Goal: Task Accomplishment & Management: Complete application form

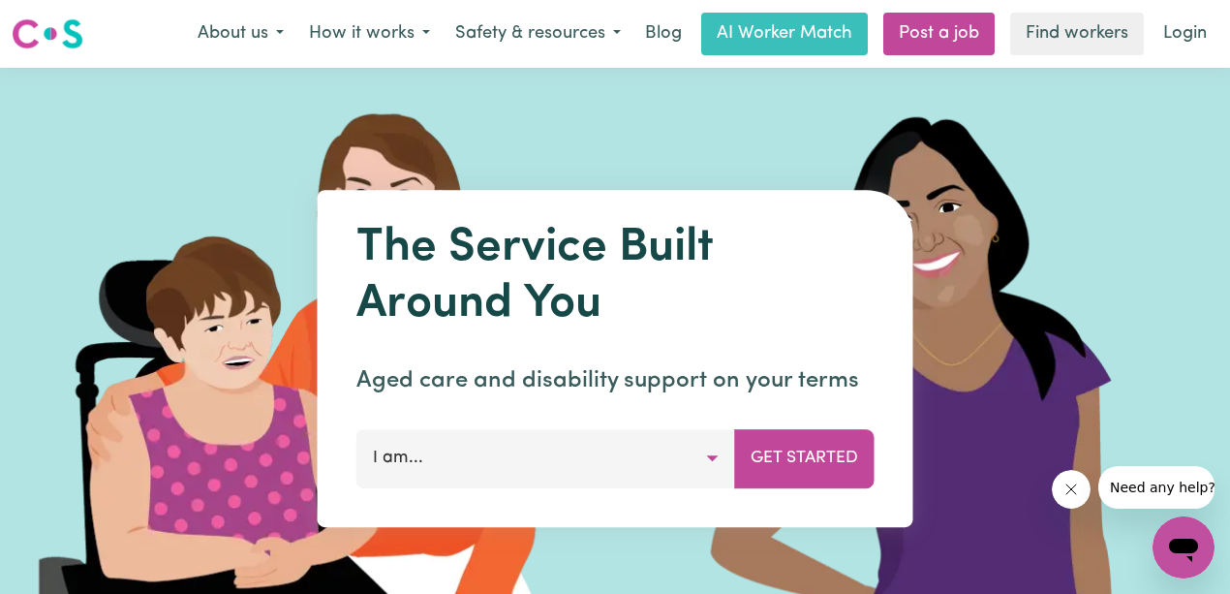
click at [715, 457] on button "I am..." at bounding box center [545, 458] width 379 height 58
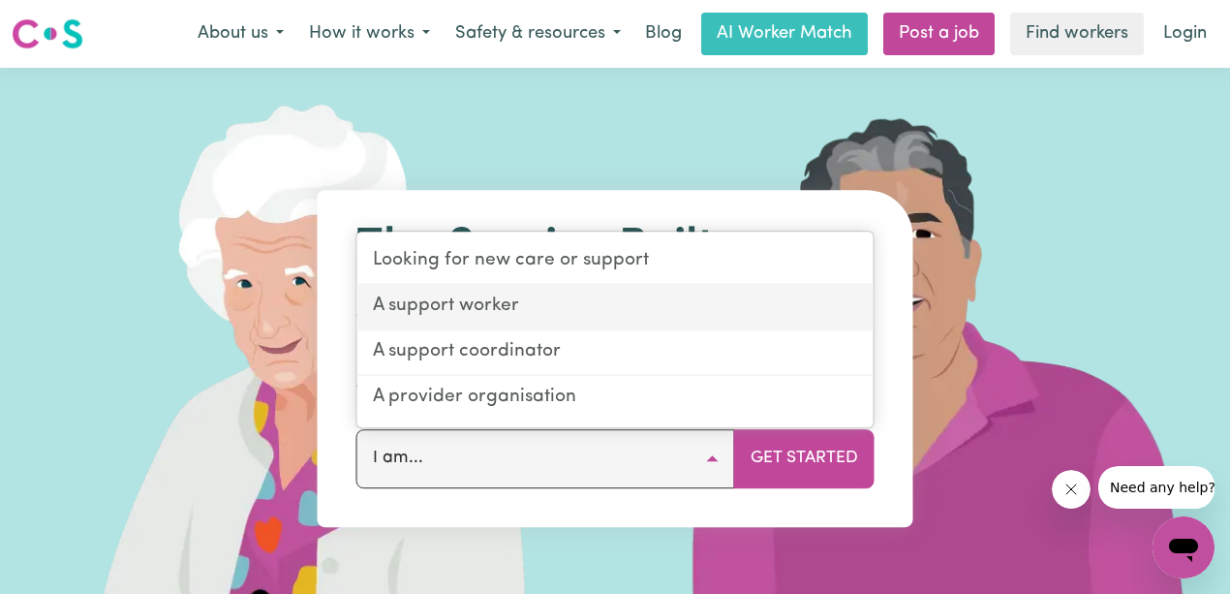
click at [524, 312] on link "A support worker" at bounding box center [615, 308] width 516 height 46
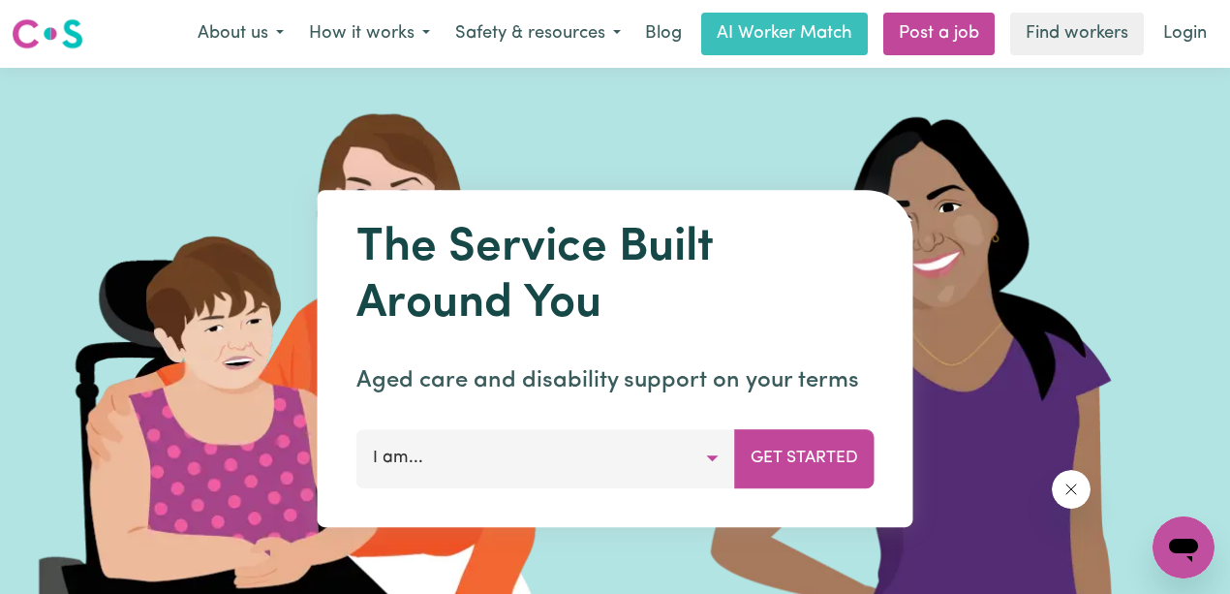
click at [634, 459] on button "I am..." at bounding box center [545, 458] width 379 height 58
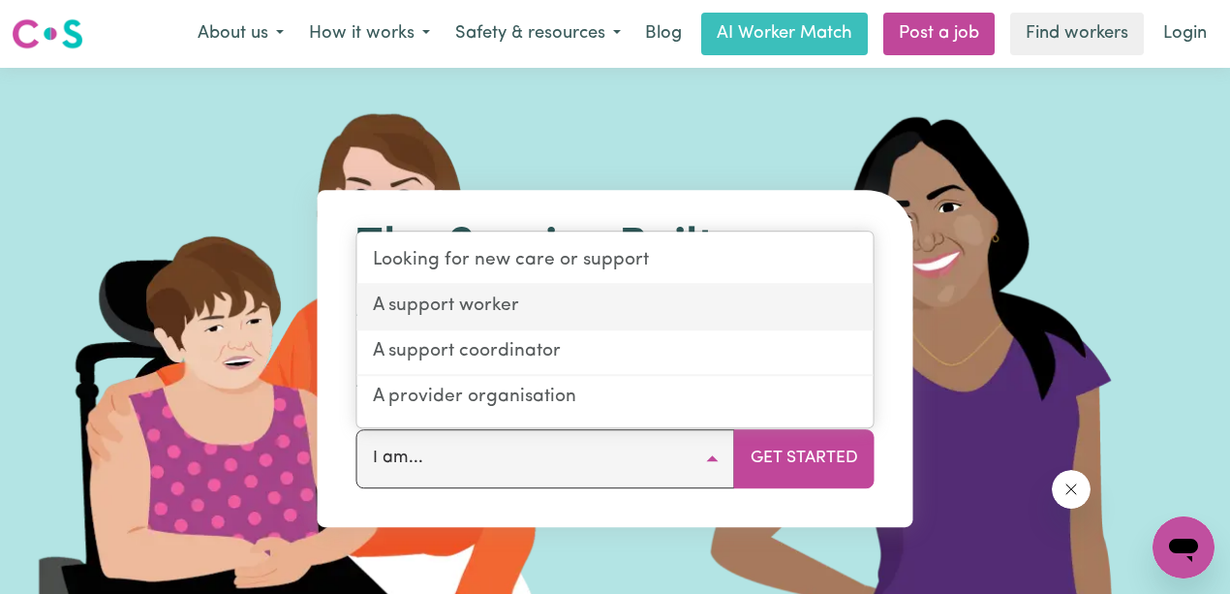
click at [532, 309] on link "A support worker" at bounding box center [615, 308] width 516 height 46
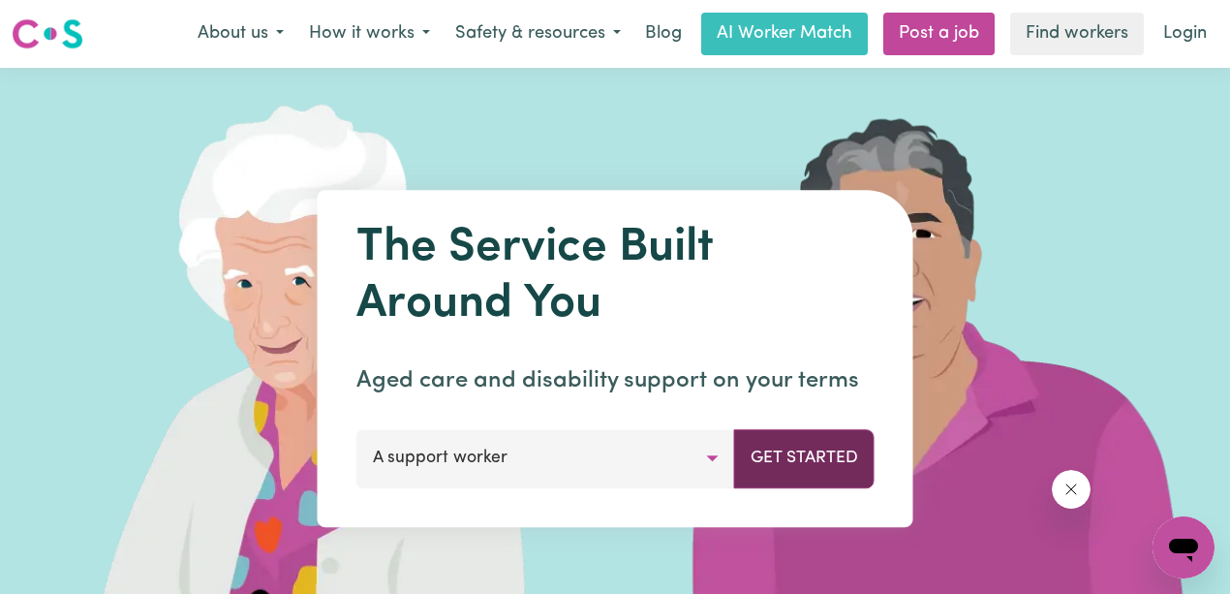
click at [803, 455] on button "Get Started" at bounding box center [804, 458] width 140 height 58
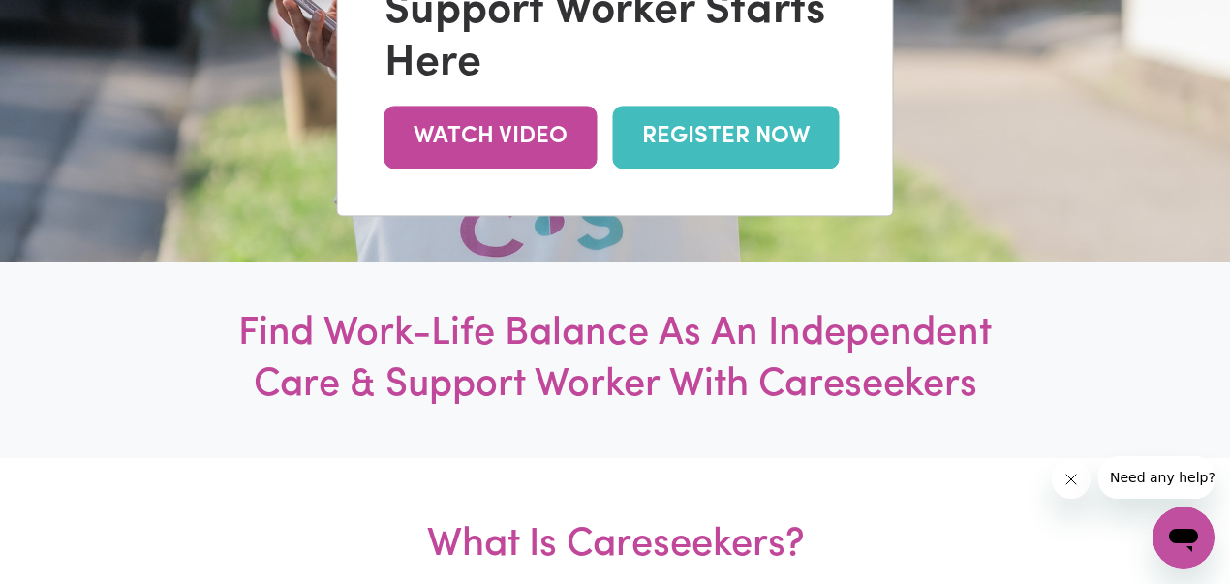
scroll to position [64, 0]
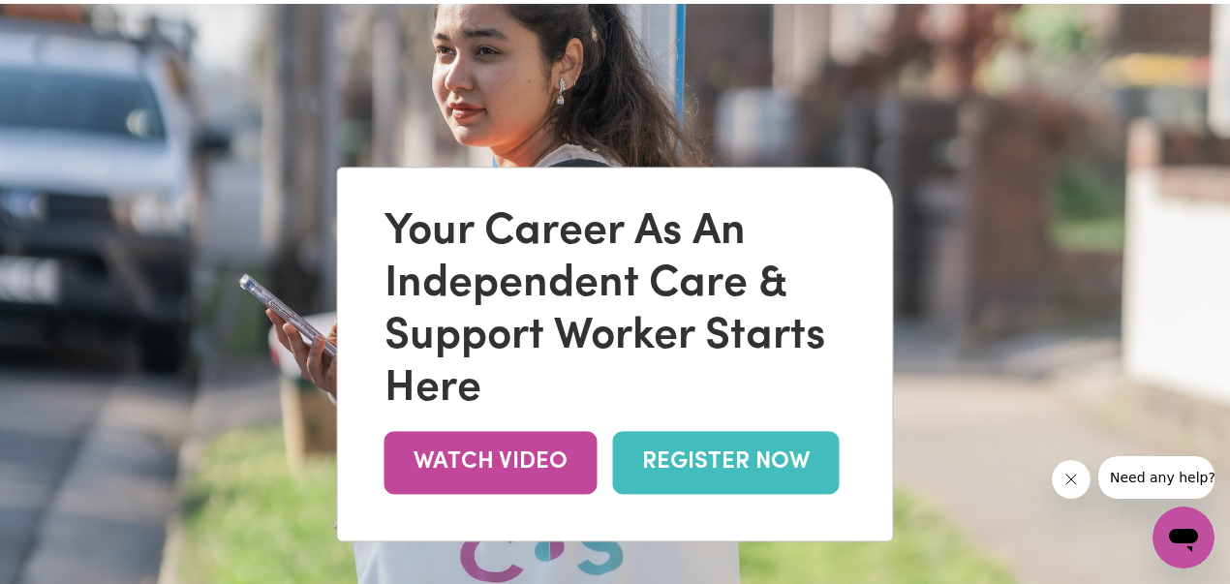
click at [750, 461] on link "REGISTER NOW" at bounding box center [726, 462] width 227 height 63
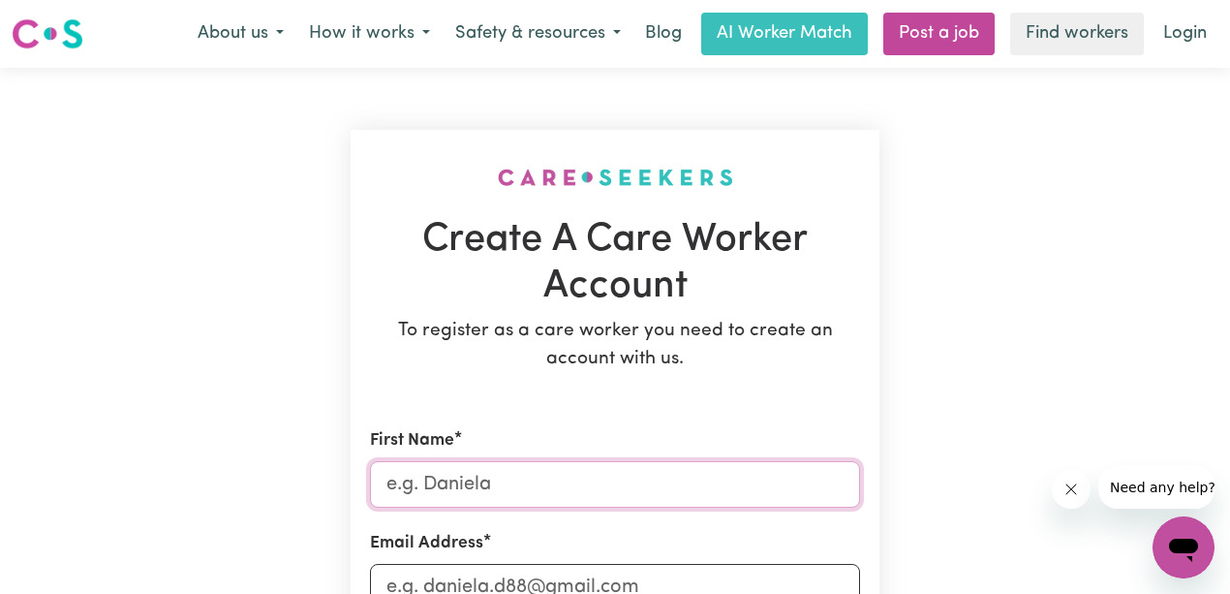
click at [613, 478] on input "First Name" at bounding box center [615, 484] width 490 height 46
type input "[DEMOGRAPHIC_DATA]"
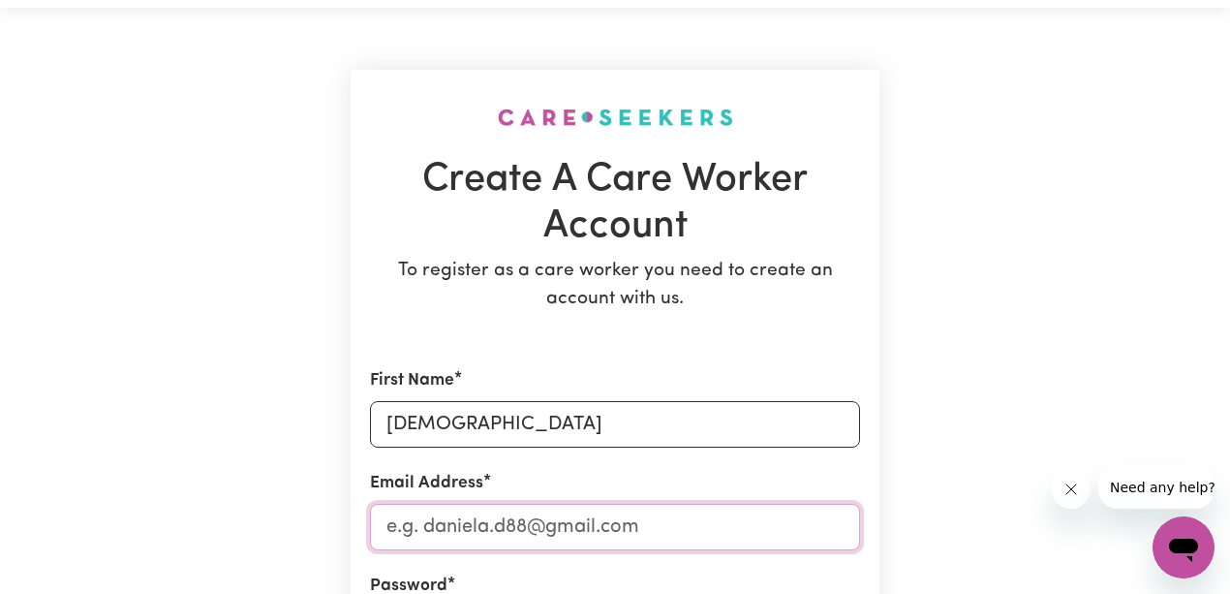
scroll to position [200, 0]
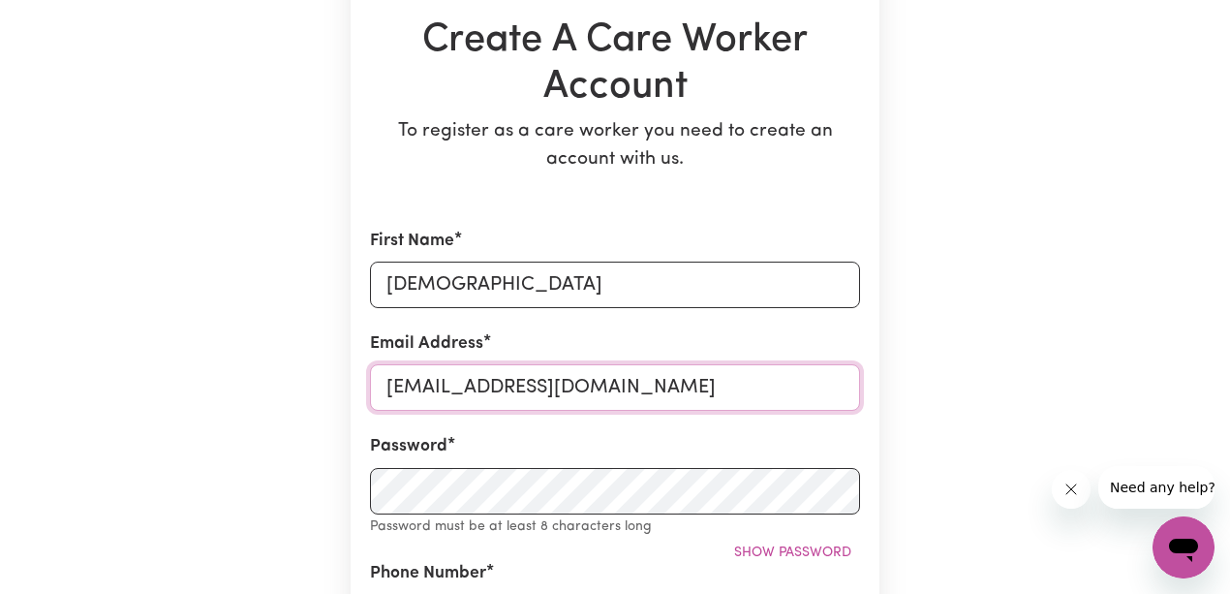
type input "[EMAIL_ADDRESS][DOMAIN_NAME]"
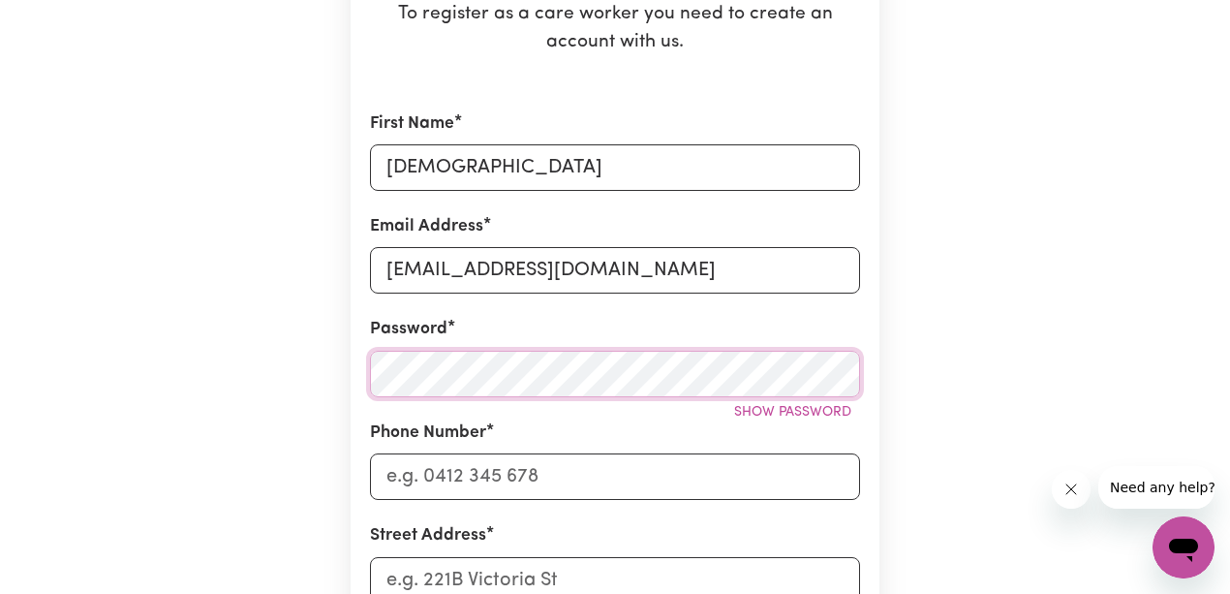
scroll to position [393, 0]
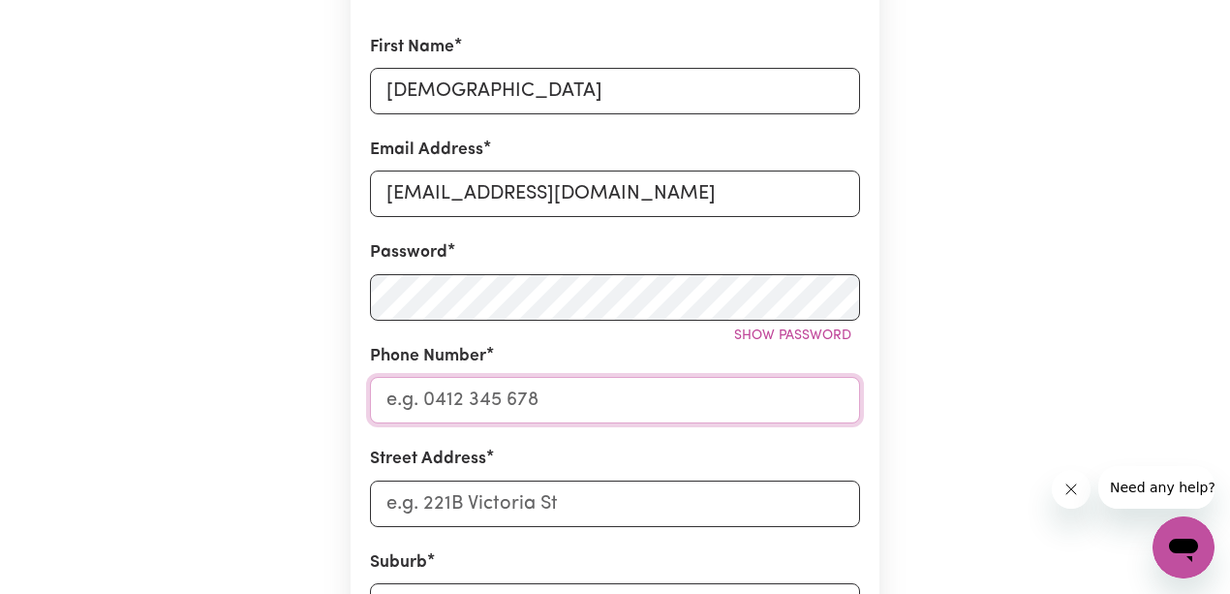
click at [595, 401] on input "Phone Number" at bounding box center [615, 400] width 490 height 46
type input "0434125005"
type input "[STREET_ADDRESS]"
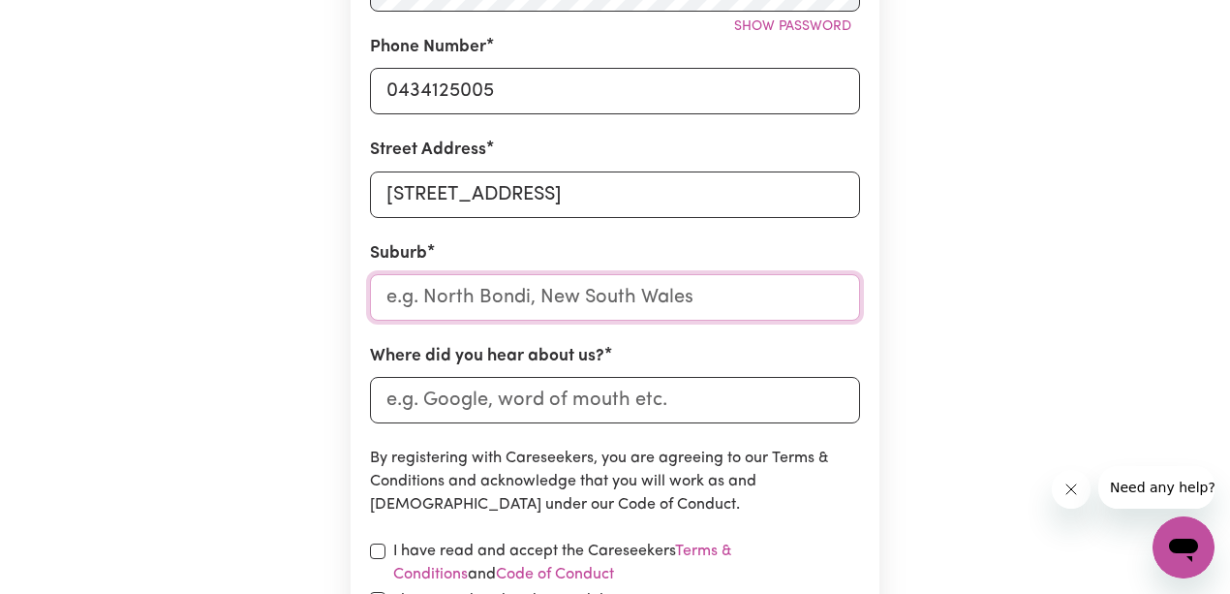
scroll to position [703, 0]
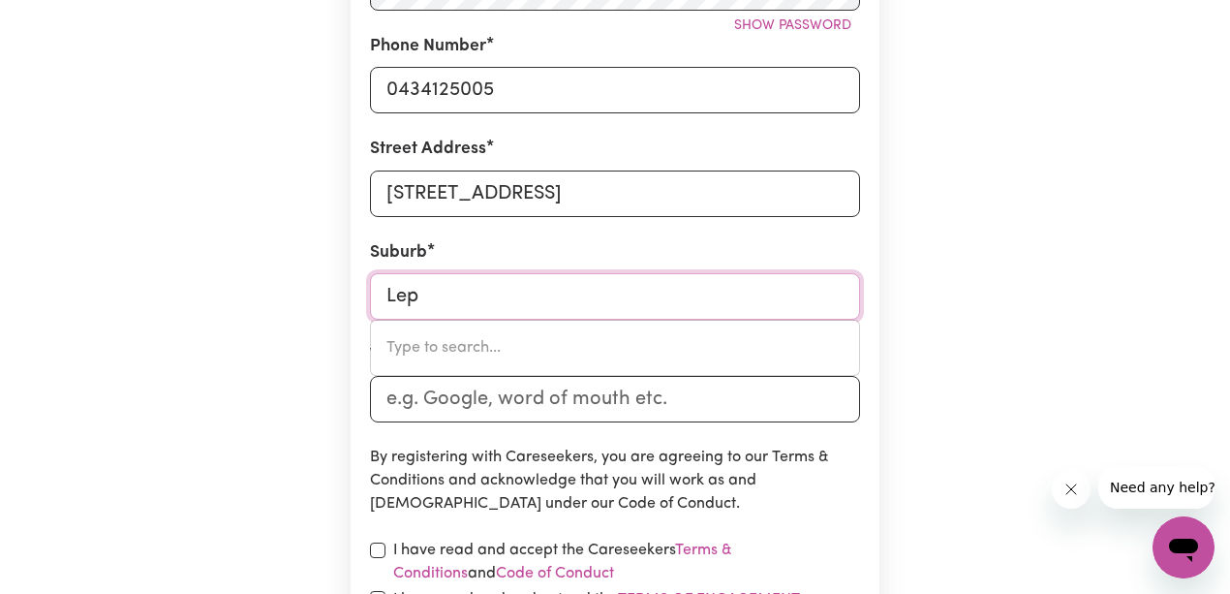
type input "[PERSON_NAME]"
type input "[GEOGRAPHIC_DATA], [GEOGRAPHIC_DATA], 2179"
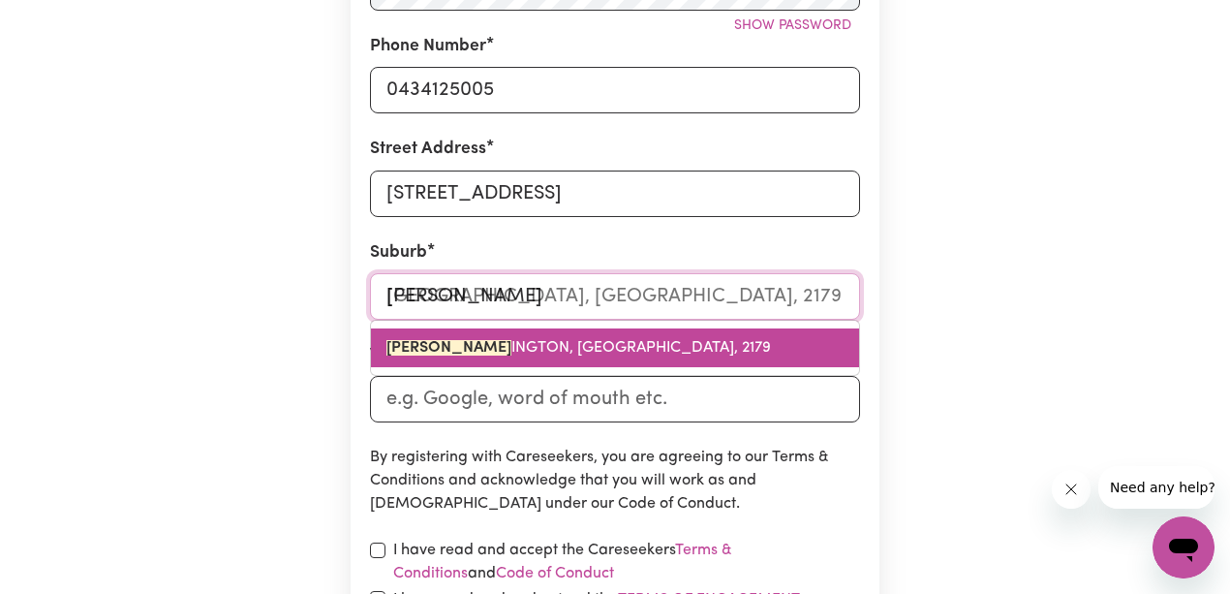
click at [577, 351] on span "[PERSON_NAME] INGTON, [GEOGRAPHIC_DATA], 2179" at bounding box center [578, 347] width 384 height 15
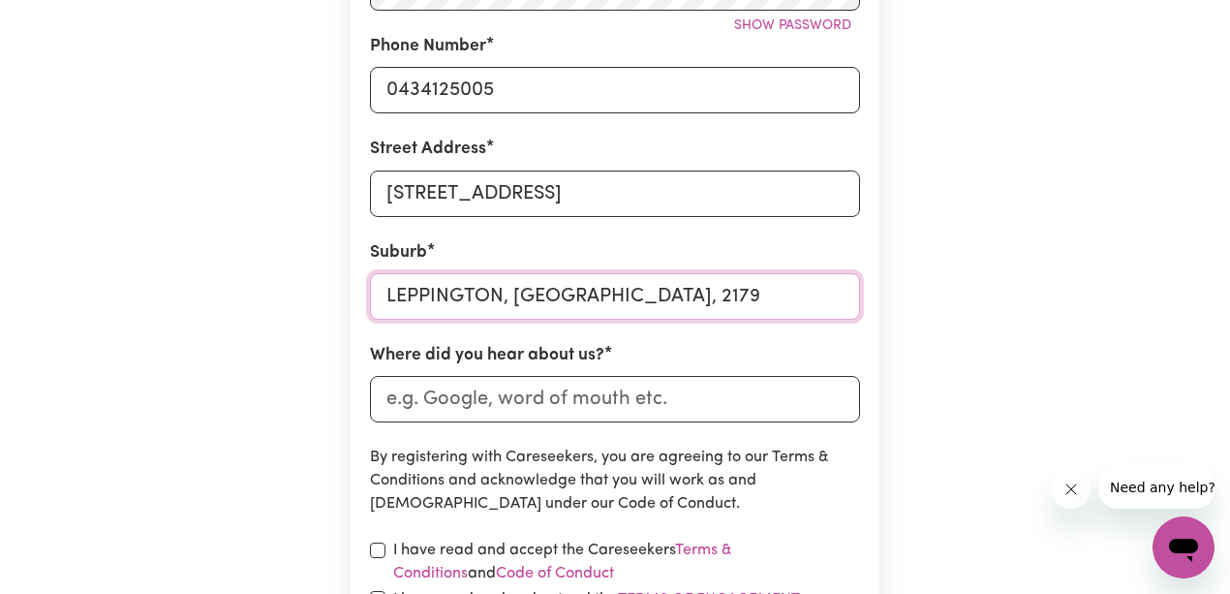
type input "LEPPINGTON, [GEOGRAPHIC_DATA], 2179"
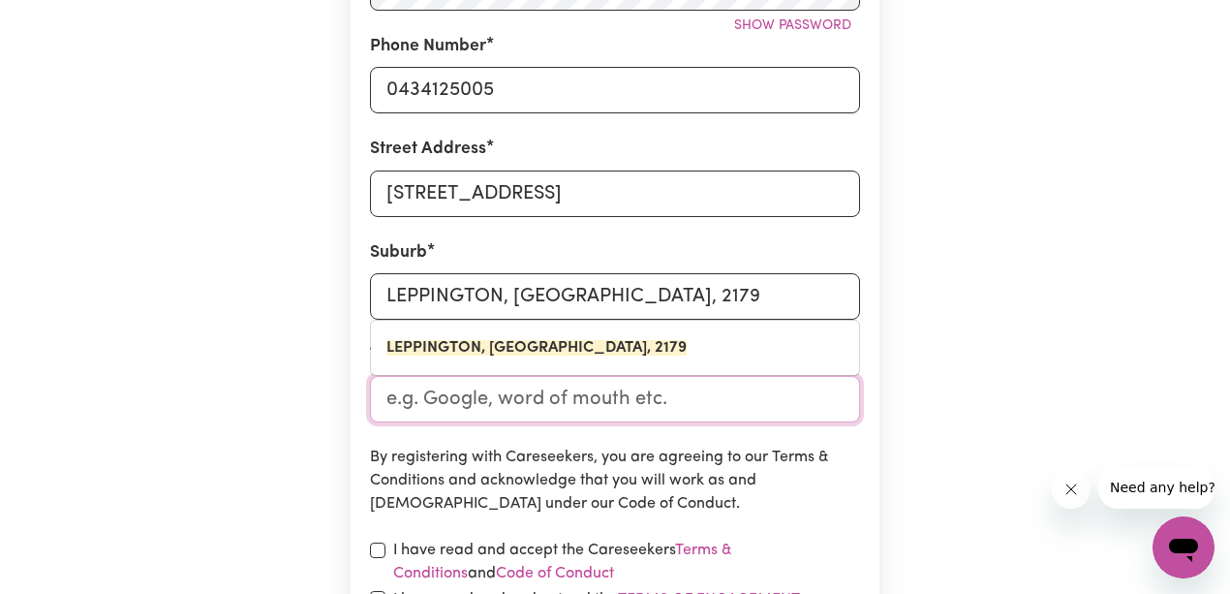
click at [599, 399] on input "Where did you hear about us?" at bounding box center [615, 399] width 490 height 46
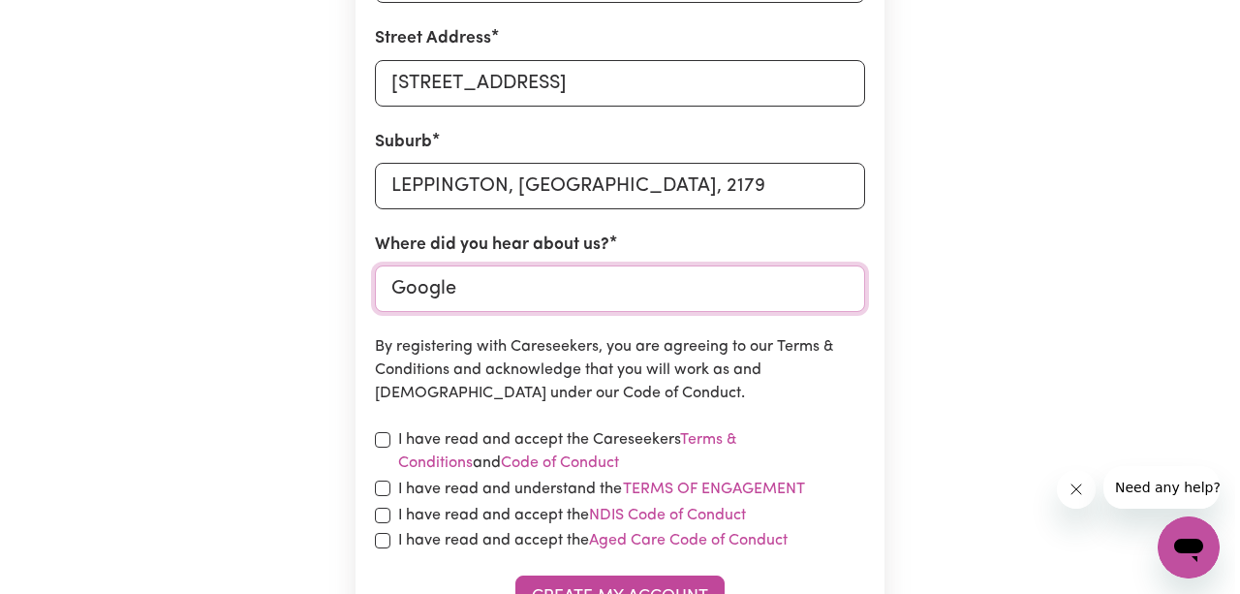
scroll to position [832, 0]
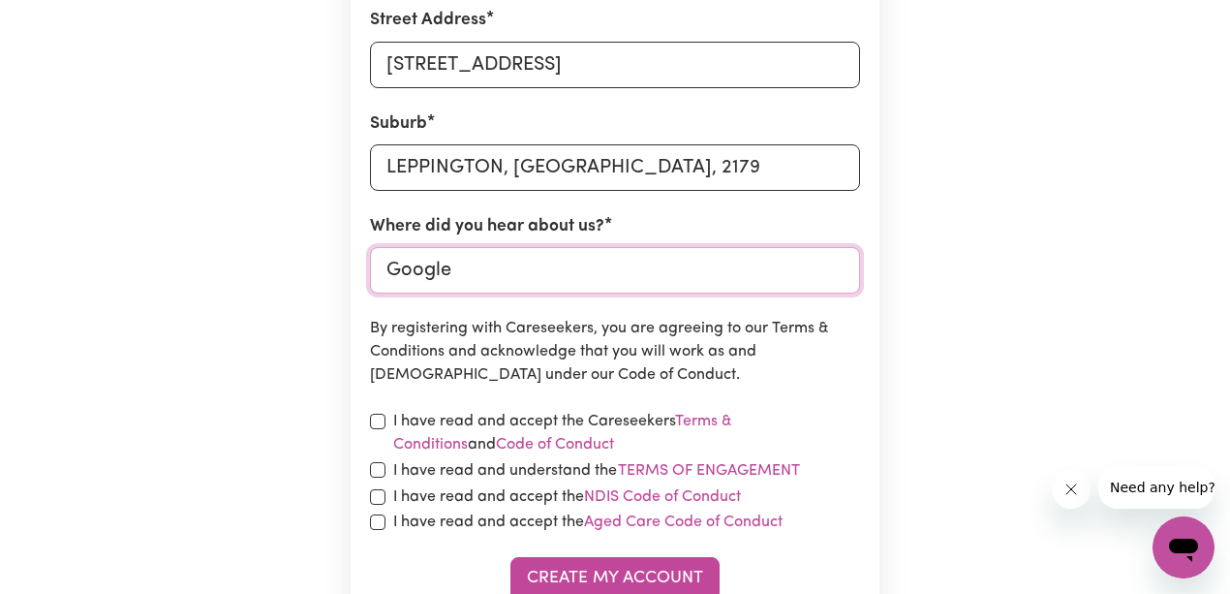
type input "Google"
click at [380, 421] on input "checkbox" at bounding box center [377, 421] width 15 height 15
checkbox input "true"
click at [377, 468] on input "checkbox" at bounding box center [377, 469] width 15 height 15
checkbox input "true"
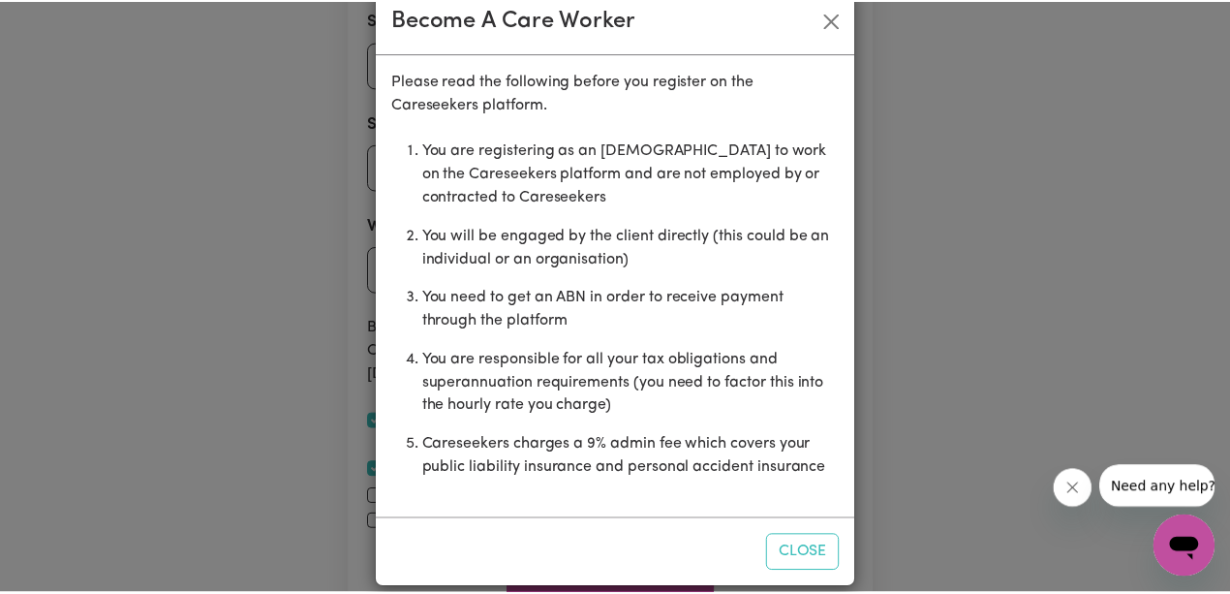
scroll to position [61, 0]
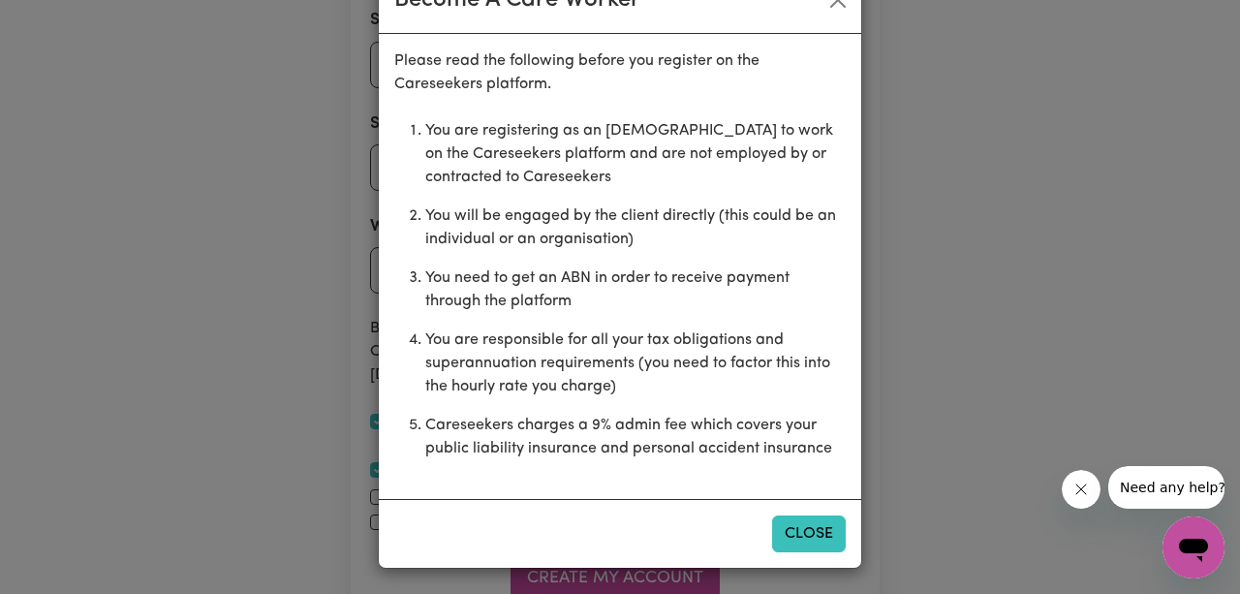
click at [793, 531] on button "Close" at bounding box center [809, 533] width 74 height 37
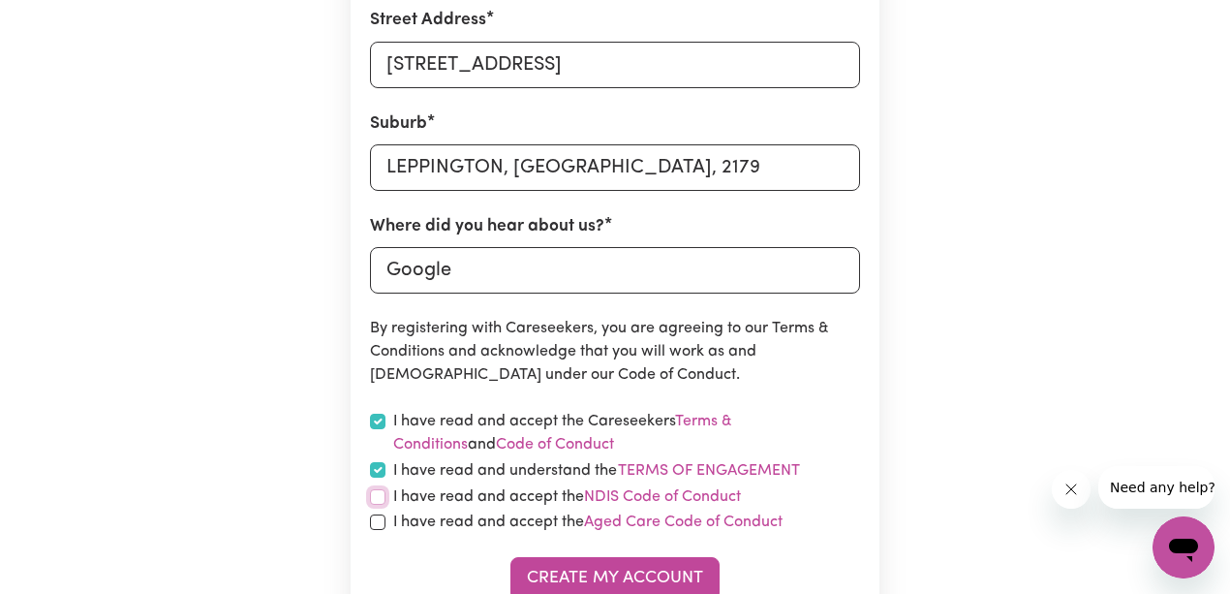
click at [380, 496] on input "checkbox" at bounding box center [377, 496] width 15 height 15
checkbox input "true"
click at [375, 519] on input "checkbox" at bounding box center [377, 521] width 15 height 15
checkbox input "true"
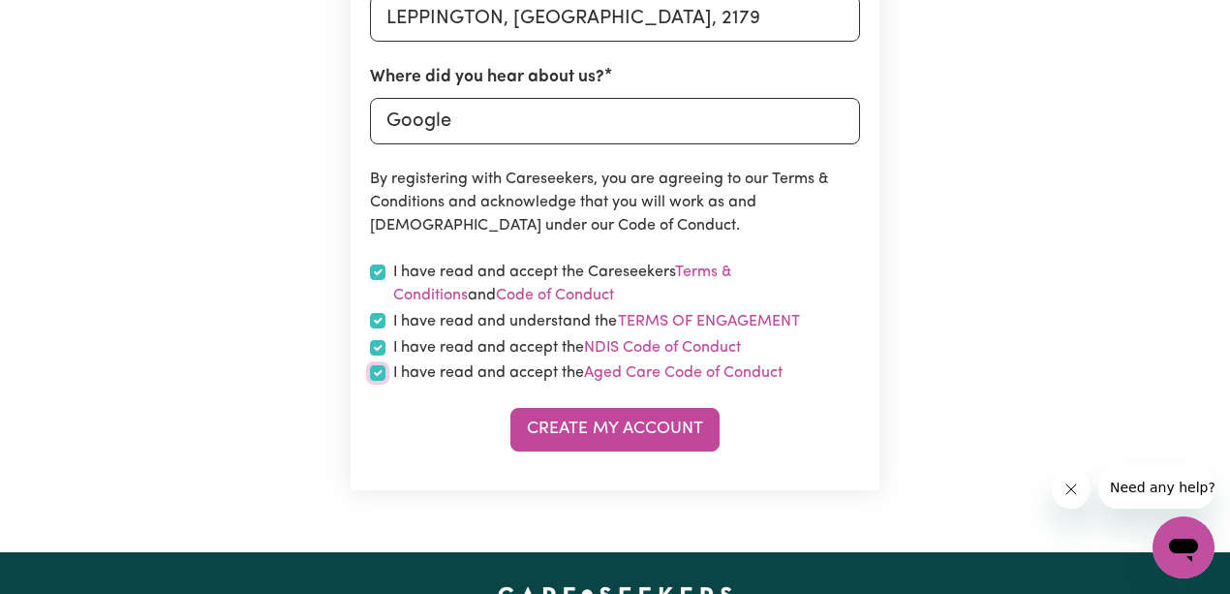
scroll to position [1026, 0]
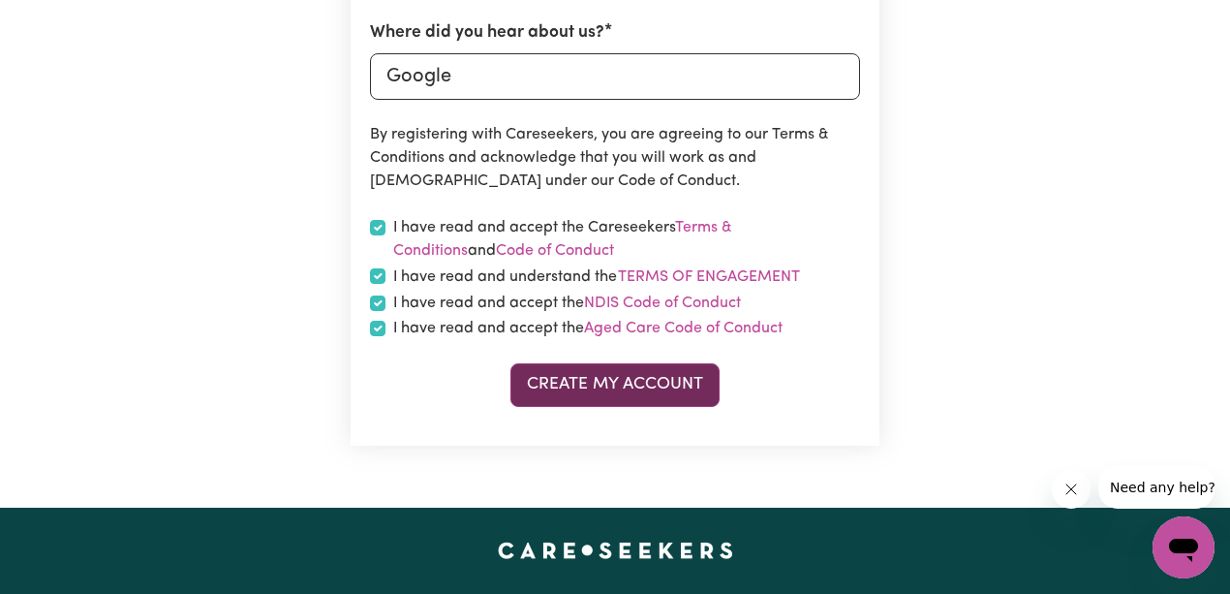
click at [635, 386] on button "Create My Account" at bounding box center [614, 384] width 209 height 43
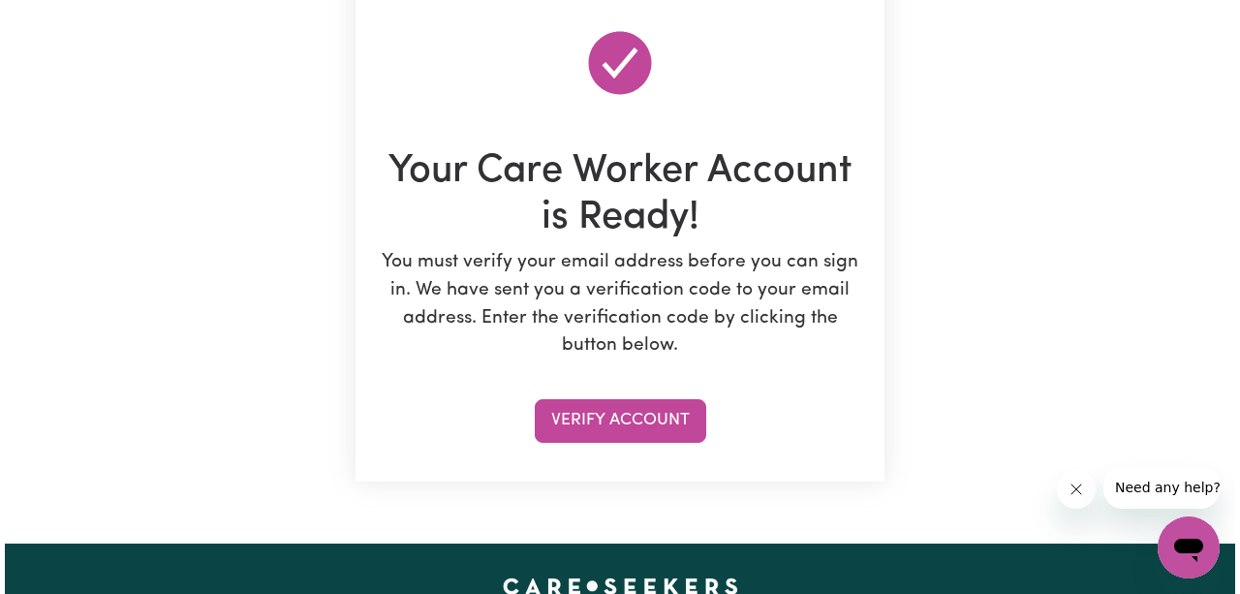
scroll to position [194, 0]
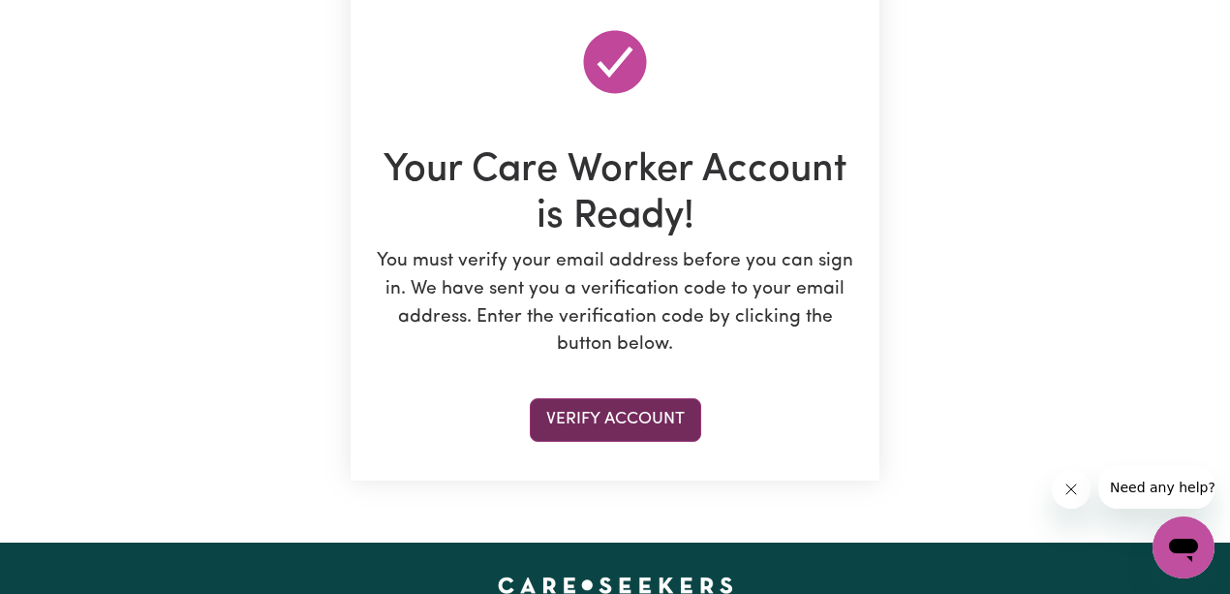
click at [647, 420] on button "Verify Account" at bounding box center [615, 419] width 171 height 43
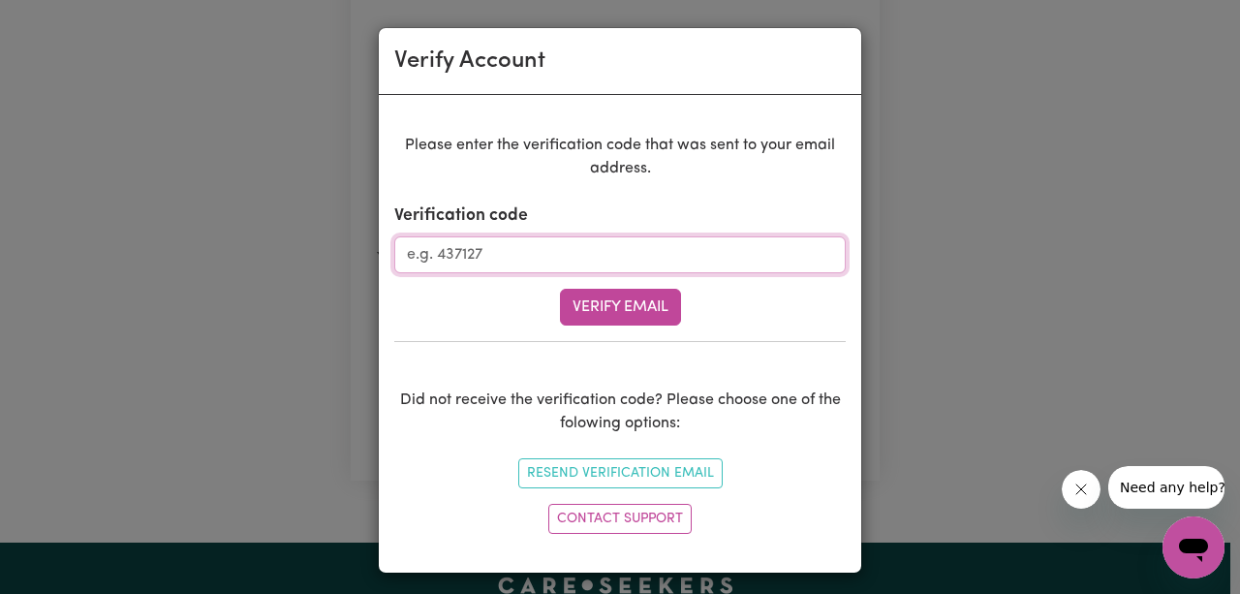
click at [516, 248] on input "Verification code" at bounding box center [619, 254] width 451 height 37
type input "180917"
click at [614, 308] on button "Verify Email" at bounding box center [620, 307] width 121 height 37
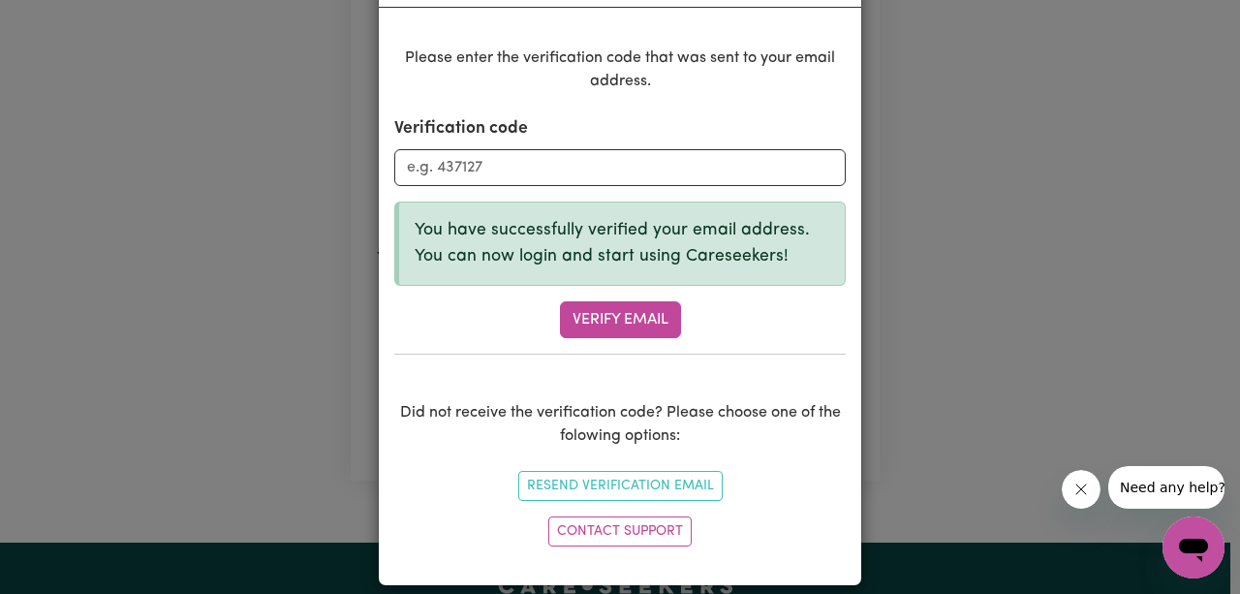
scroll to position [103, 0]
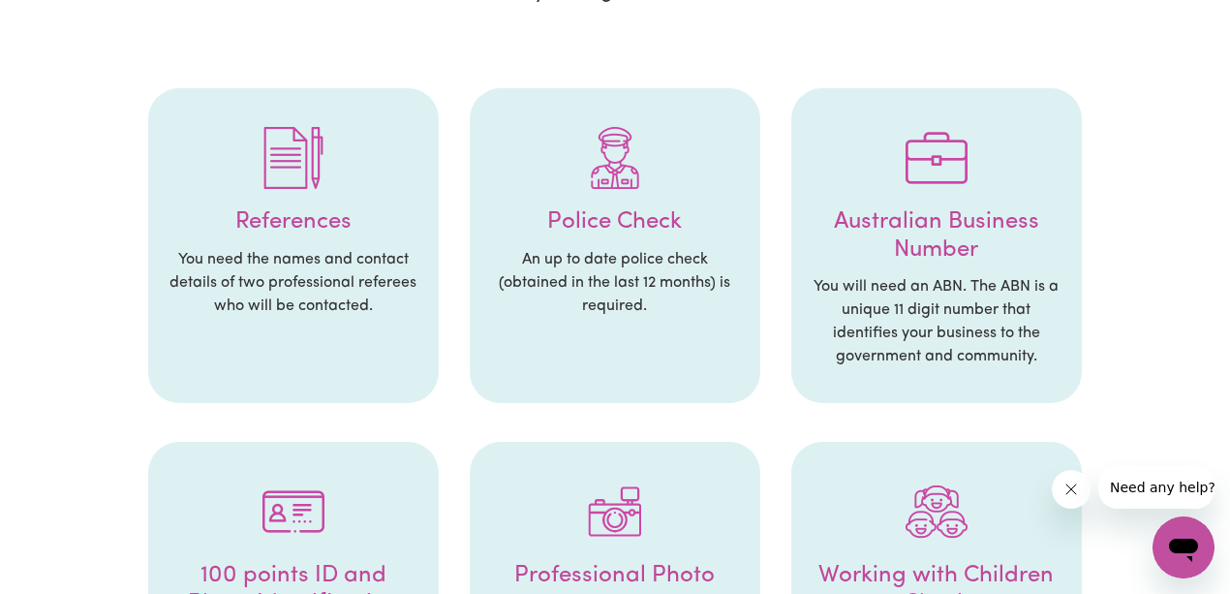
scroll to position [516, 0]
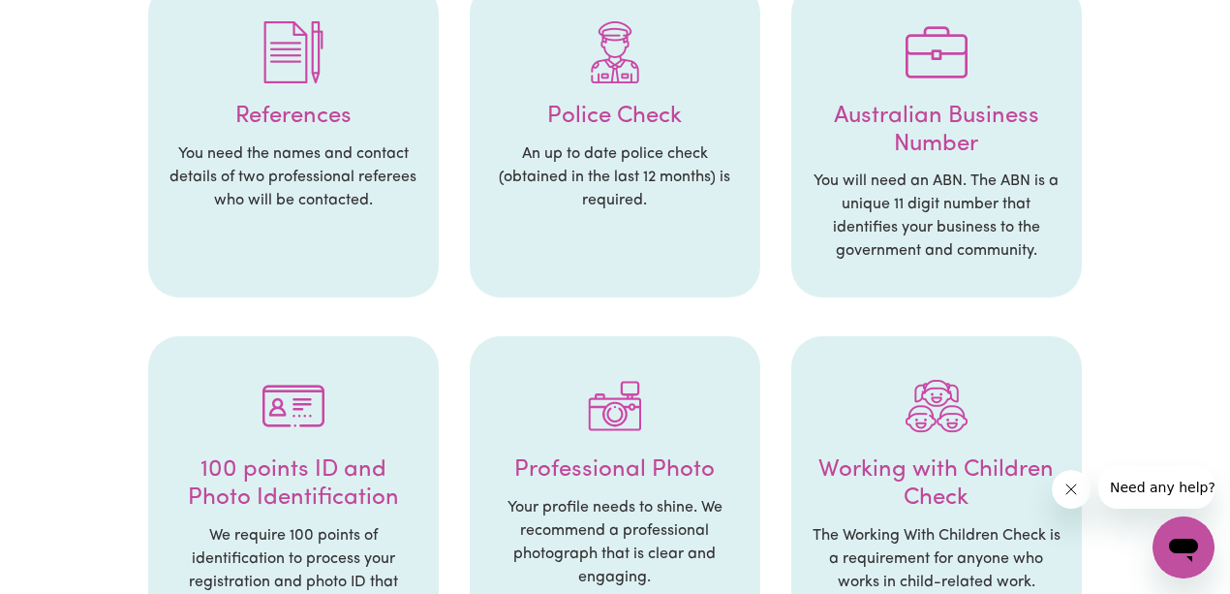
click at [309, 158] on p "You need the names and contact details of two professional referees who will be…" at bounding box center [294, 177] width 252 height 70
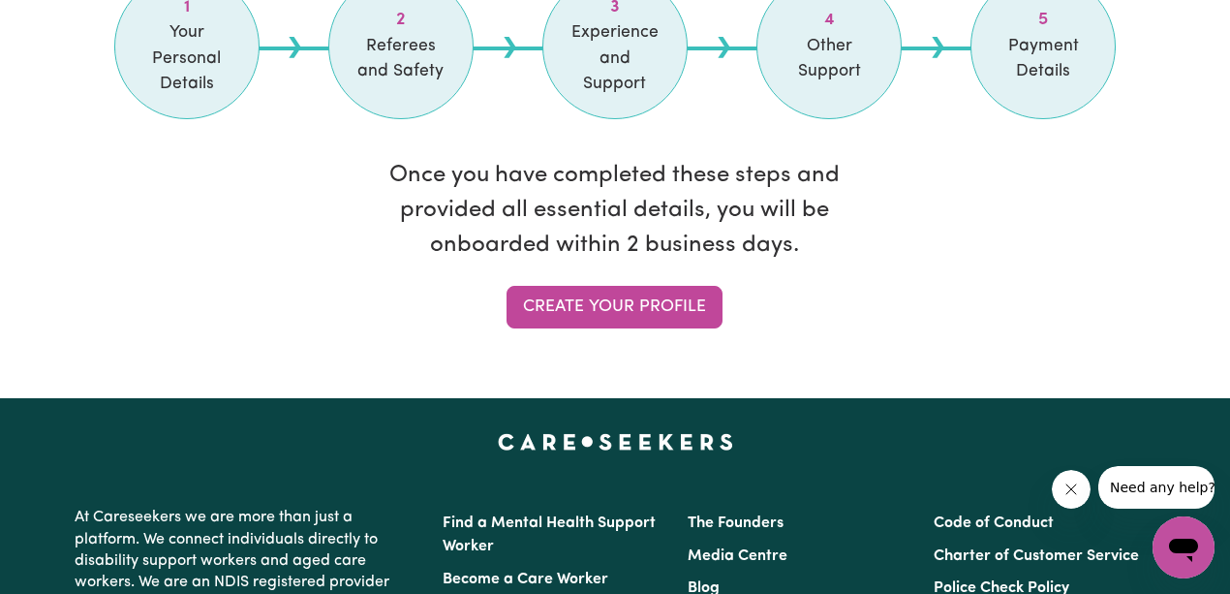
scroll to position [1807, 0]
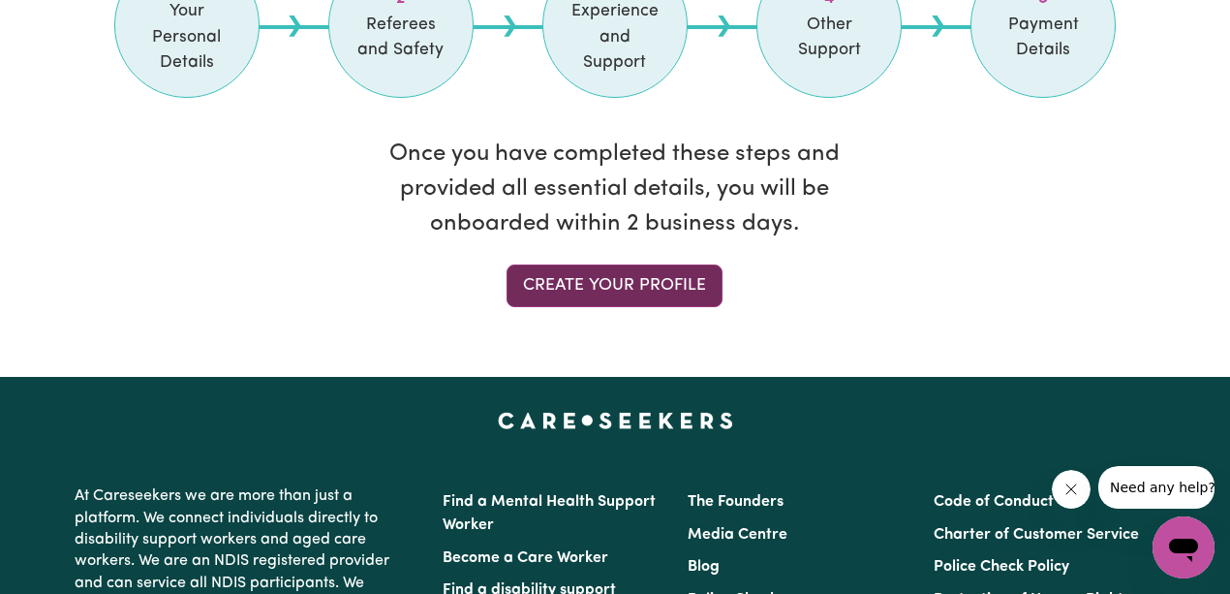
click at [653, 287] on link "Create your profile" at bounding box center [615, 285] width 216 height 43
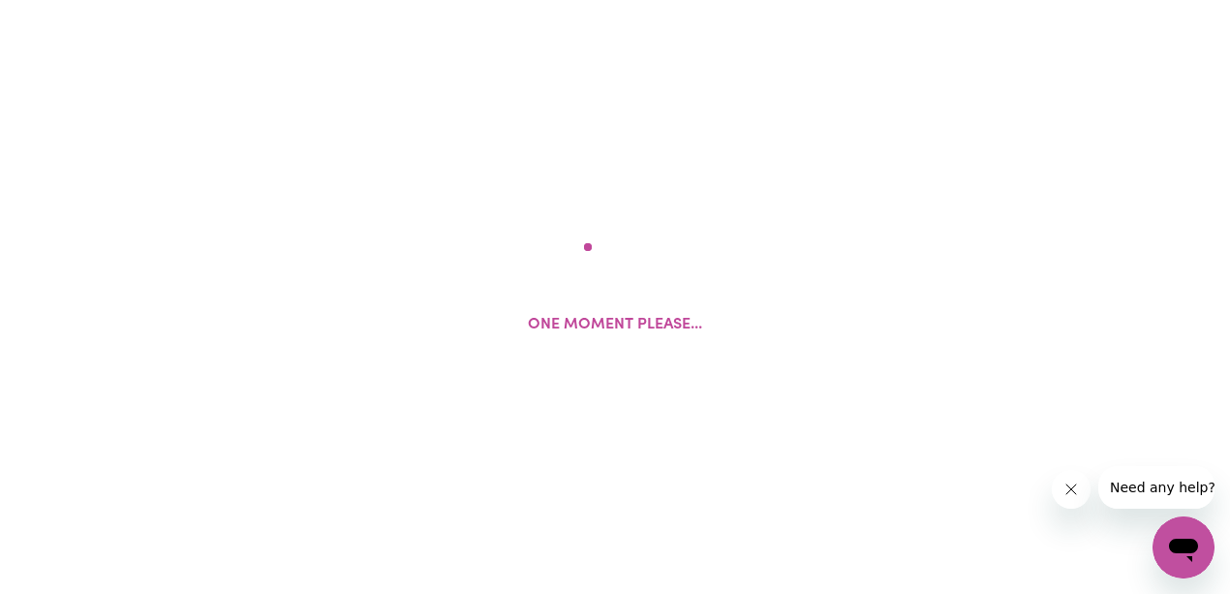
select select "Studying a healthcare related degree or qualification"
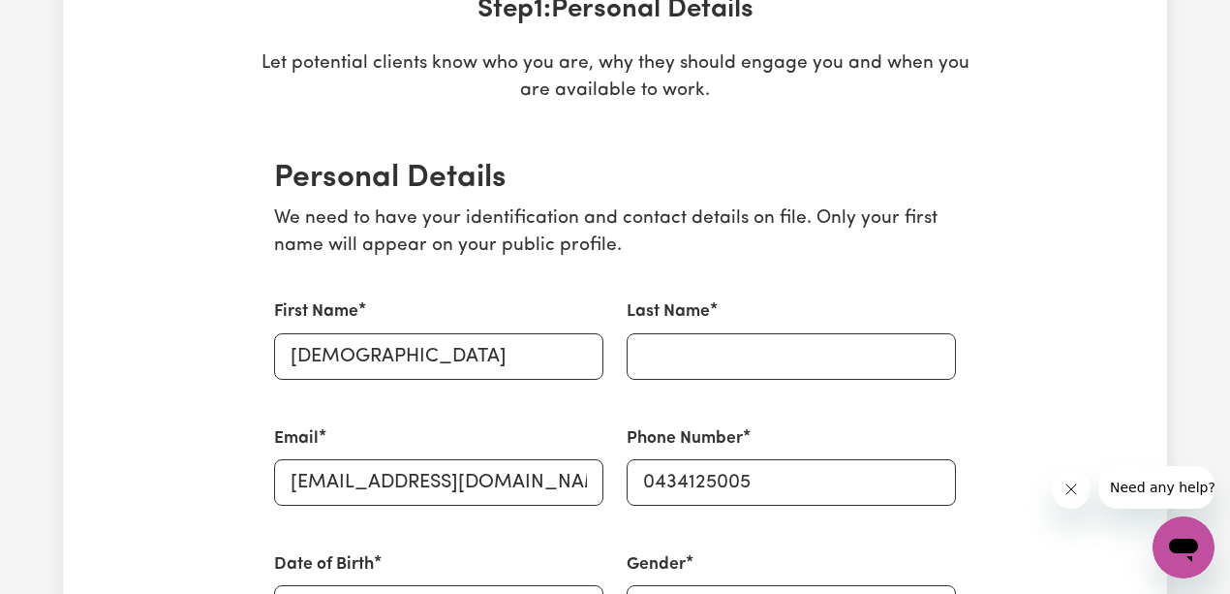
scroll to position [323, 0]
click at [751, 366] on input "Last Name" at bounding box center [791, 355] width 329 height 46
type input "[PERSON_NAME]"
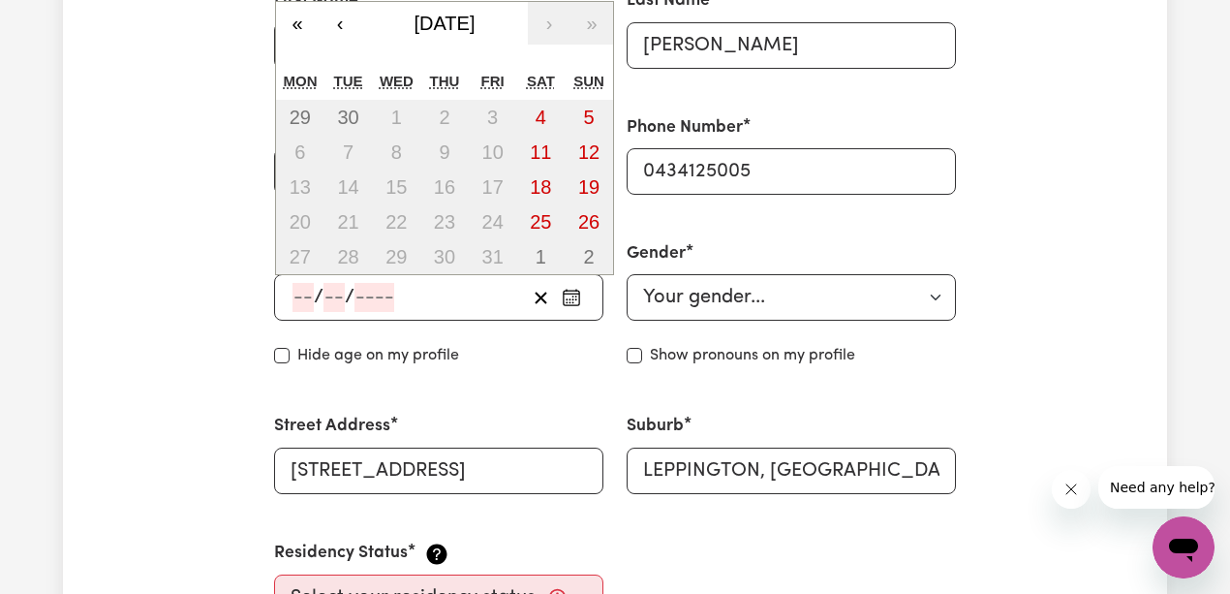
scroll to position [633, 0]
type input "31"
type input "10"
type input "197"
type input "[DATE]"
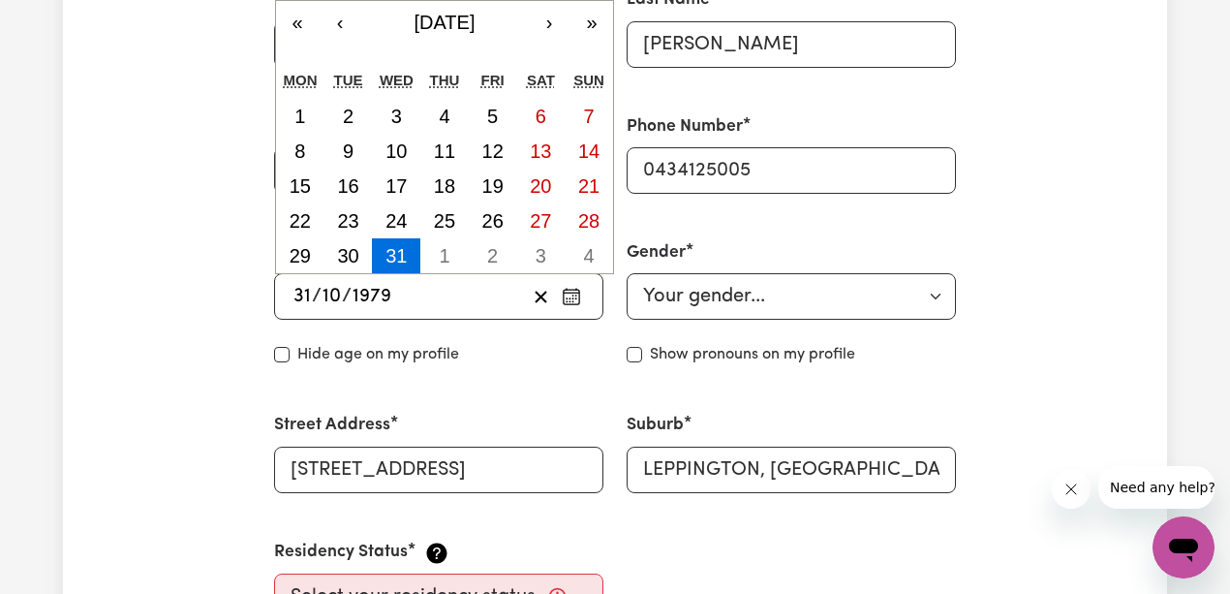
type input "1979"
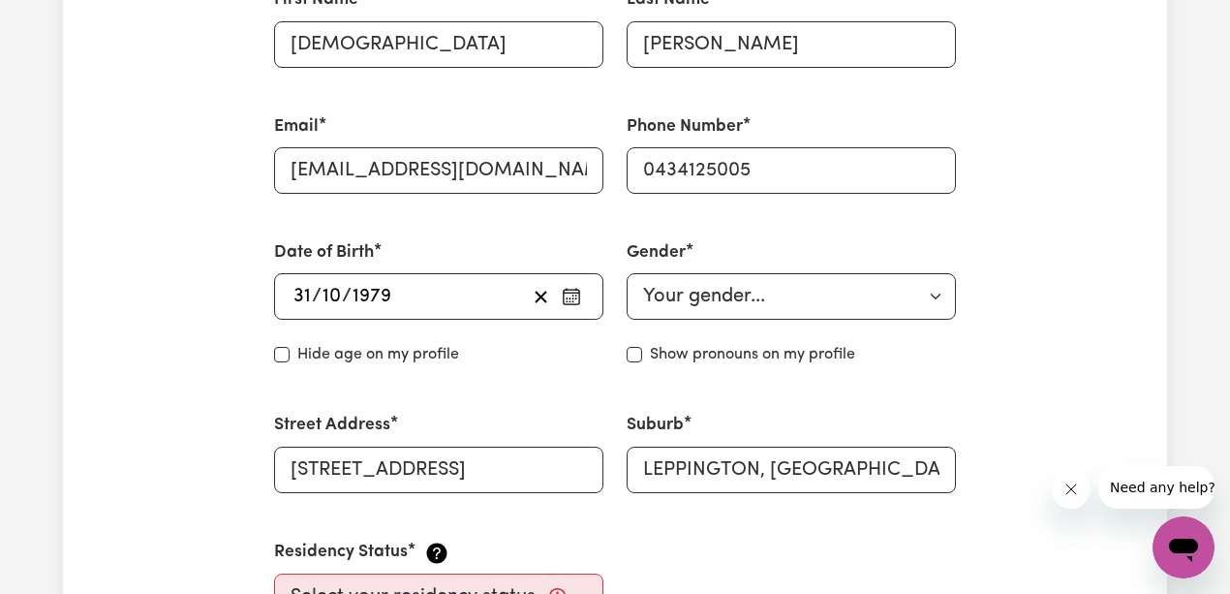
click at [284, 360] on input "Hide age" at bounding box center [281, 354] width 15 height 15
checkbox input "true"
click at [838, 304] on select "Your gender... [DEMOGRAPHIC_DATA] [DEMOGRAPHIC_DATA] [DEMOGRAPHIC_DATA] Other P…" at bounding box center [791, 296] width 329 height 46
select select "[DEMOGRAPHIC_DATA]"
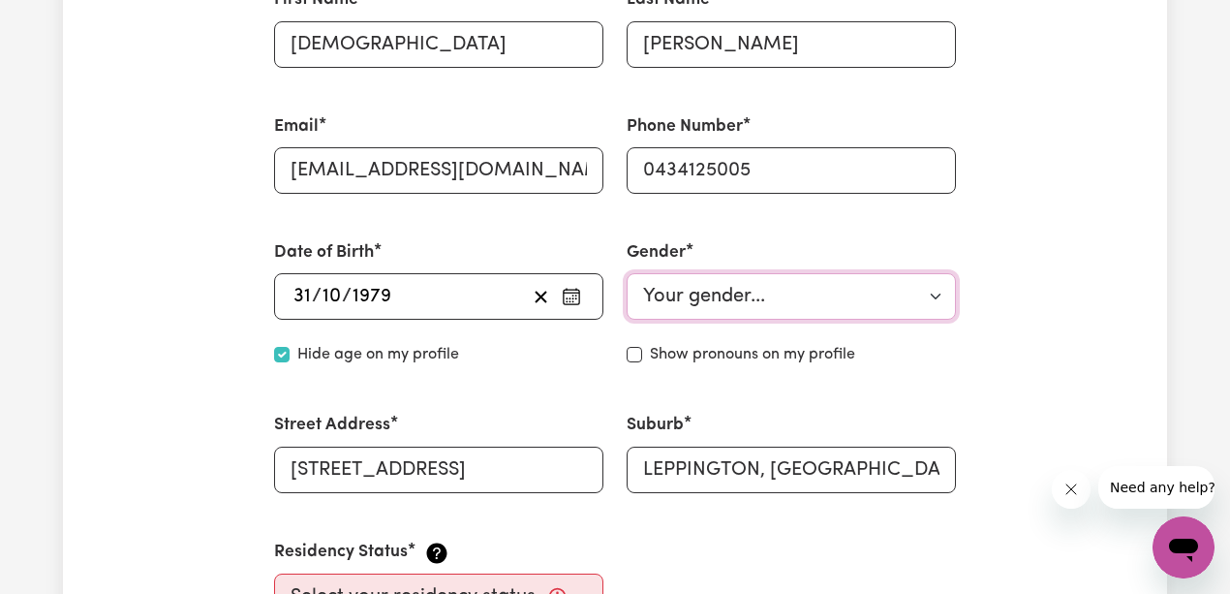
click at [627, 273] on select "Your gender... [DEMOGRAPHIC_DATA] [DEMOGRAPHIC_DATA] [DEMOGRAPHIC_DATA] Other P…" at bounding box center [791, 296] width 329 height 46
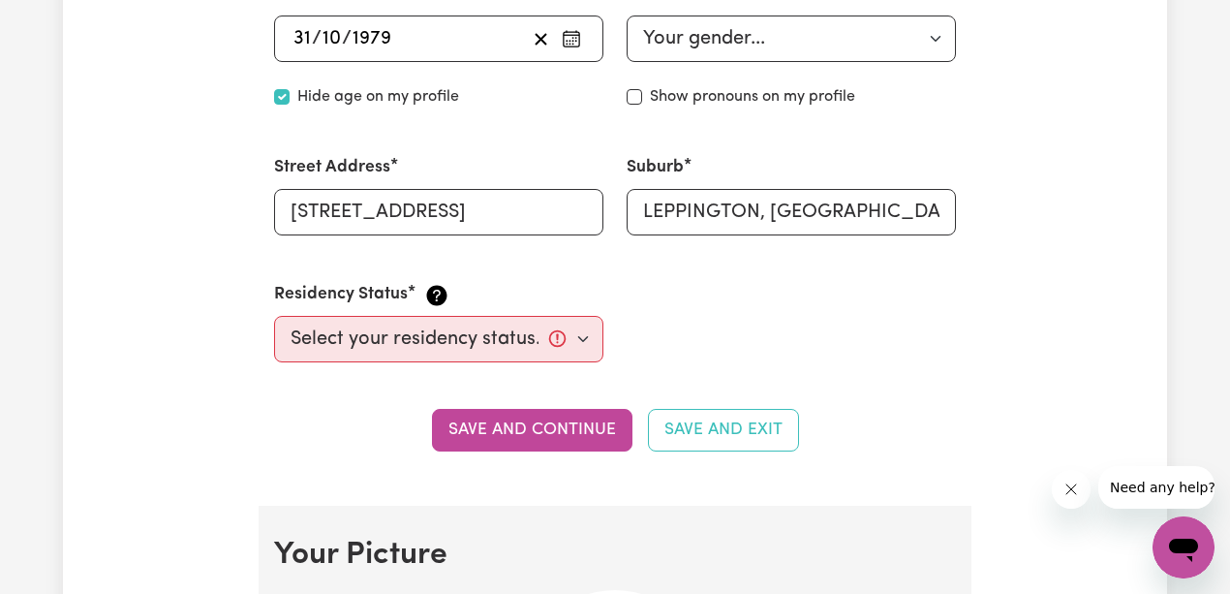
scroll to position [891, 0]
click at [515, 337] on select "Select your residency status... [DEMOGRAPHIC_DATA] citizen Australian PR [DEMOG…" at bounding box center [438, 339] width 329 height 46
select select "[DEMOGRAPHIC_DATA] Citizen"
click at [274, 316] on select "Select your residency status... [DEMOGRAPHIC_DATA] citizen Australian PR [DEMOG…" at bounding box center [438, 339] width 329 height 46
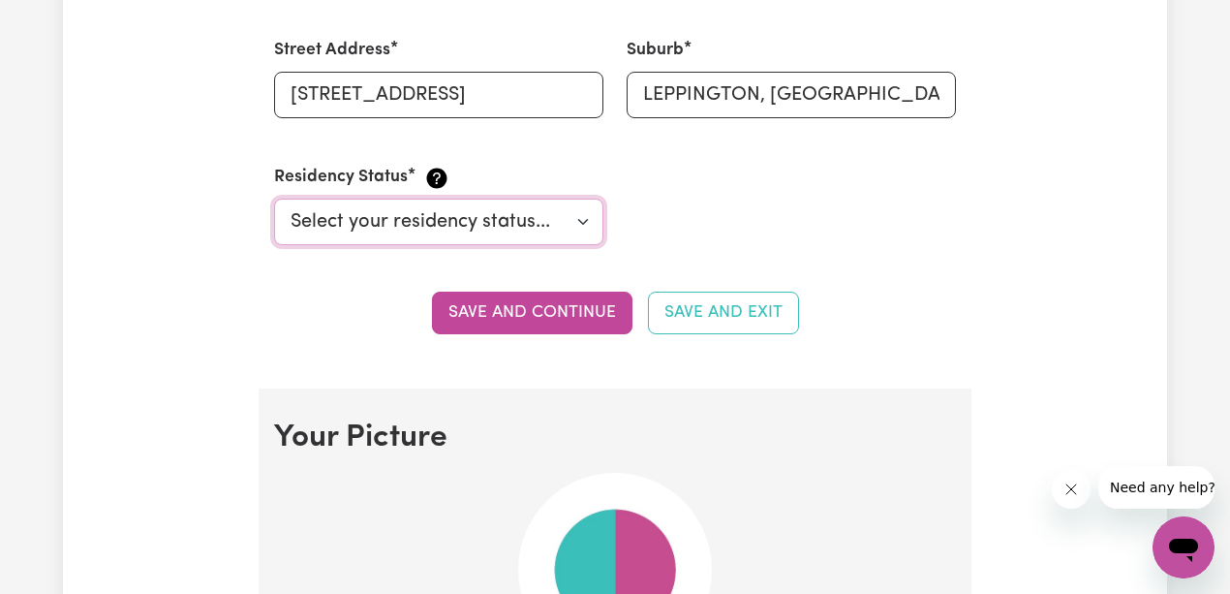
scroll to position [1021, 0]
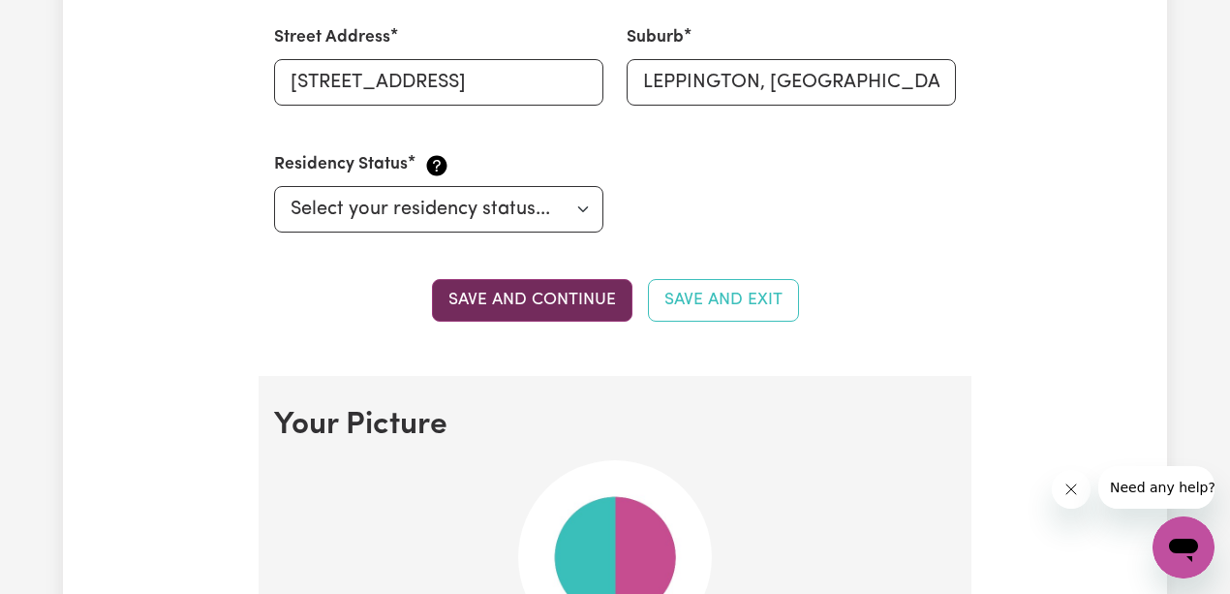
click at [610, 300] on button "Save and continue" at bounding box center [532, 300] width 200 height 43
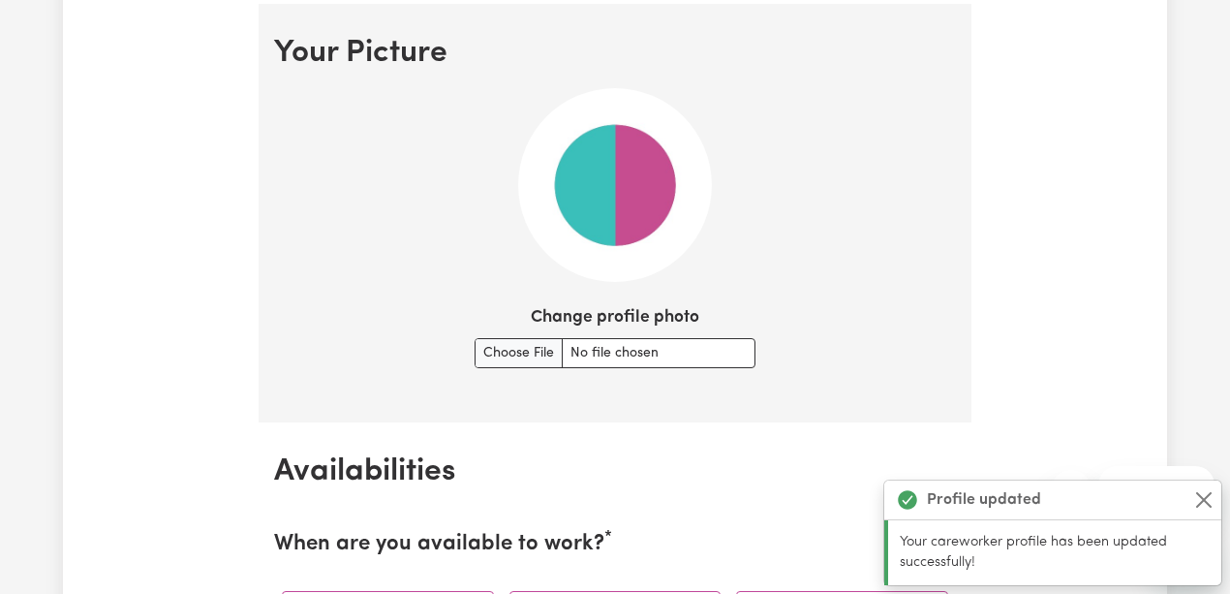
scroll to position [1395, 0]
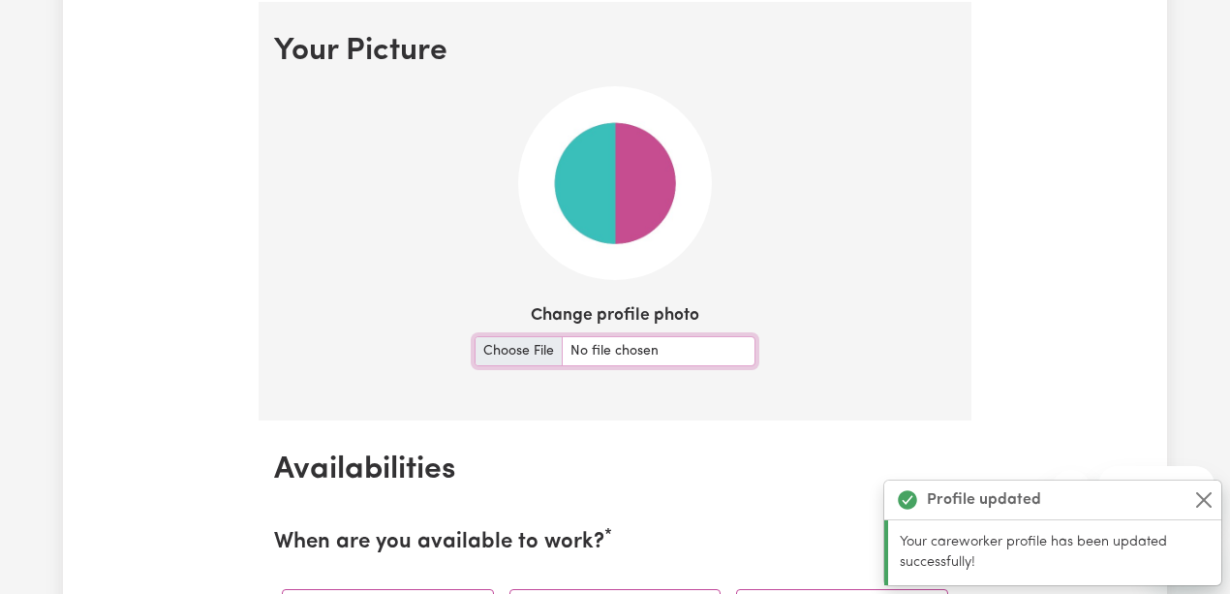
click at [524, 351] on input "Change profile photo" at bounding box center [615, 351] width 281 height 30
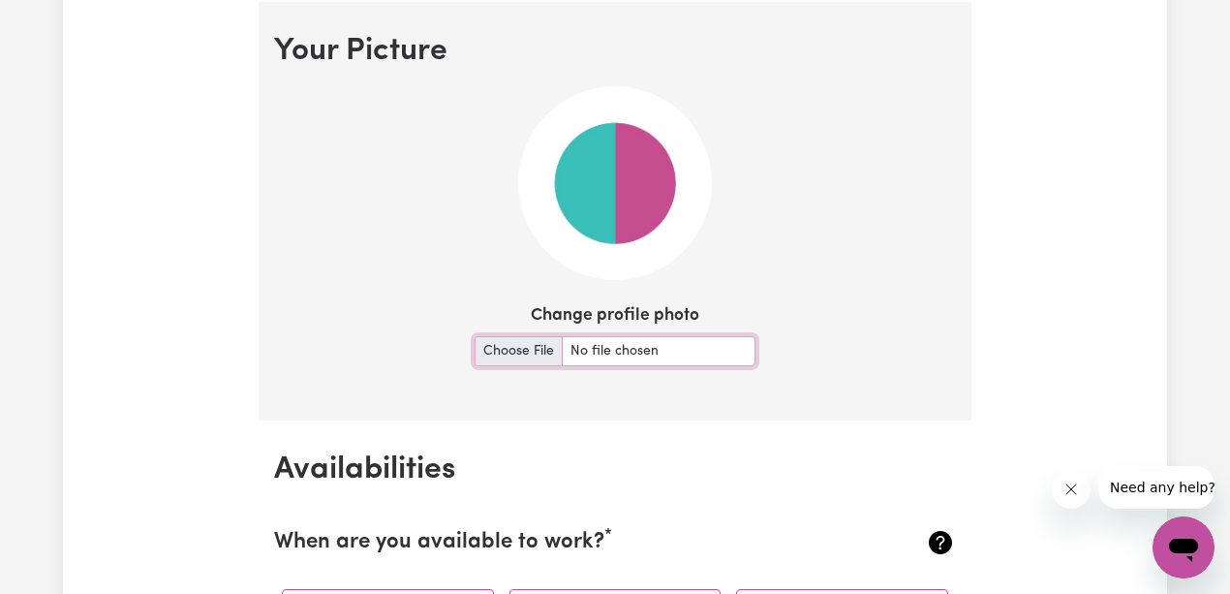
type input "C:\fakepath\IMG_4209.jpg"
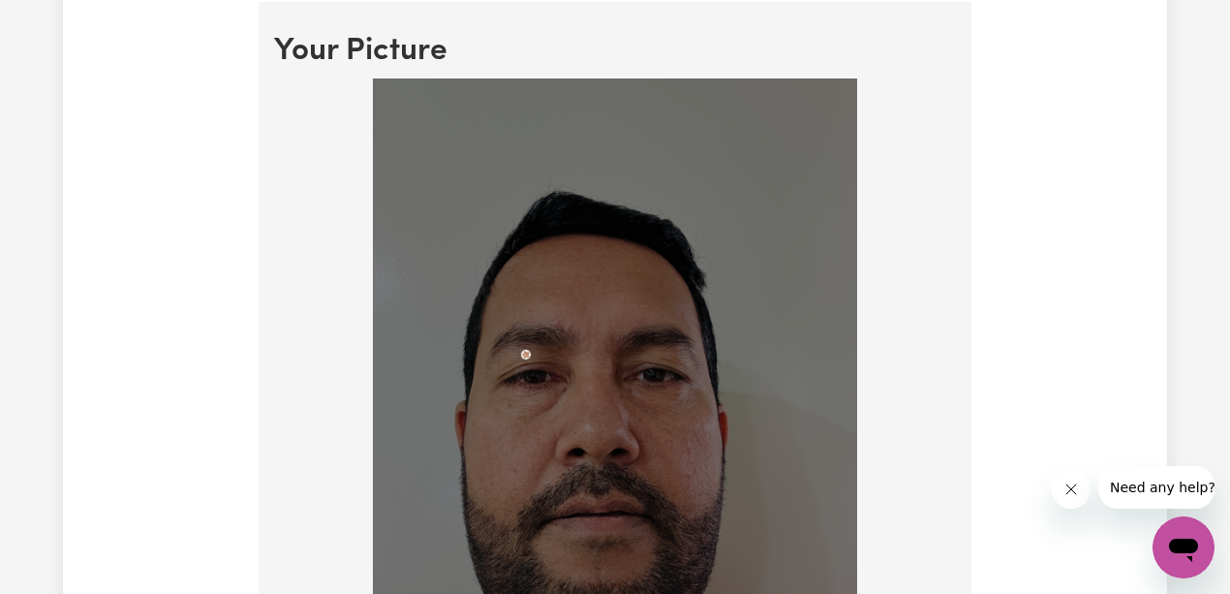
click at [530, 356] on img at bounding box center [615, 401] width 484 height 646
click at [660, 428] on img at bounding box center [615, 401] width 484 height 646
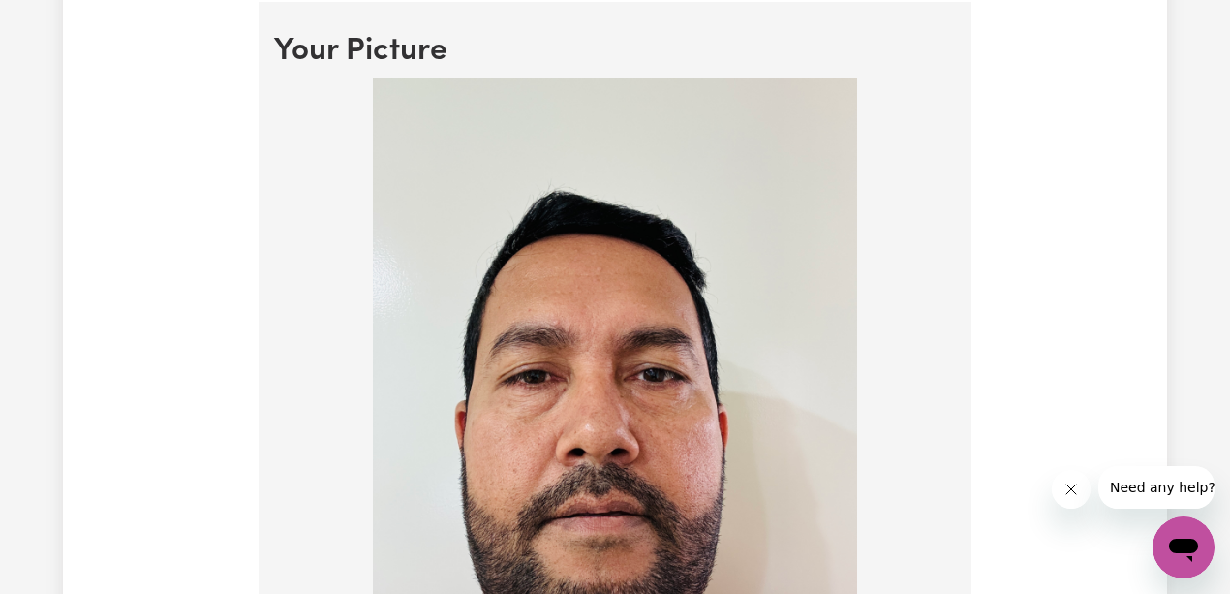
click at [781, 407] on img at bounding box center [615, 401] width 484 height 646
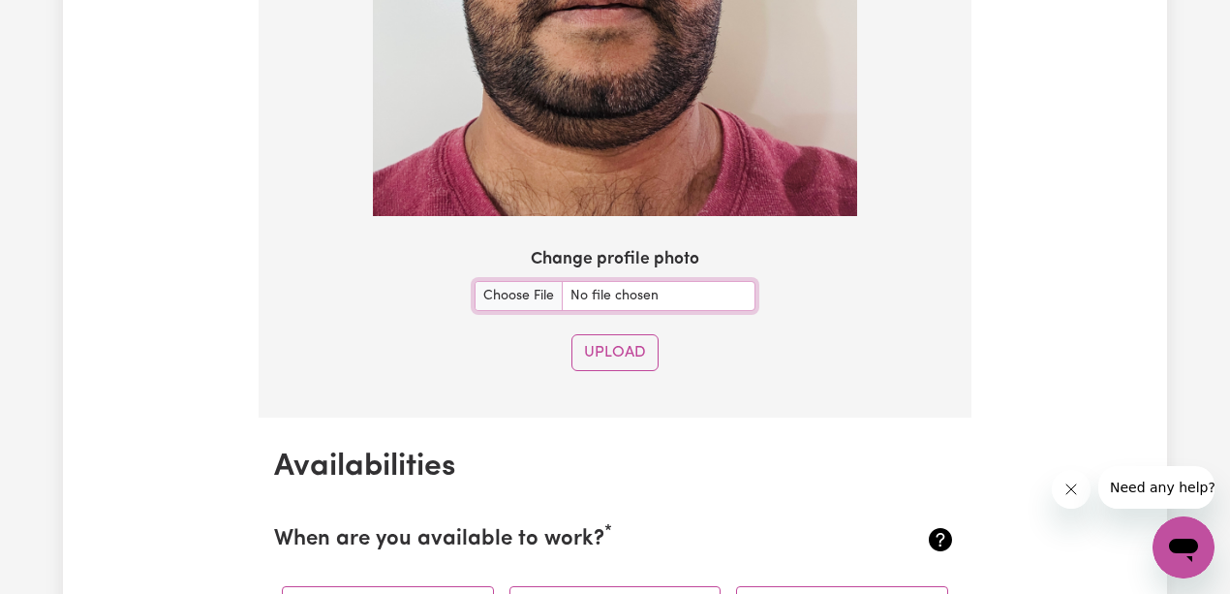
scroll to position [1911, 0]
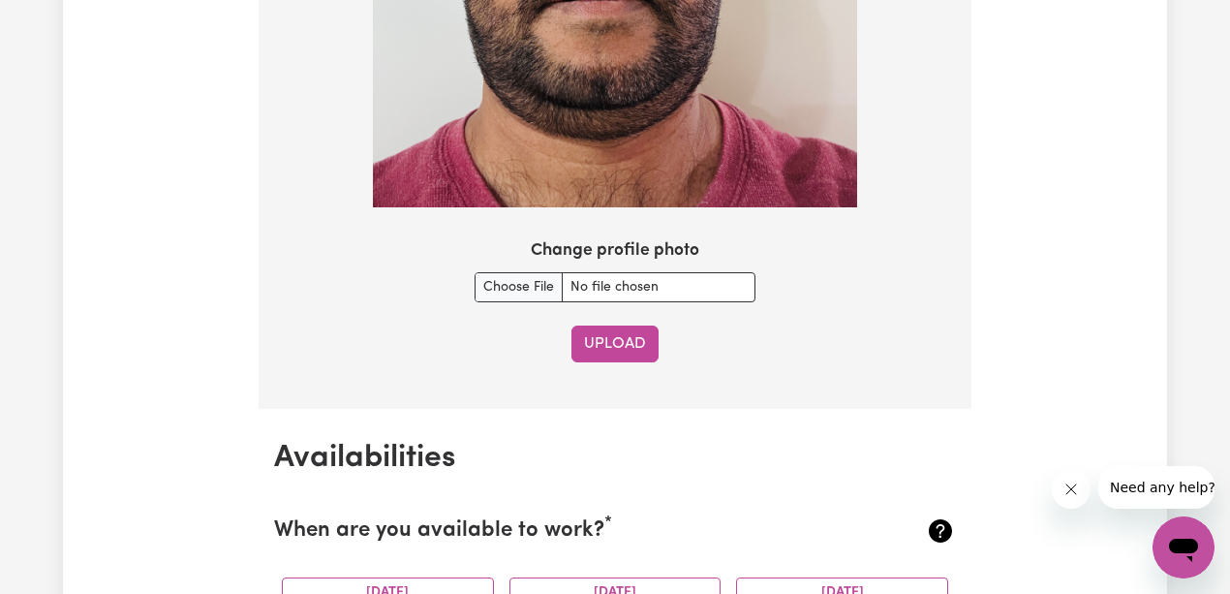
click at [623, 347] on button "Upload" at bounding box center [614, 343] width 87 height 37
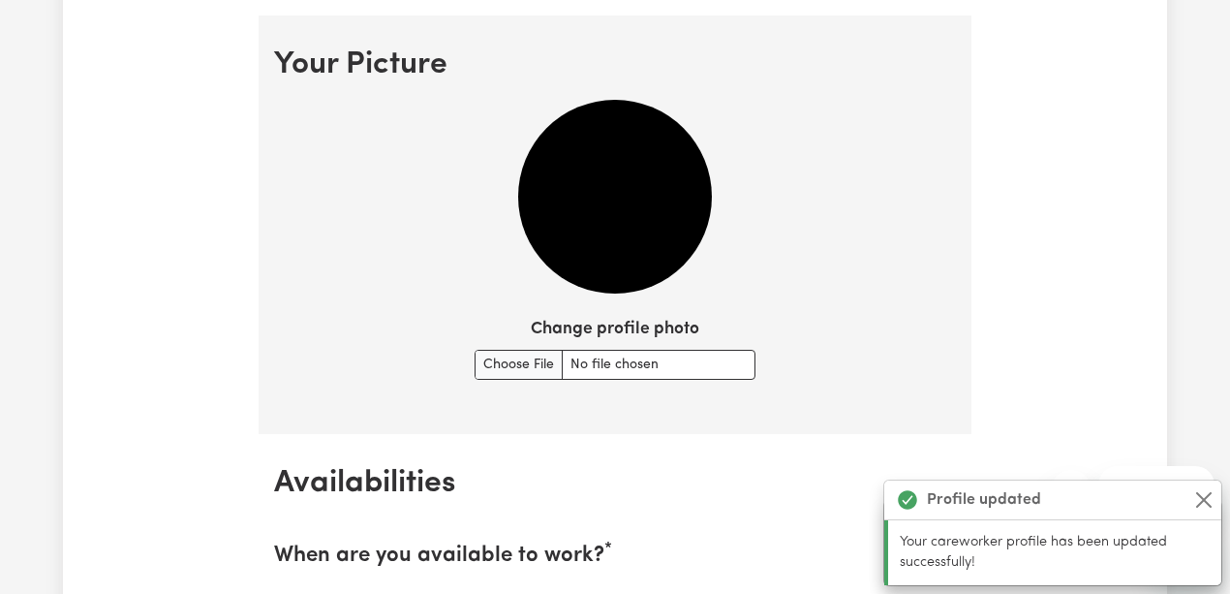
scroll to position [1361, 0]
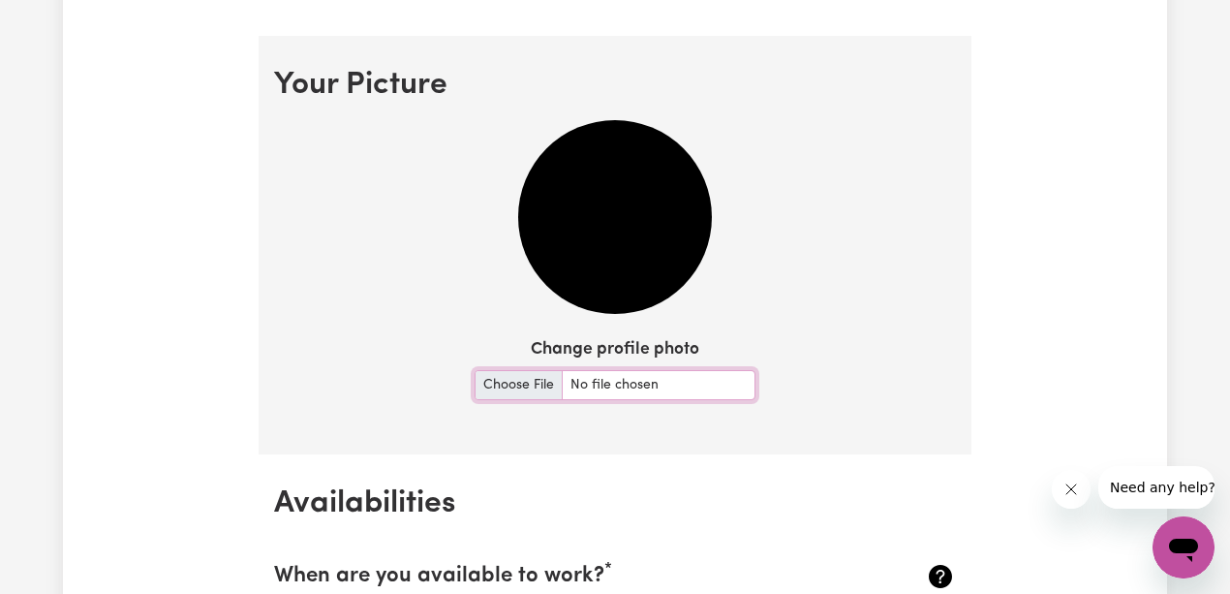
click at [521, 382] on input "Change profile photo" at bounding box center [615, 385] width 281 height 30
type input "C:\fakepath\IMG_4209.jpg"
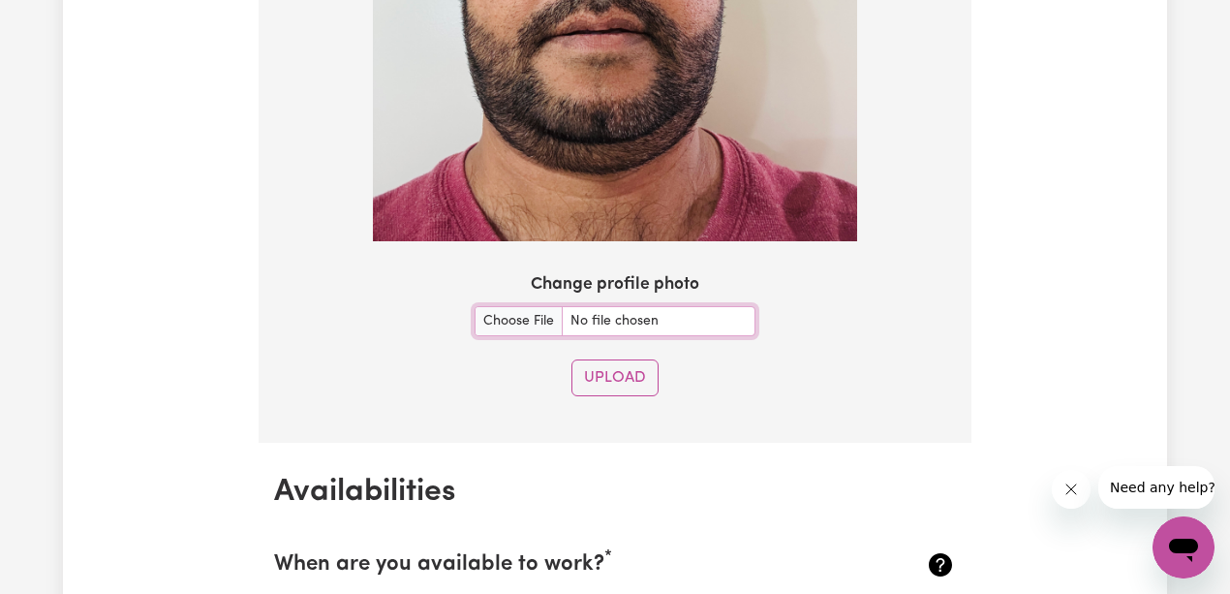
scroll to position [1942, 0]
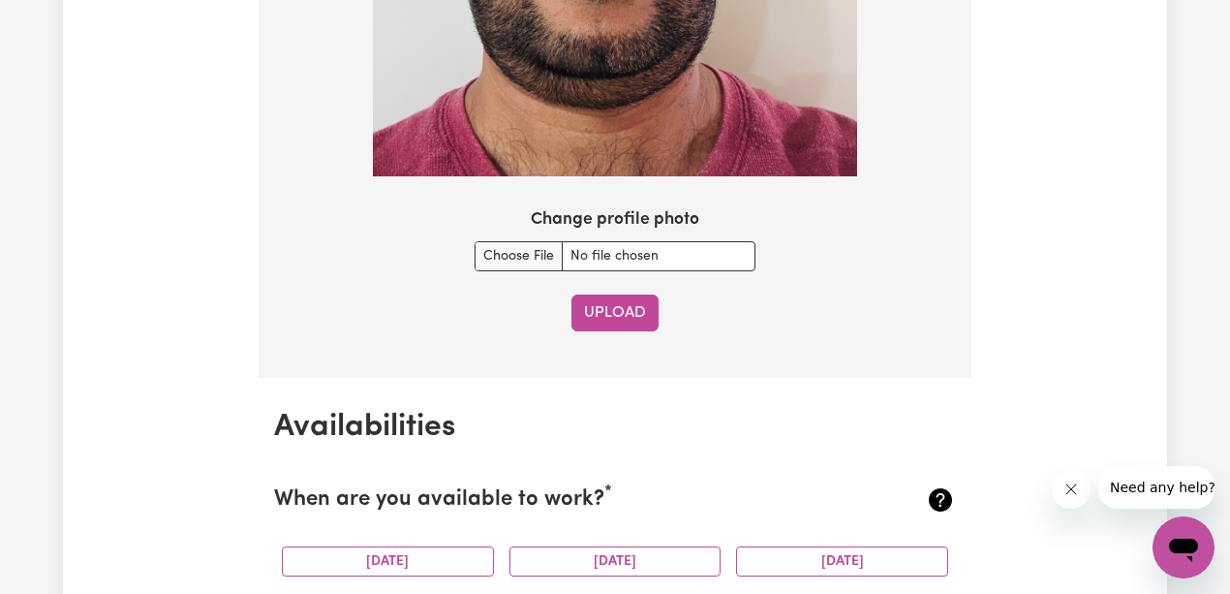
click at [622, 302] on button "Upload" at bounding box center [614, 312] width 87 height 37
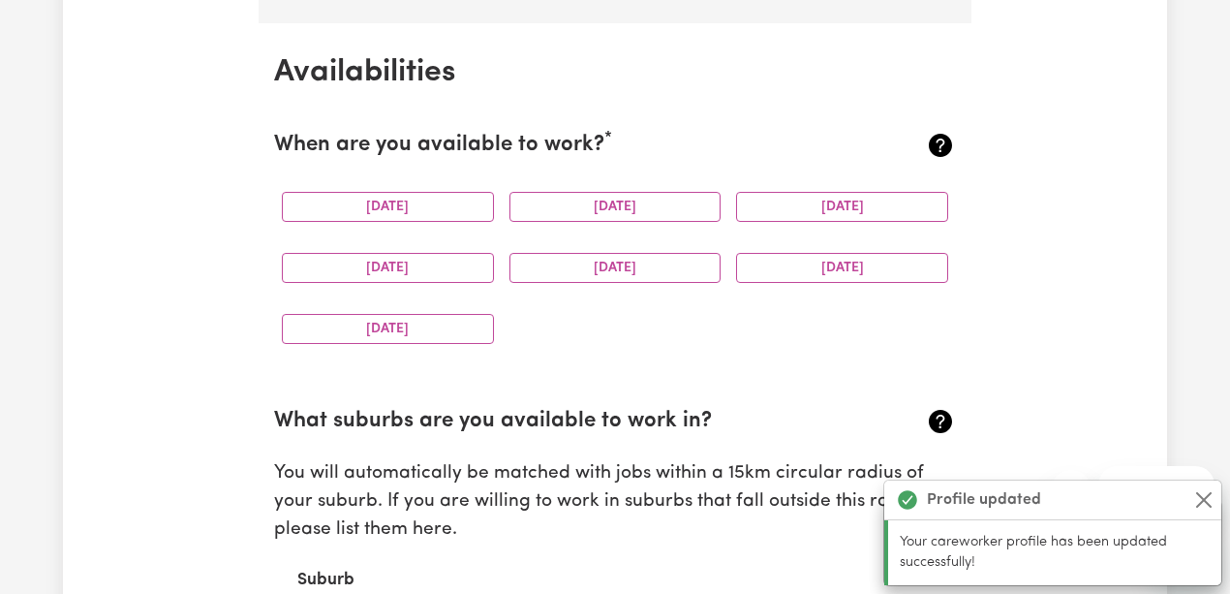
scroll to position [1813, 0]
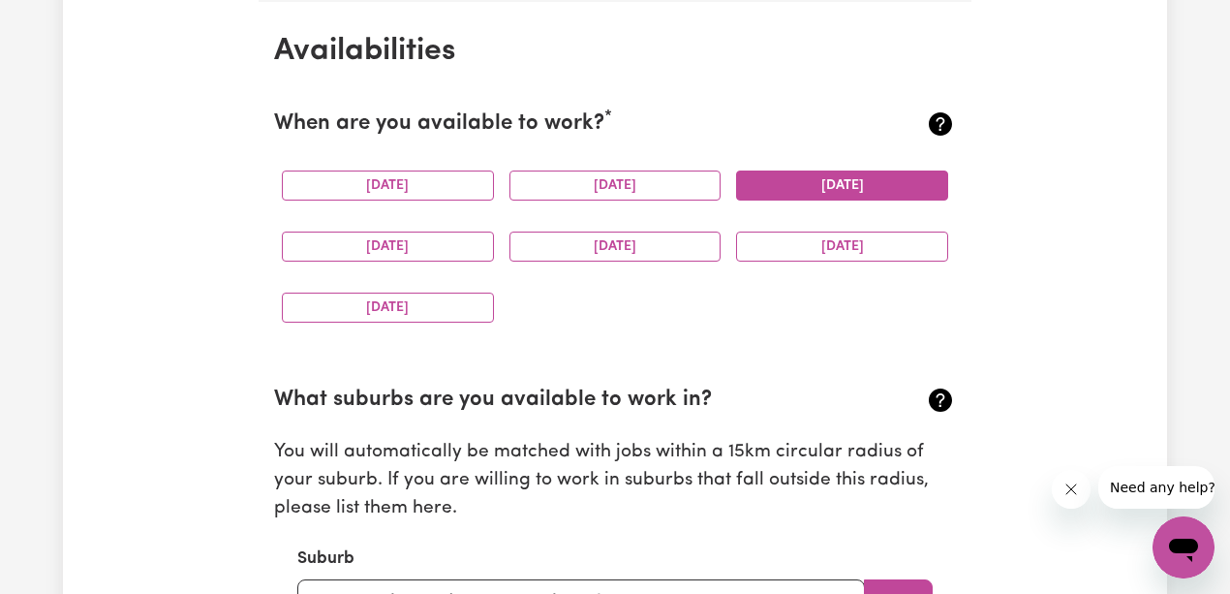
click at [852, 183] on button "[DATE]" at bounding box center [842, 185] width 212 height 30
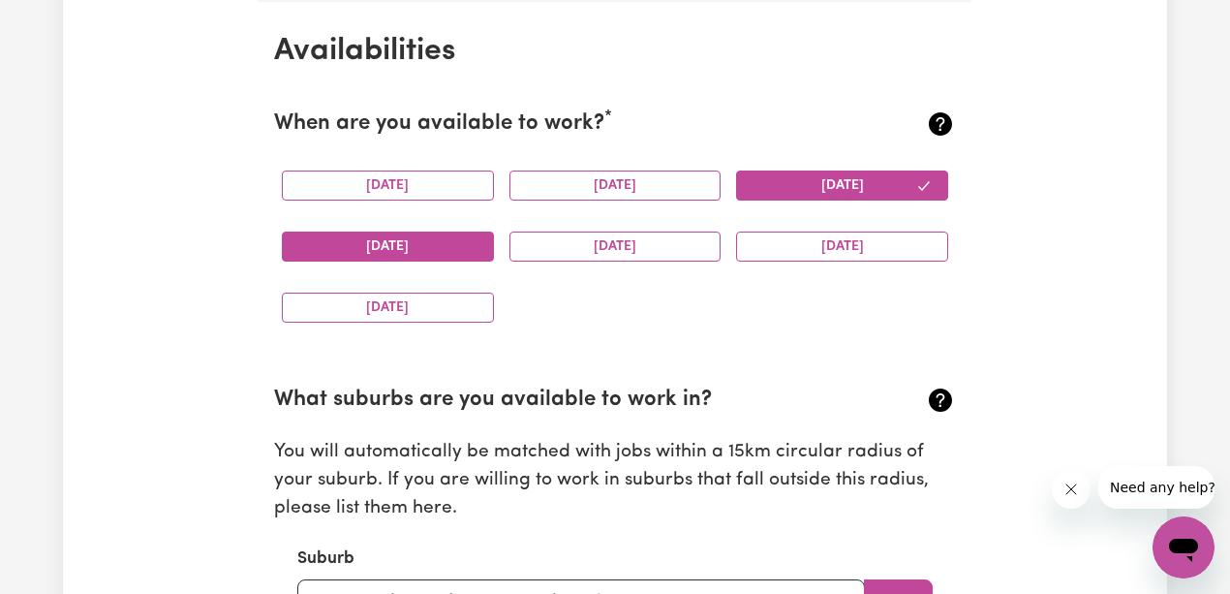
click at [455, 247] on button "[DATE]" at bounding box center [388, 246] width 212 height 30
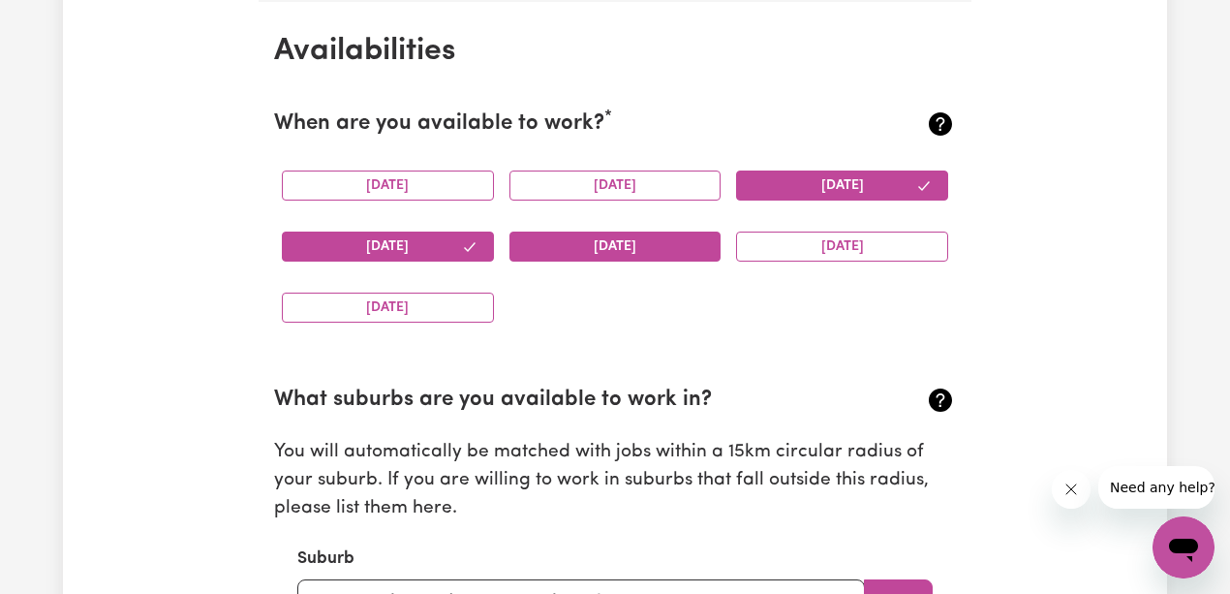
click at [602, 240] on button "[DATE]" at bounding box center [615, 246] width 212 height 30
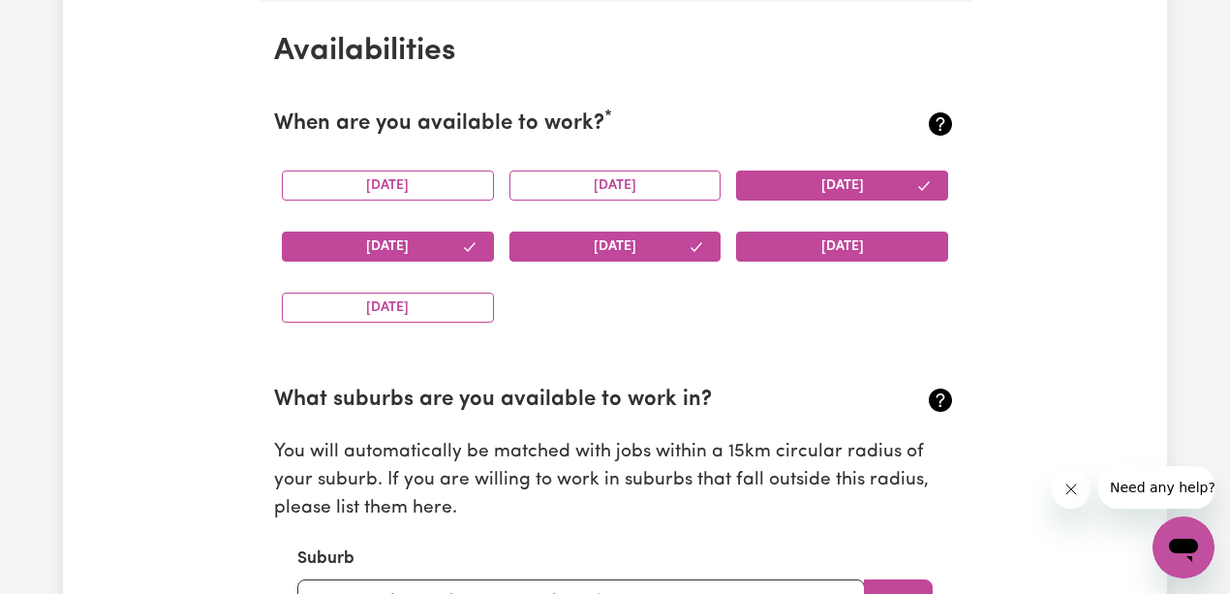
click at [796, 233] on button "[DATE]" at bounding box center [842, 246] width 212 height 30
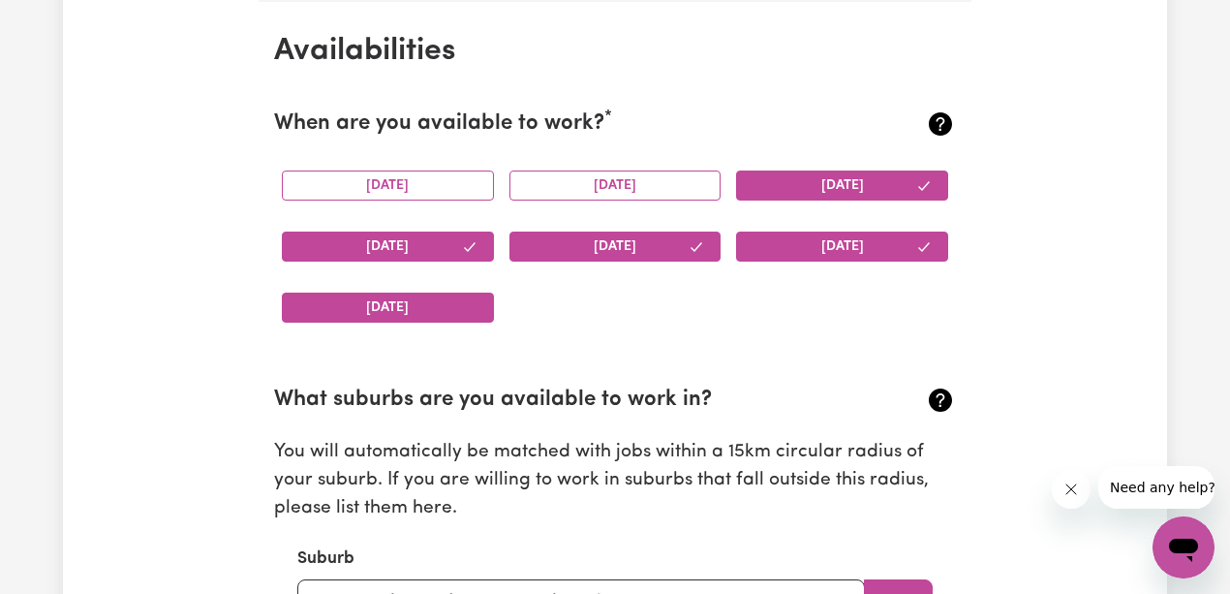
click at [410, 302] on button "[DATE]" at bounding box center [388, 307] width 212 height 30
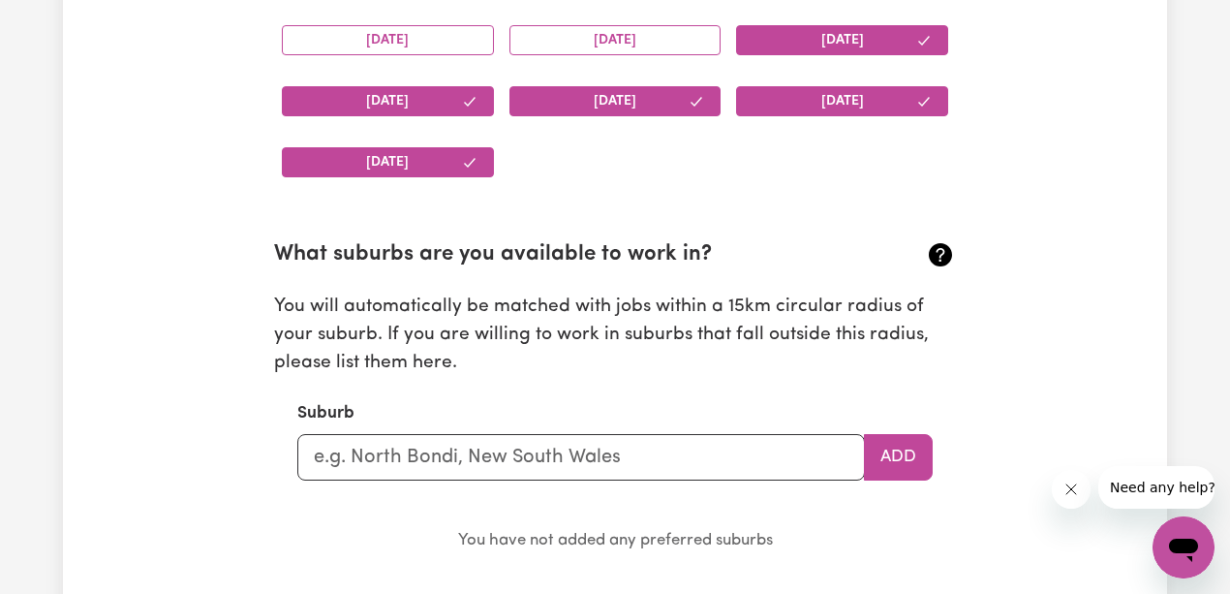
scroll to position [2007, 0]
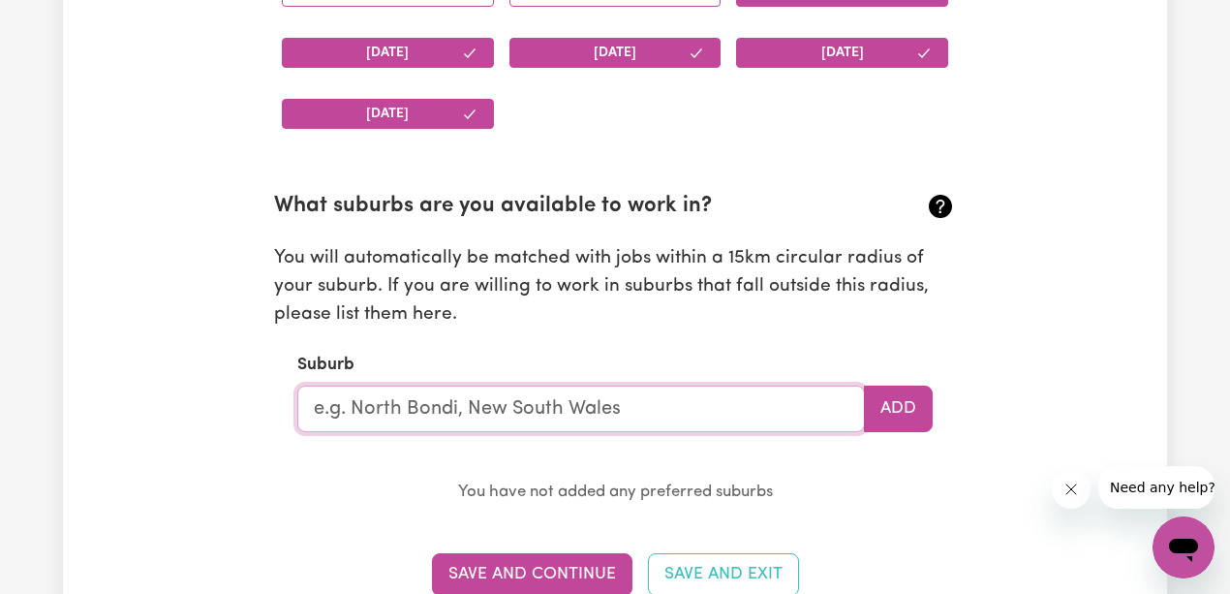
click at [666, 397] on input "text" at bounding box center [581, 408] width 568 height 46
type input "[PERSON_NAME]"
type input "[GEOGRAPHIC_DATA], [GEOGRAPHIC_DATA], 2179"
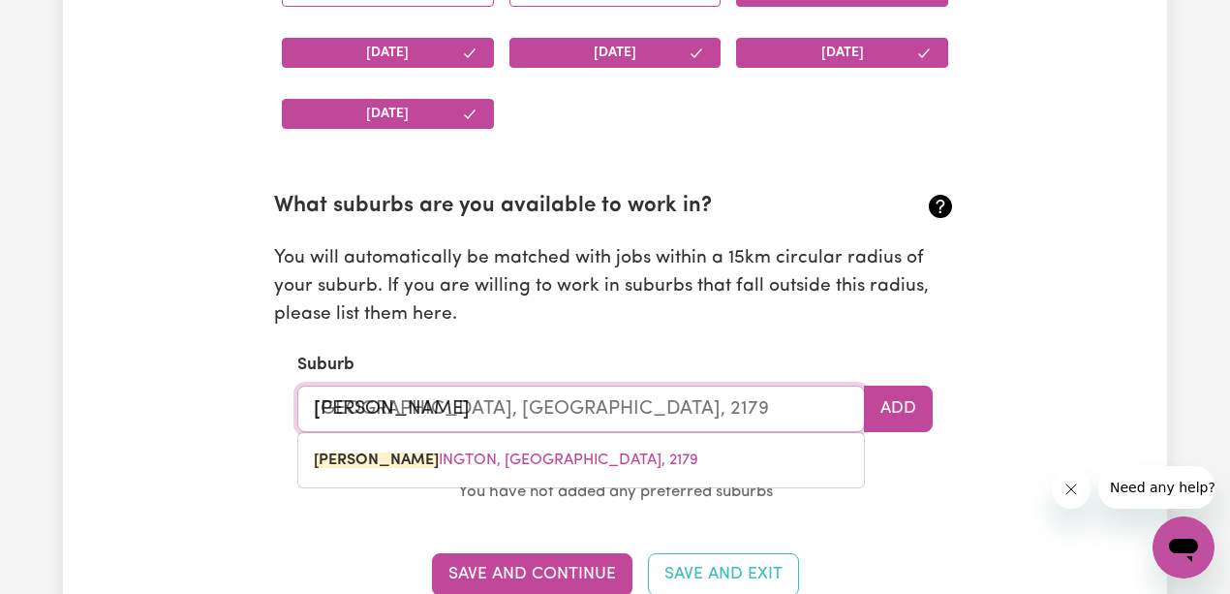
type input "Leppi"
type input "[GEOGRAPHIC_DATA], [GEOGRAPHIC_DATA], 2179"
type input "[PERSON_NAME]"
type input "LeppinGTON, [GEOGRAPHIC_DATA], 2179"
type input "[PERSON_NAME]"
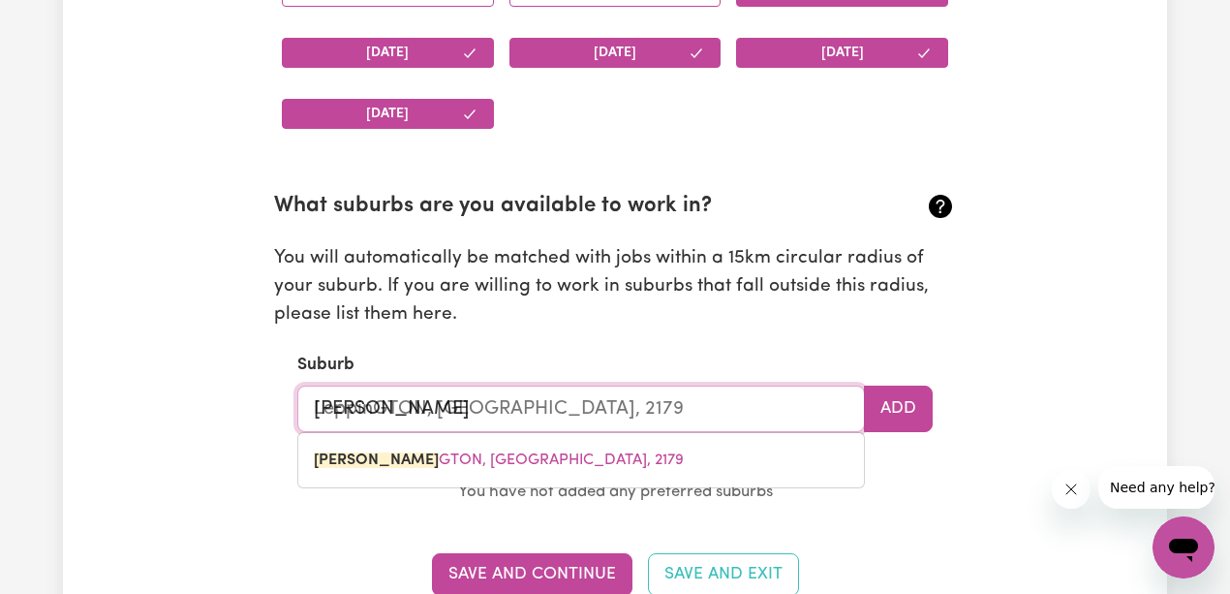
type input "[GEOGRAPHIC_DATA], [GEOGRAPHIC_DATA], 2179"
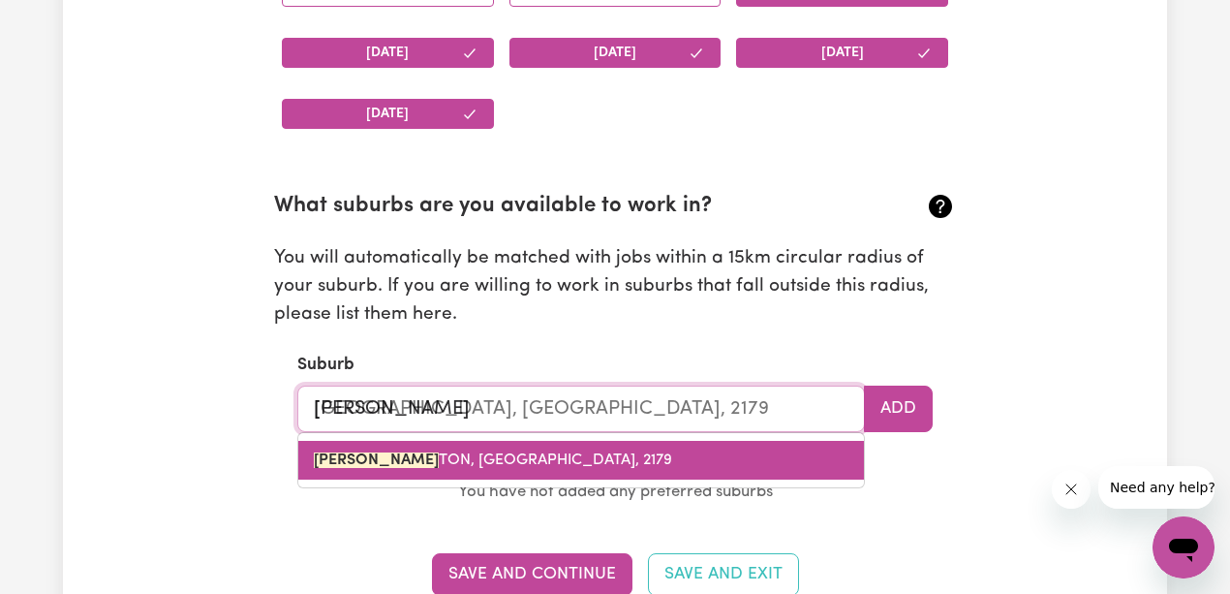
click at [575, 461] on link "[PERSON_NAME] TON, [GEOGRAPHIC_DATA], 2179" at bounding box center [581, 460] width 566 height 39
type input "LEPPINGTON, [GEOGRAPHIC_DATA], 2179"
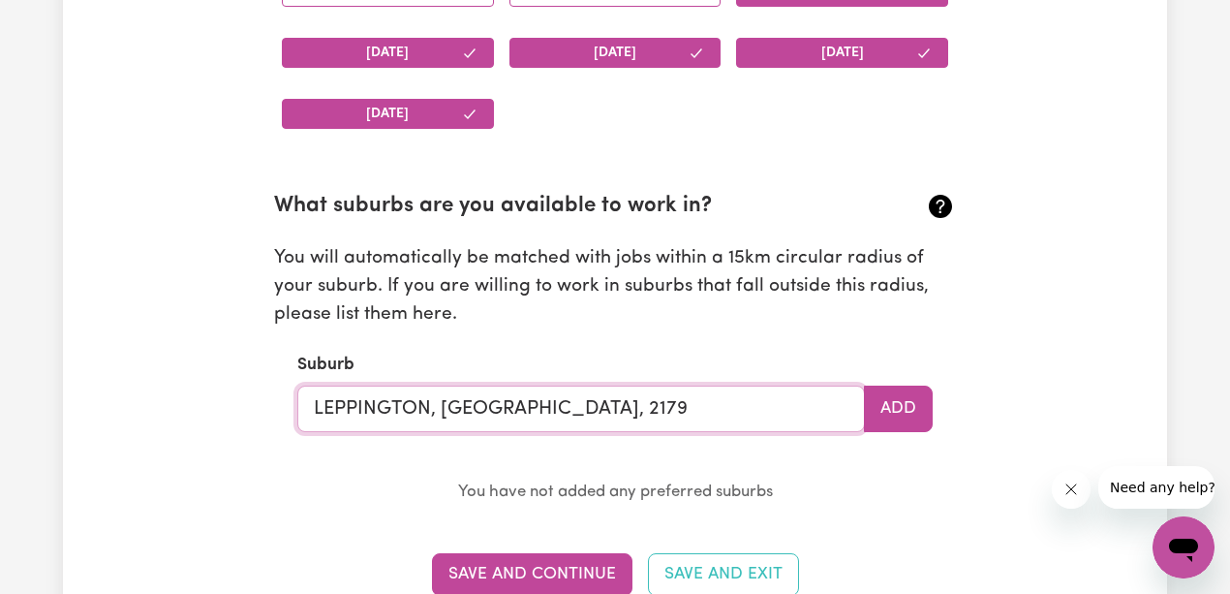
type input "LEPPINGTON, [GEOGRAPHIC_DATA], 2179"
click at [881, 502] on p "You have not added any preferred suburbs" at bounding box center [614, 492] width 635 height 28
click at [918, 403] on button "Add" at bounding box center [898, 408] width 69 height 46
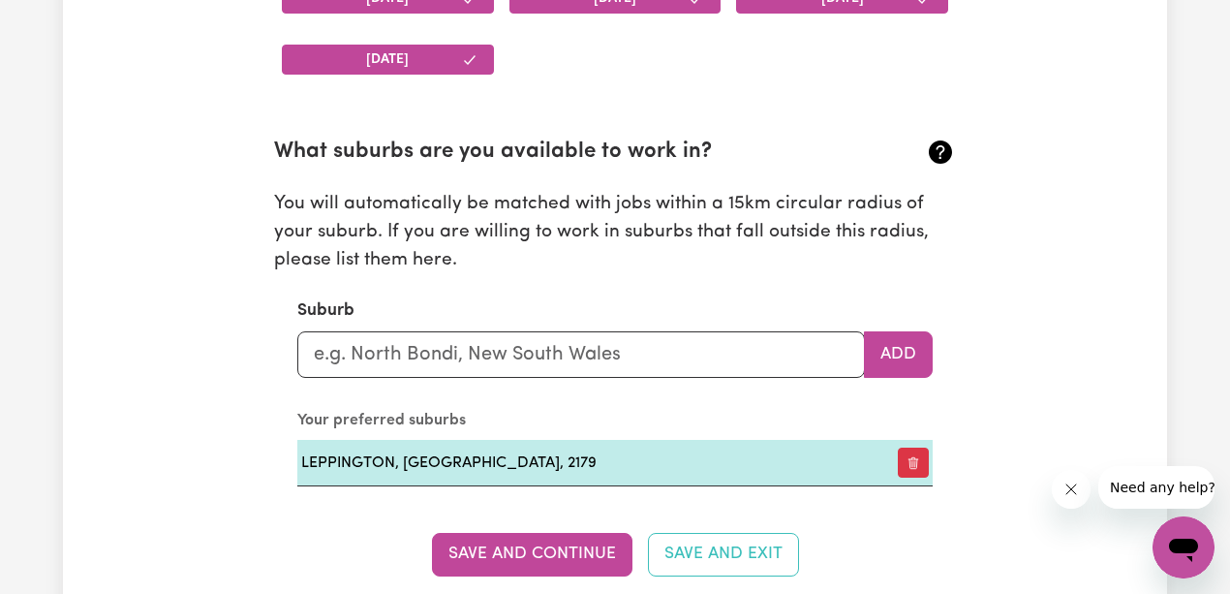
scroll to position [2136, 0]
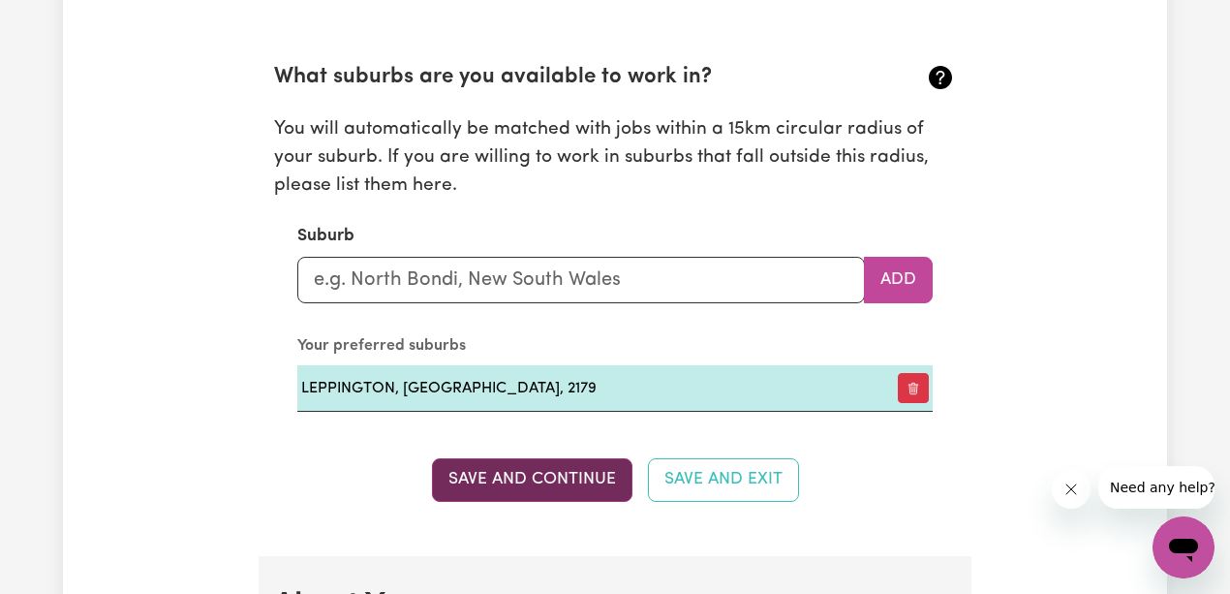
click at [573, 473] on button "Save and Continue" at bounding box center [532, 479] width 200 height 43
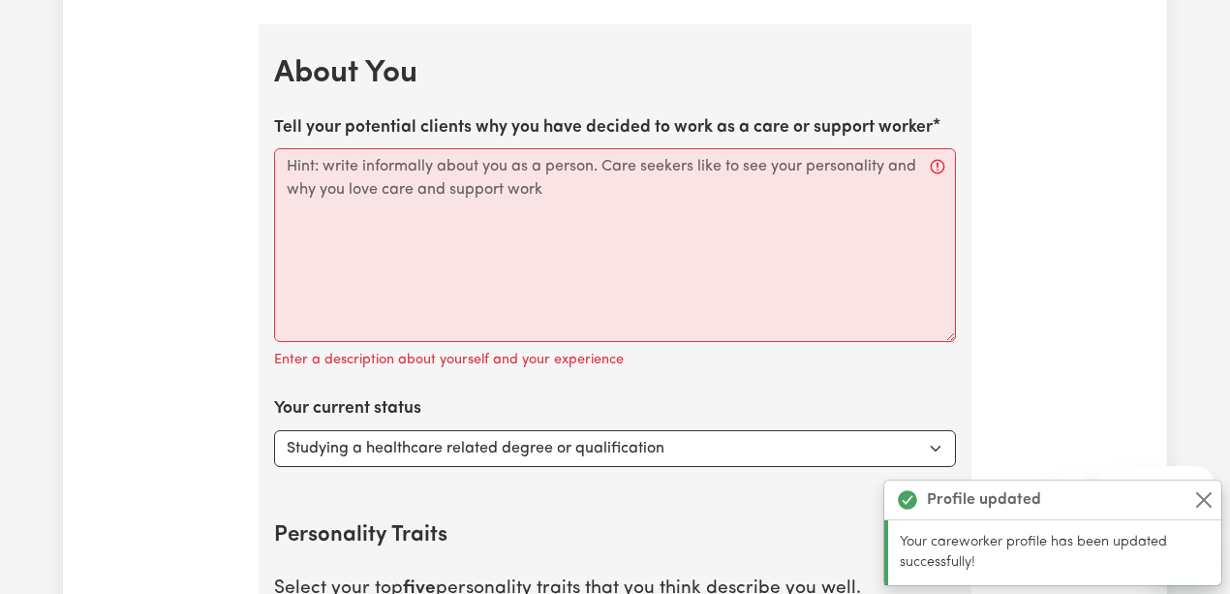
scroll to position [2686, 0]
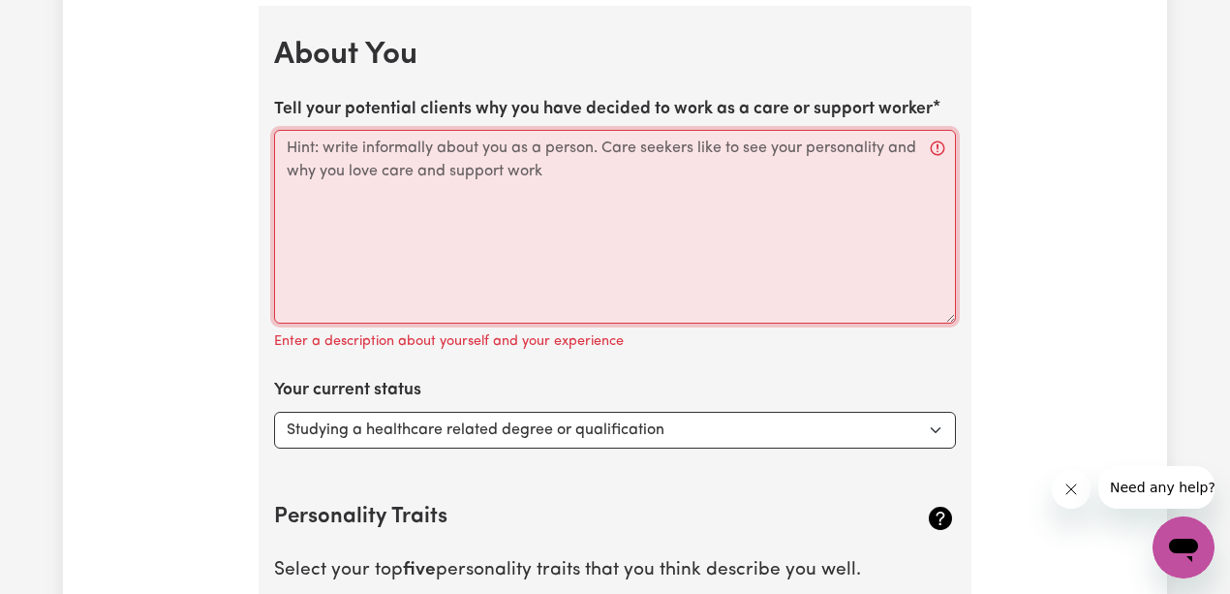
click at [519, 163] on textarea "Tell your potential clients why you have decided to work as a care or support w…" at bounding box center [615, 227] width 682 height 194
paste textarea "I am a dedicated and compassionate Support Worker with a strong commitment to i…"
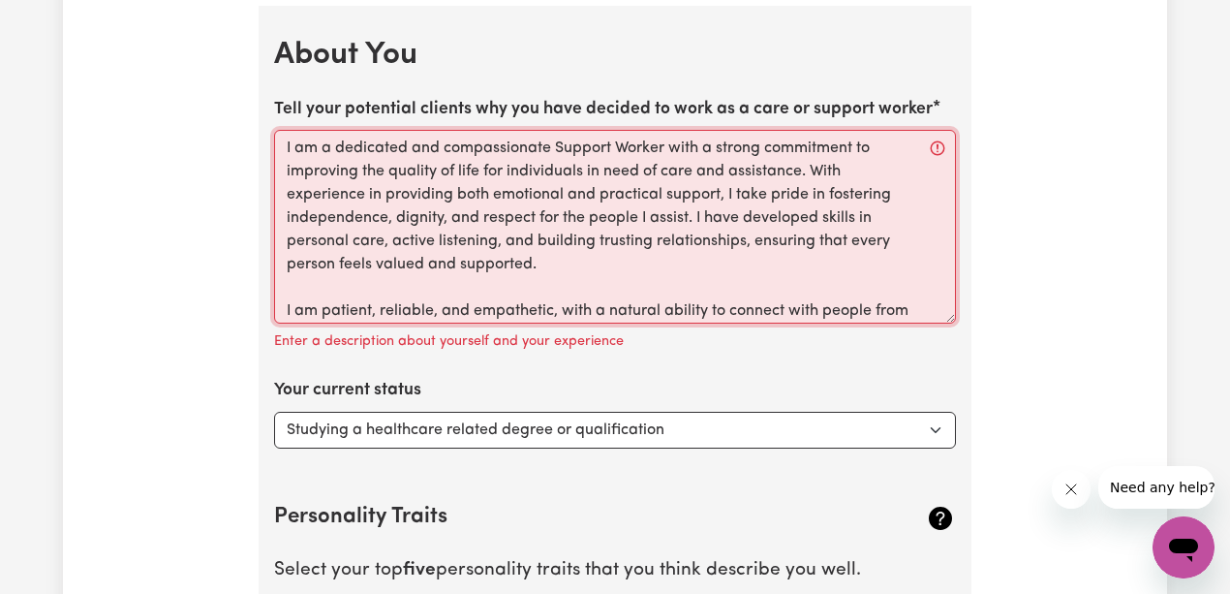
scroll to position [89, 0]
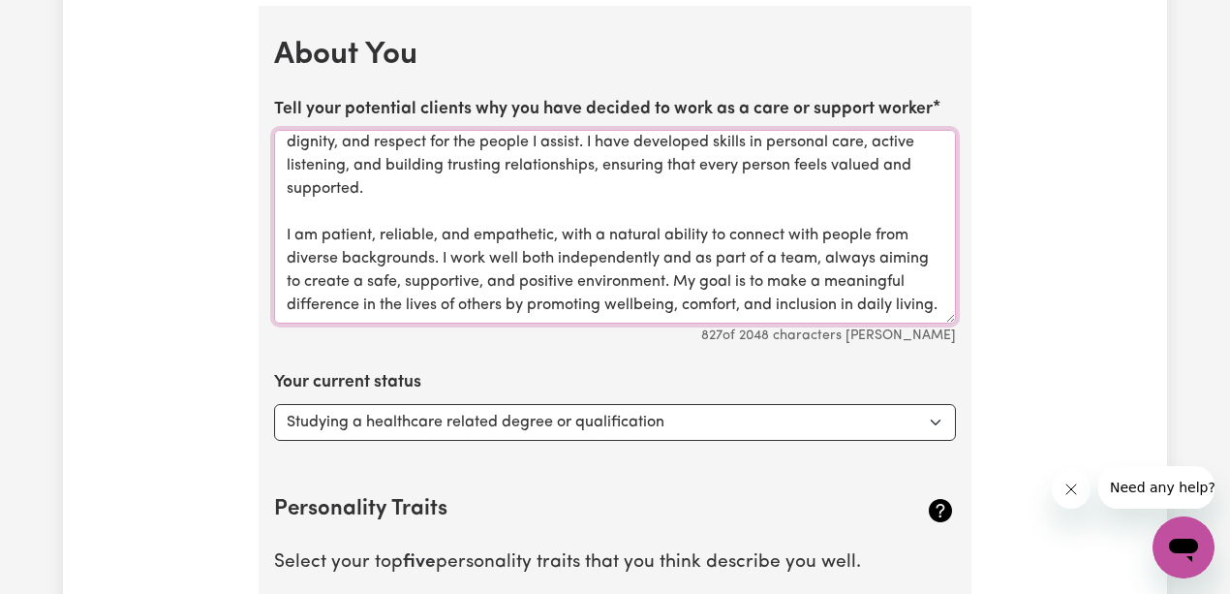
type textarea "I am a dedicated and compassionate Support Worker with a strong commitment to i…"
click at [168, 413] on div "Update Profile 1 2 3 4 5 Step 1 : Personal Details Let potential clients know w…" at bounding box center [615, 6] width 1104 height 5141
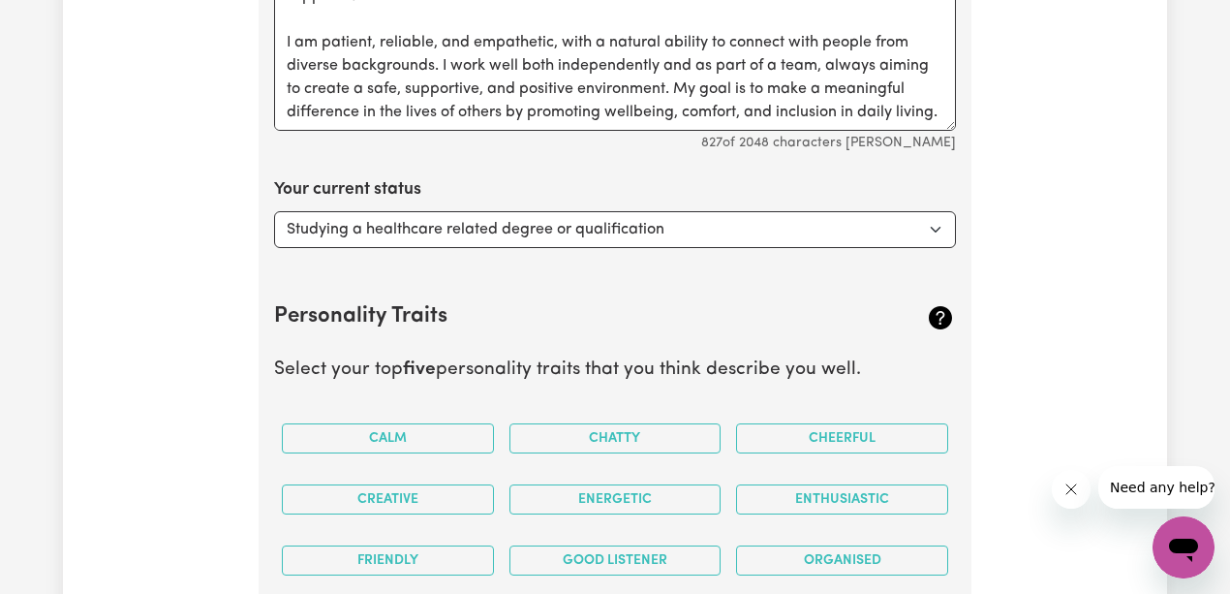
scroll to position [2879, 0]
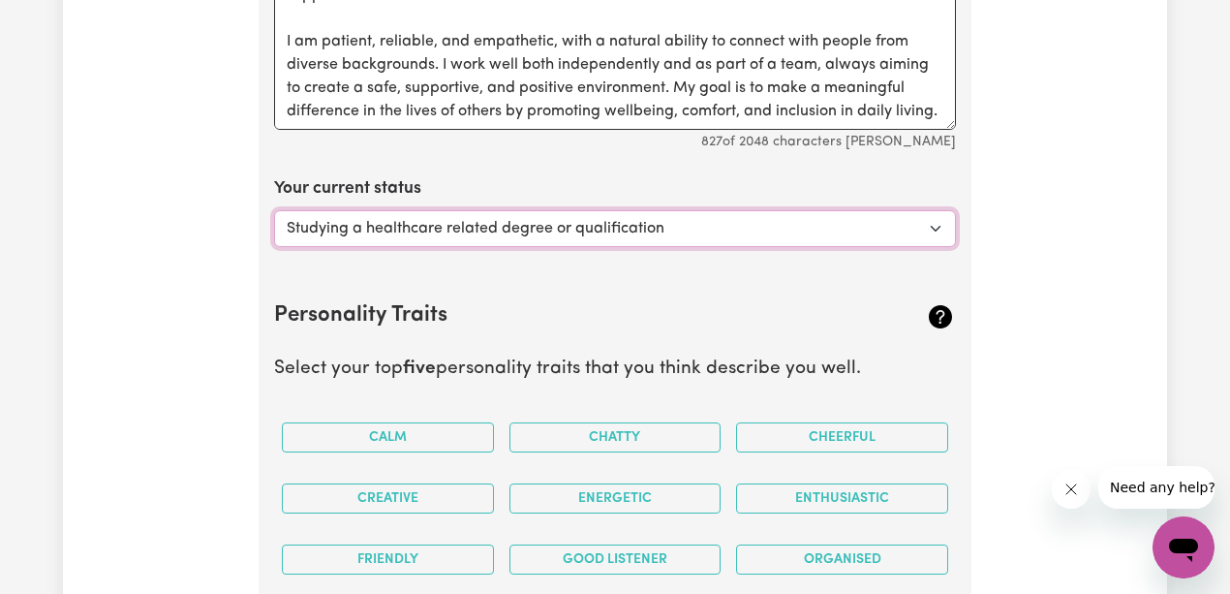
click at [669, 227] on select "Select... Studying a healthcare related degree or qualification Studying a non-…" at bounding box center [615, 228] width 682 height 37
select select "Embarking on a career change into the care industry"
click at [274, 210] on select "Select... Studying a healthcare related degree or qualification Studying a non-…" at bounding box center [615, 228] width 682 height 37
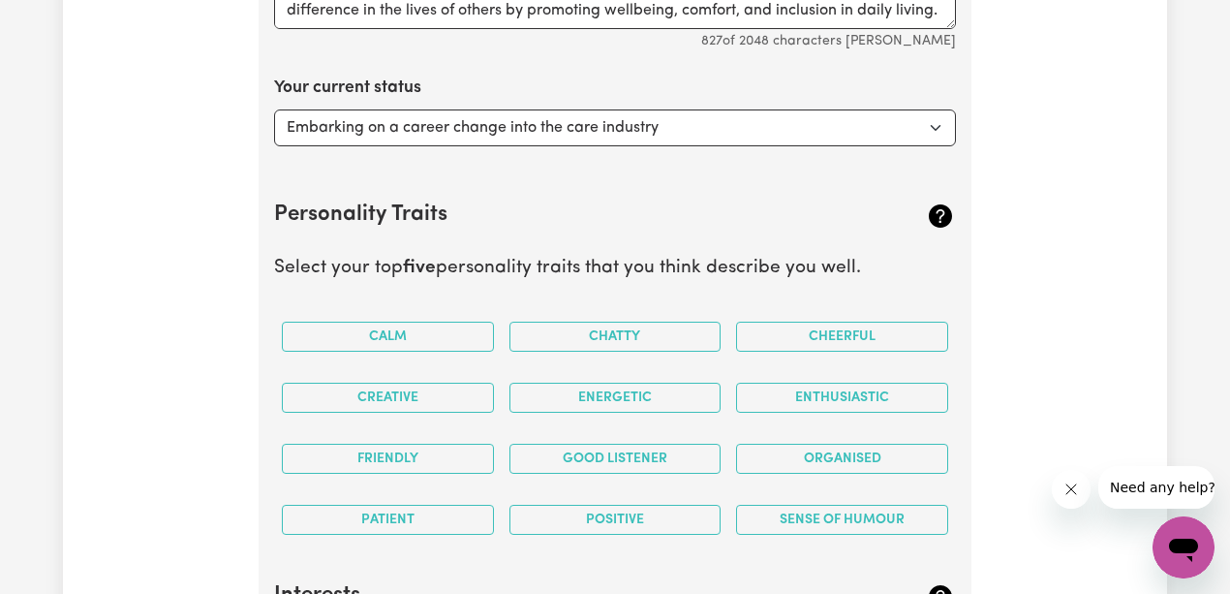
scroll to position [3008, 0]
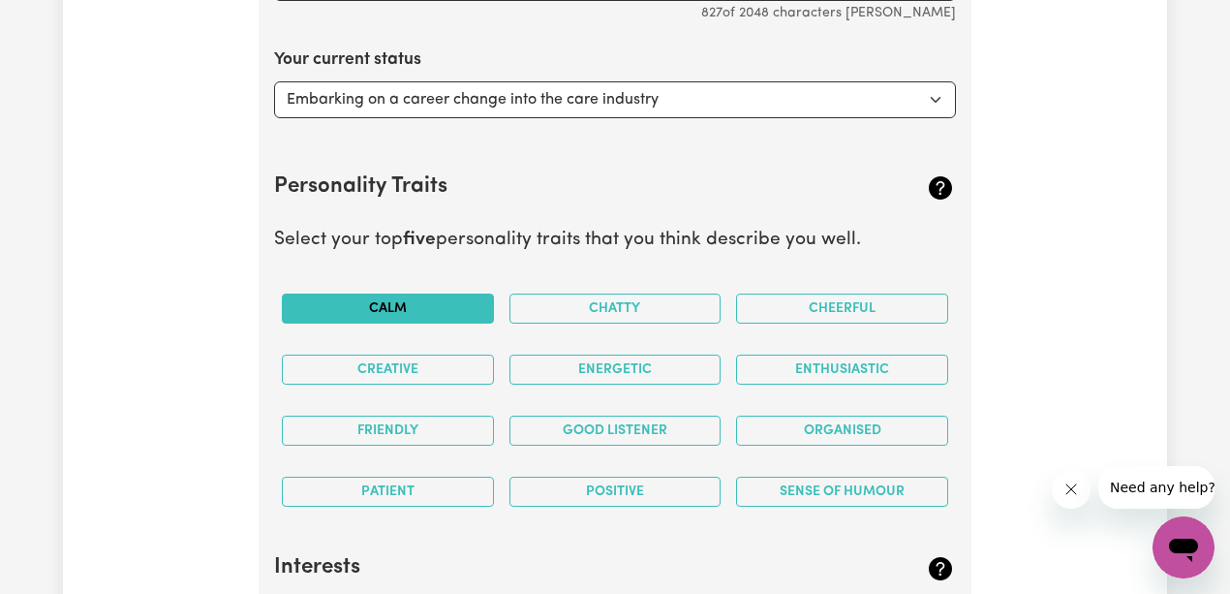
click at [334, 300] on button "Calm" at bounding box center [388, 308] width 212 height 30
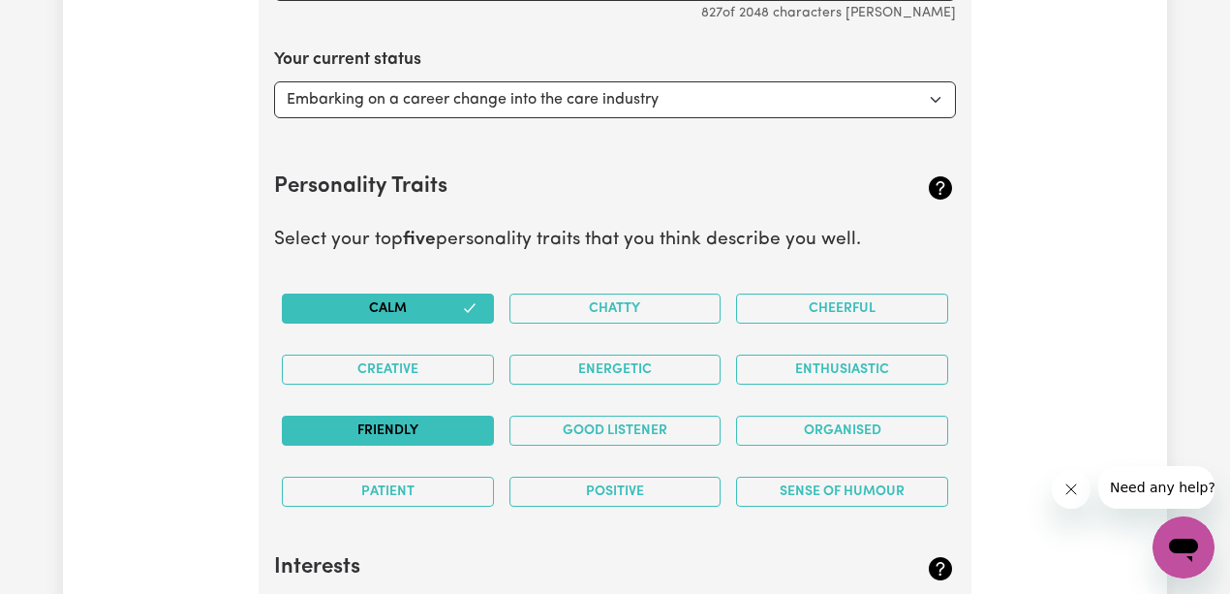
click at [428, 416] on button "Friendly" at bounding box center [388, 430] width 212 height 30
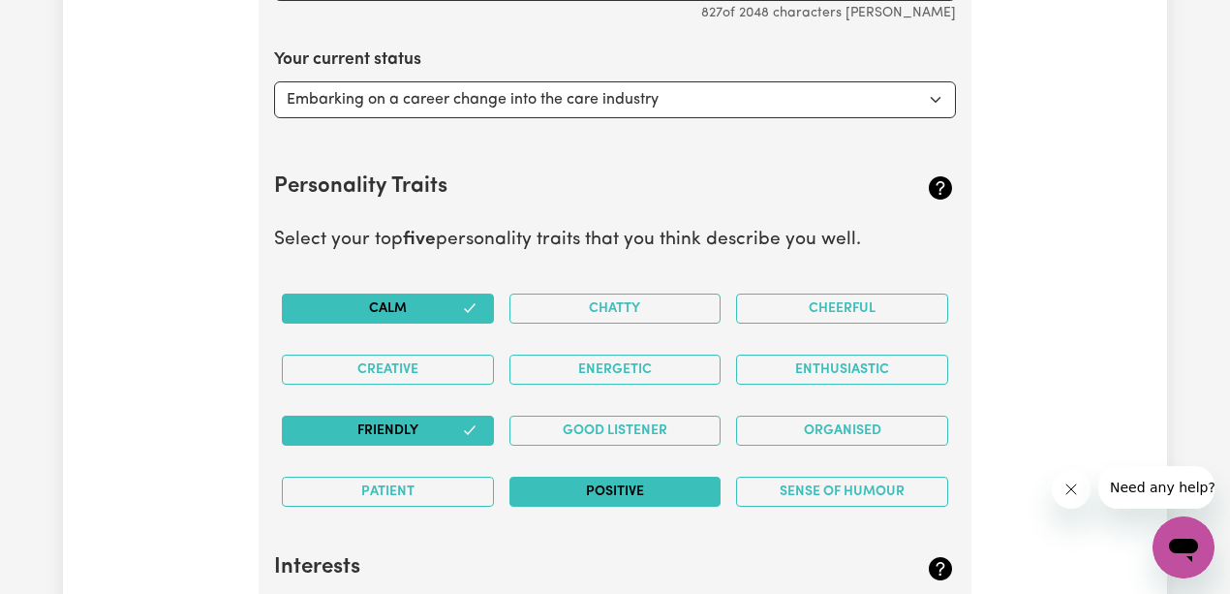
click at [633, 482] on button "Positive" at bounding box center [615, 492] width 212 height 30
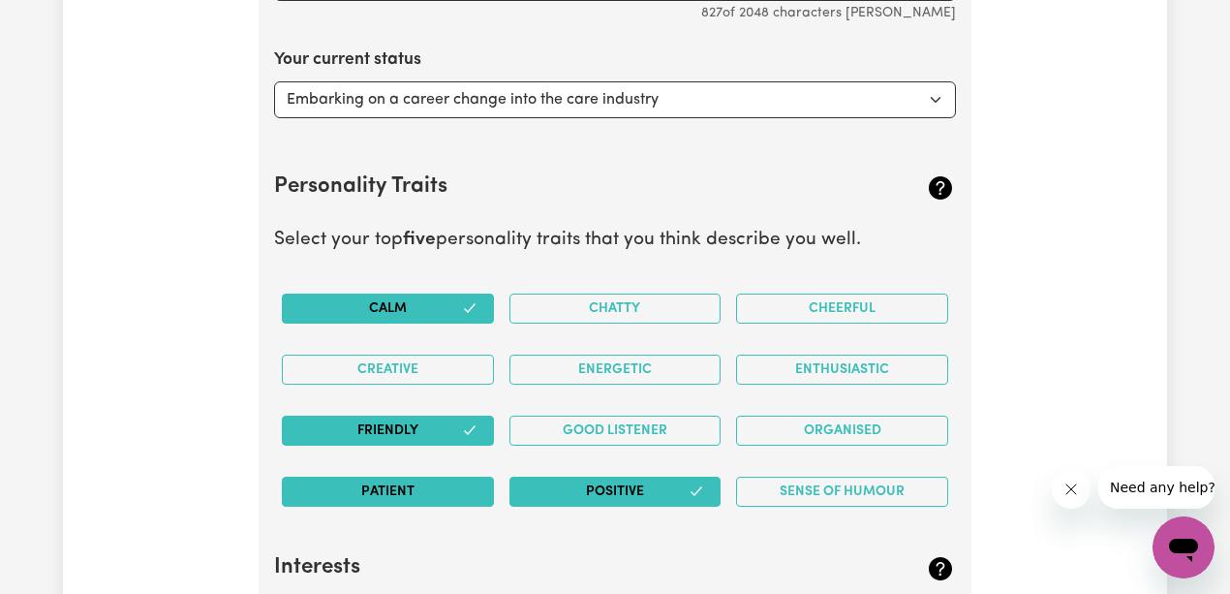
click at [463, 486] on button "Patient" at bounding box center [388, 492] width 212 height 30
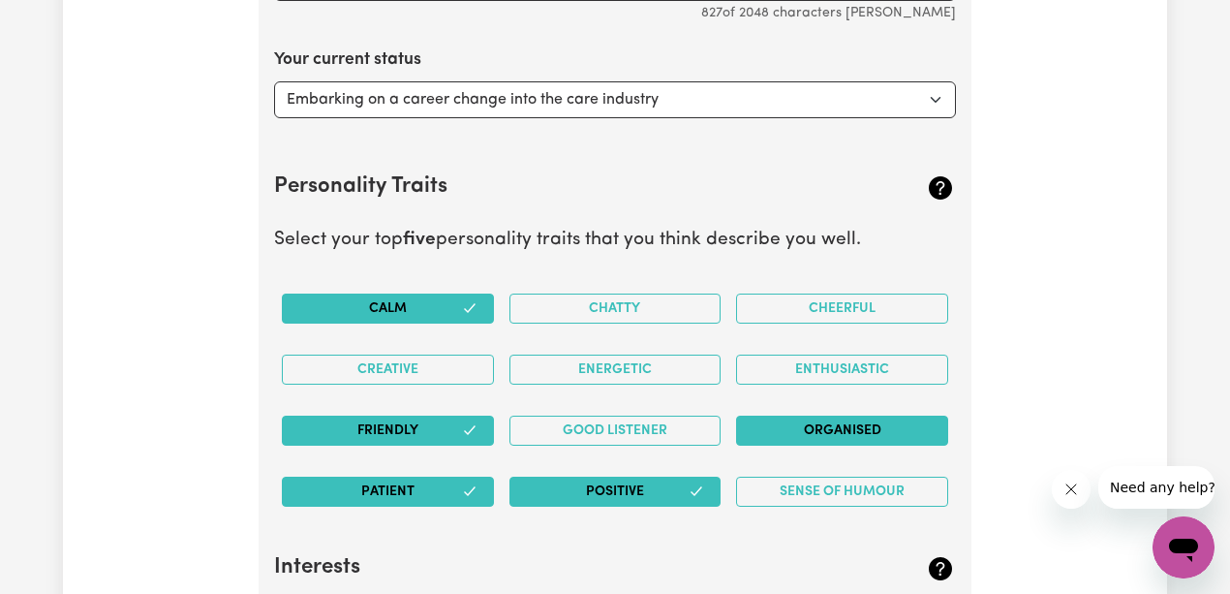
click at [887, 422] on button "Organised" at bounding box center [842, 430] width 212 height 30
click at [877, 360] on button "Enthusiastic" at bounding box center [842, 369] width 212 height 30
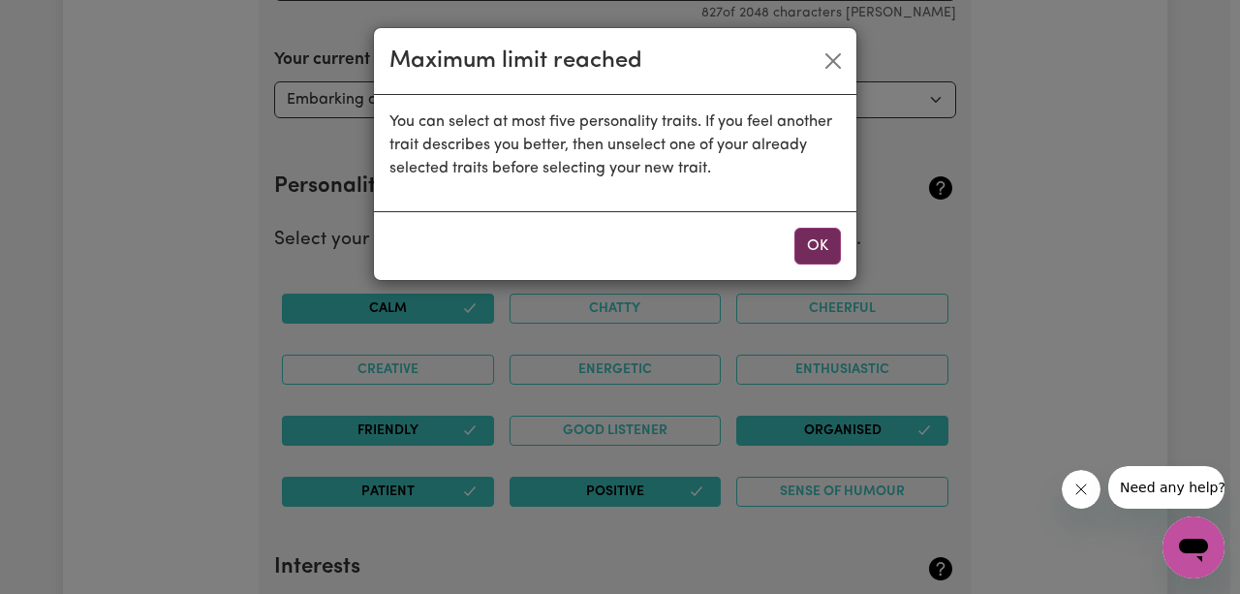
click at [825, 249] on button "OK" at bounding box center [817, 246] width 46 height 37
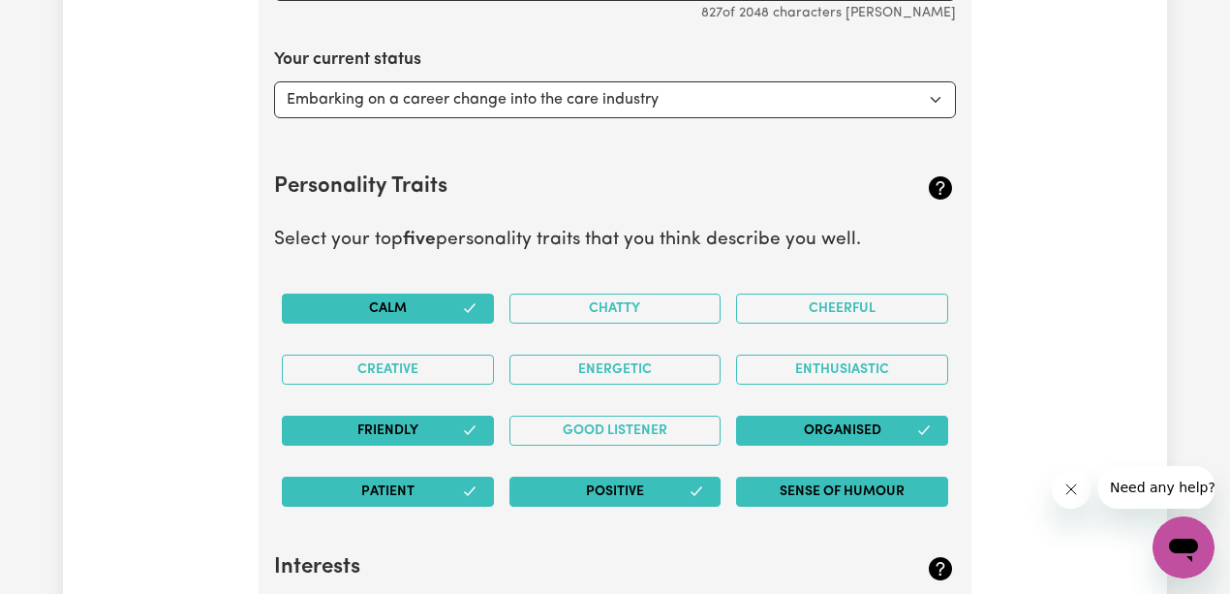
click at [802, 479] on button "Sense of Humour" at bounding box center [842, 492] width 212 height 30
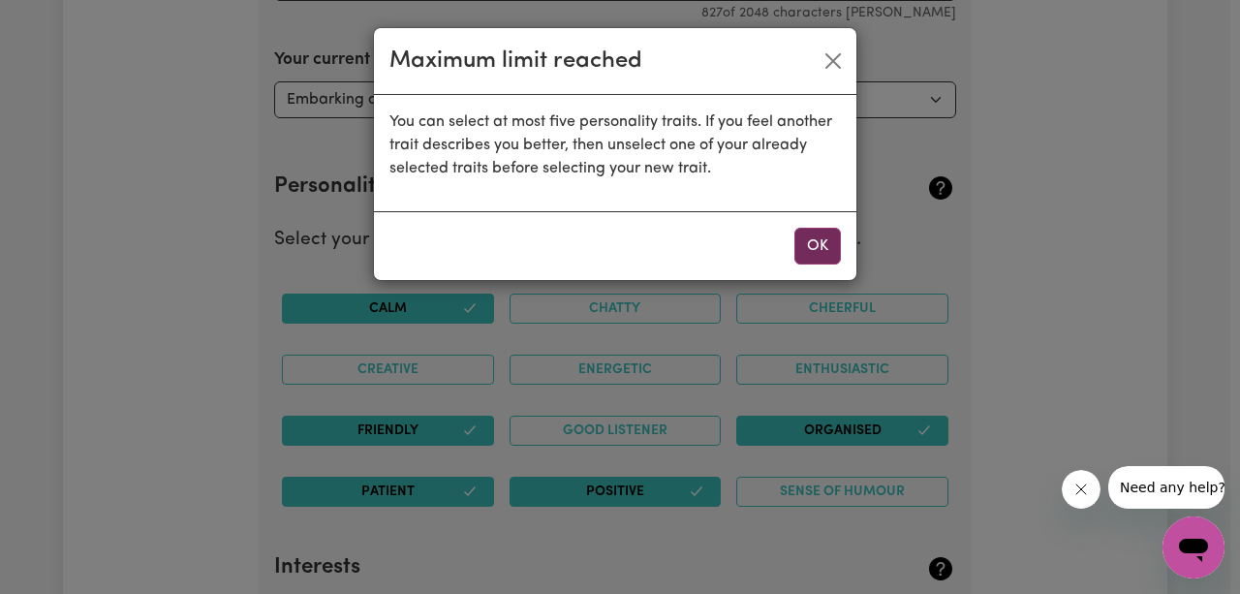
click at [811, 239] on button "OK" at bounding box center [817, 246] width 46 height 37
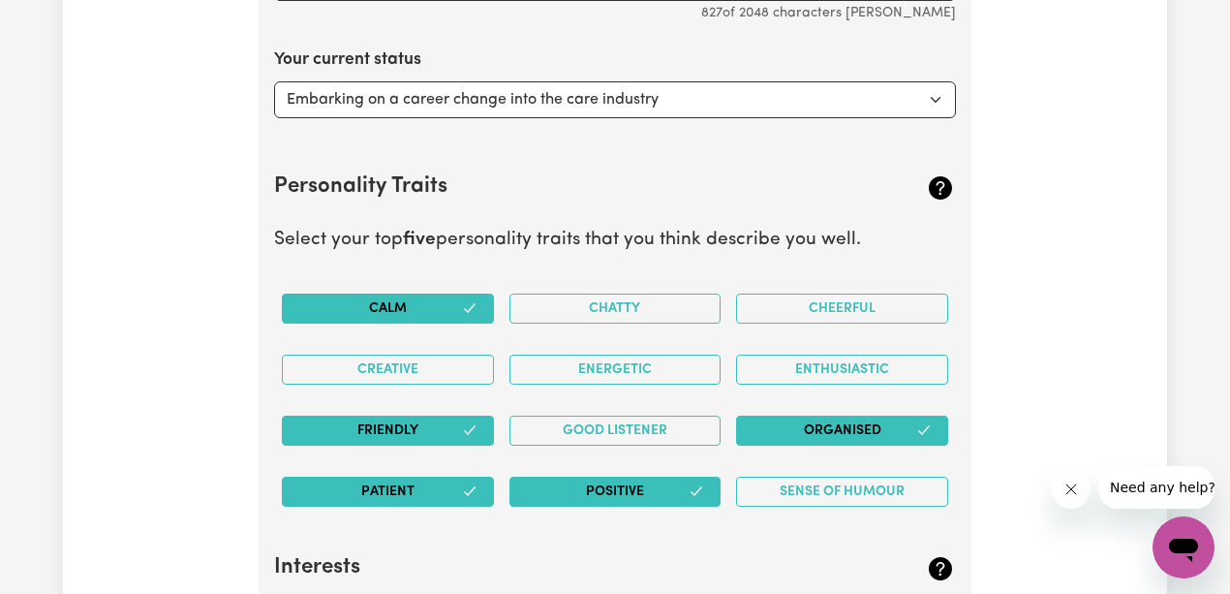
click at [453, 295] on button "Calm" at bounding box center [388, 308] width 212 height 30
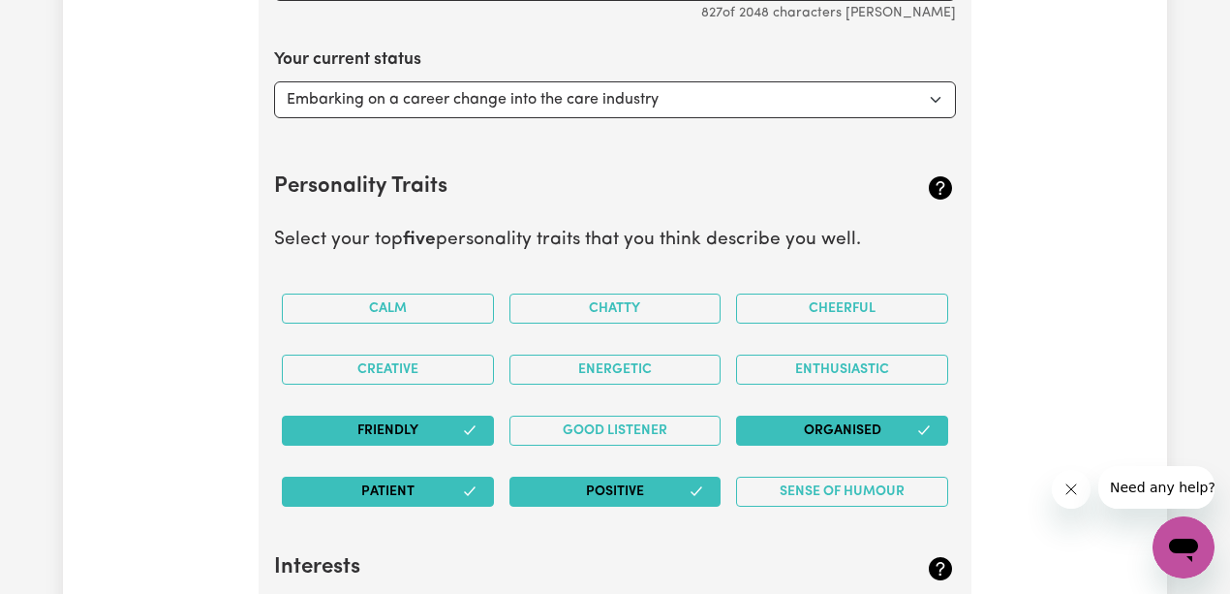
click at [435, 422] on button "Friendly" at bounding box center [388, 430] width 212 height 30
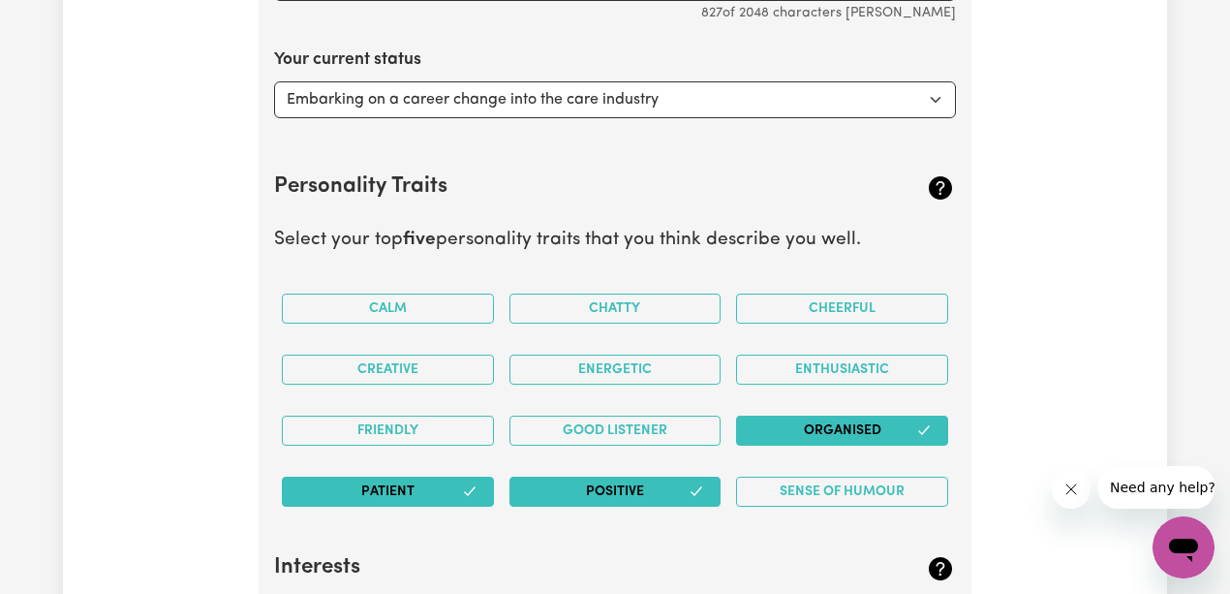
click at [431, 484] on button "Patient" at bounding box center [388, 492] width 212 height 30
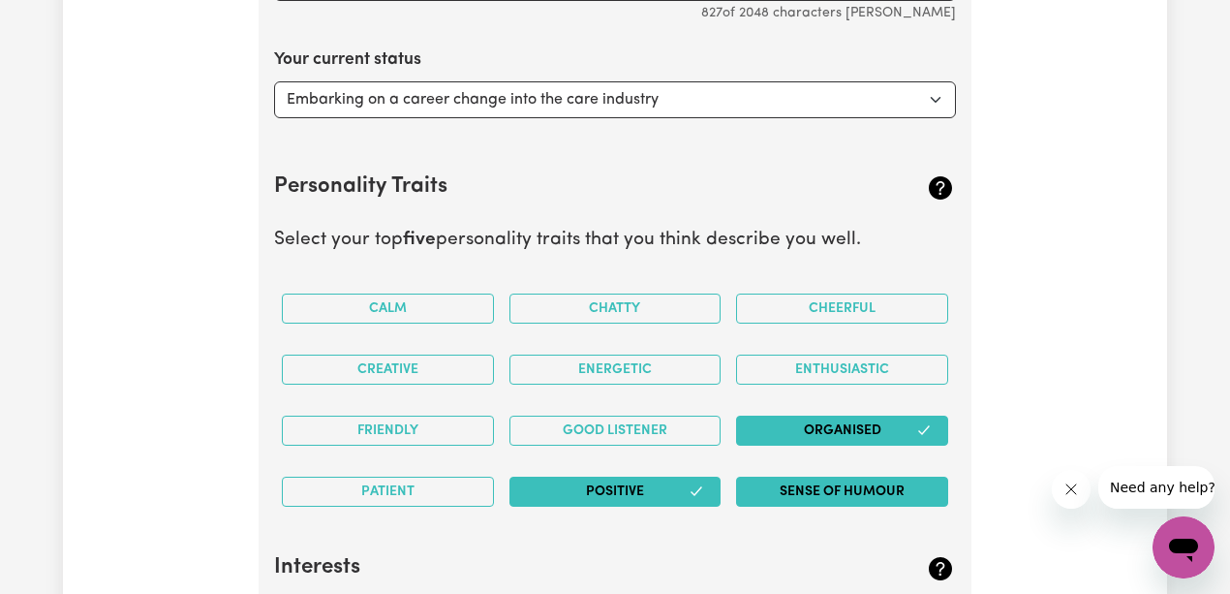
click at [781, 482] on button "Sense of Humour" at bounding box center [842, 492] width 212 height 30
click at [812, 356] on button "Enthusiastic" at bounding box center [842, 369] width 212 height 30
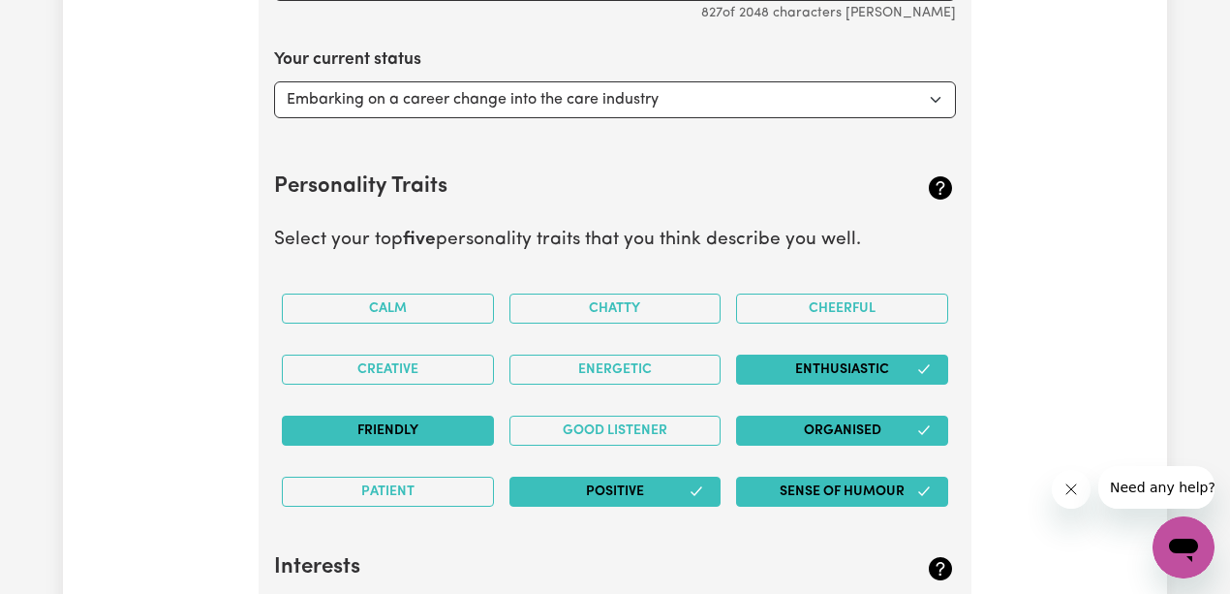
click at [410, 415] on button "Friendly" at bounding box center [388, 430] width 212 height 30
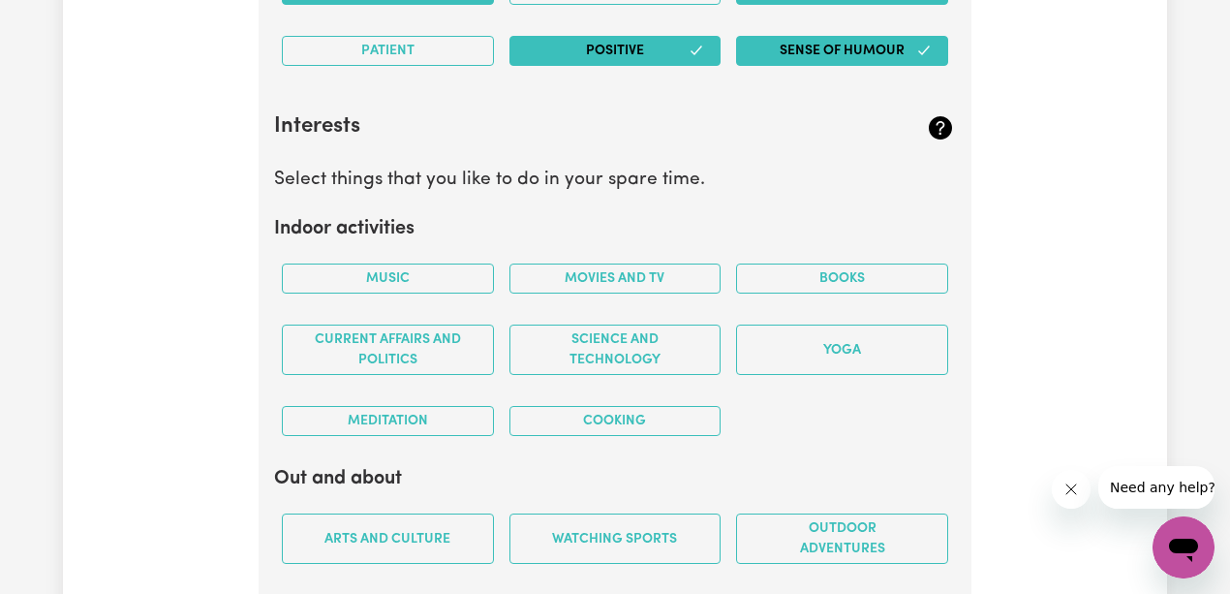
scroll to position [3460, 0]
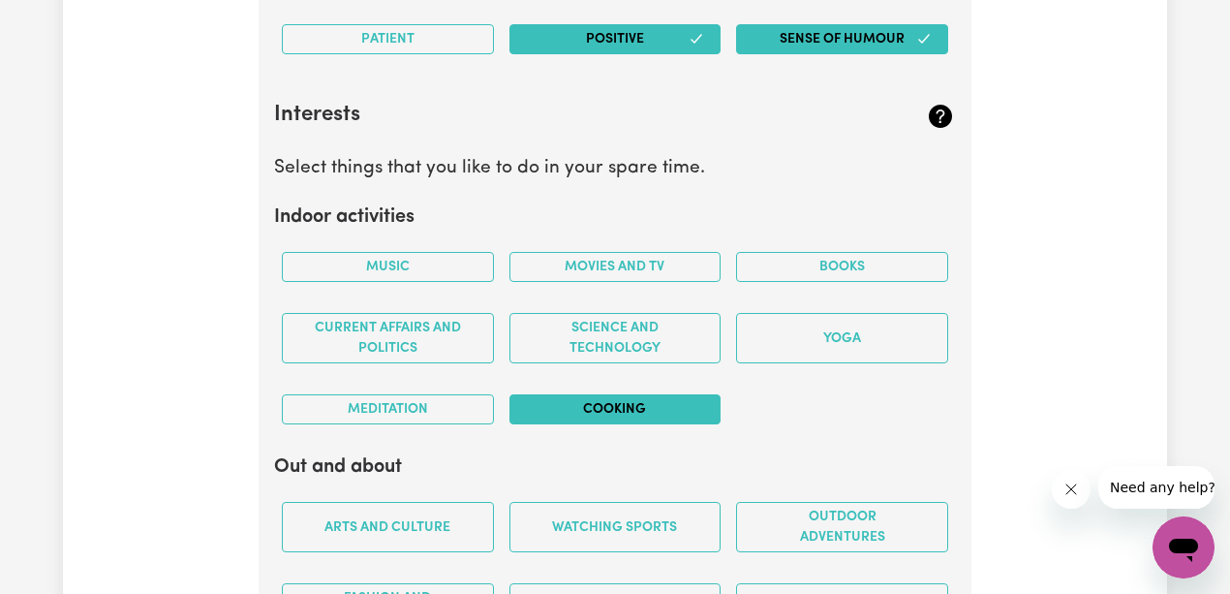
click at [616, 394] on button "Cooking" at bounding box center [615, 409] width 212 height 30
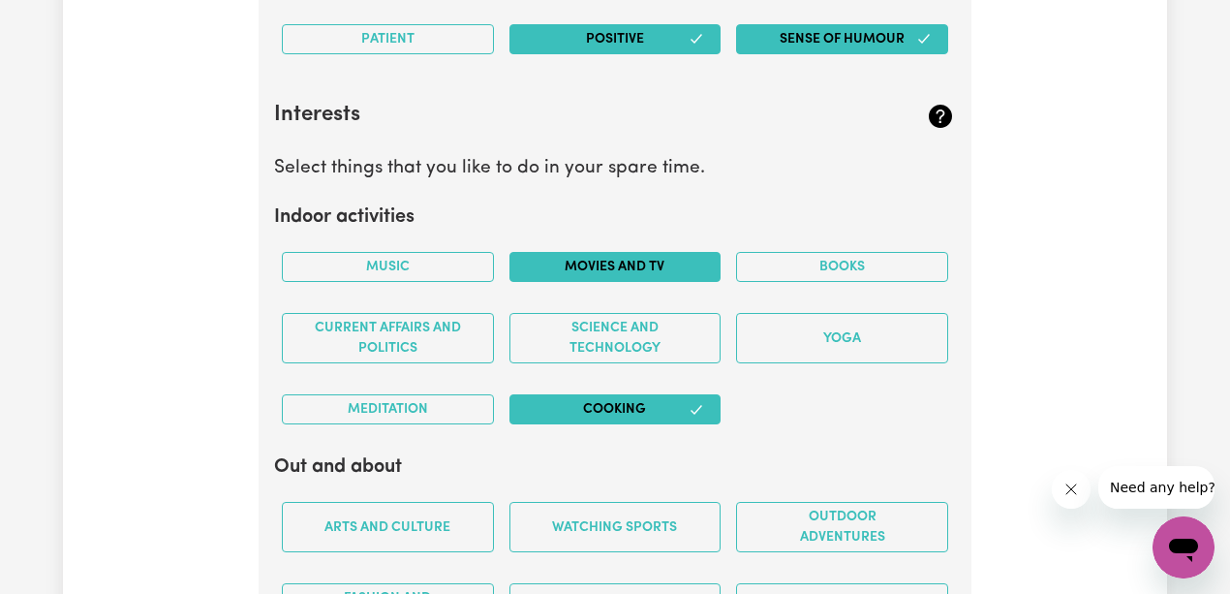
click at [602, 254] on button "Movies and TV" at bounding box center [615, 267] width 212 height 30
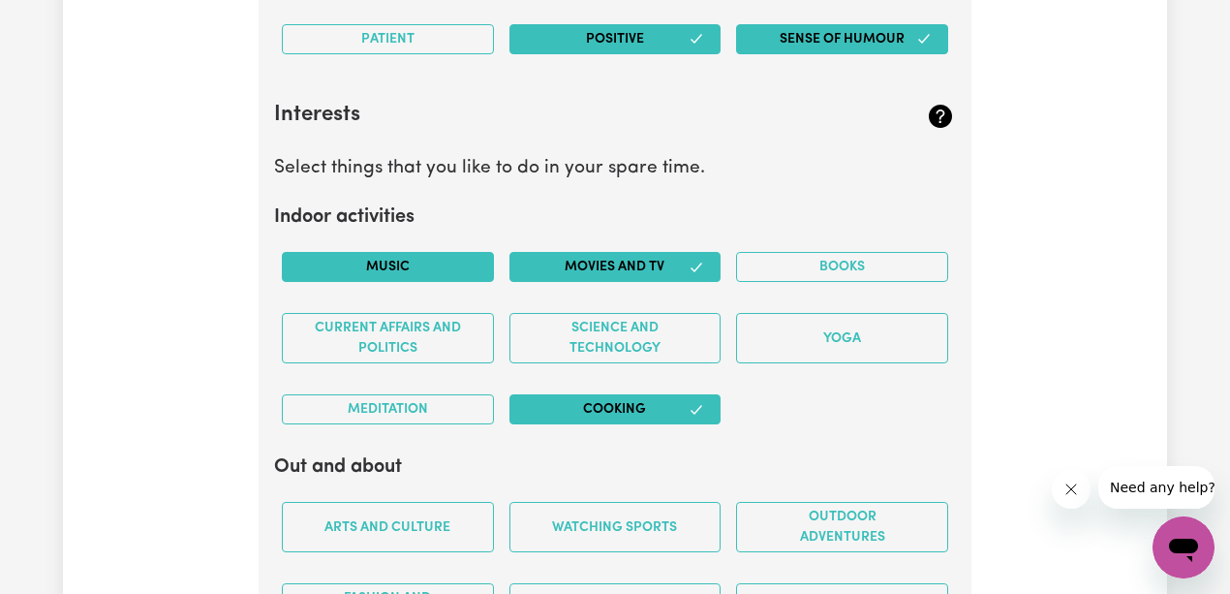
click at [443, 261] on button "Music" at bounding box center [388, 267] width 212 height 30
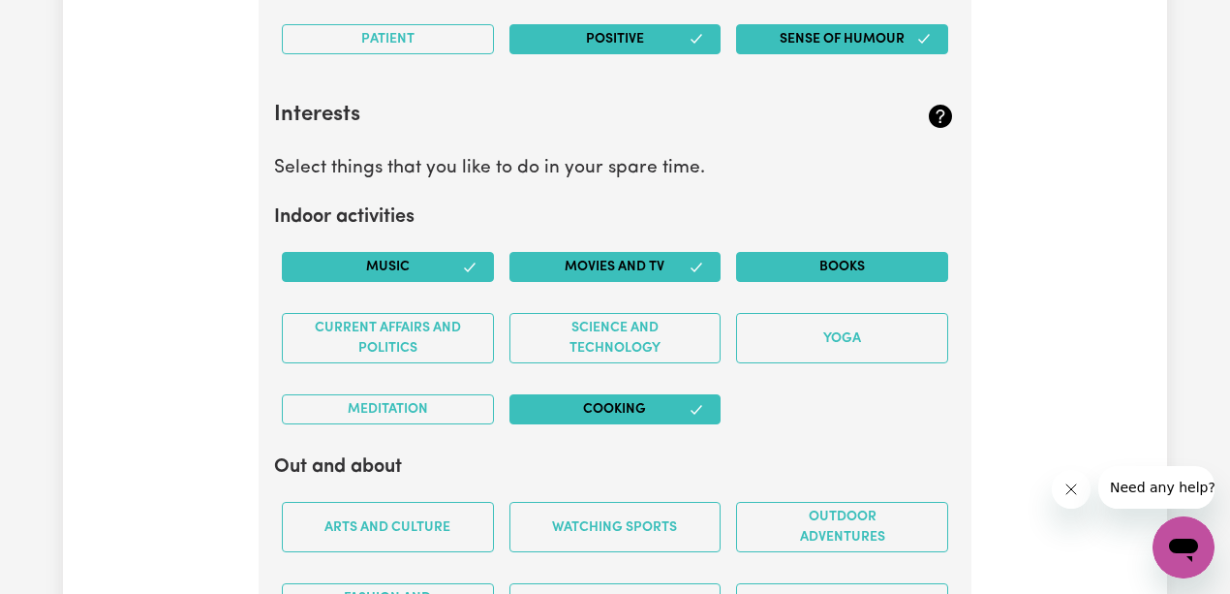
click at [802, 256] on button "Books" at bounding box center [842, 267] width 212 height 30
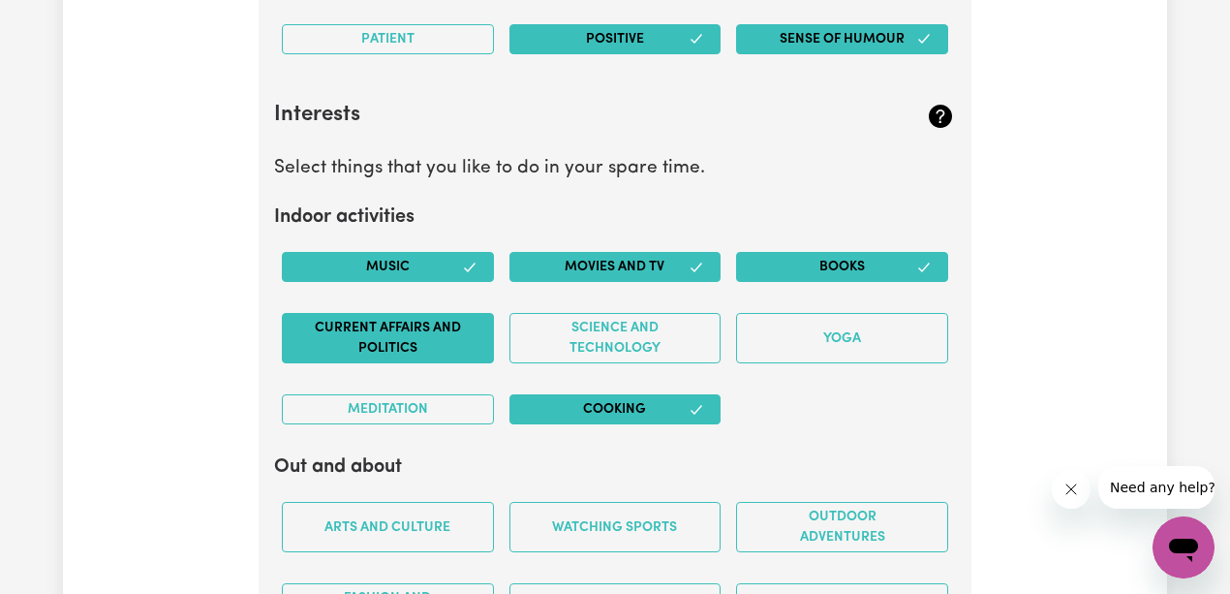
click at [444, 325] on button "Current Affairs and Politics" at bounding box center [388, 338] width 212 height 50
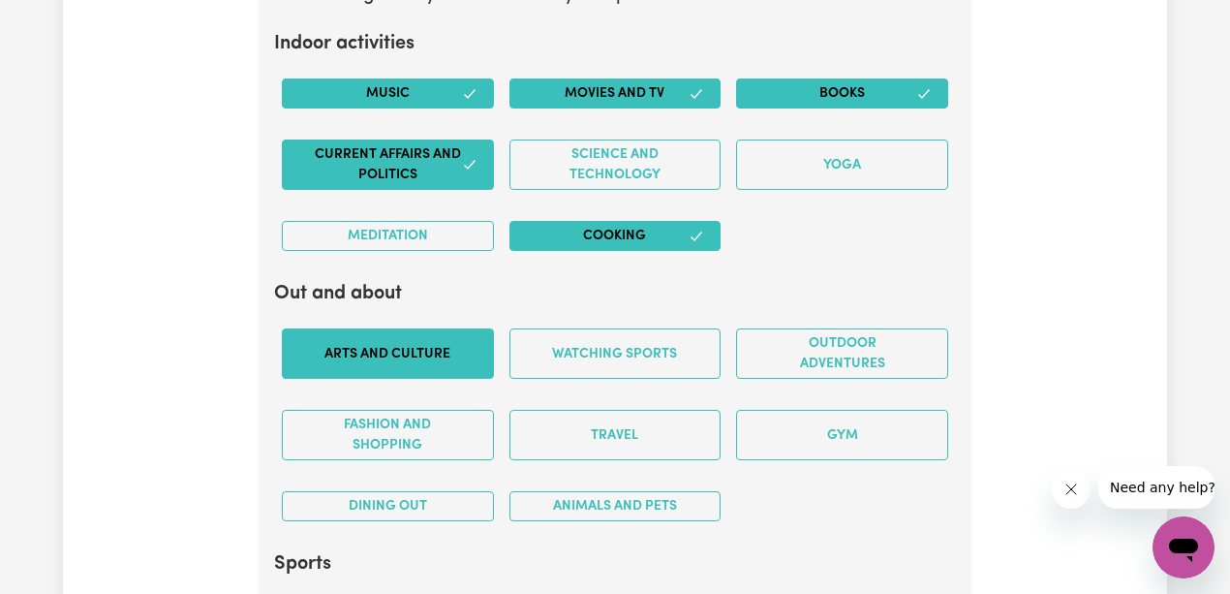
scroll to position [3654, 0]
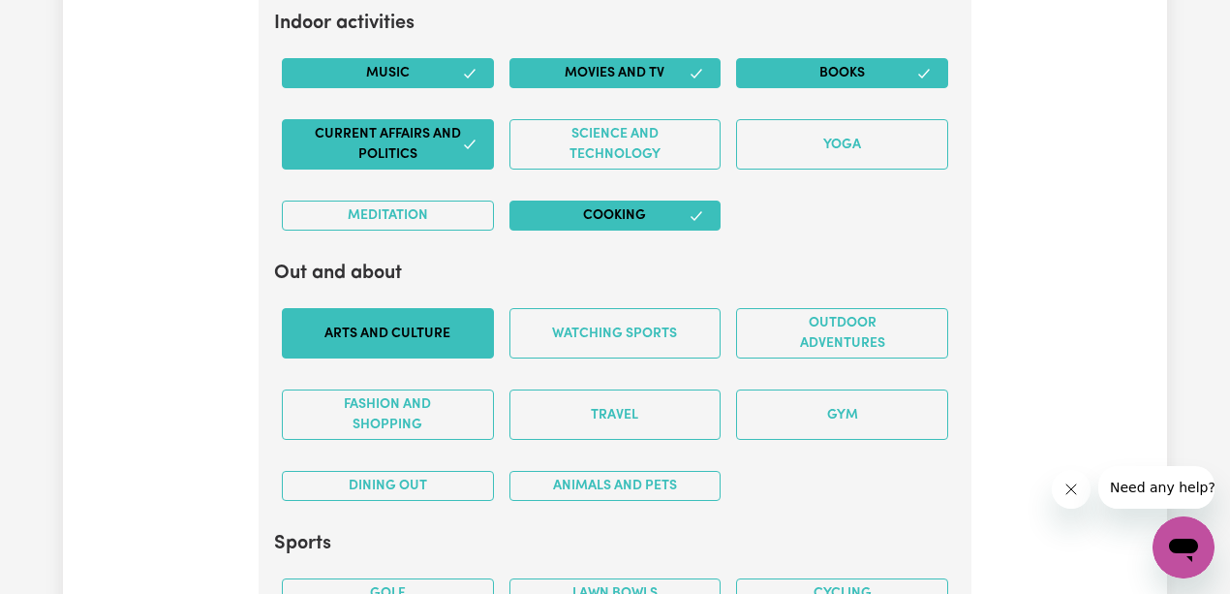
click at [418, 323] on button "Arts and Culture" at bounding box center [388, 333] width 212 height 50
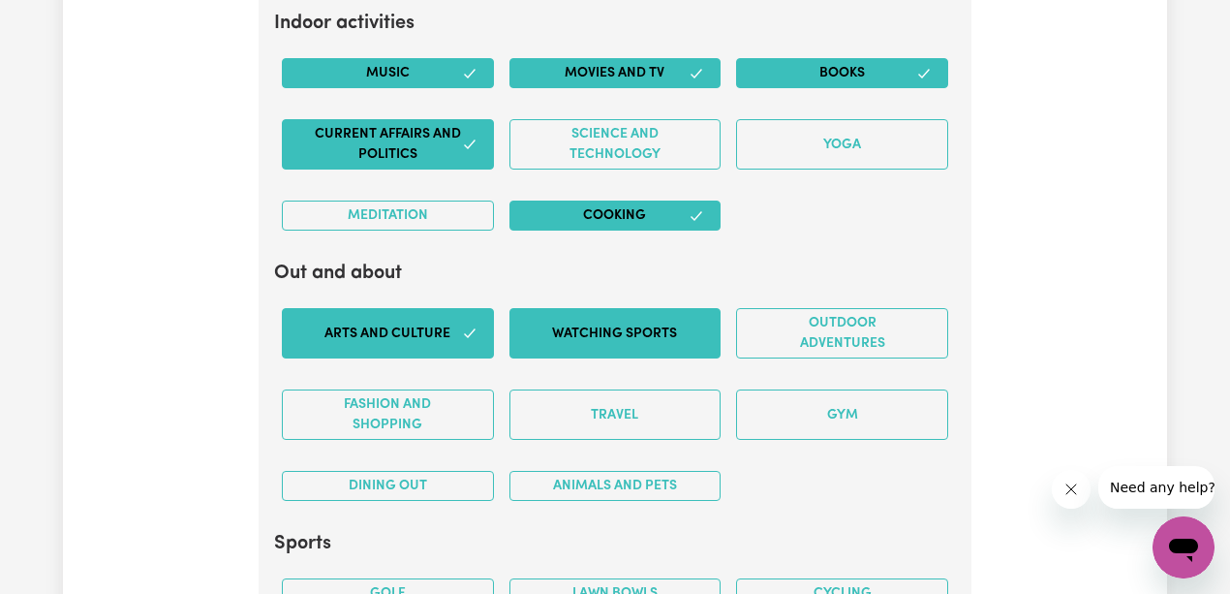
click at [635, 320] on button "Watching sports" at bounding box center [615, 333] width 212 height 50
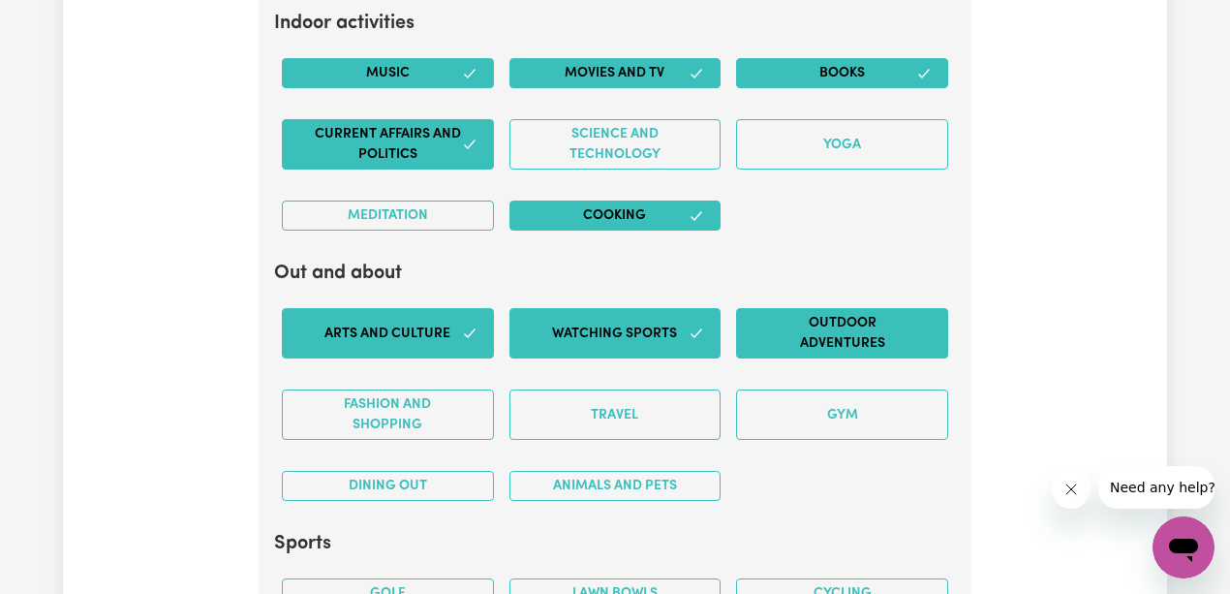
click at [873, 331] on button "Outdoor adventures" at bounding box center [842, 333] width 212 height 50
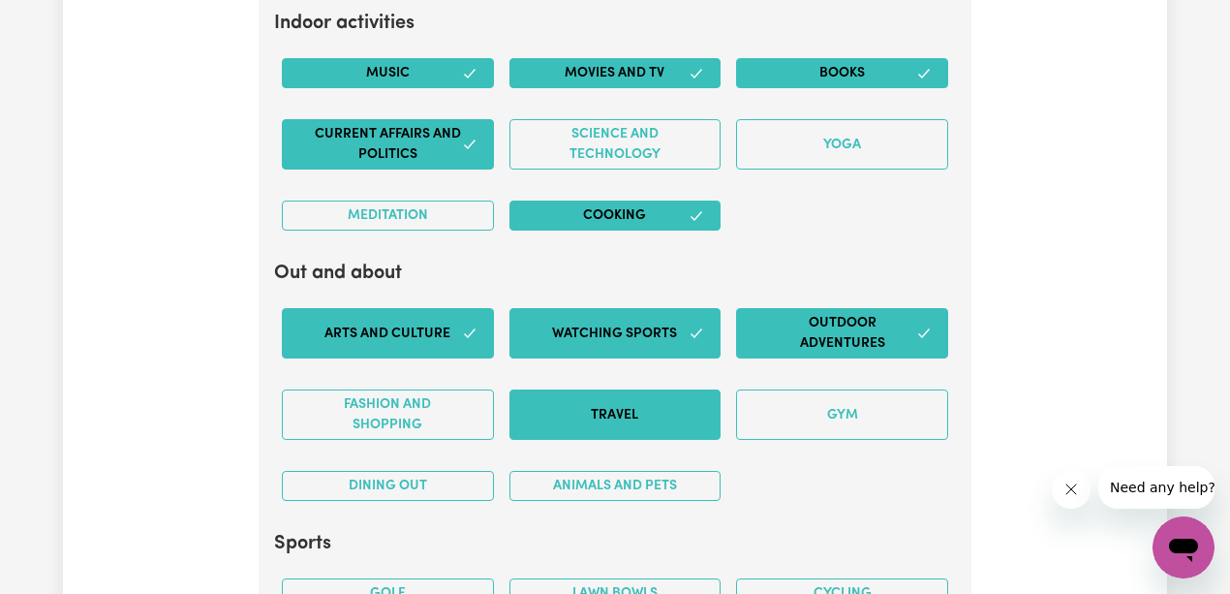
click at [589, 402] on button "Travel" at bounding box center [615, 414] width 212 height 50
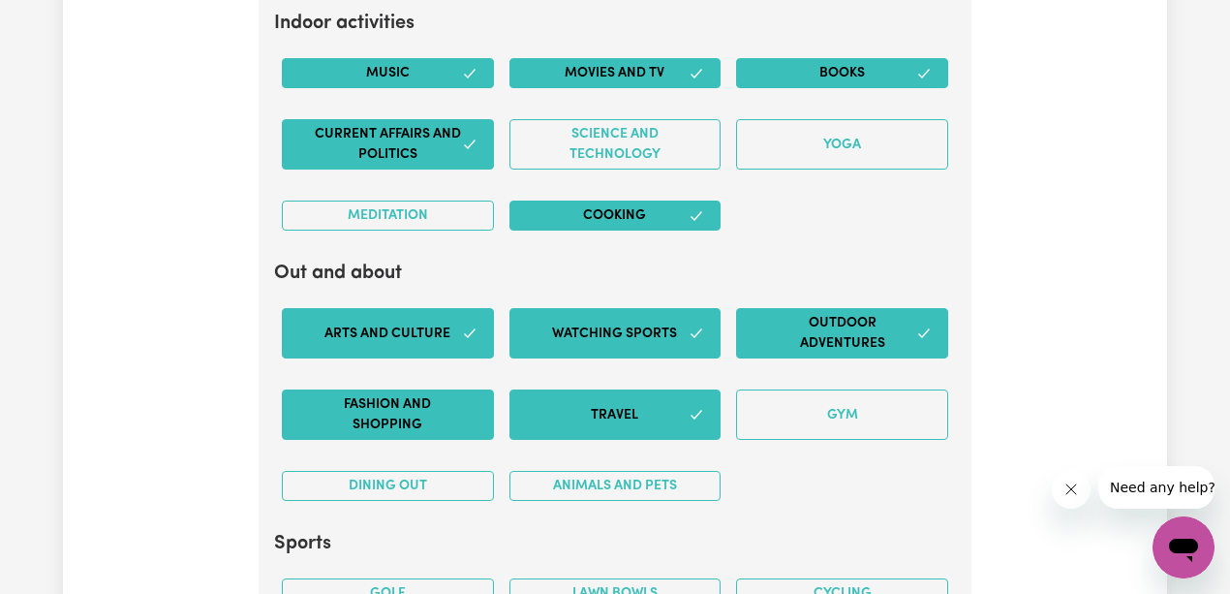
click at [438, 406] on button "Fashion and shopping" at bounding box center [388, 414] width 212 height 50
click at [411, 477] on button "Dining out" at bounding box center [388, 486] width 212 height 30
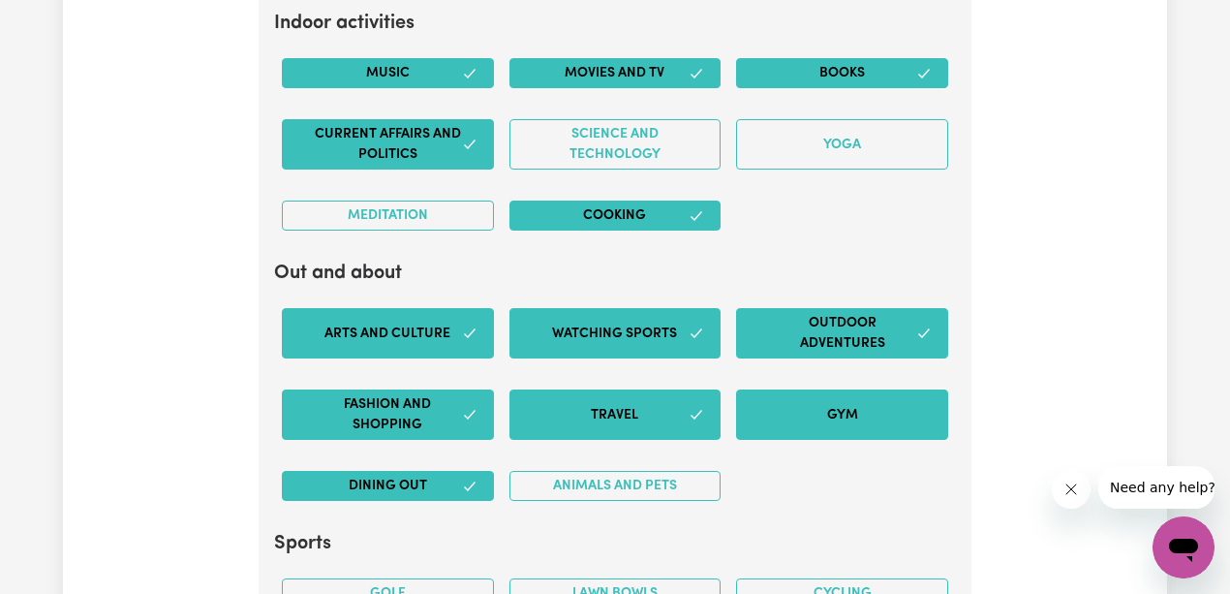
click at [841, 414] on button "Gym" at bounding box center [842, 414] width 212 height 50
click at [844, 406] on button "Gym" at bounding box center [842, 414] width 212 height 50
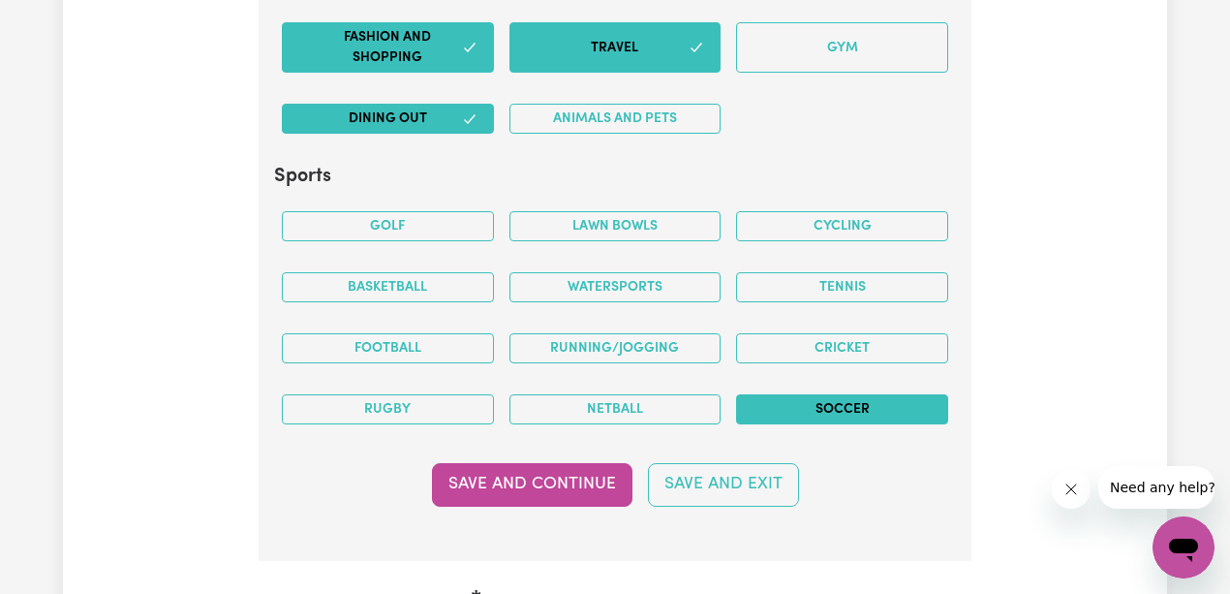
scroll to position [4042, 0]
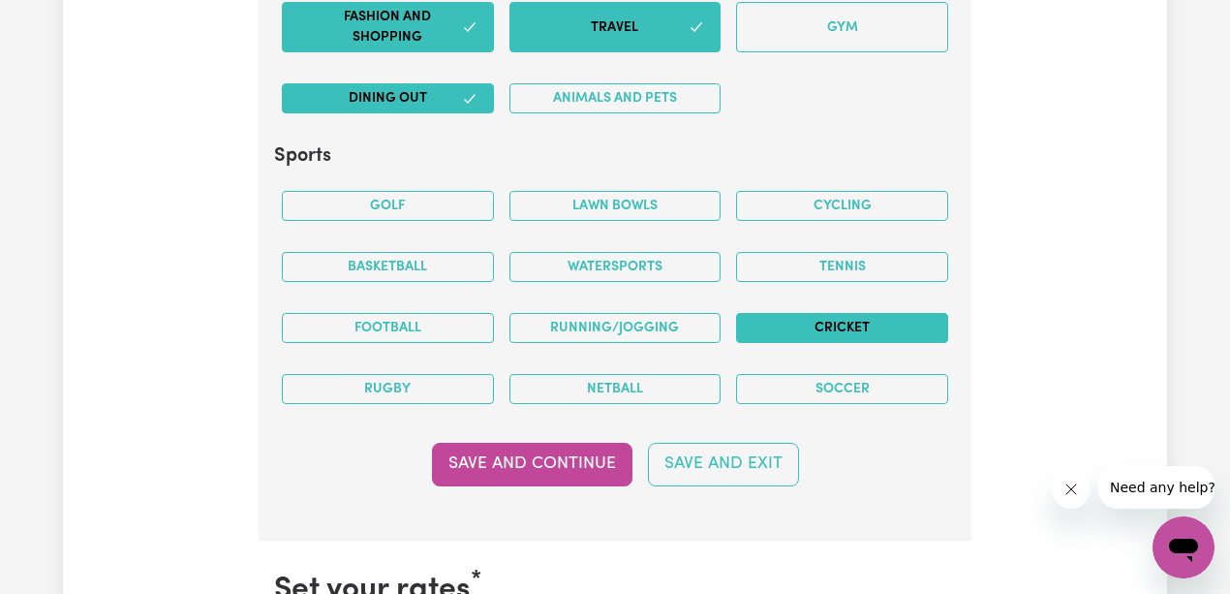
click at [827, 315] on button "Cricket" at bounding box center [842, 328] width 212 height 30
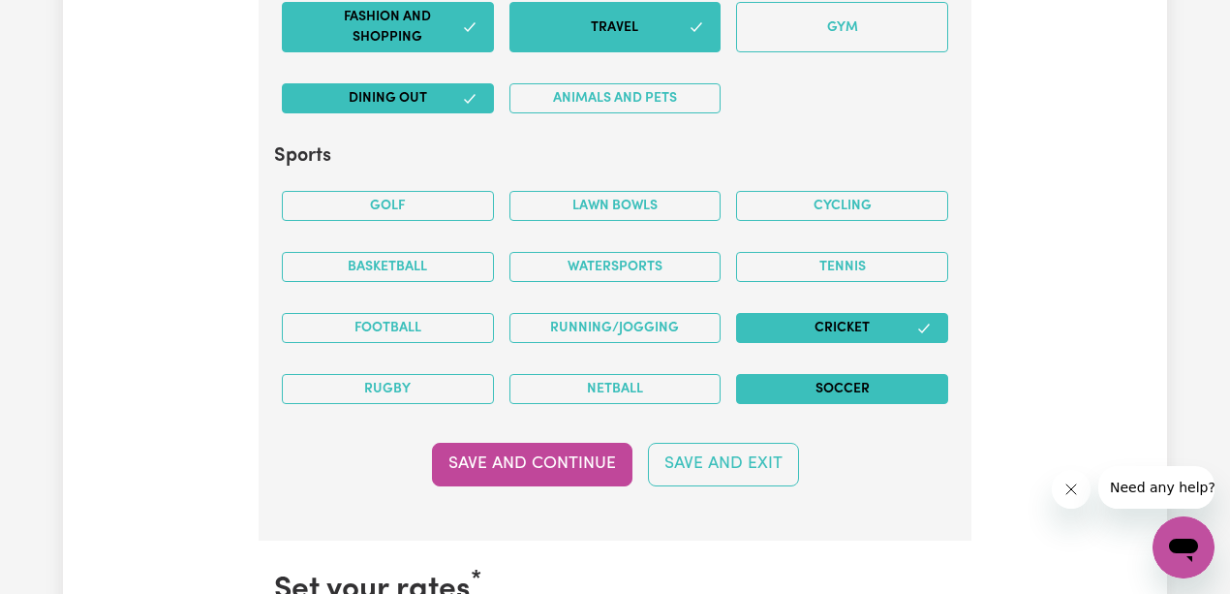
click at [837, 374] on button "Soccer" at bounding box center [842, 389] width 212 height 30
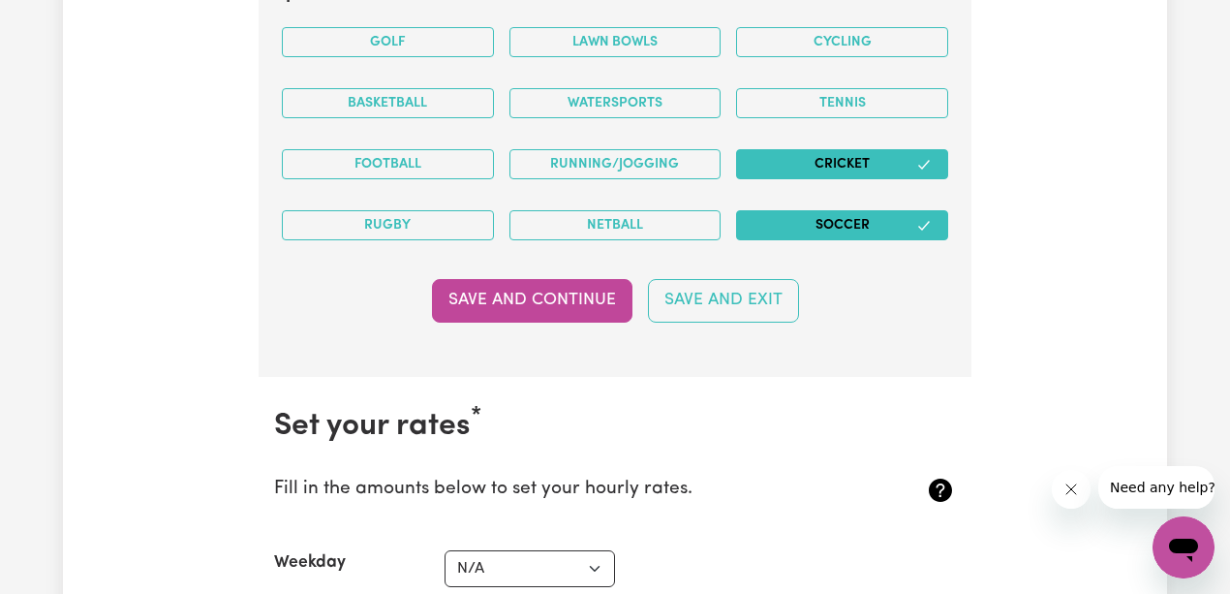
scroll to position [4235, 0]
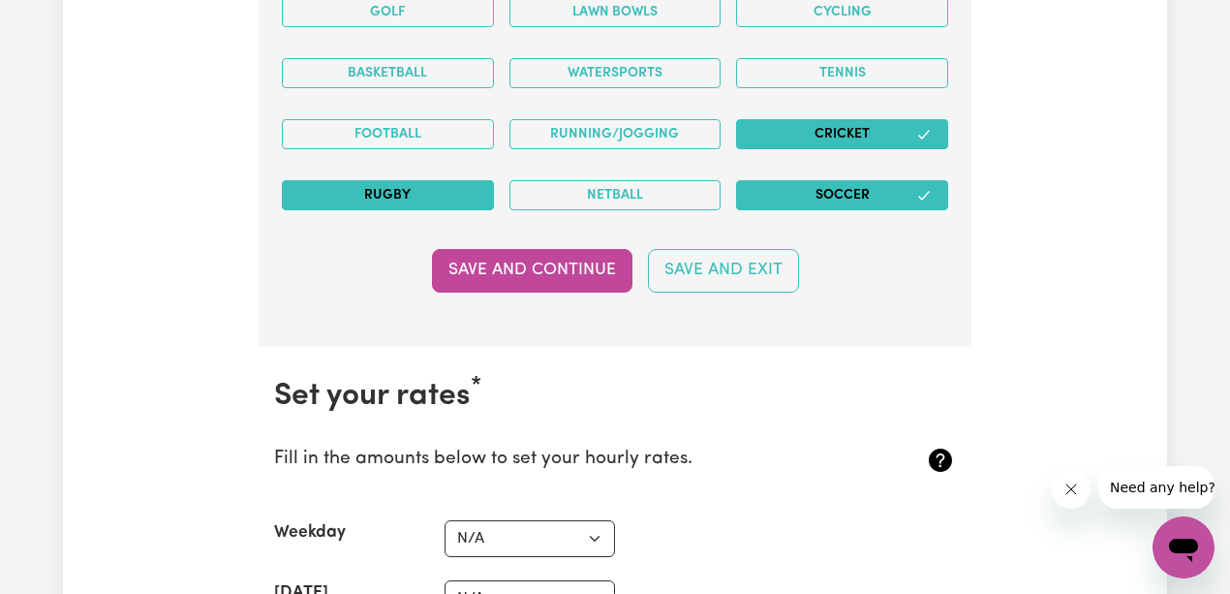
click at [428, 180] on button "Rugby" at bounding box center [388, 195] width 212 height 30
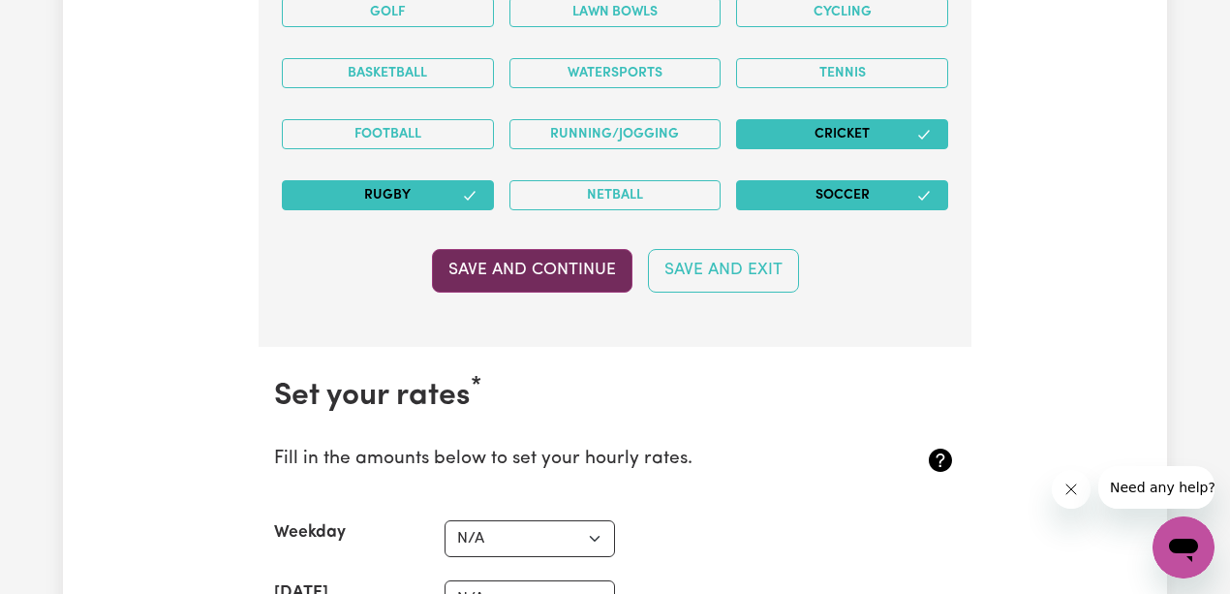
click at [580, 258] on button "Save and Continue" at bounding box center [532, 270] width 200 height 43
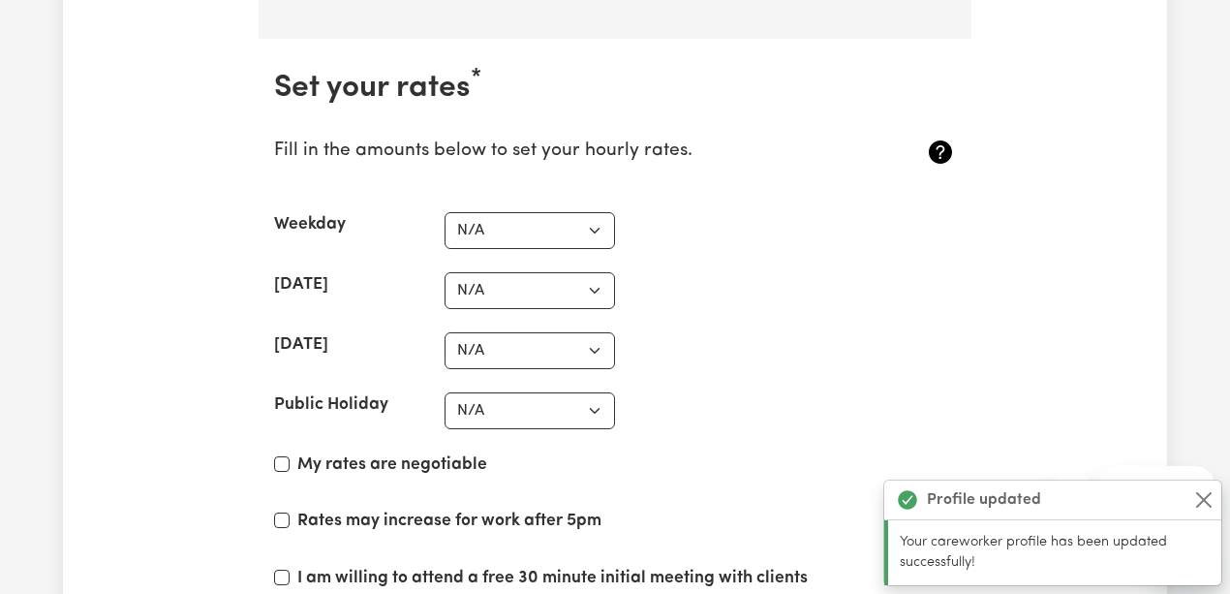
scroll to position [4566, 0]
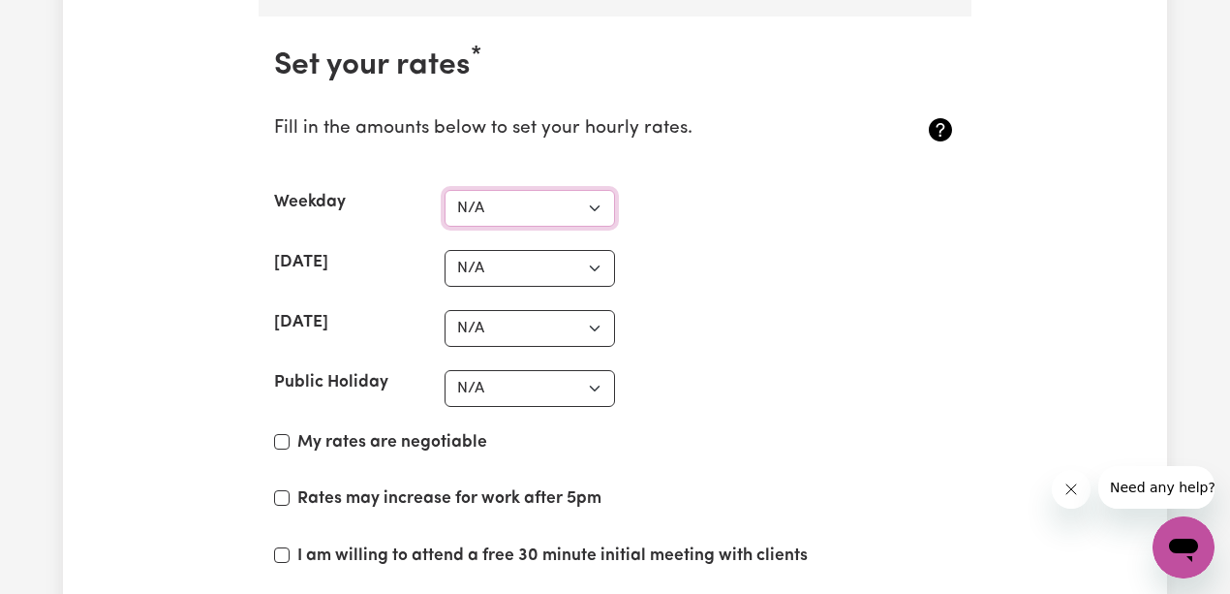
click at [593, 195] on select "N/A $37 $38 $39 $40 $41 $42 $43 $44 $45 $46 $47 $48 $49 $50 $51 $52 $53 $54 $55…" at bounding box center [530, 208] width 170 height 37
click at [819, 231] on section "Set your rates * Fill in the amounts below to set your hourly rates. Weekday N/…" at bounding box center [615, 356] width 713 height 681
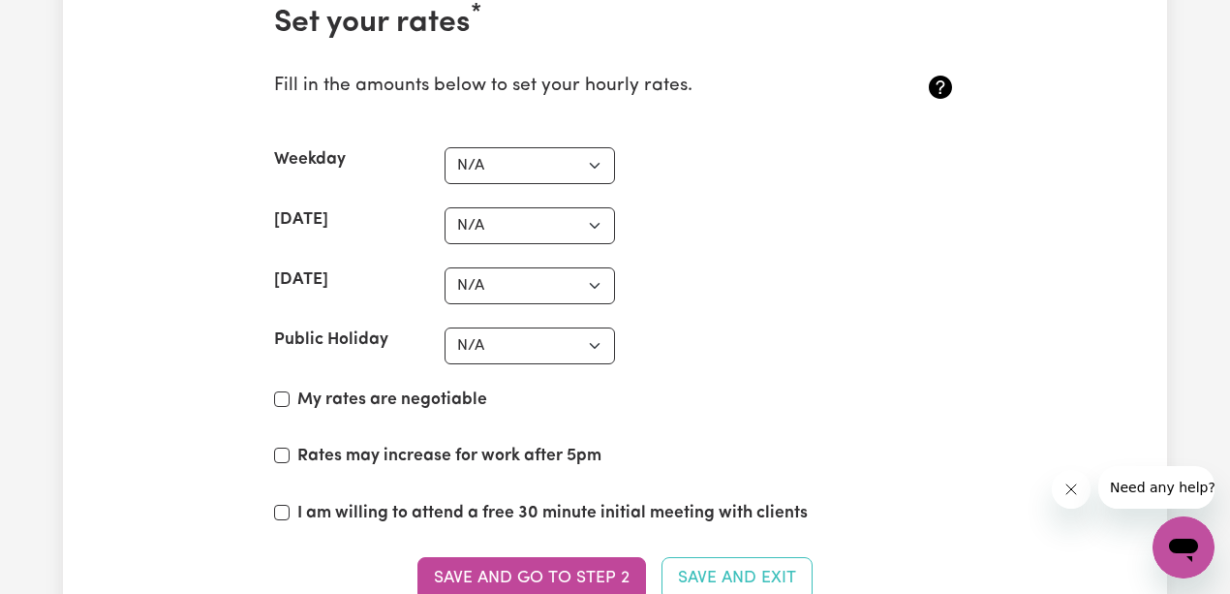
scroll to position [4630, 0]
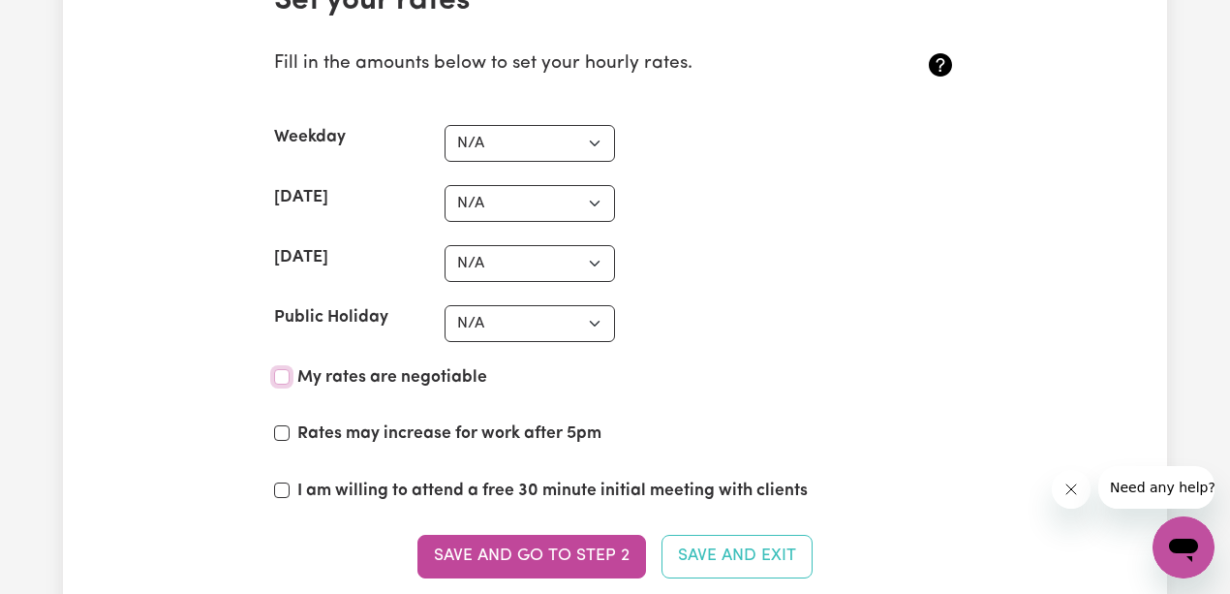
click at [279, 369] on input "My rates are negotiable" at bounding box center [281, 376] width 15 height 15
checkbox input "true"
click at [277, 425] on input "Rates may increase for work after 5pm" at bounding box center [281, 432] width 15 height 15
checkbox input "true"
click at [275, 482] on input "I am willing to attend a free 30 minute initial meeting with clients" at bounding box center [281, 489] width 15 height 15
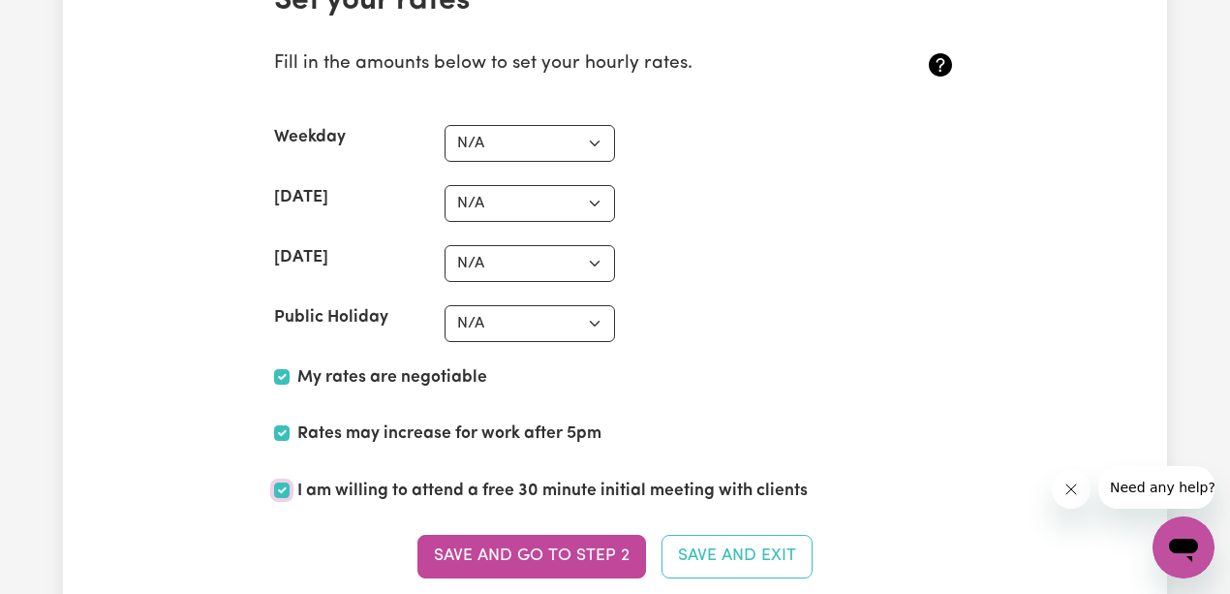
checkbox input "true"
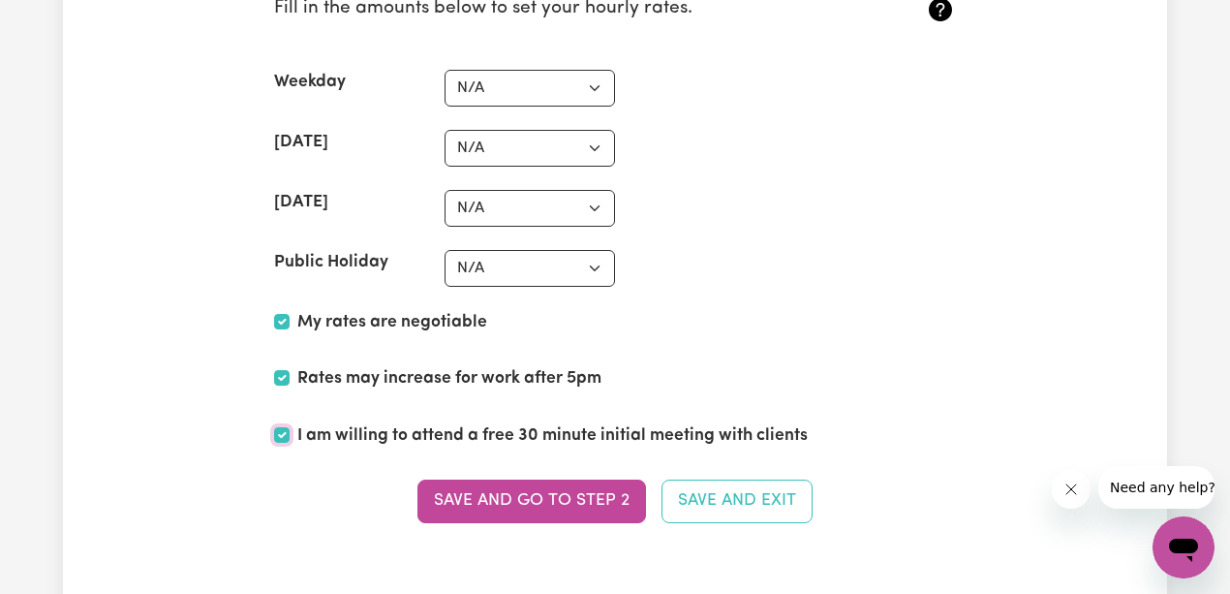
scroll to position [4824, 0]
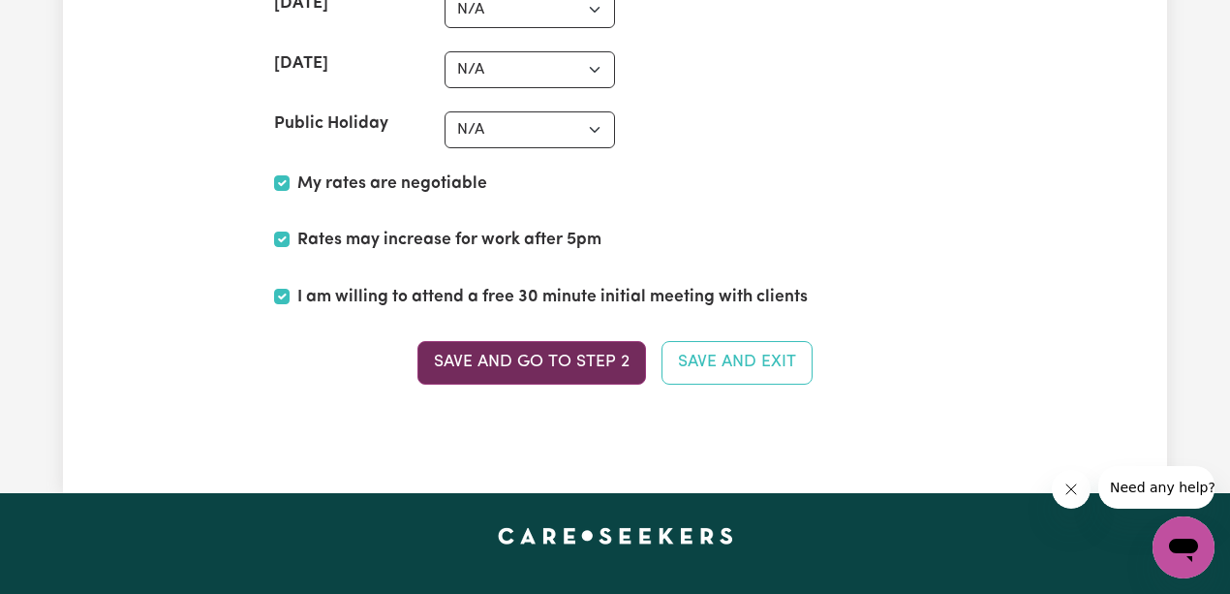
click at [556, 343] on button "Save and go to Step 2" at bounding box center [531, 362] width 229 height 43
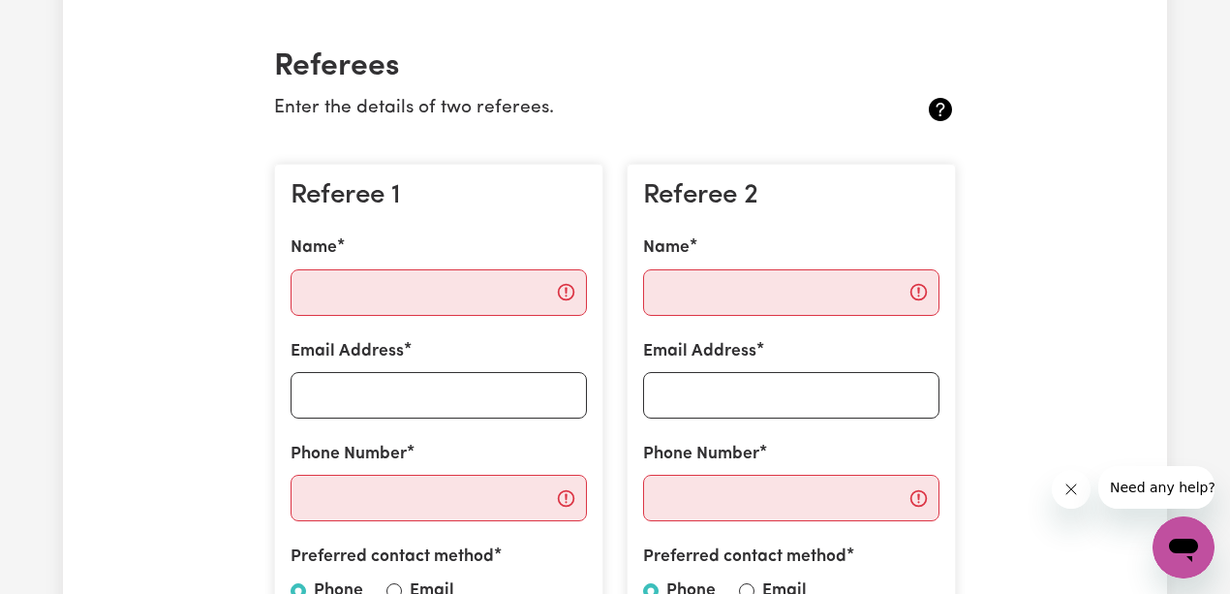
scroll to position [452, 0]
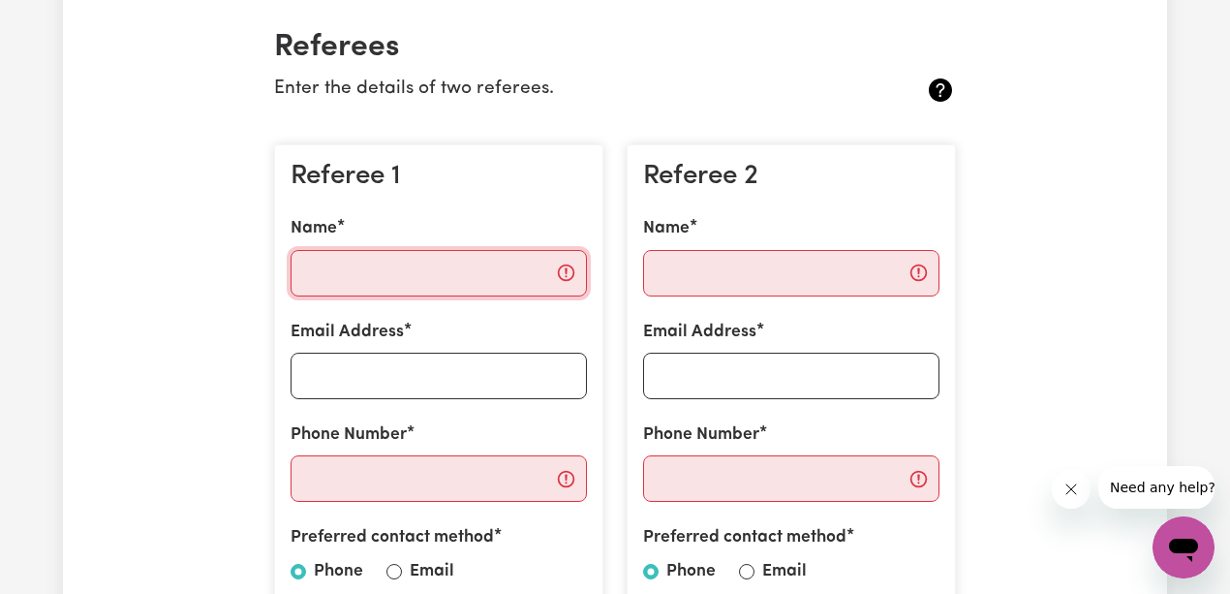
click at [476, 265] on input "Name" at bounding box center [439, 273] width 296 height 46
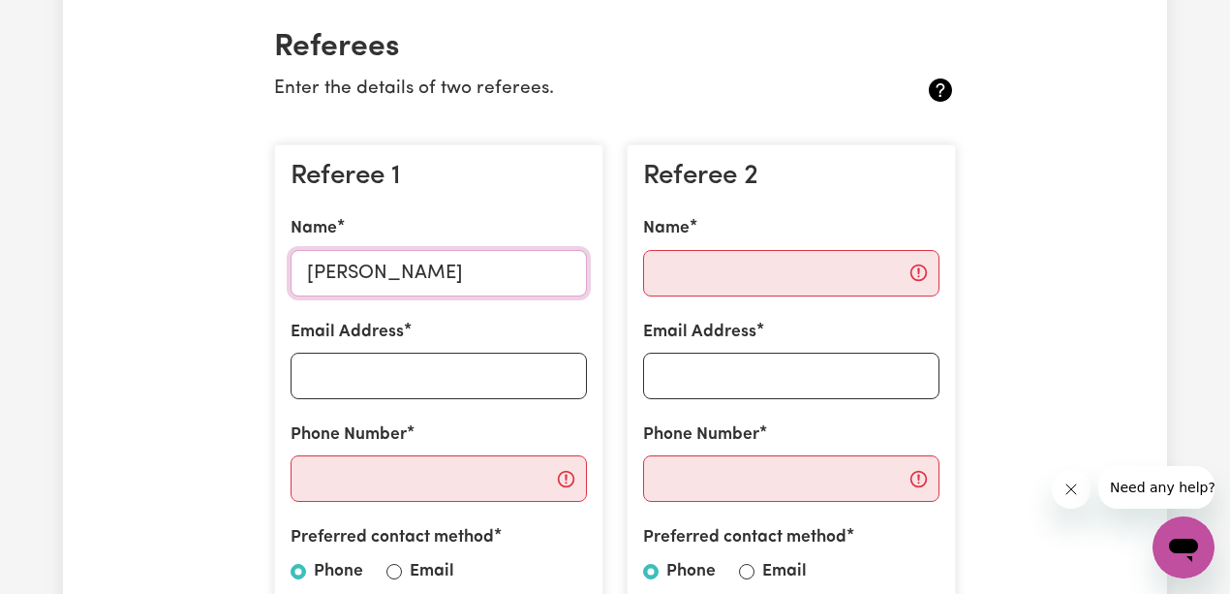
type input "[PERSON_NAME]"
type input "a"
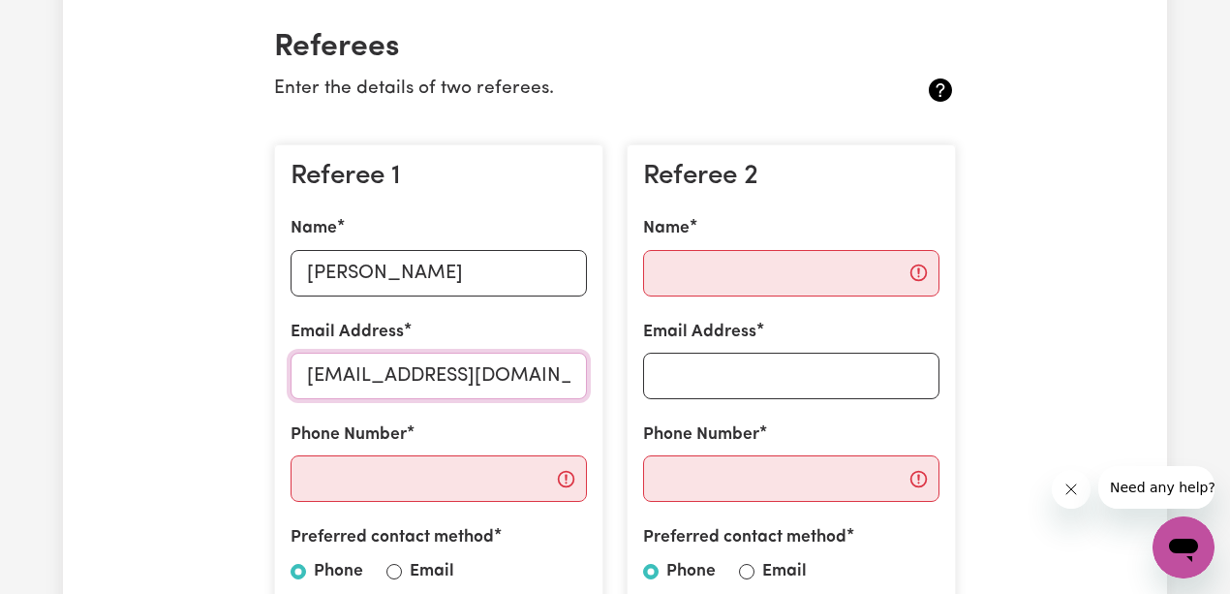
type input "[EMAIL_ADDRESS][DOMAIN_NAME]"
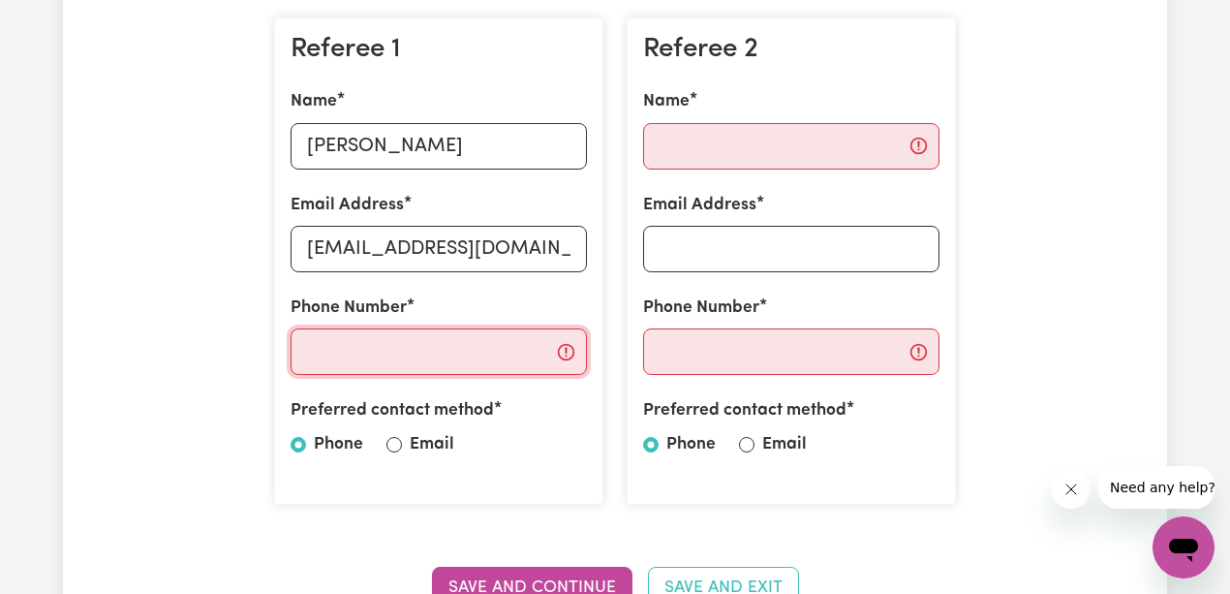
scroll to position [581, 0]
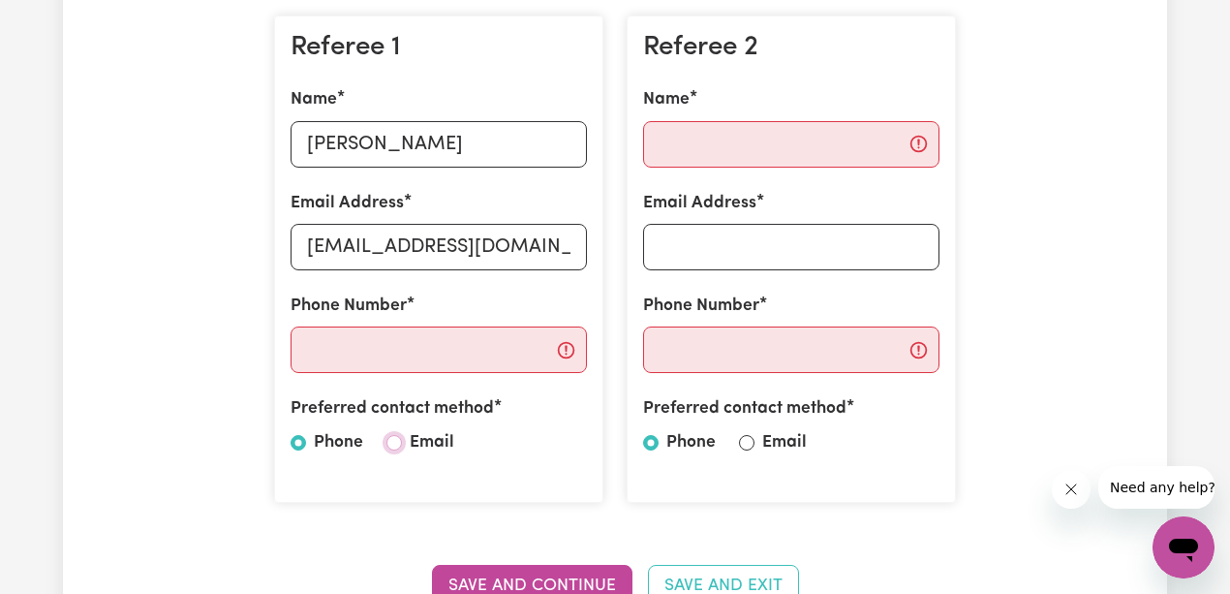
click at [388, 442] on input "Email" at bounding box center [393, 442] width 15 height 15
radio input "true"
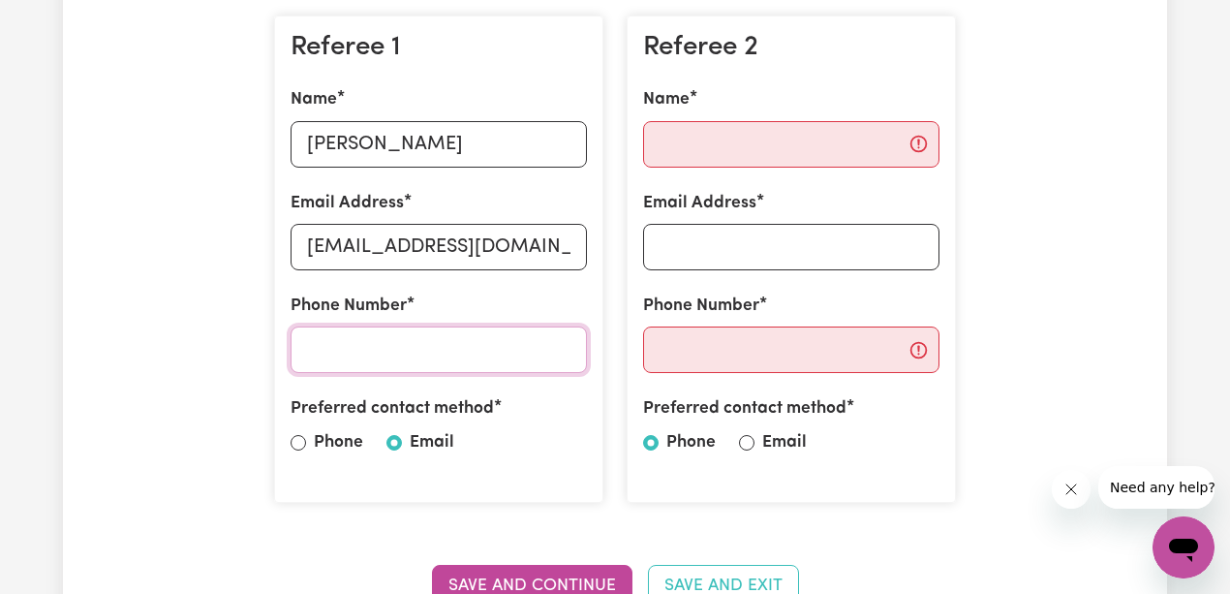
click at [420, 345] on input "Phone Number" at bounding box center [439, 349] width 296 height 46
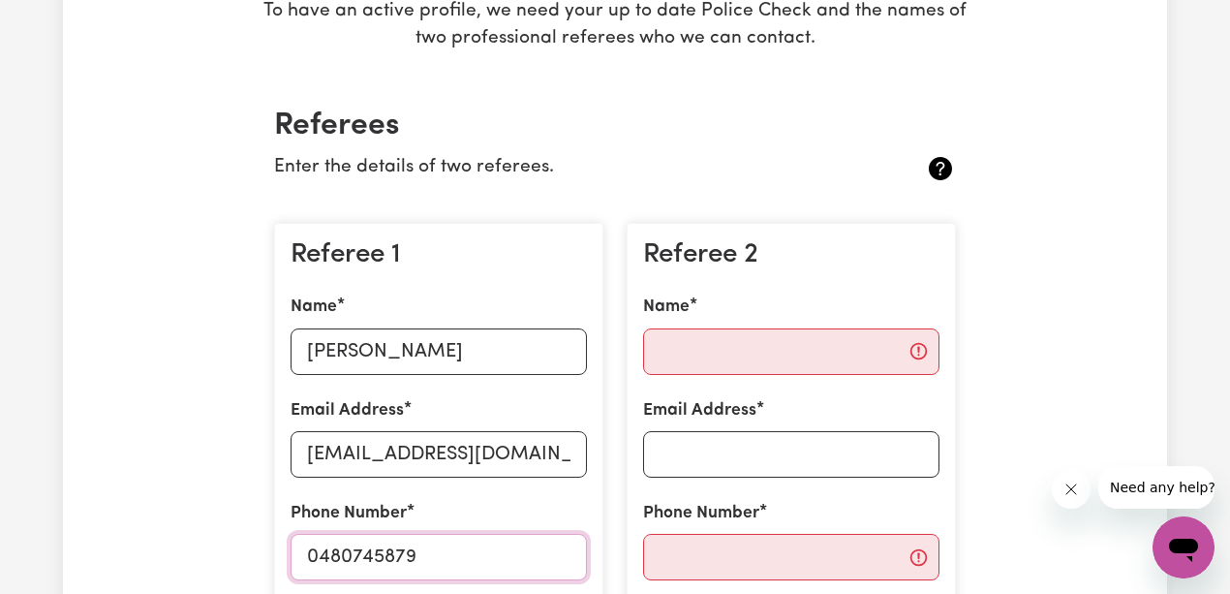
scroll to position [323, 0]
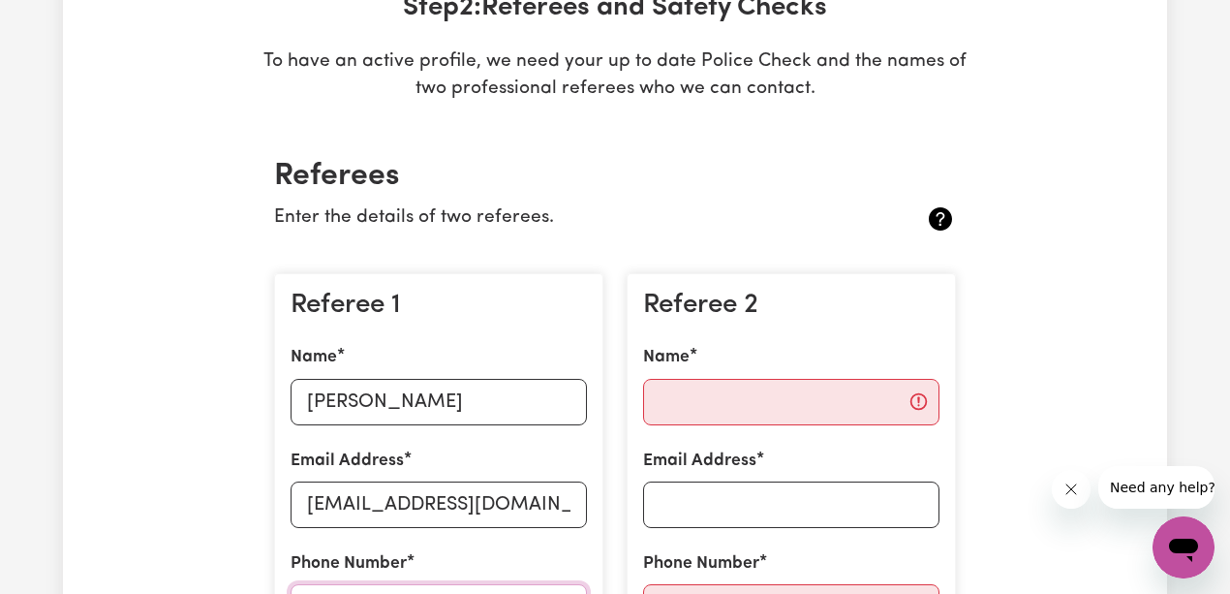
type input "0480745879"
click at [752, 391] on input "Name" at bounding box center [791, 402] width 296 height 46
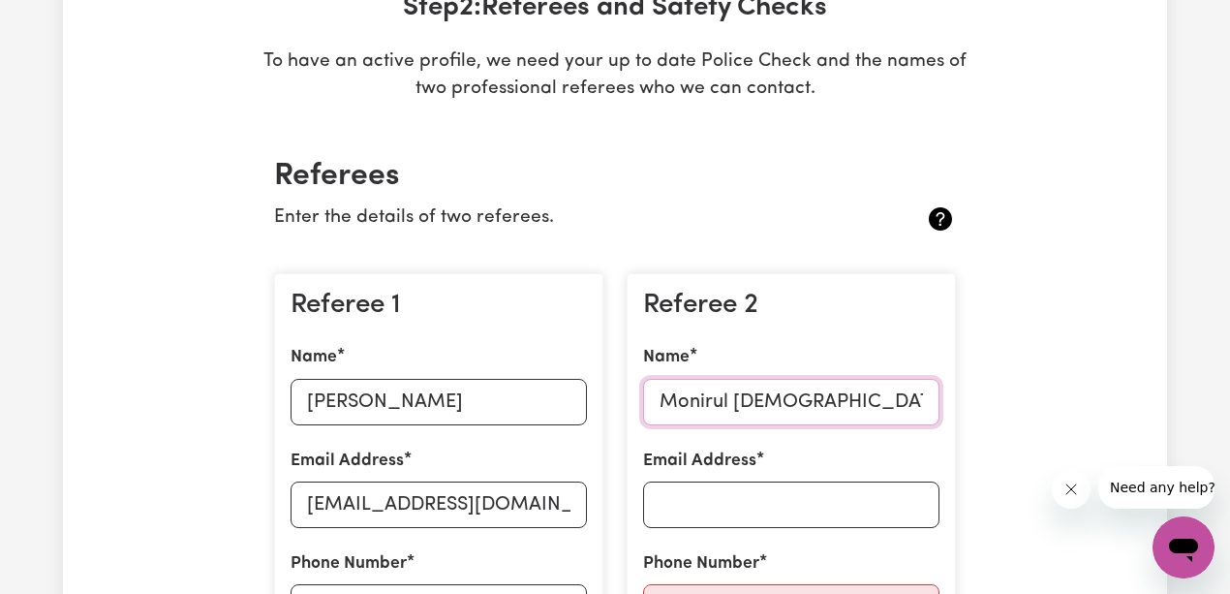
type input "Monirul [DEMOGRAPHIC_DATA][PERSON_NAME]"
type input "[EMAIL_ADDRESS][DOMAIN_NAME]"
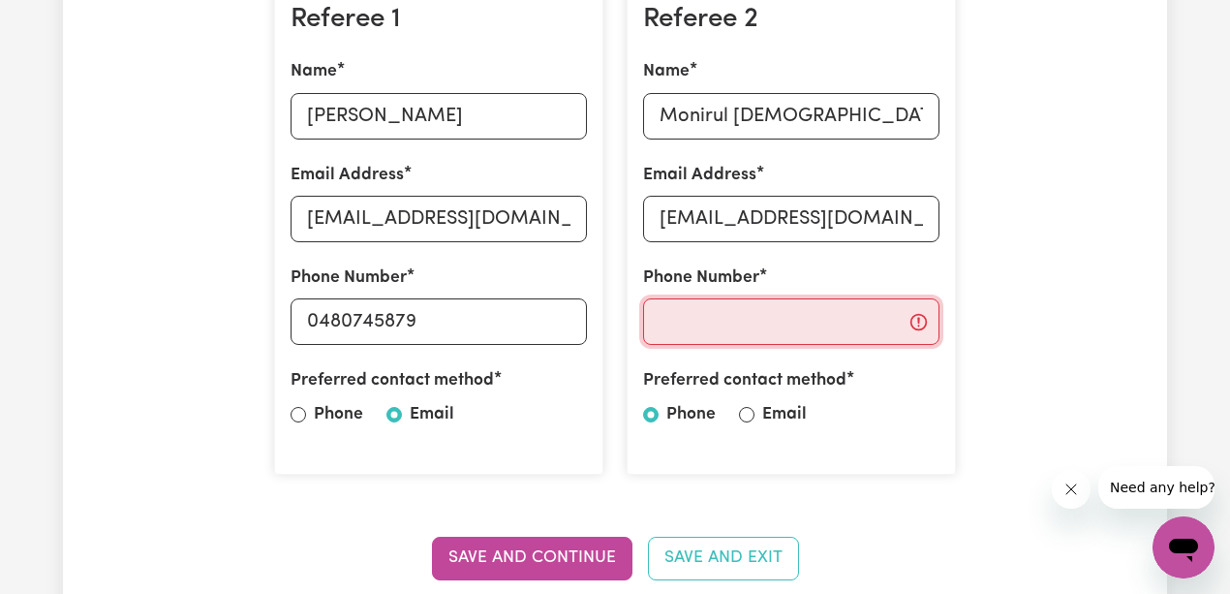
scroll to position [634, 0]
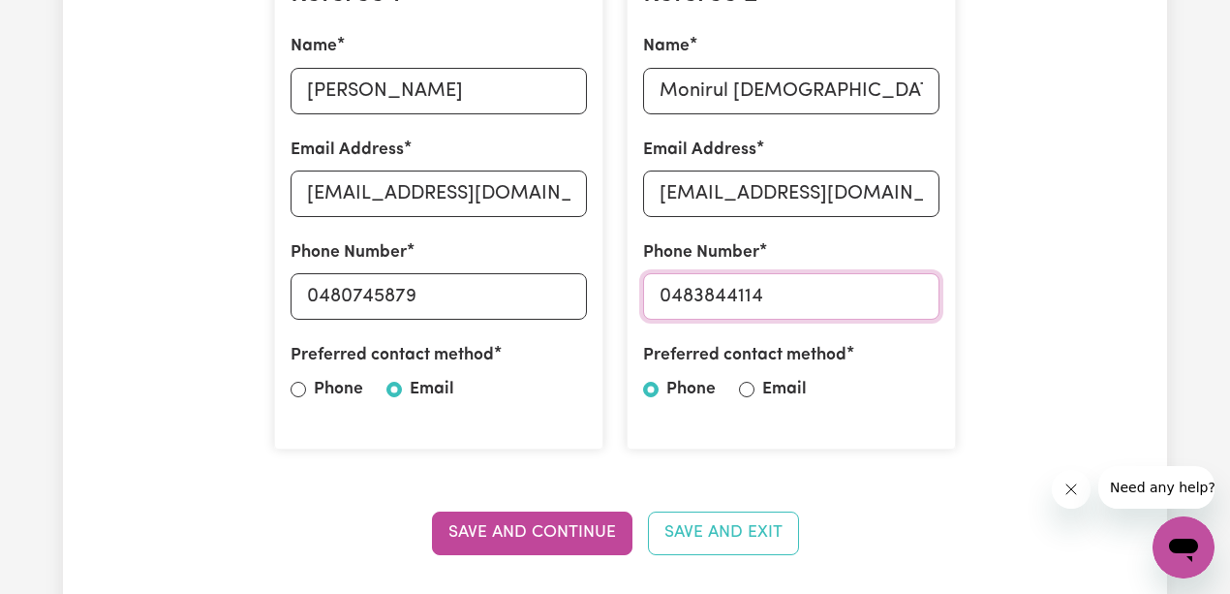
type input "0483844114"
click at [750, 389] on input "Email" at bounding box center [746, 389] width 15 height 15
radio input "true"
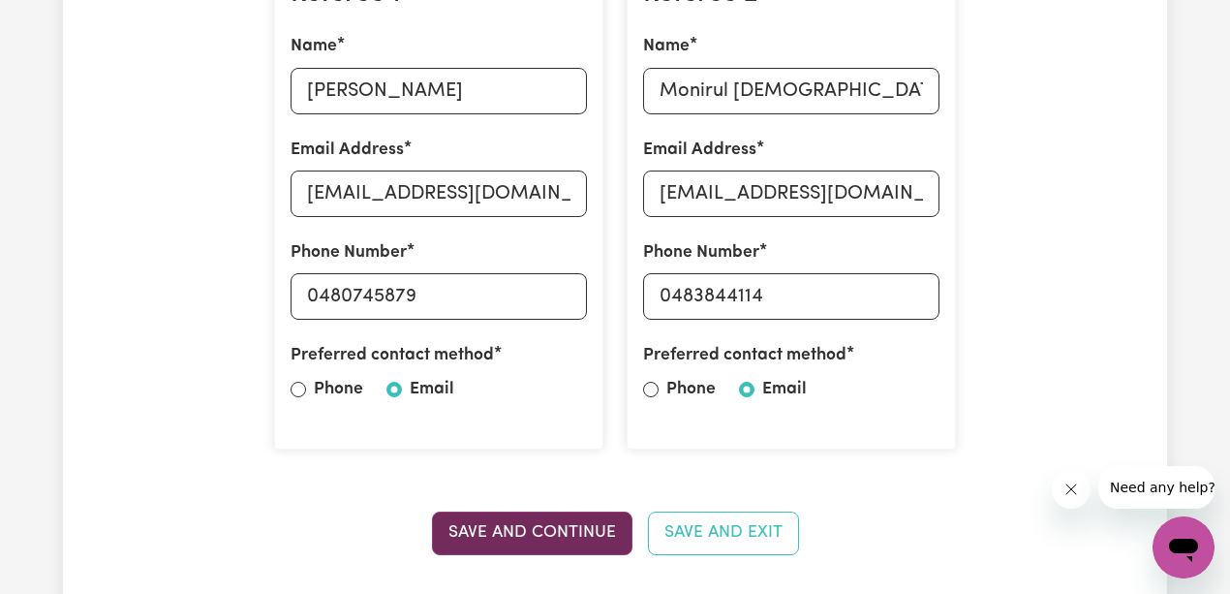
click at [515, 529] on button "Save and Continue" at bounding box center [532, 532] width 200 height 43
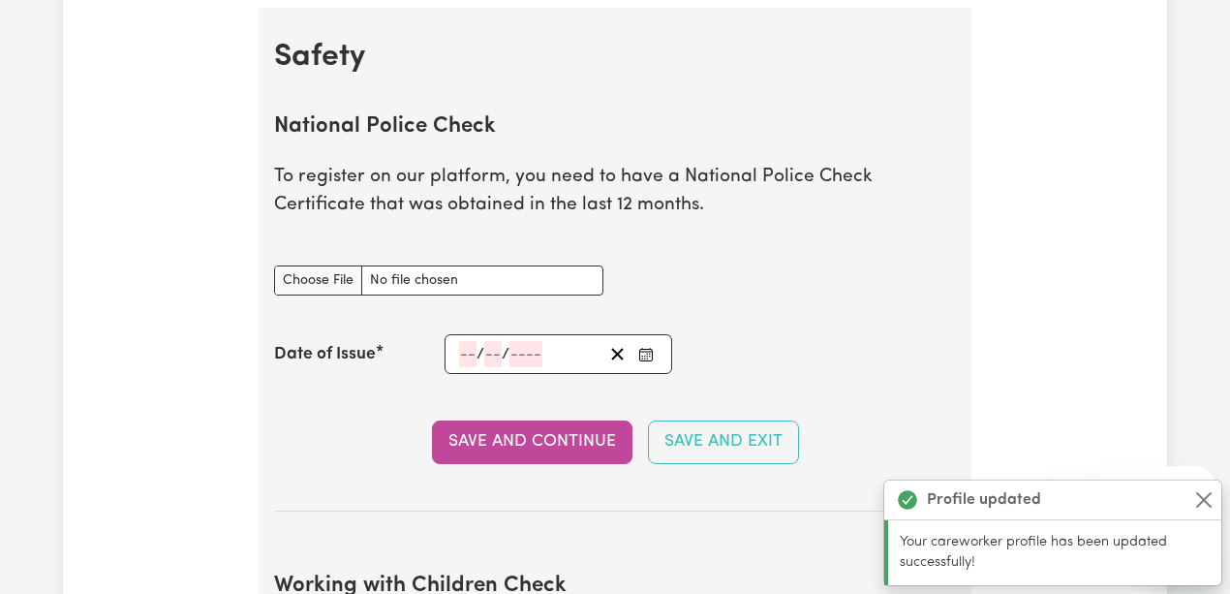
scroll to position [1242, 0]
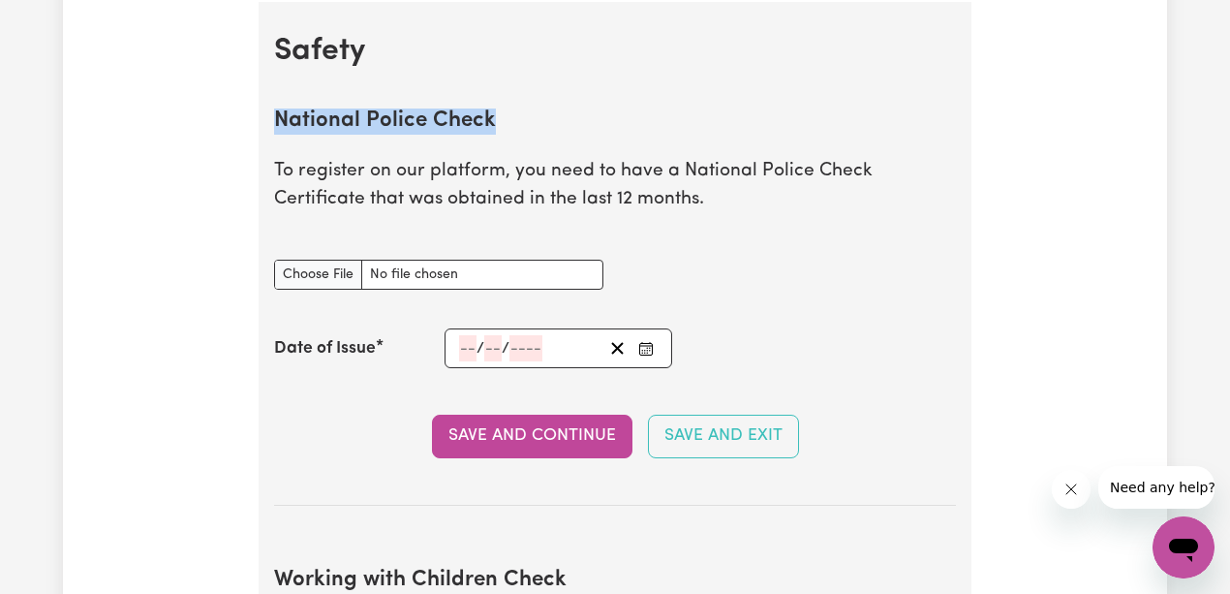
drag, startPoint x: 276, startPoint y: 118, endPoint x: 494, endPoint y: 121, distance: 217.9
click at [494, 121] on h2 "National Police Check" at bounding box center [615, 121] width 682 height 26
copy h2 "National Police Check"
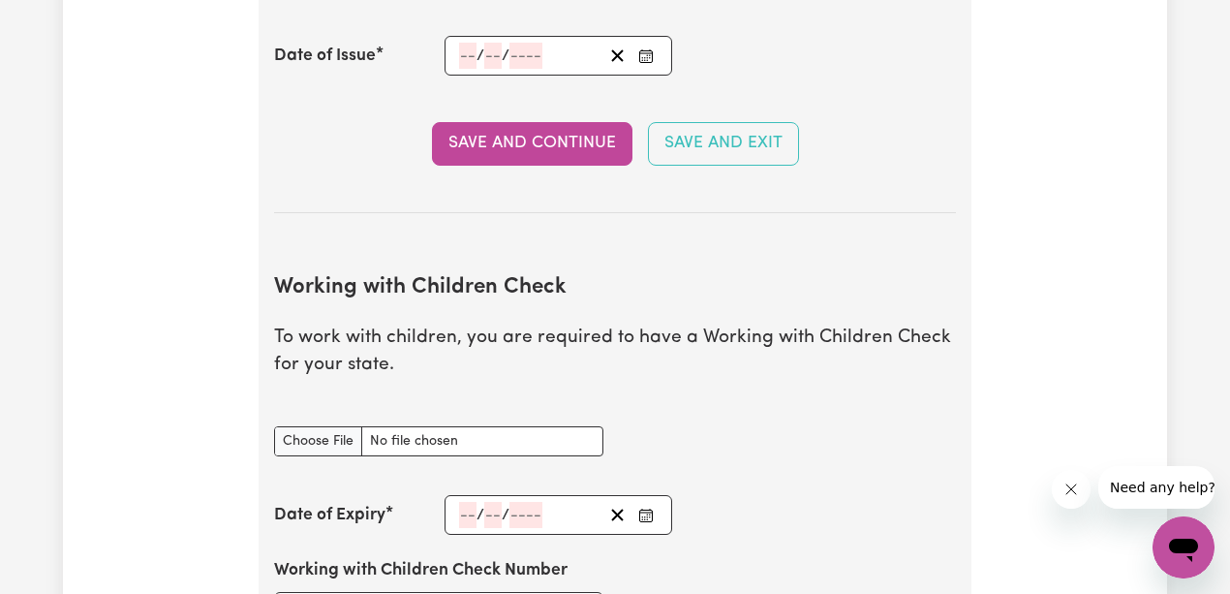
scroll to position [1564, 0]
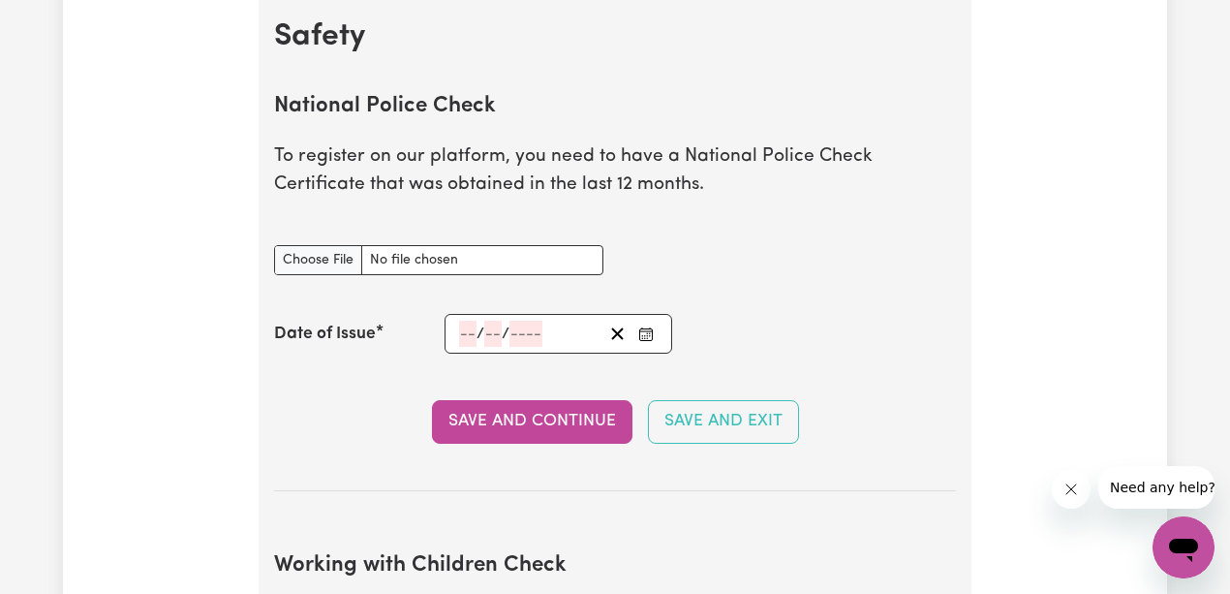
scroll to position [1242, 0]
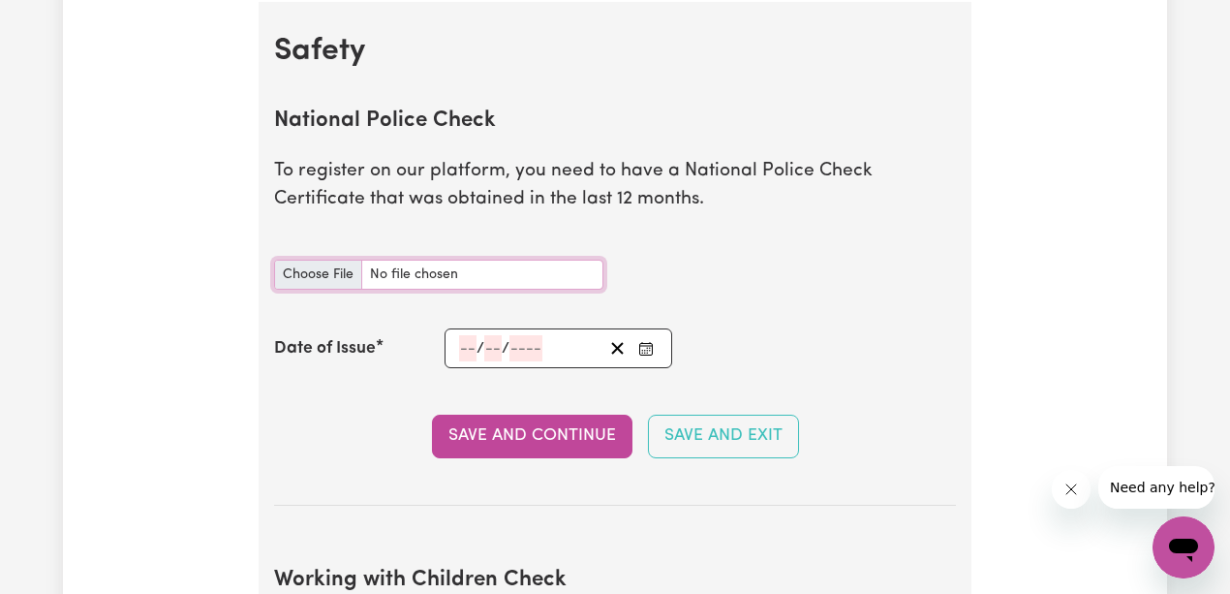
click at [523, 278] on input "National Police Check document" at bounding box center [438, 275] width 329 height 30
click at [855, 292] on div "National Police Check document" at bounding box center [614, 274] width 705 height 77
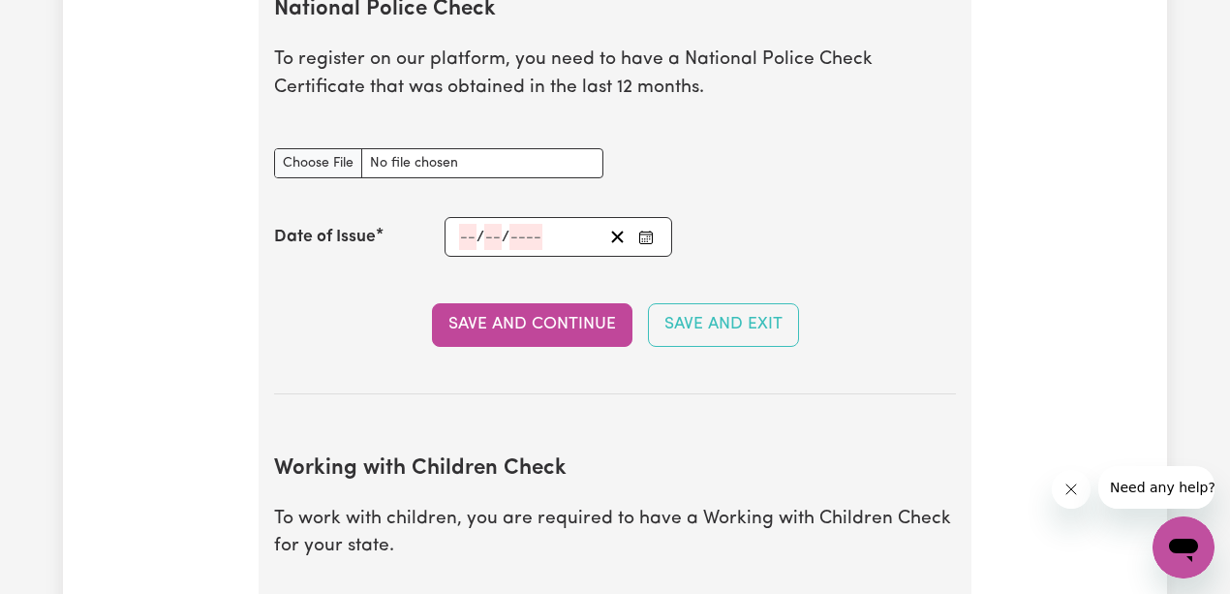
scroll to position [1370, 0]
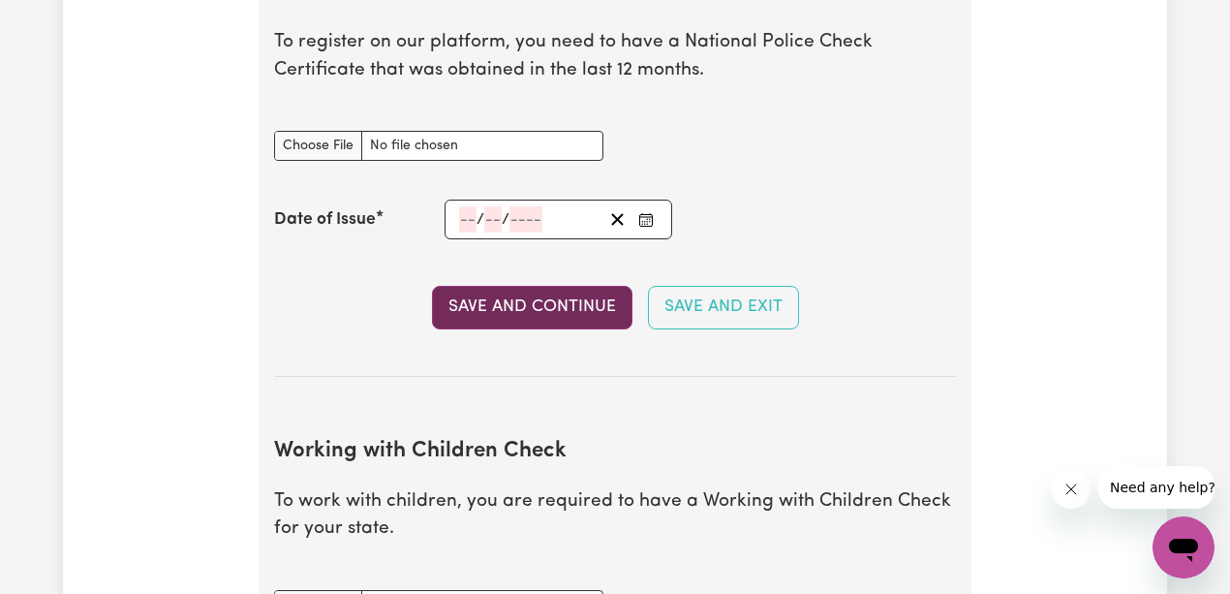
click at [537, 303] on button "Save and Continue" at bounding box center [532, 307] width 200 height 43
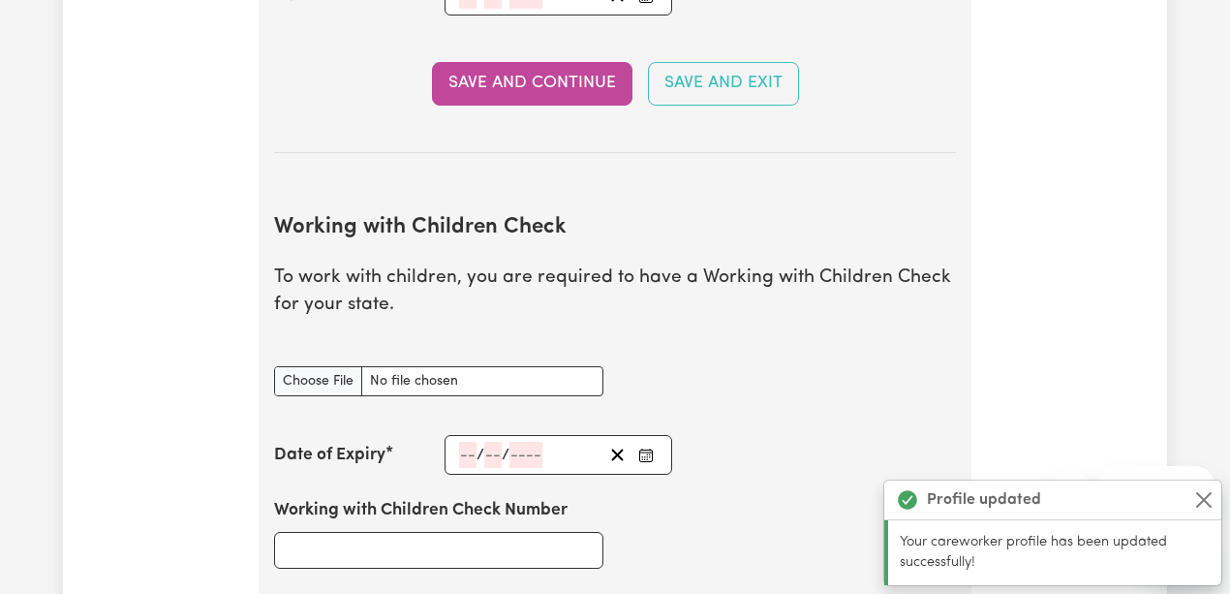
scroll to position [1710, 0]
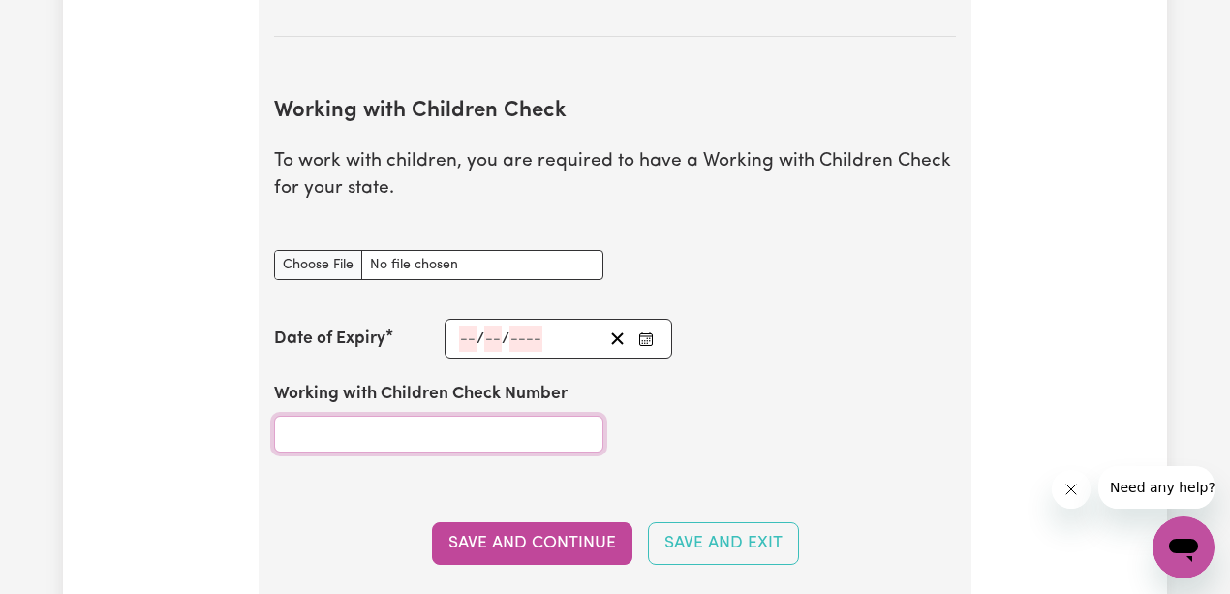
click at [467, 430] on input "Working with Children Check Number" at bounding box center [438, 433] width 329 height 37
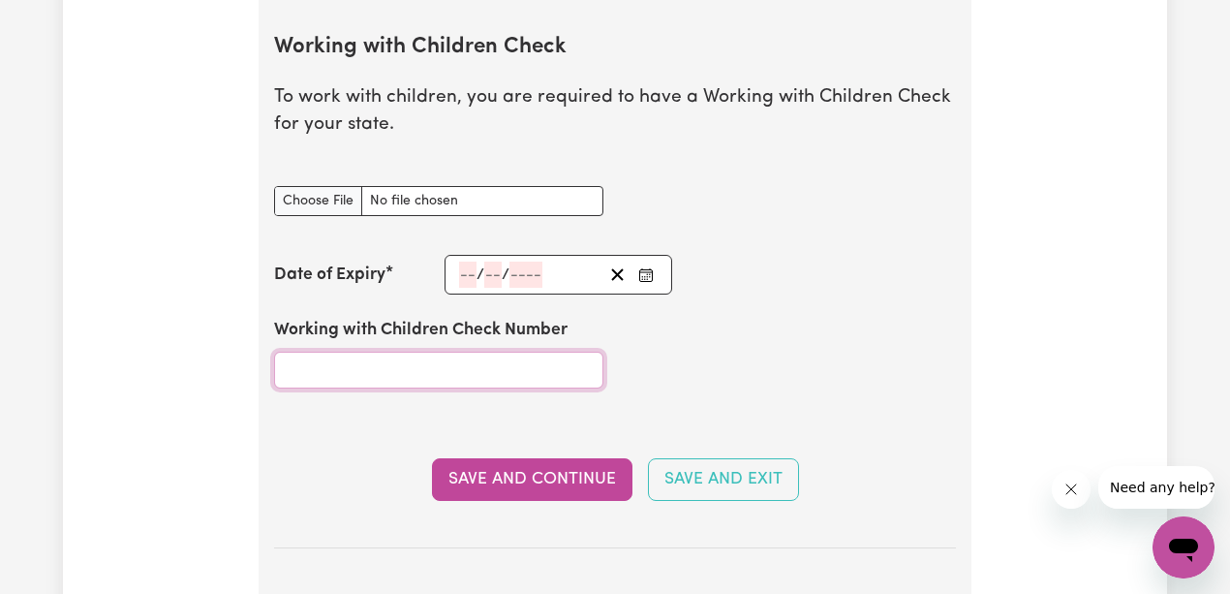
scroll to position [1775, 0]
click at [404, 362] on input "Working with Children Check Number" at bounding box center [438, 369] width 329 height 37
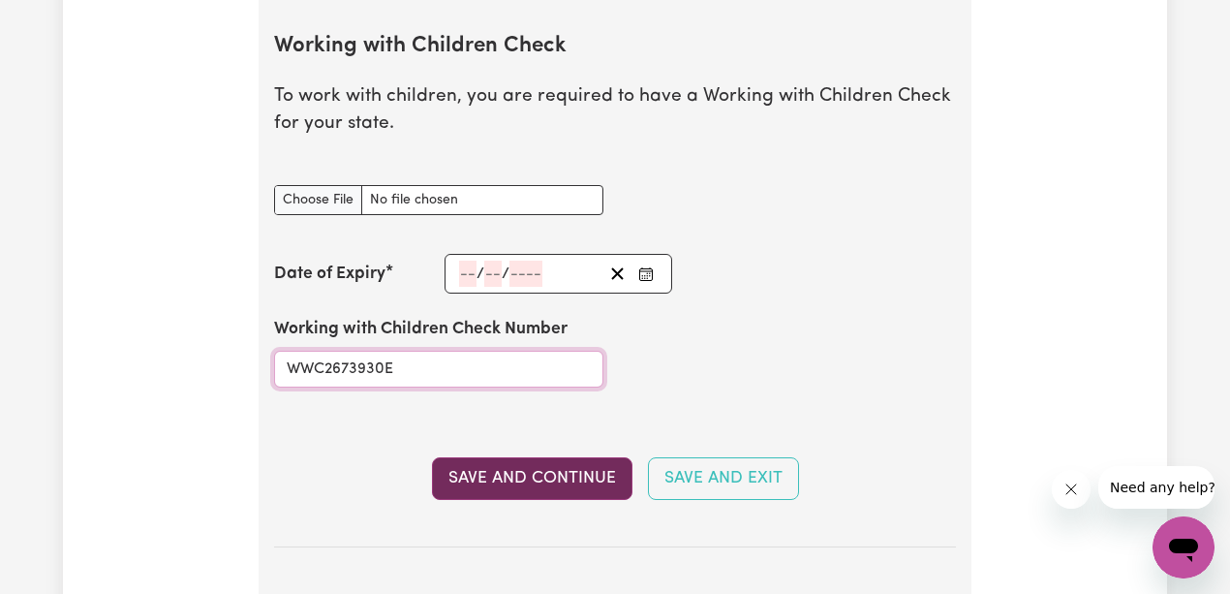
type input "WWC2673930E"
click at [558, 477] on button "Save and Continue" at bounding box center [532, 478] width 200 height 43
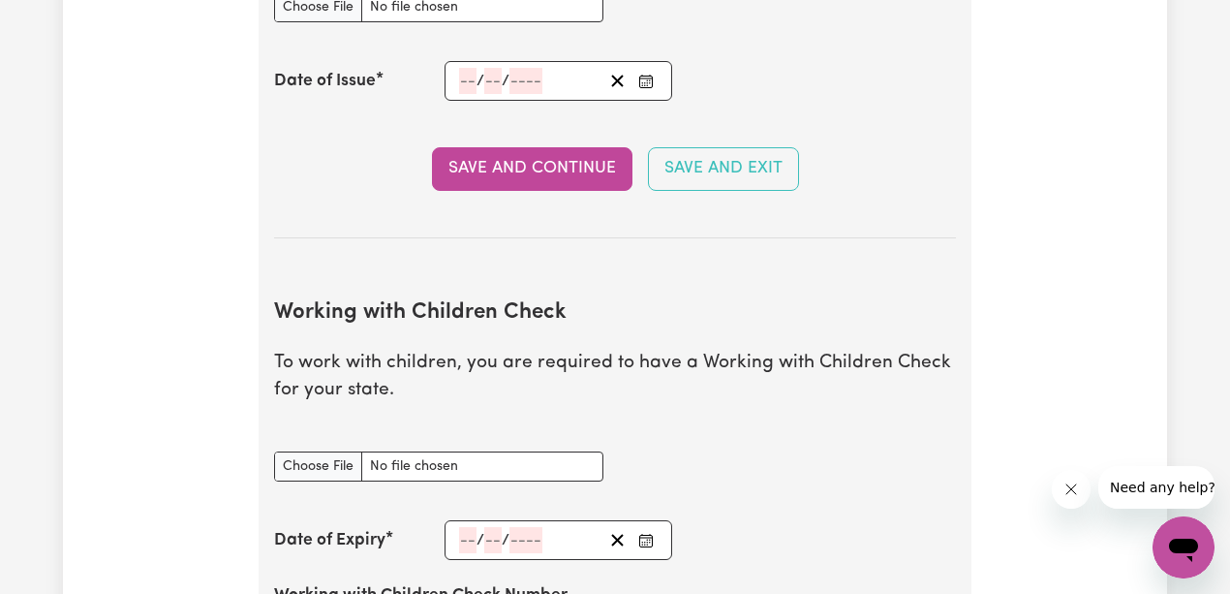
scroll to position [1638, 0]
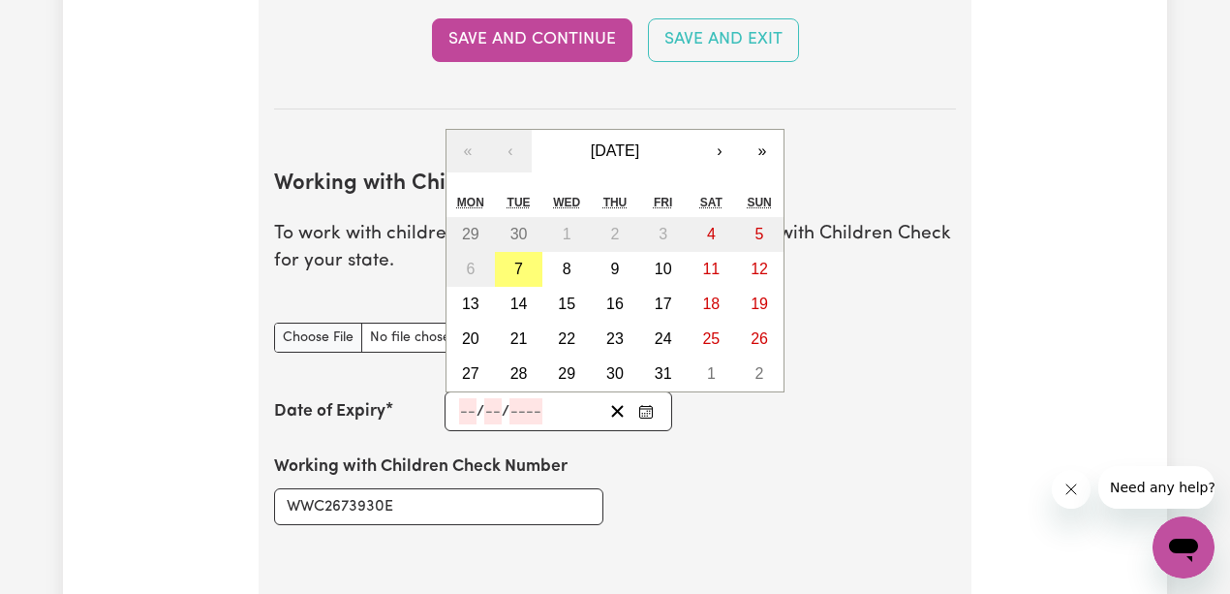
click at [465, 411] on input "number" at bounding box center [467, 411] width 17 height 26
type input "20"
type input "06"
type input "202"
type input "[DATE]"
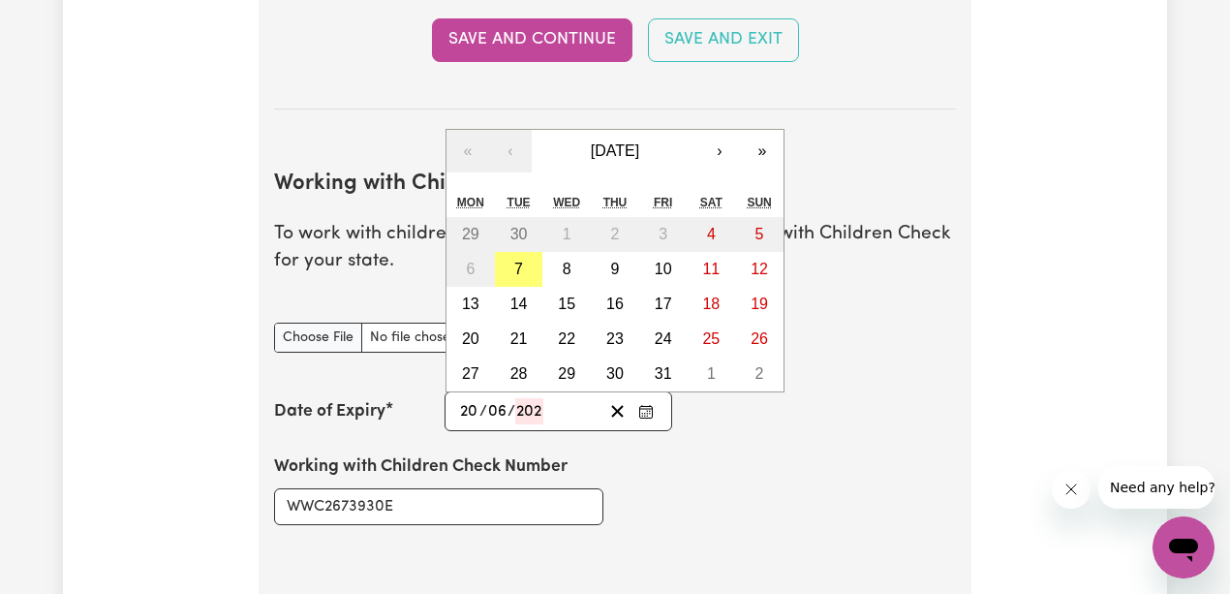
type input "6"
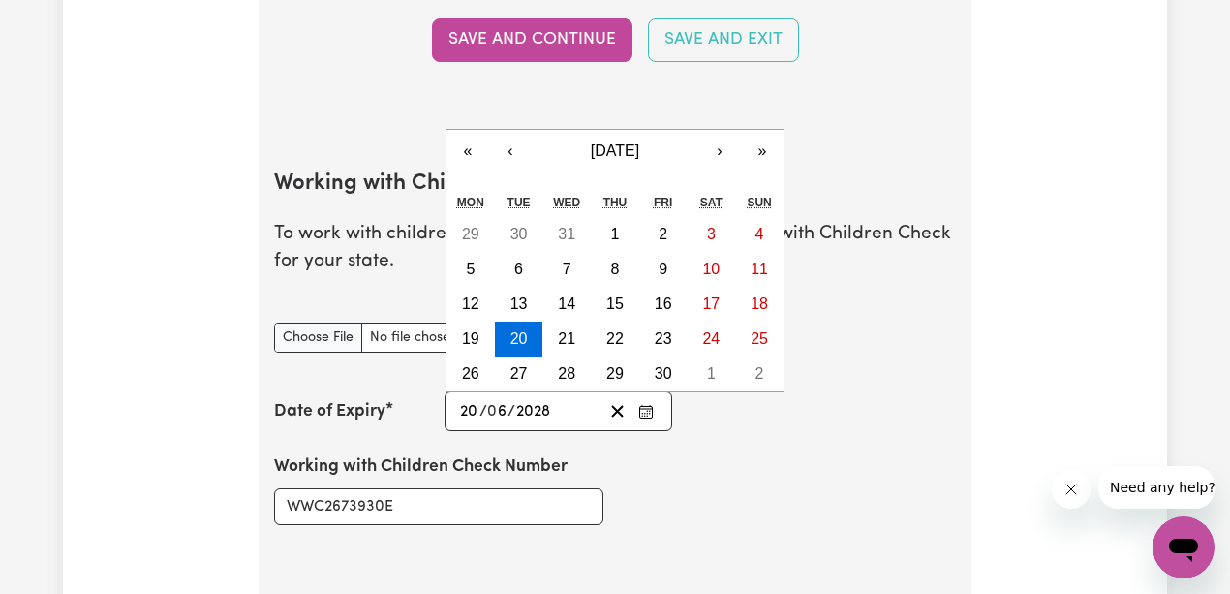
type input "2028"
click at [825, 471] on div "Working with Children Check Number WWC2673930E" at bounding box center [614, 489] width 705 height 116
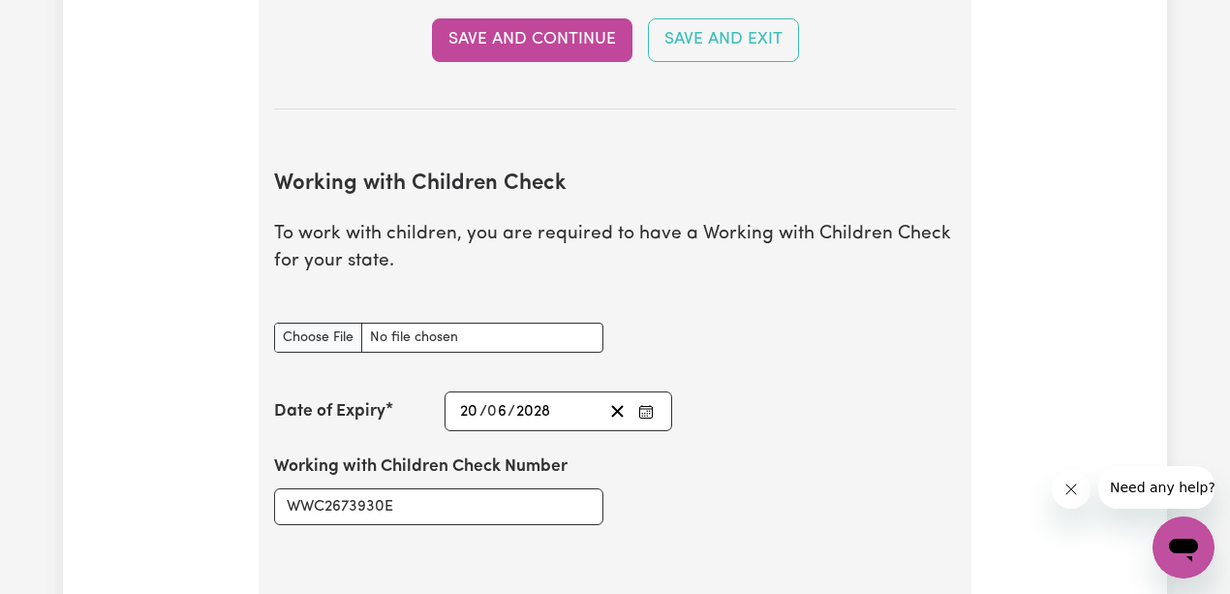
click at [809, 455] on div "Working with Children Check Number WWC2673930E" at bounding box center [614, 489] width 705 height 116
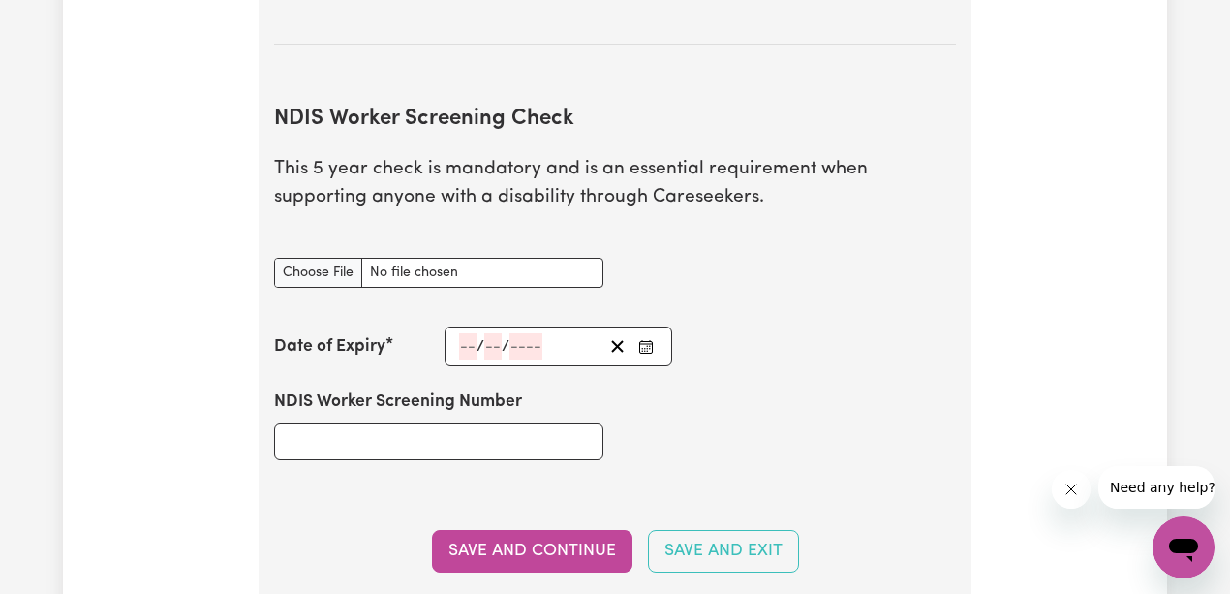
scroll to position [2284, 0]
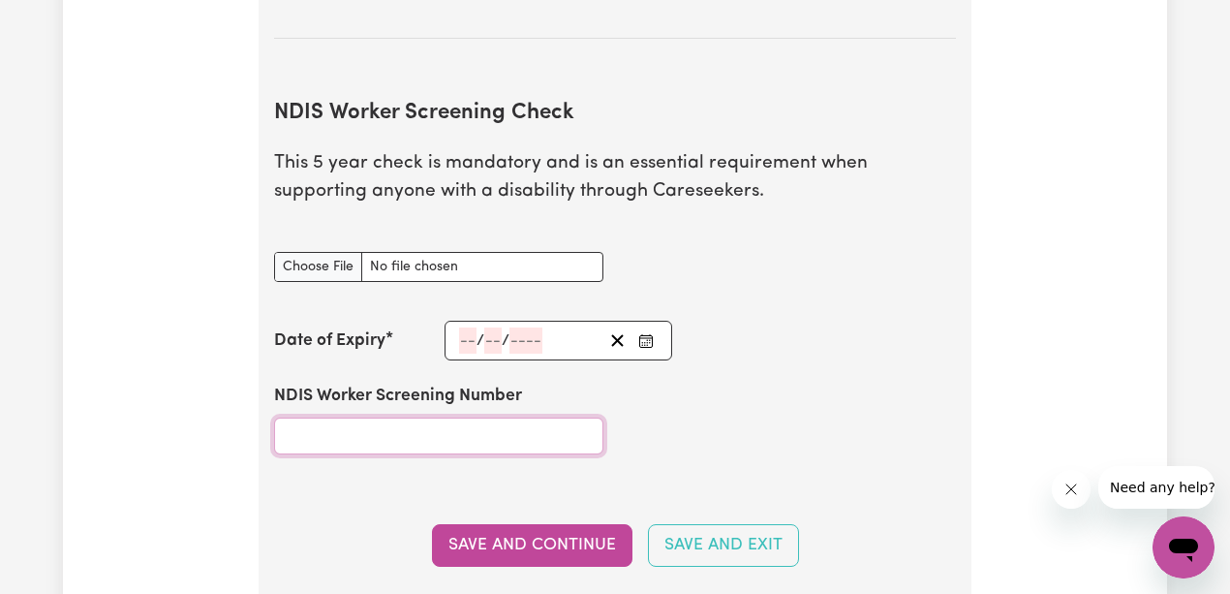
click at [502, 421] on input "NDIS Worker Screening Number" at bounding box center [438, 435] width 329 height 37
click at [485, 430] on input "NDIS Worker Screening Number" at bounding box center [438, 435] width 329 height 37
type input "65948625"
click at [457, 331] on div "/ /" at bounding box center [529, 340] width 145 height 26
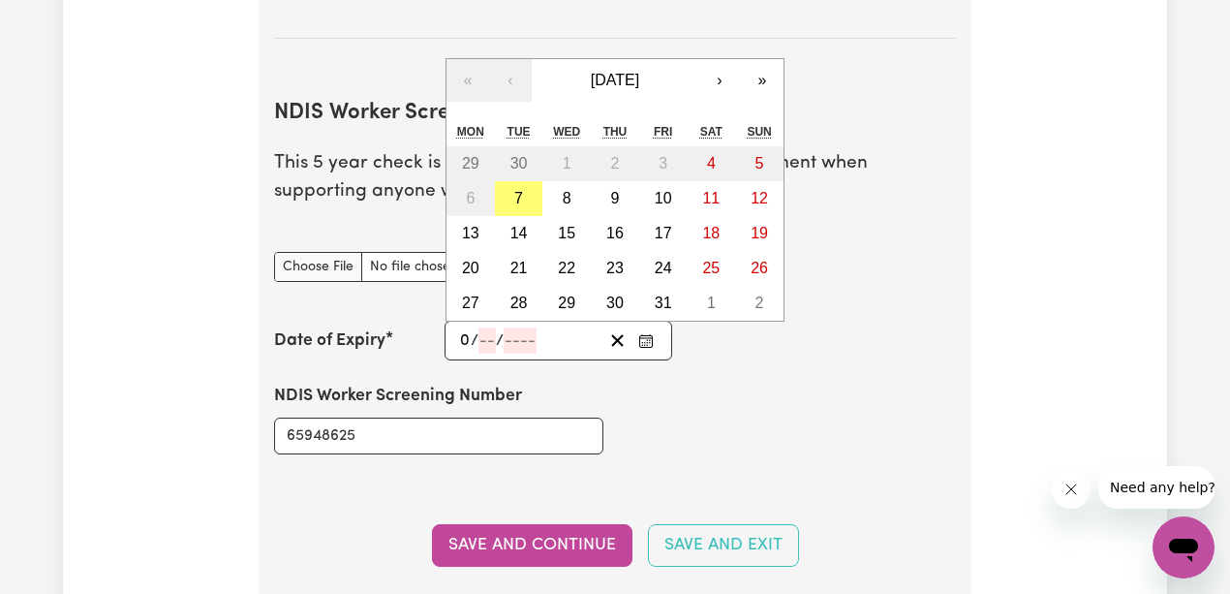
type input "01"
type input "10"
type input "203"
type input "[DATE]"
type input "1"
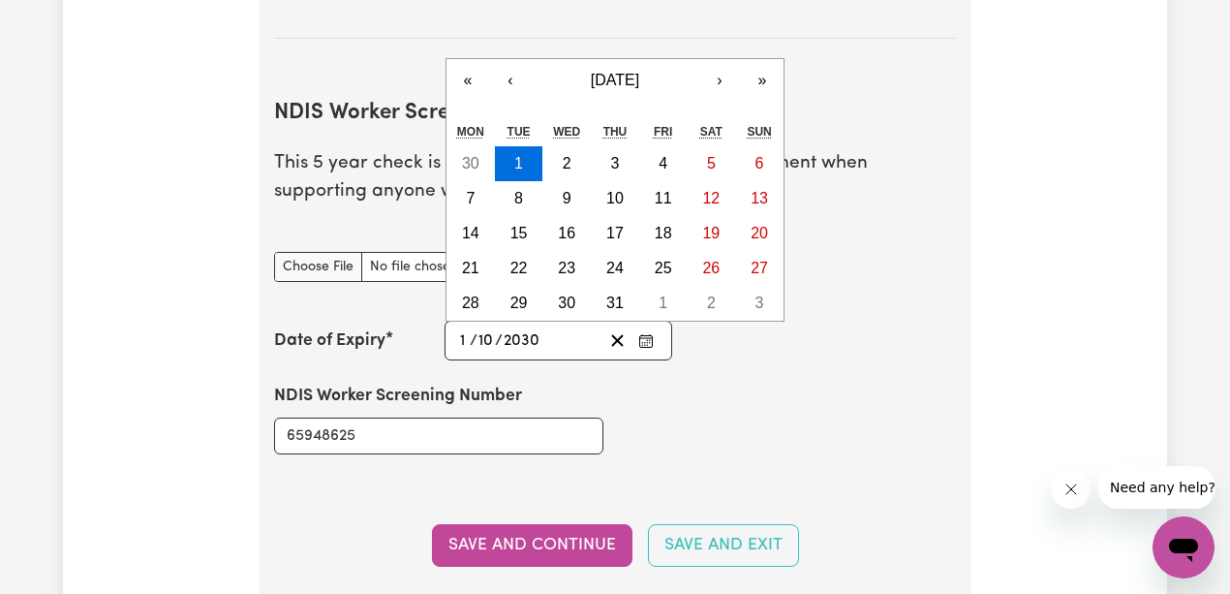
type input "2030"
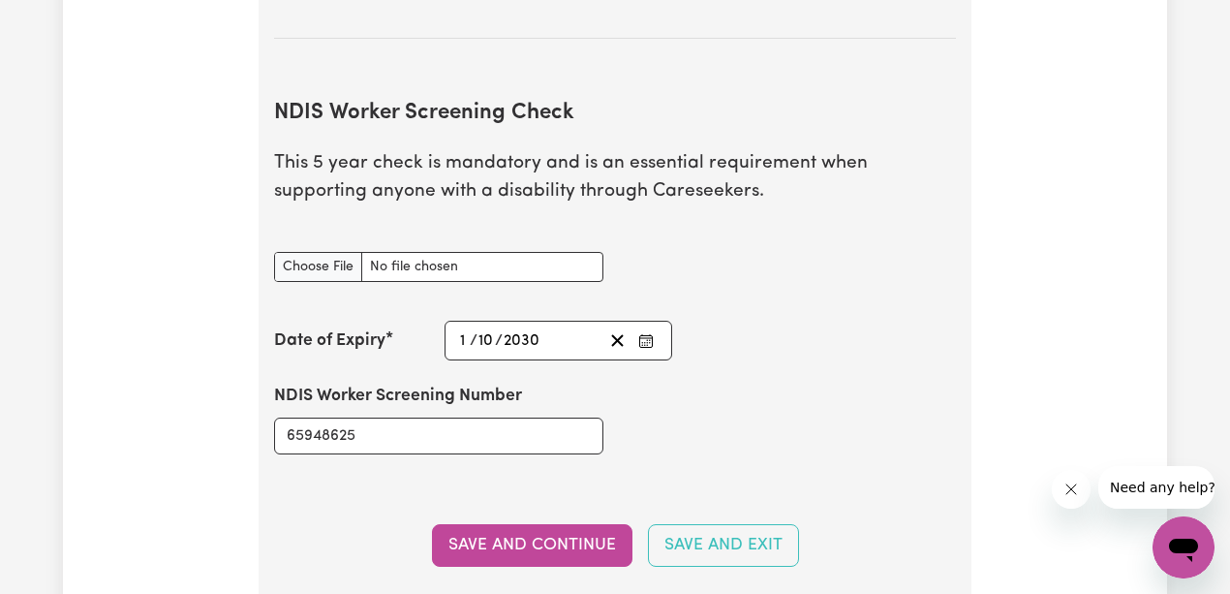
click at [804, 384] on div "NDIS Worker Screening Number 65948625" at bounding box center [614, 418] width 705 height 116
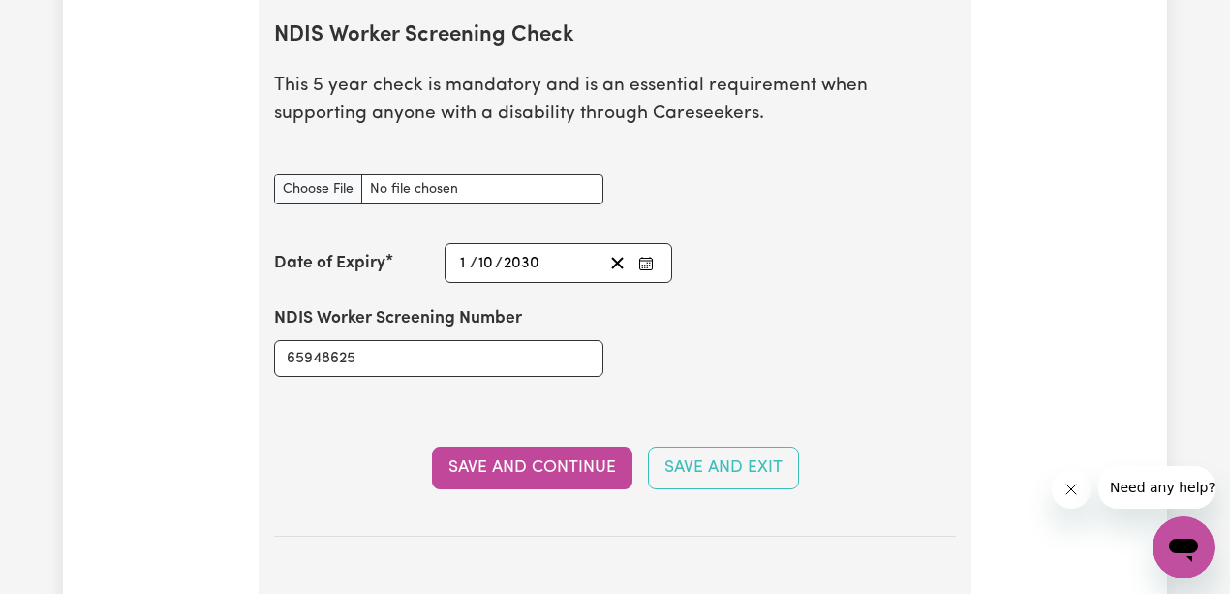
scroll to position [2413, 0]
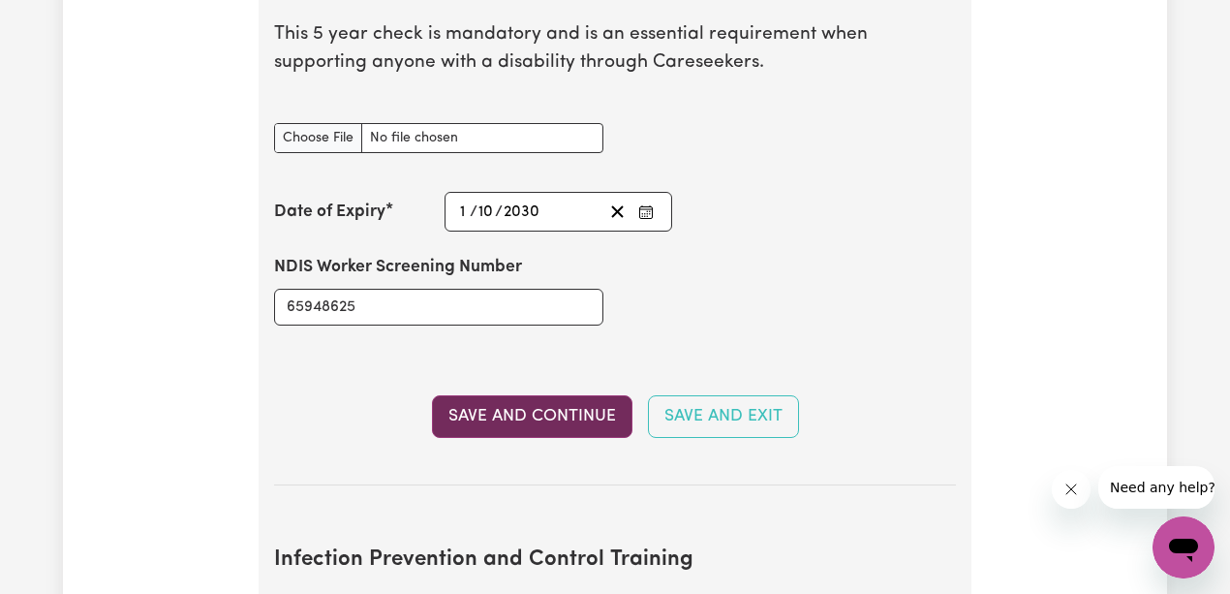
click at [581, 407] on button "Save and Continue" at bounding box center [532, 416] width 200 height 43
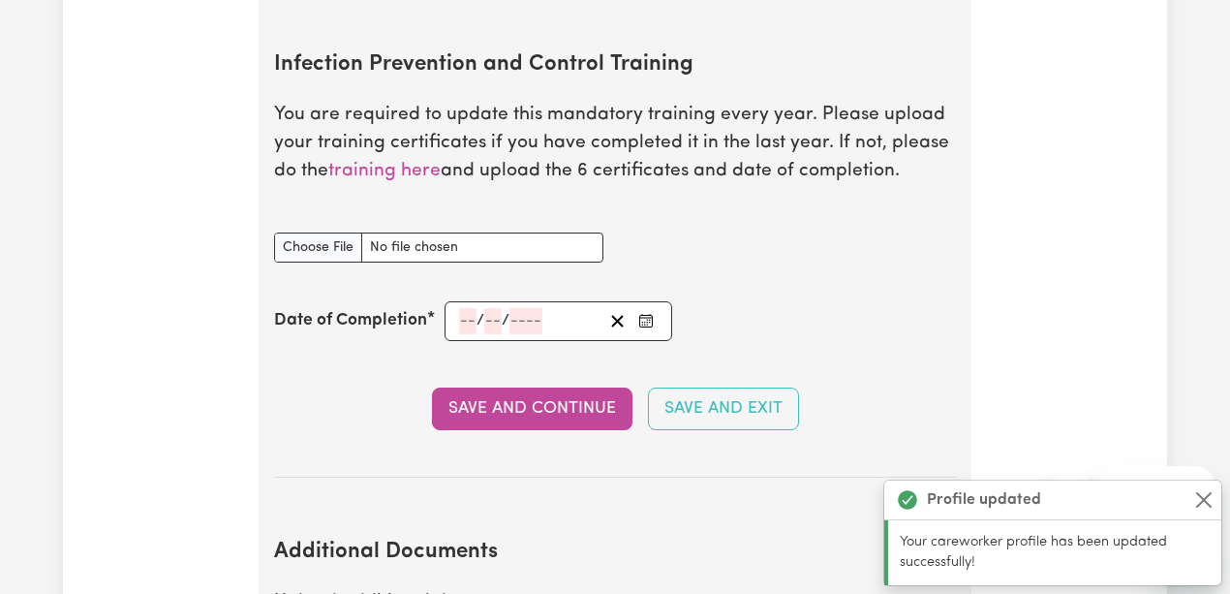
scroll to position [2921, 0]
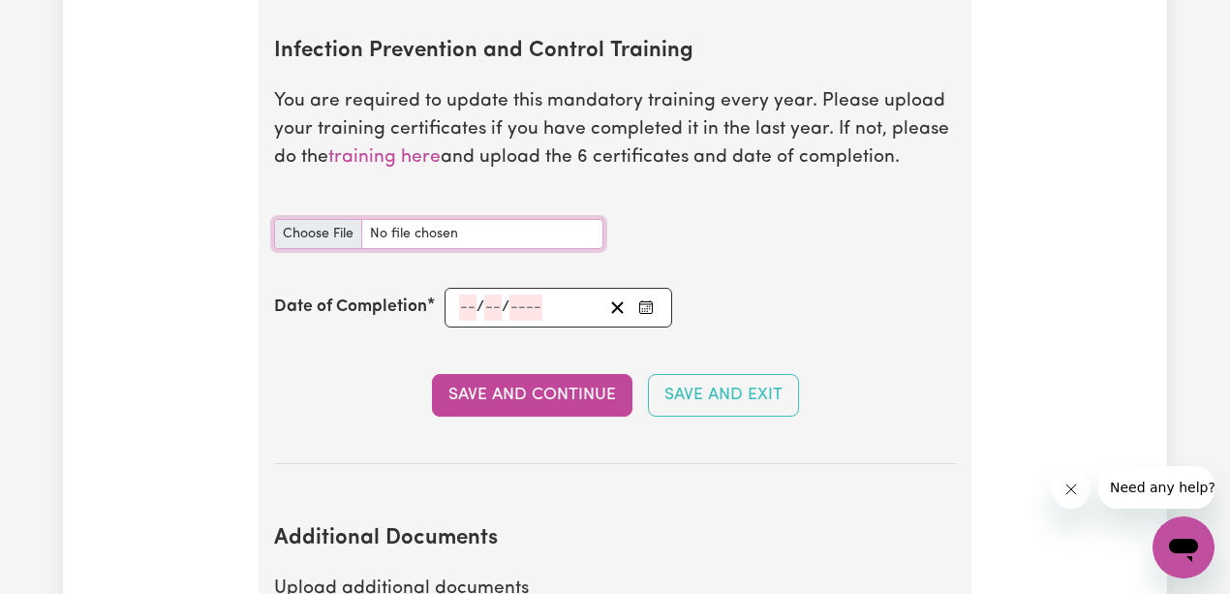
click at [321, 227] on input "Infection Prevention and Control Training document" at bounding box center [438, 234] width 329 height 30
type input "C:\fakepath\NDIS certificate-1758027672757-537.pdf"
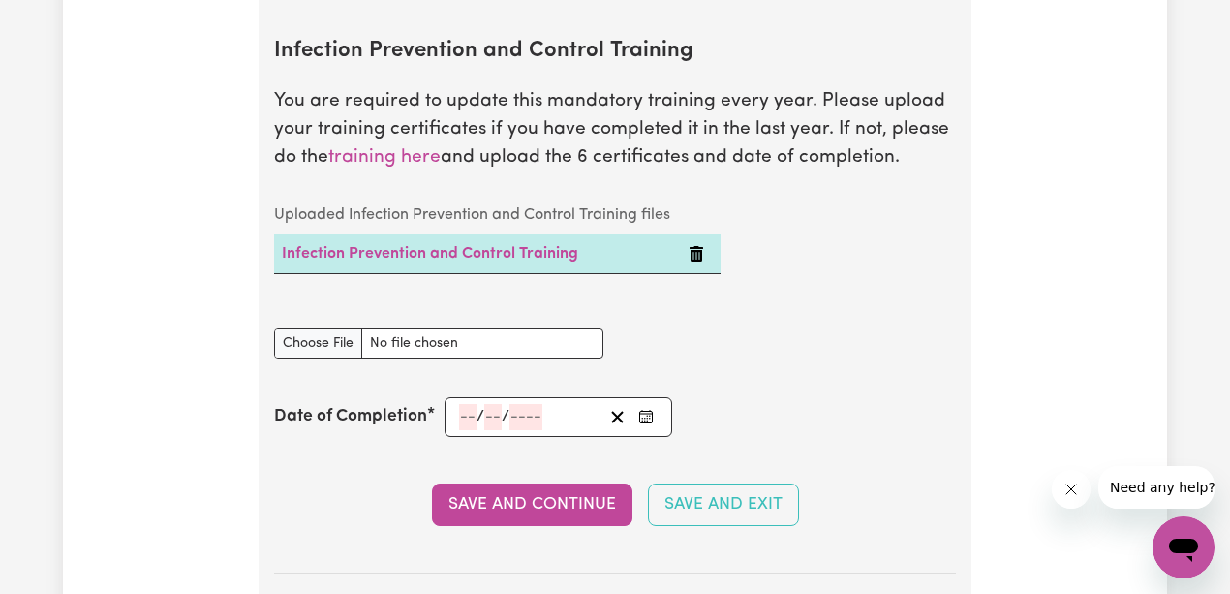
click at [856, 327] on div "Infection Prevention and Control Training document" at bounding box center [614, 343] width 705 height 77
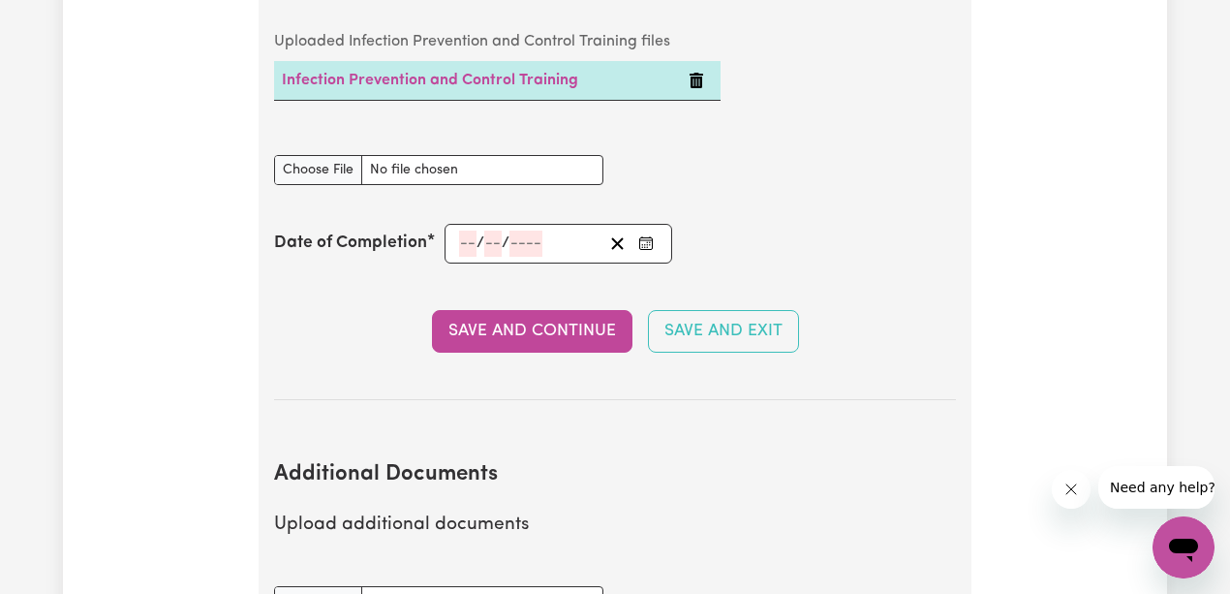
scroll to position [3115, 0]
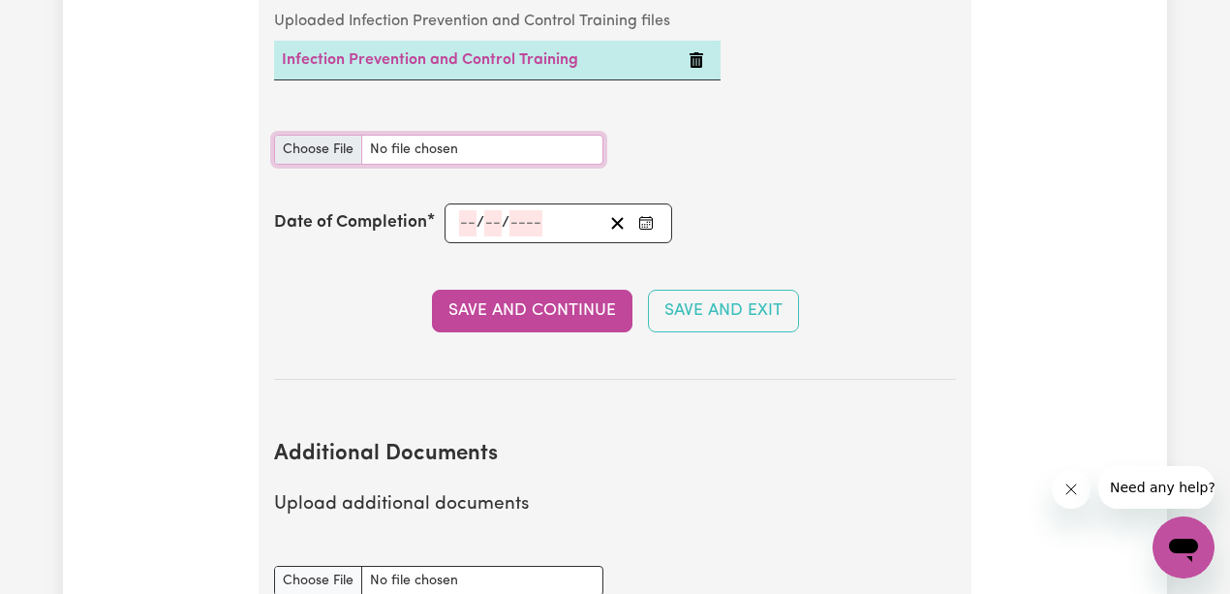
click at [325, 144] on input "Infection Prevention and Control Training document" at bounding box center [438, 150] width 329 height 30
type input "C:\fakepath\NDIS certificate-1758027672757-537.pdf"
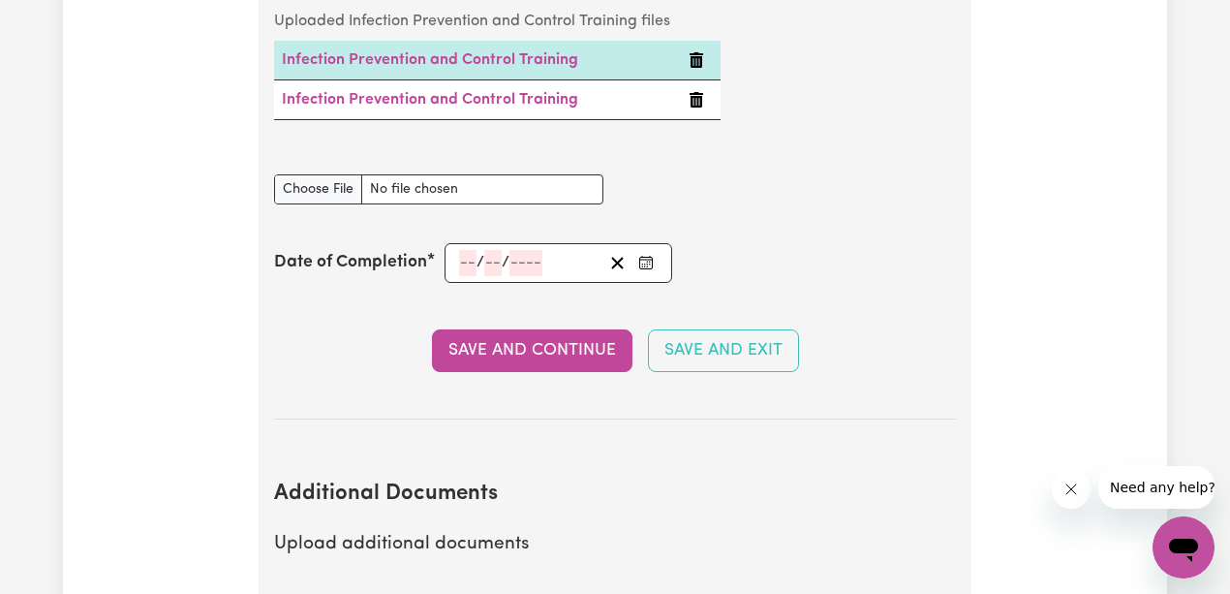
click at [696, 92] on icon "Delete Infection Prevention and Control Training" at bounding box center [697, 99] width 14 height 15
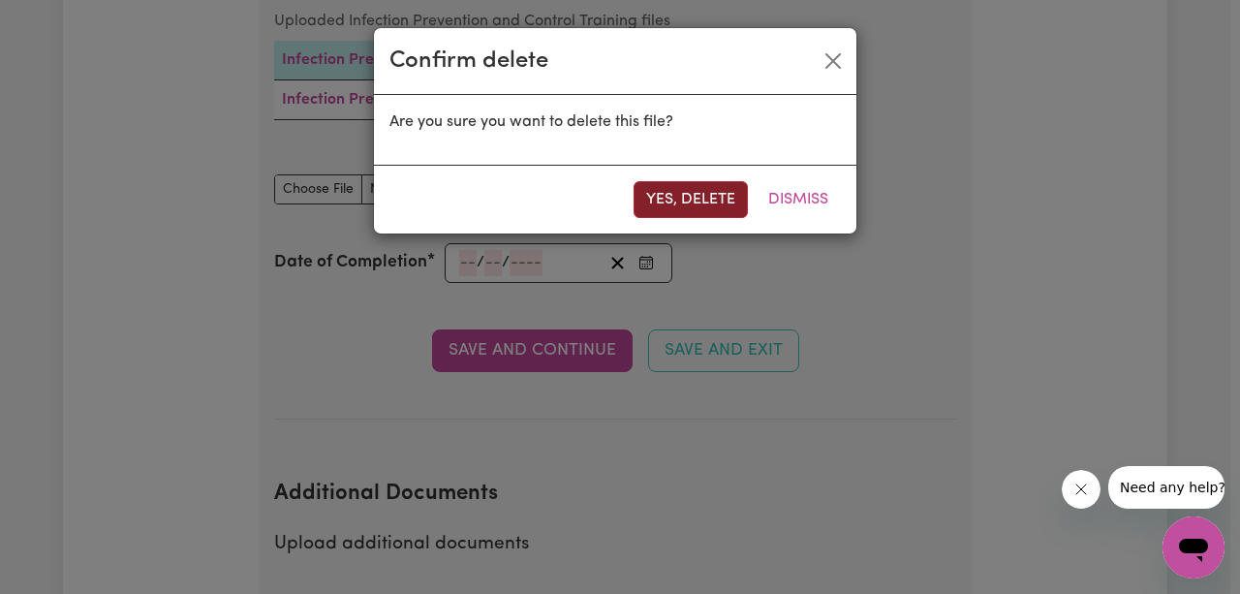
click at [730, 198] on button "Yes, delete" at bounding box center [690, 199] width 114 height 37
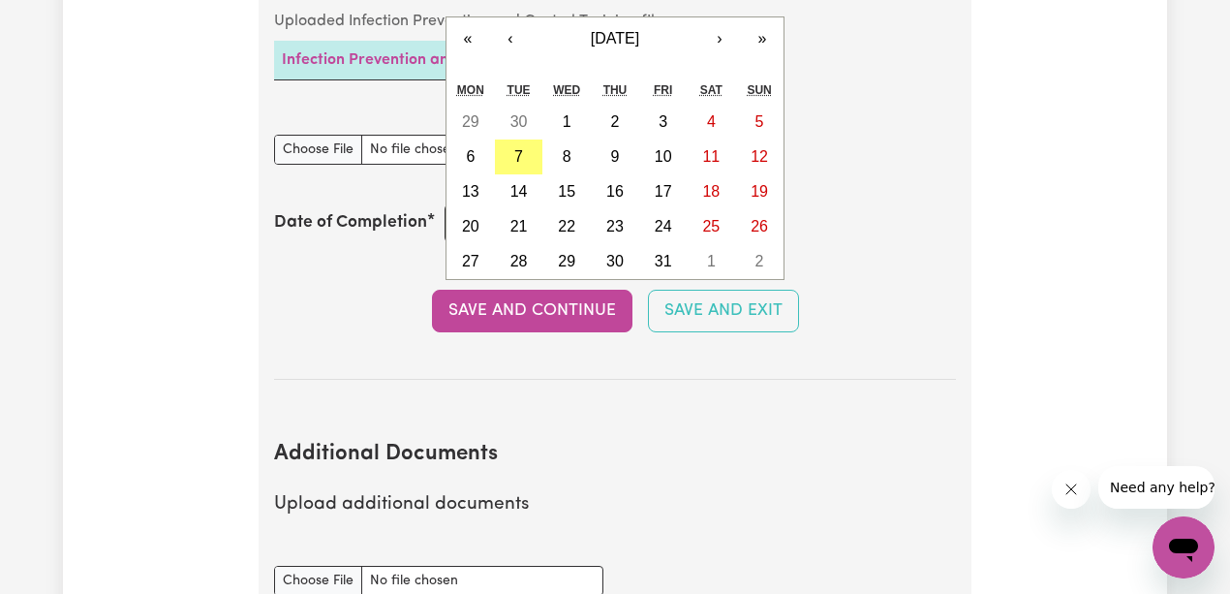
click at [461, 215] on div "/ / « ‹ [DATE] › » Mon Tue Wed Thu Fri Sat Sun 29 30 1 2 3 4 5 6 7 8 9 10 11 12…" at bounding box center [559, 223] width 228 height 40
click at [920, 208] on div "Date of Completion / / « ‹ [DATE] › » Mon Tue Wed Thu Fri Sat Sun 29 30 1 2 3 4…" at bounding box center [615, 223] width 682 height 40
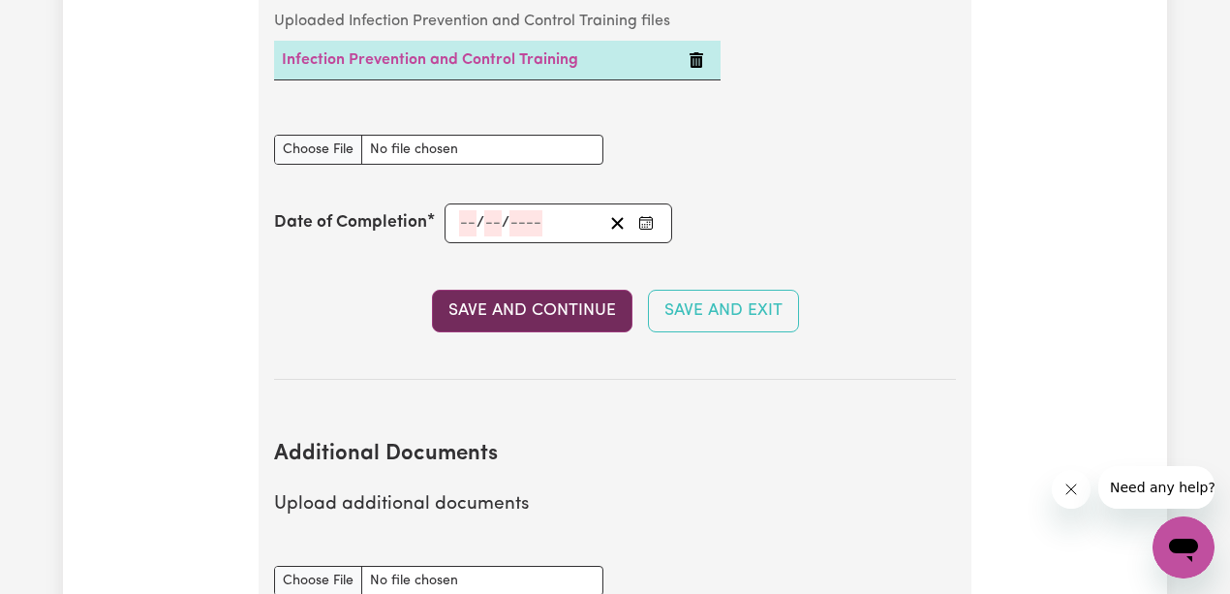
click at [566, 298] on button "Save and Continue" at bounding box center [532, 311] width 200 height 43
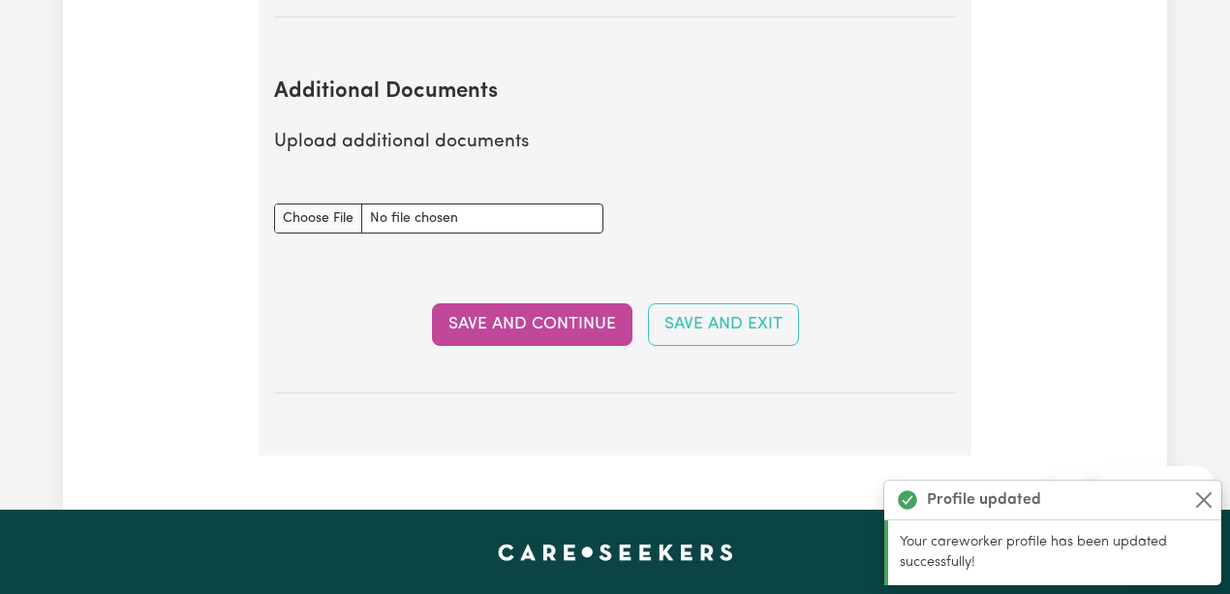
scroll to position [3516, 0]
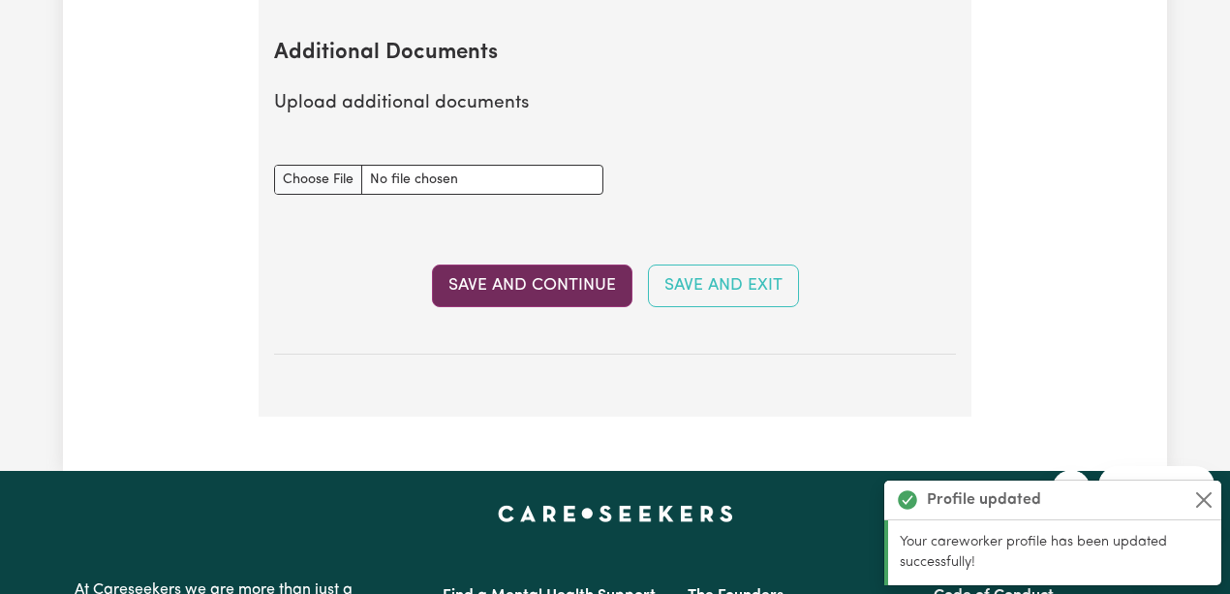
click at [548, 271] on button "Save and Continue" at bounding box center [532, 285] width 200 height 43
select select "Certificate III (Individual Support)"
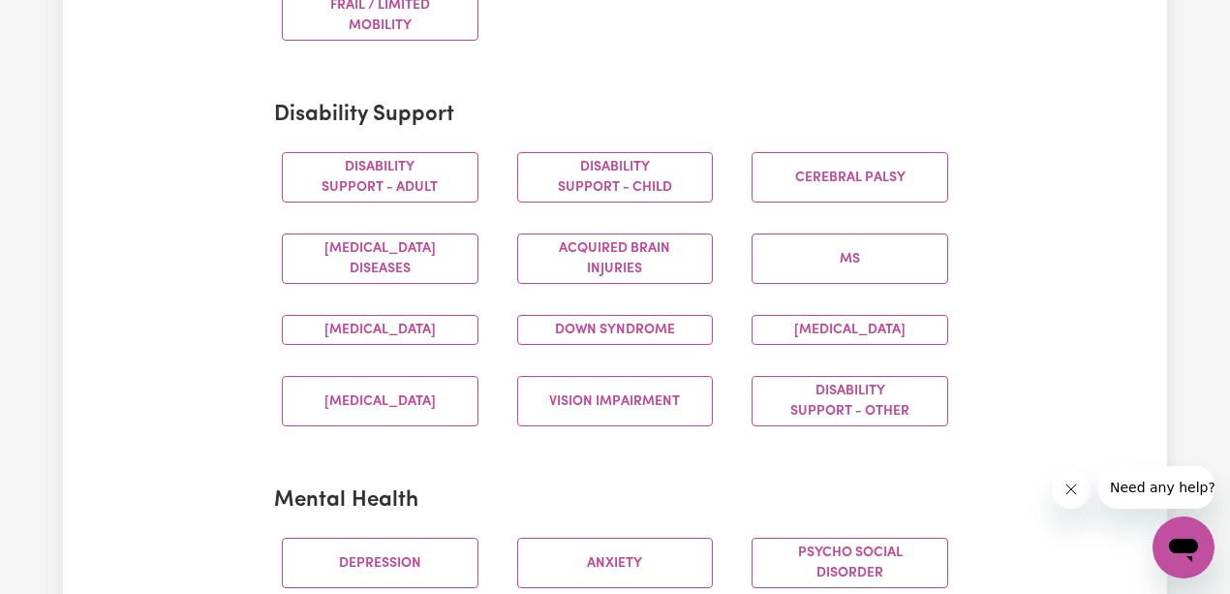
scroll to position [775, 0]
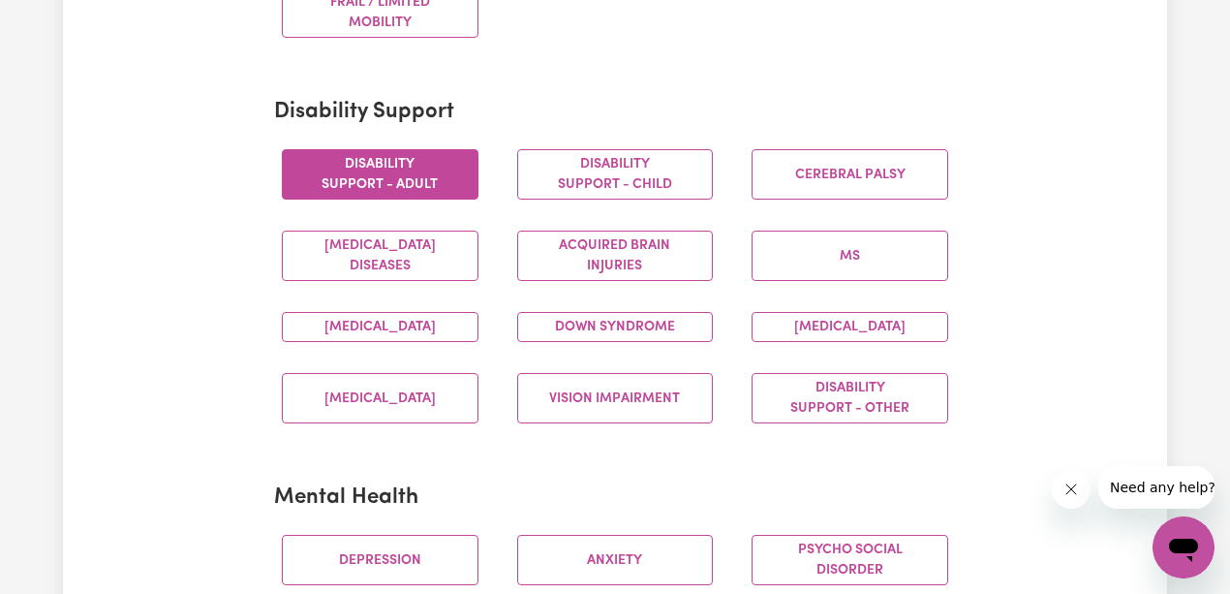
click at [397, 178] on button "Disability support - Adult" at bounding box center [380, 174] width 197 height 50
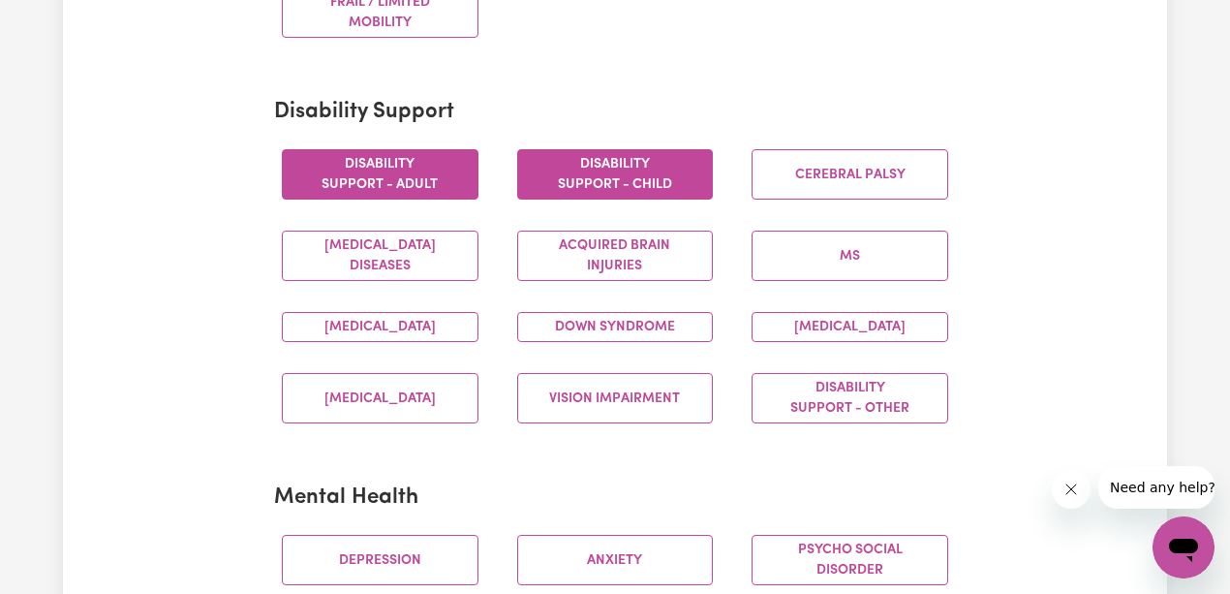
click at [649, 176] on button "Disability support - Child" at bounding box center [615, 174] width 197 height 50
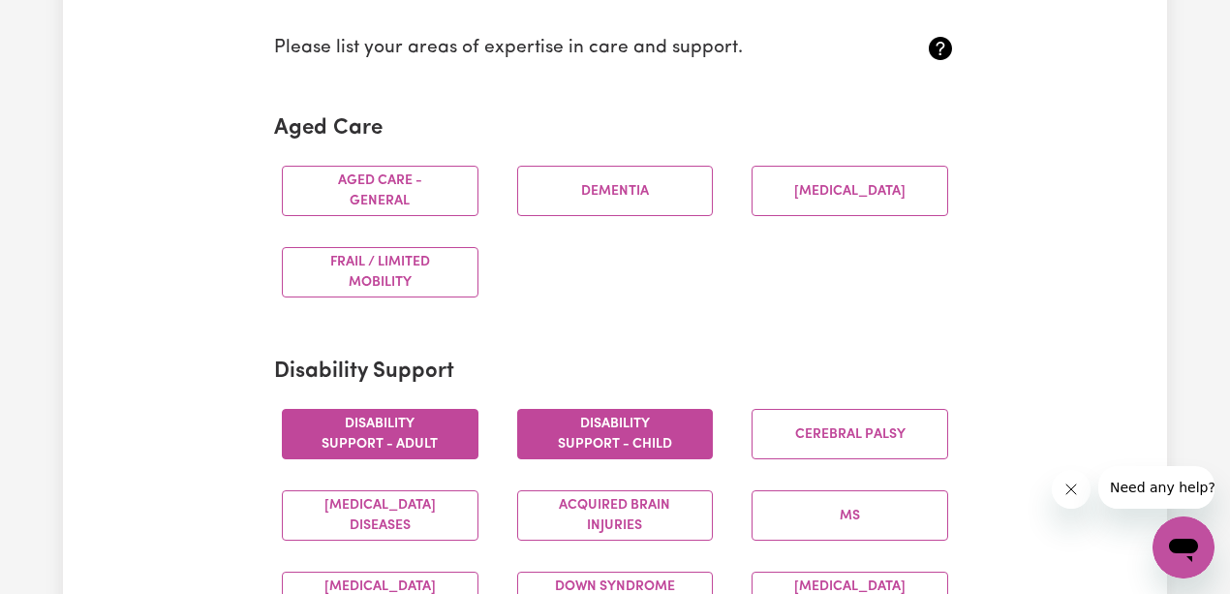
scroll to position [516, 0]
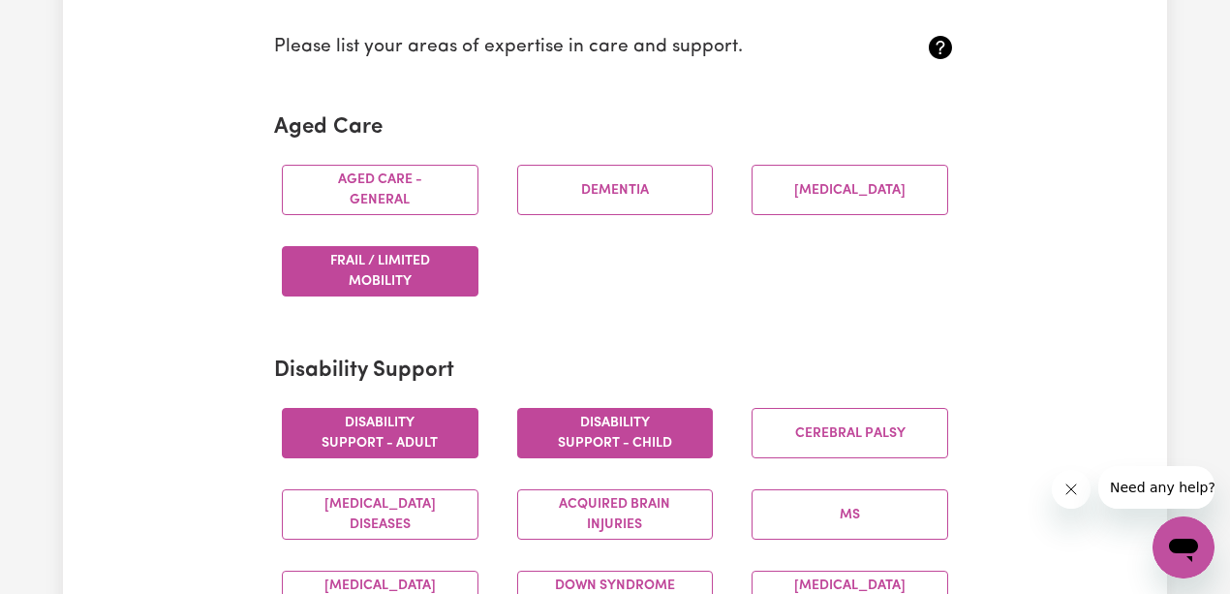
click at [419, 260] on button "Frail / limited mobility" at bounding box center [380, 271] width 197 height 50
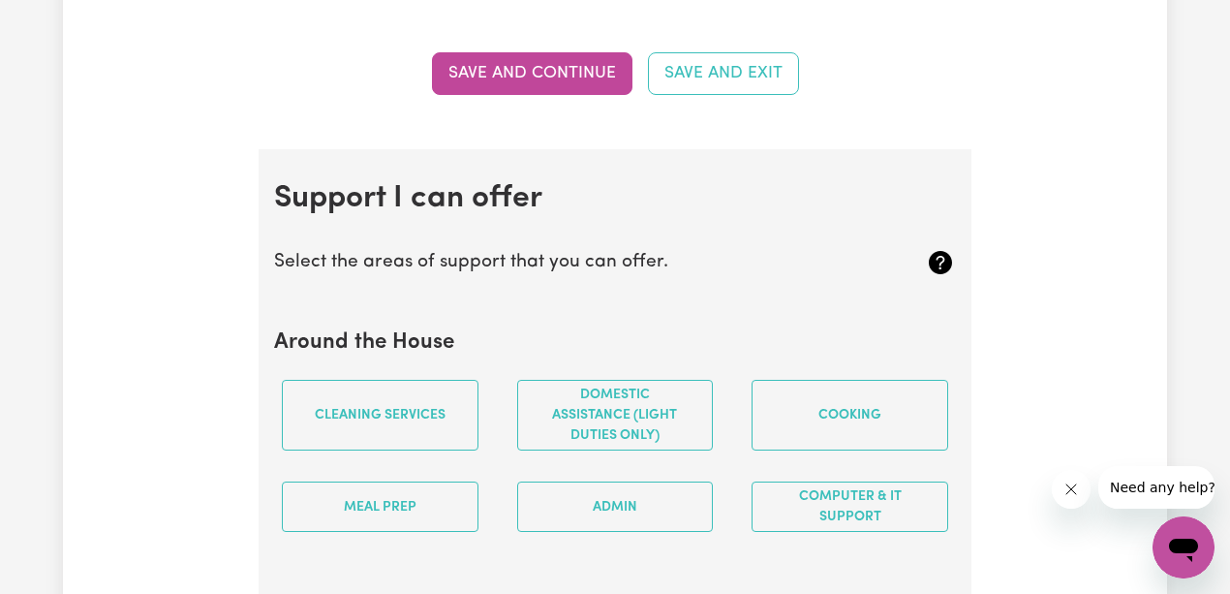
scroll to position [1678, 0]
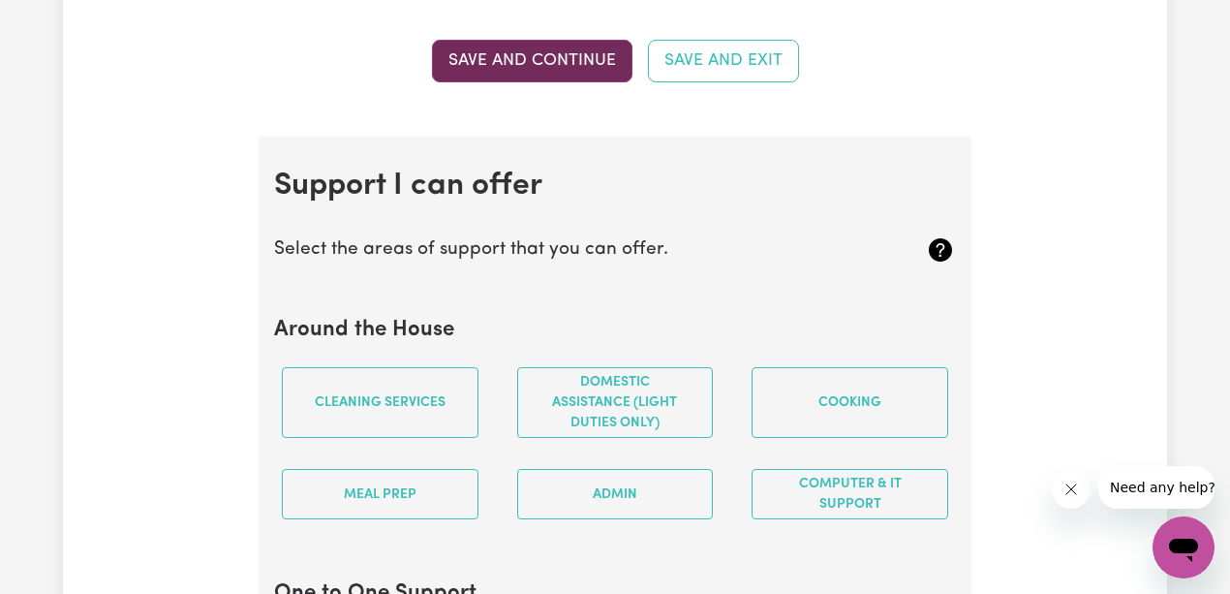
click at [565, 81] on button "Save and Continue" at bounding box center [532, 61] width 200 height 43
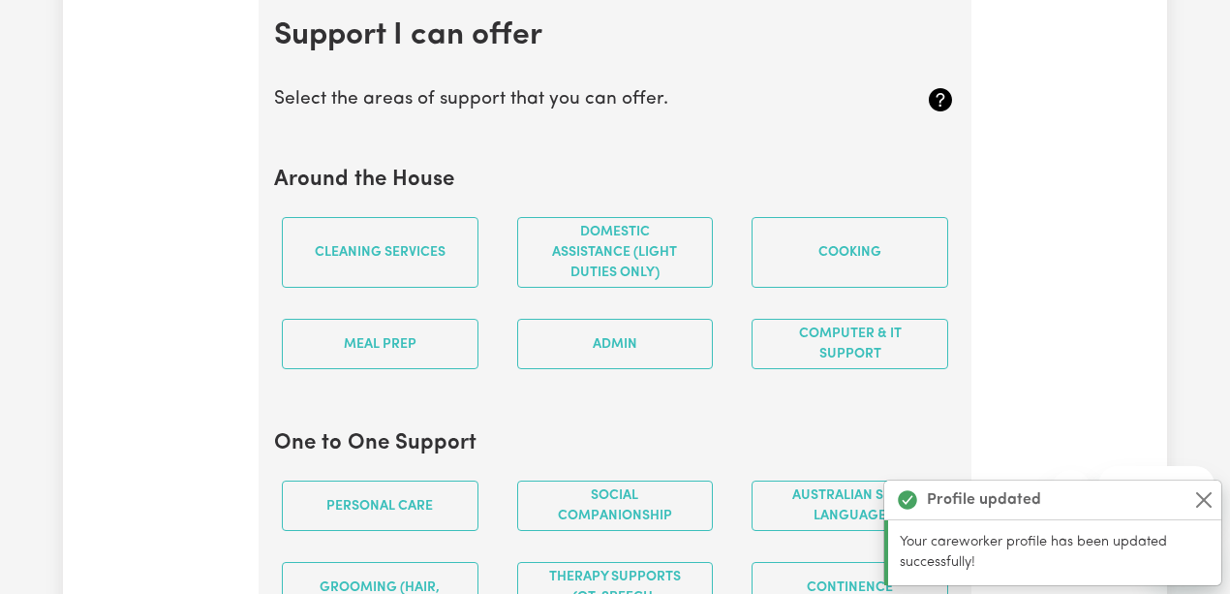
scroll to position [1829, 0]
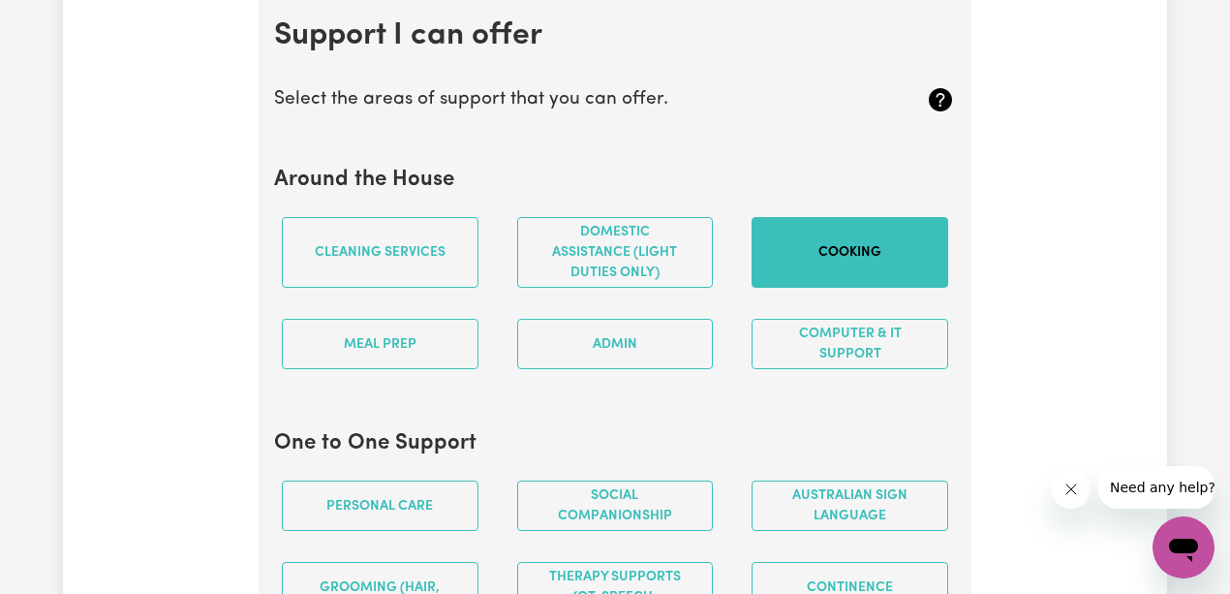
click at [845, 264] on button "Cooking" at bounding box center [850, 252] width 197 height 71
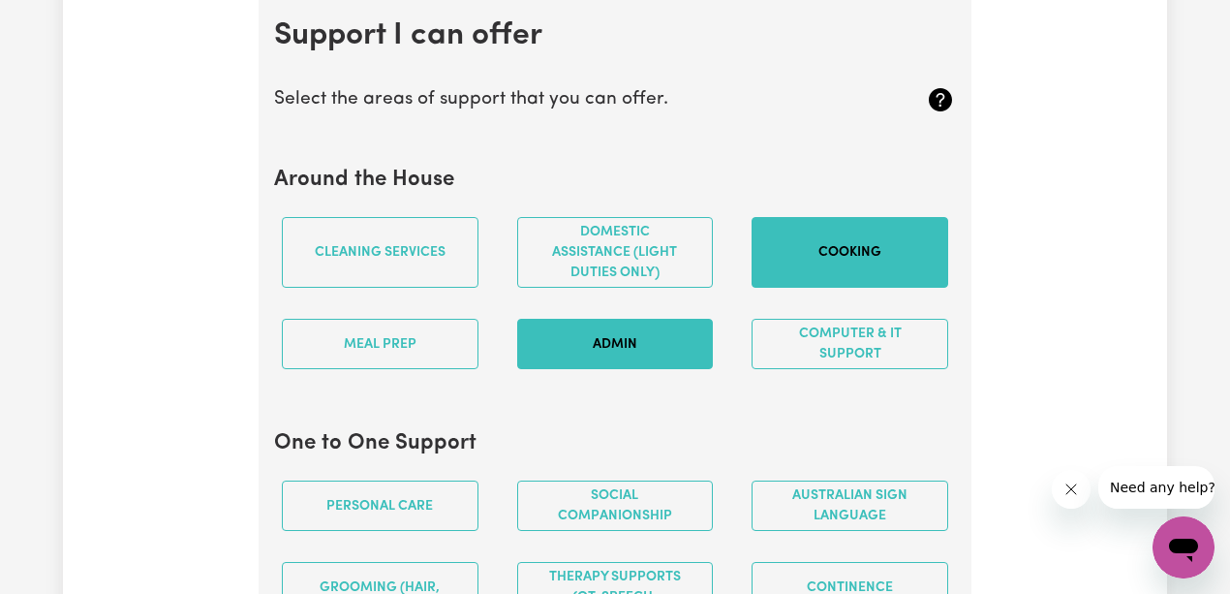
click at [645, 352] on button "Admin" at bounding box center [615, 344] width 197 height 50
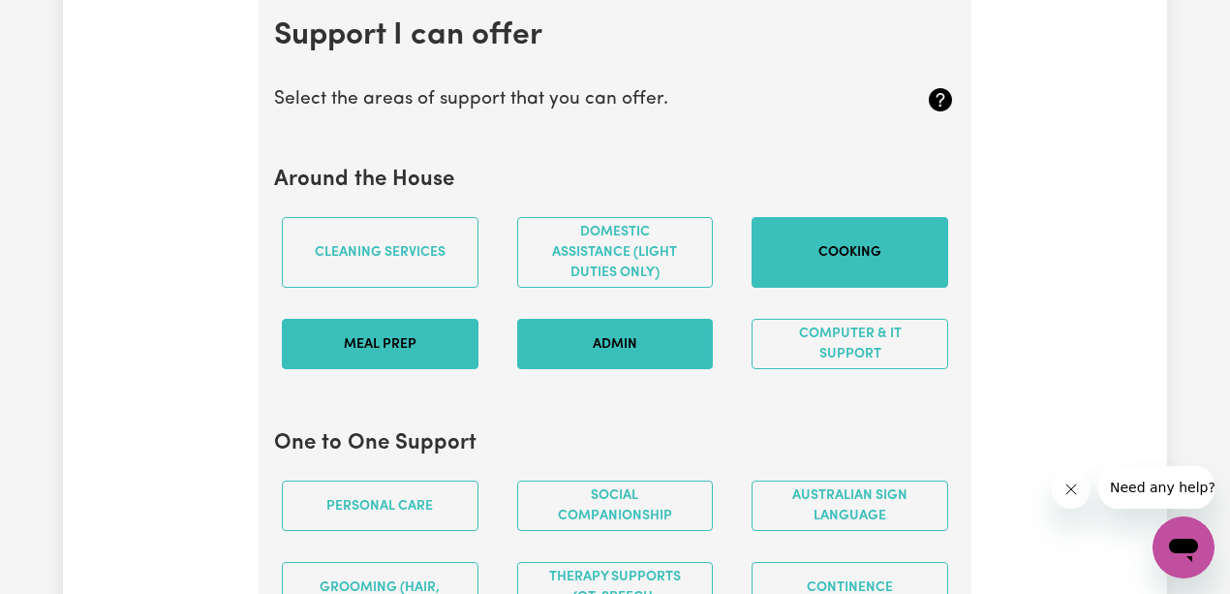
click at [442, 348] on button "Meal prep" at bounding box center [380, 344] width 197 height 50
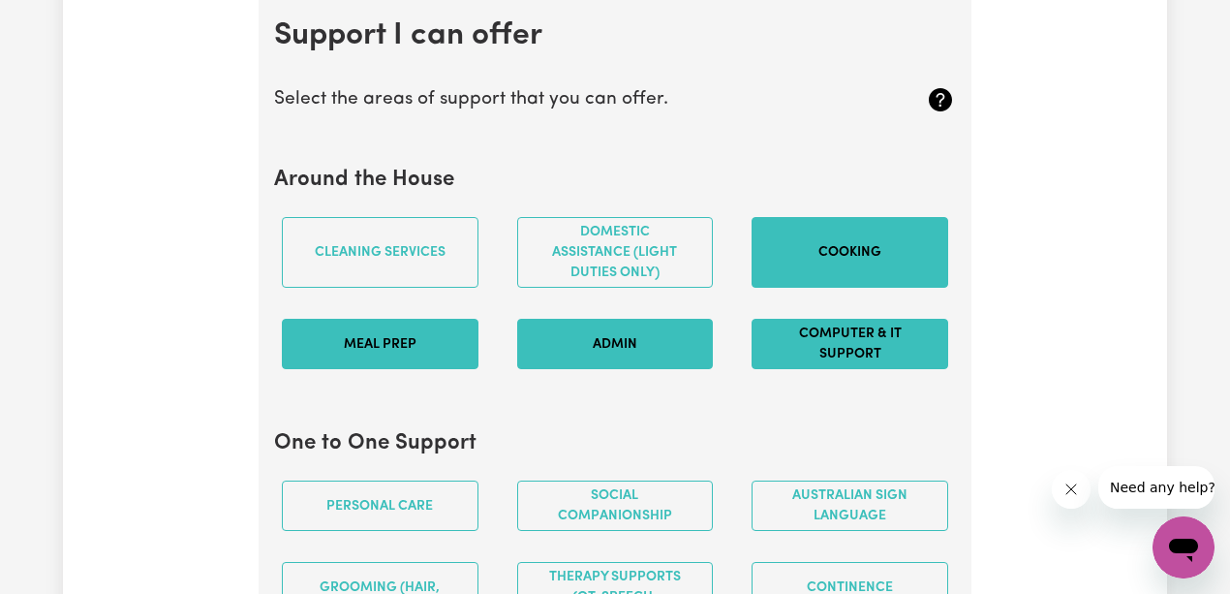
click at [843, 353] on button "Computer & IT Support" at bounding box center [850, 344] width 197 height 50
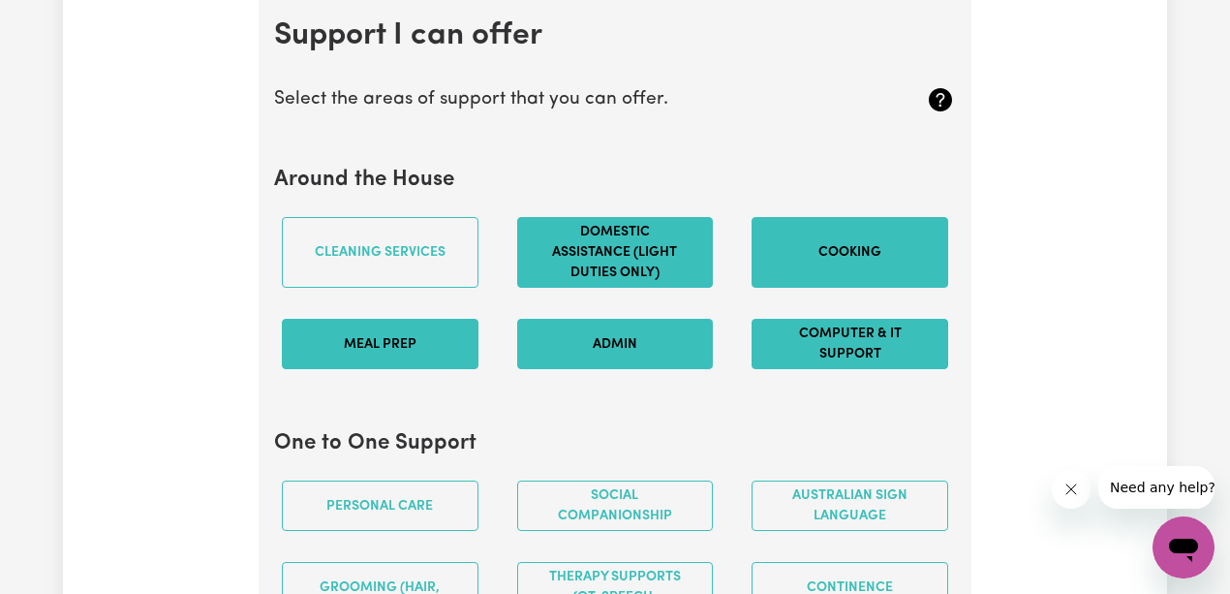
click at [661, 266] on button "Domestic assistance (light duties only)" at bounding box center [615, 252] width 197 height 71
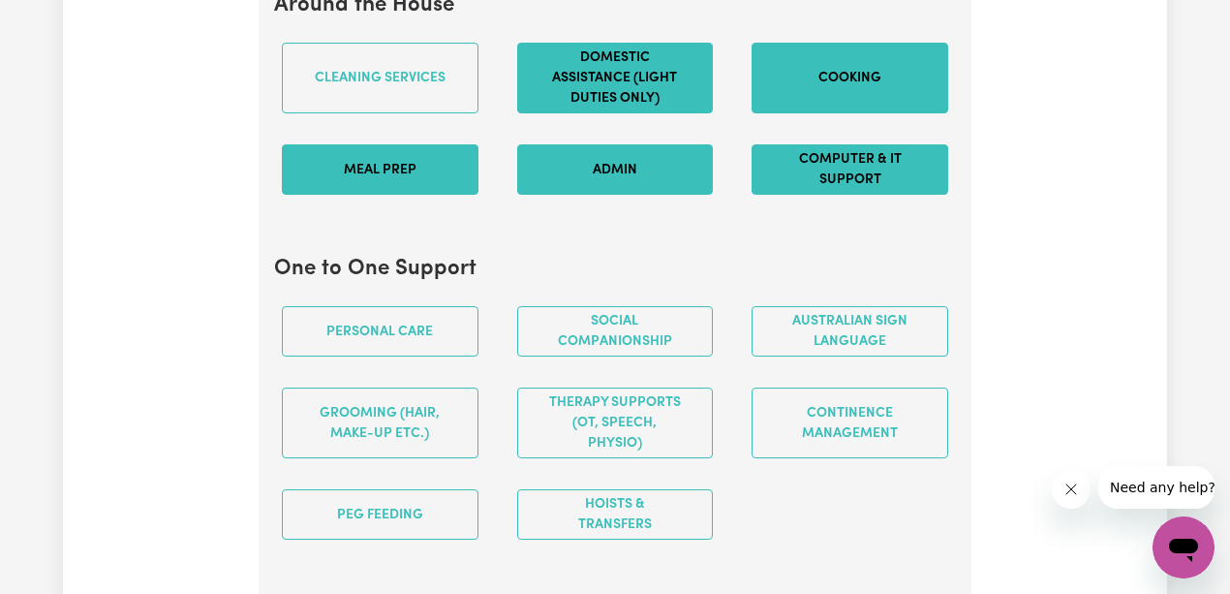
scroll to position [2022, 0]
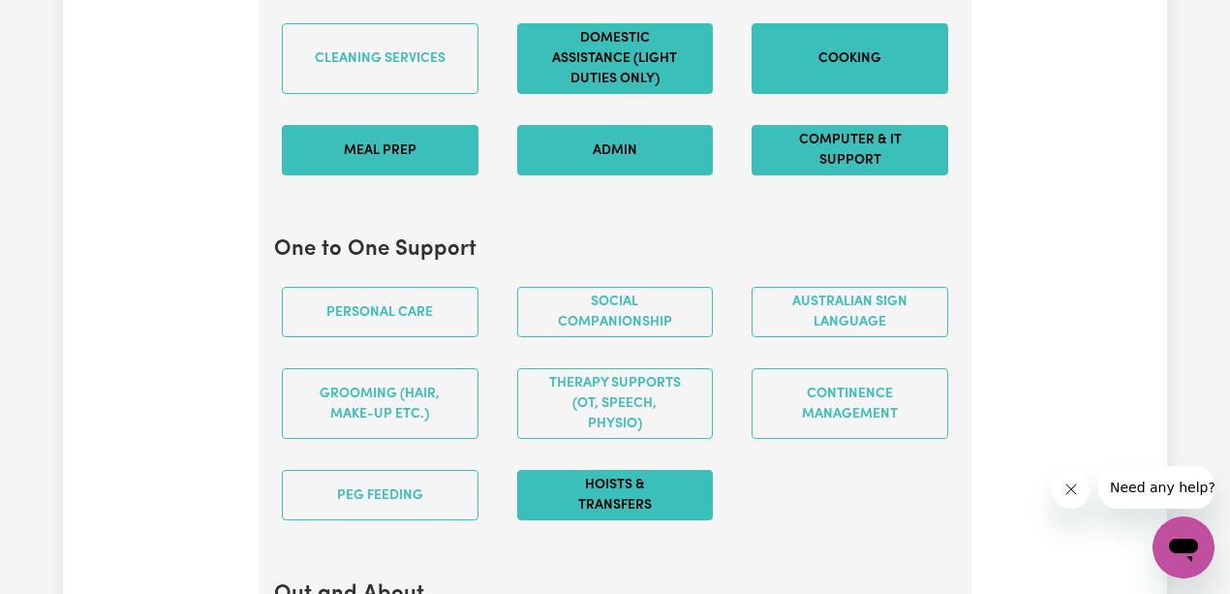
click at [639, 492] on button "Hoists & transfers" at bounding box center [615, 495] width 197 height 50
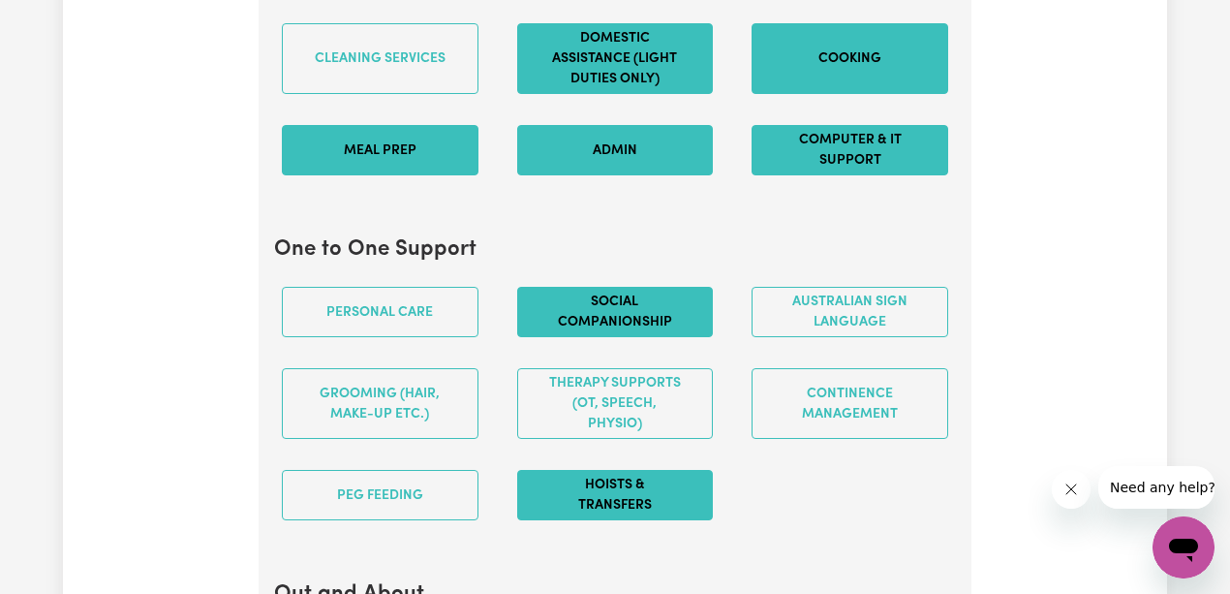
click at [647, 316] on button "Social companionship" at bounding box center [615, 312] width 197 height 50
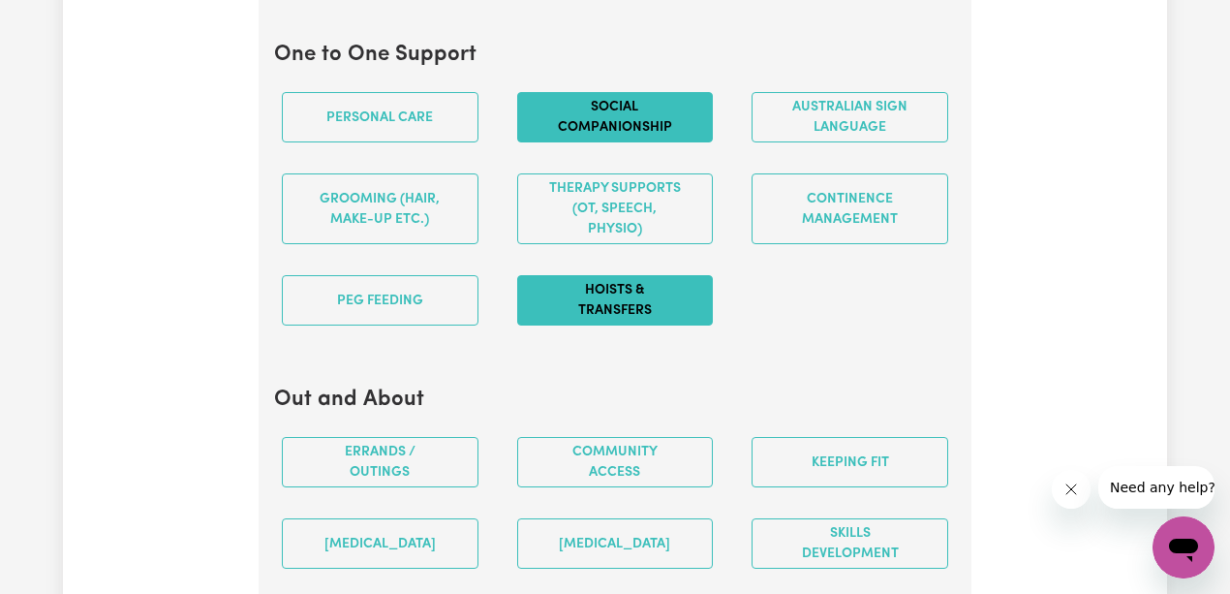
scroll to position [2281, 0]
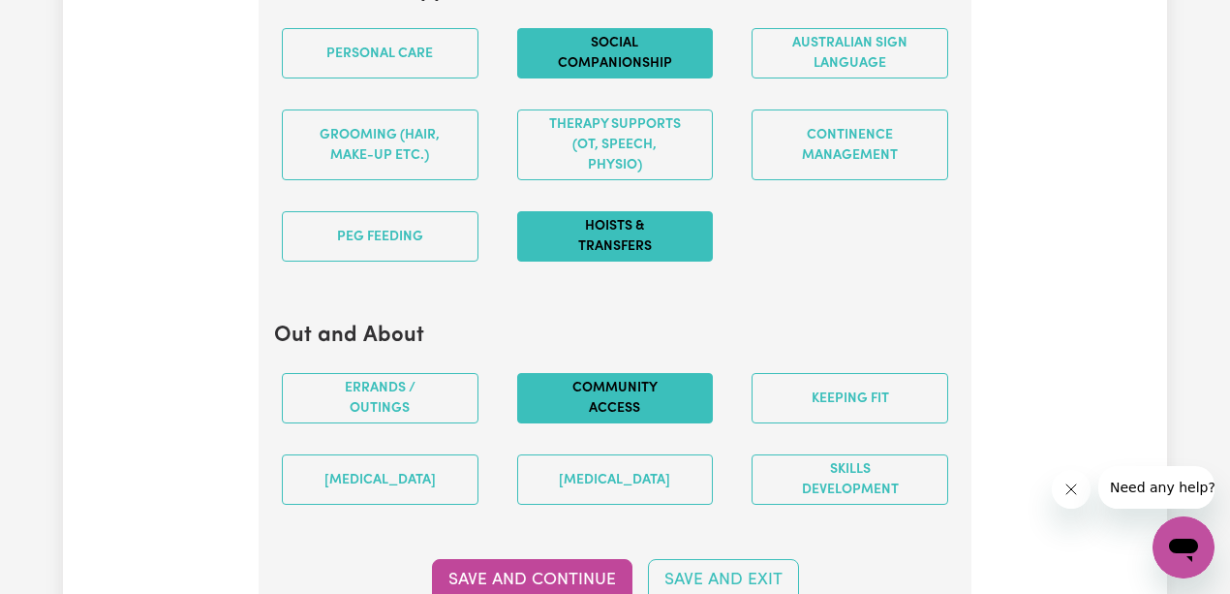
click at [641, 415] on button "Community access" at bounding box center [615, 398] width 197 height 50
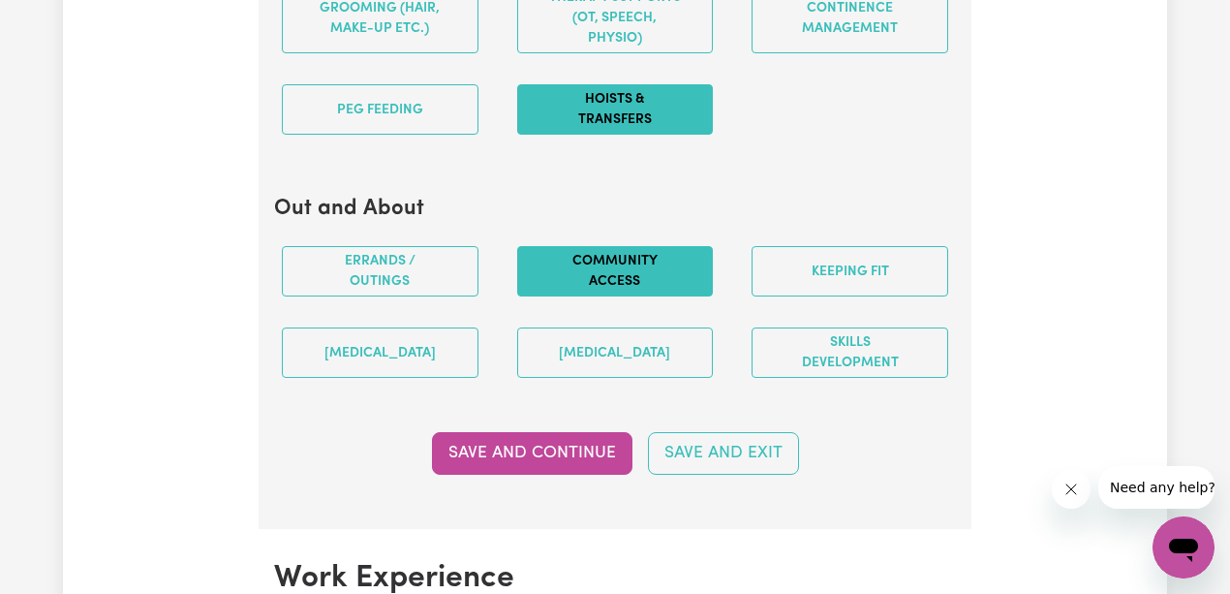
scroll to position [2410, 0]
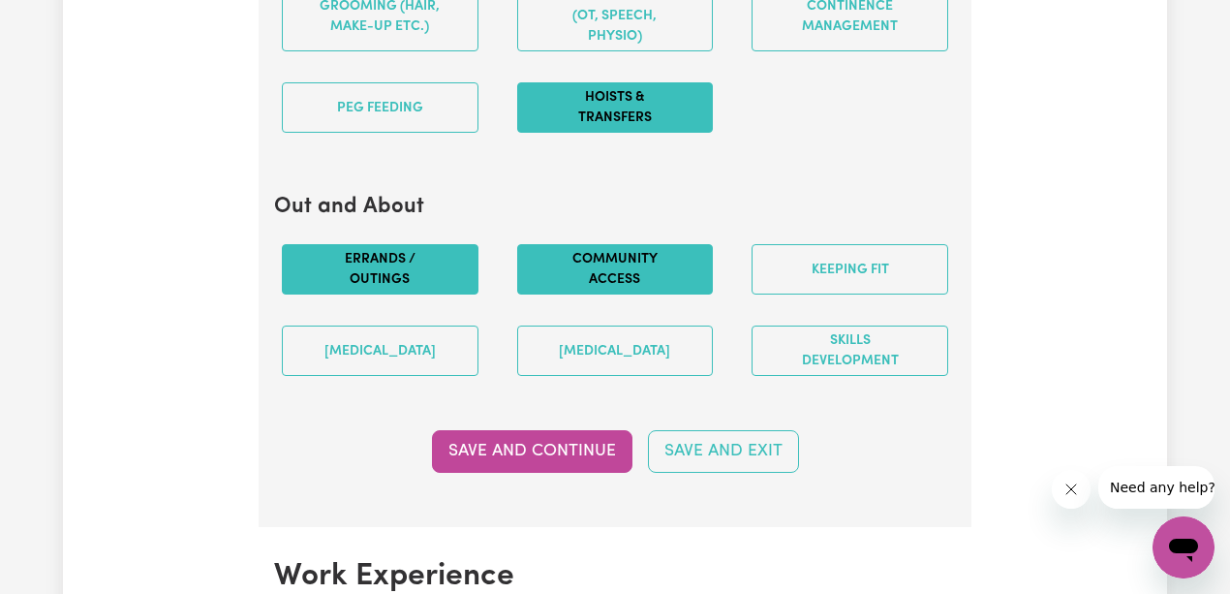
click at [426, 275] on button "Errands / Outings" at bounding box center [380, 269] width 197 height 50
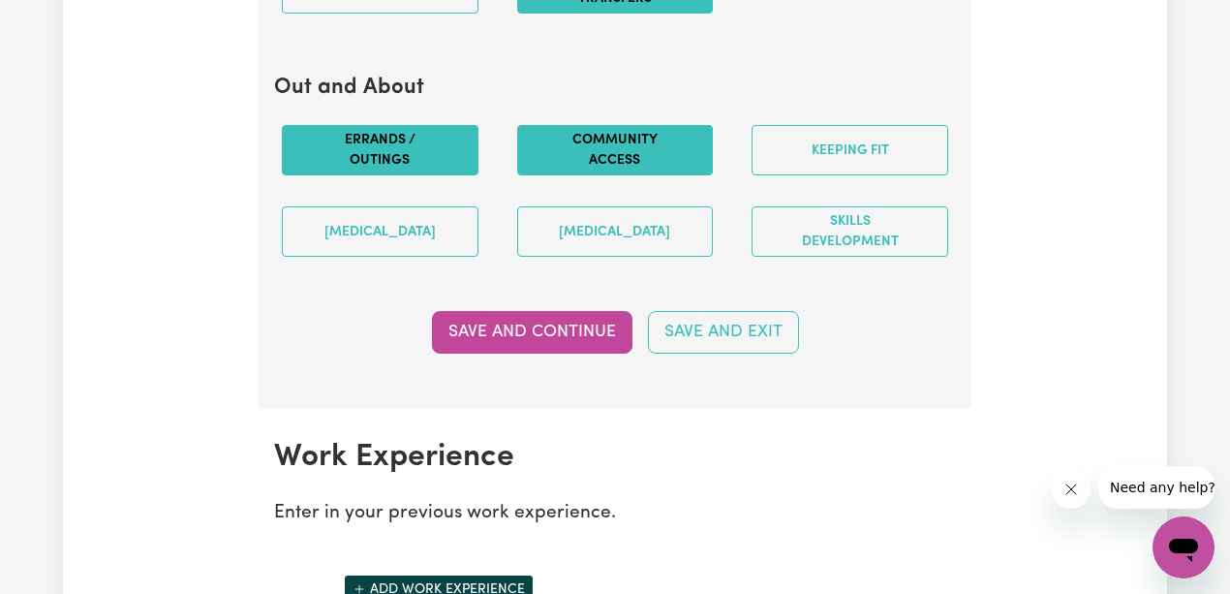
scroll to position [2539, 0]
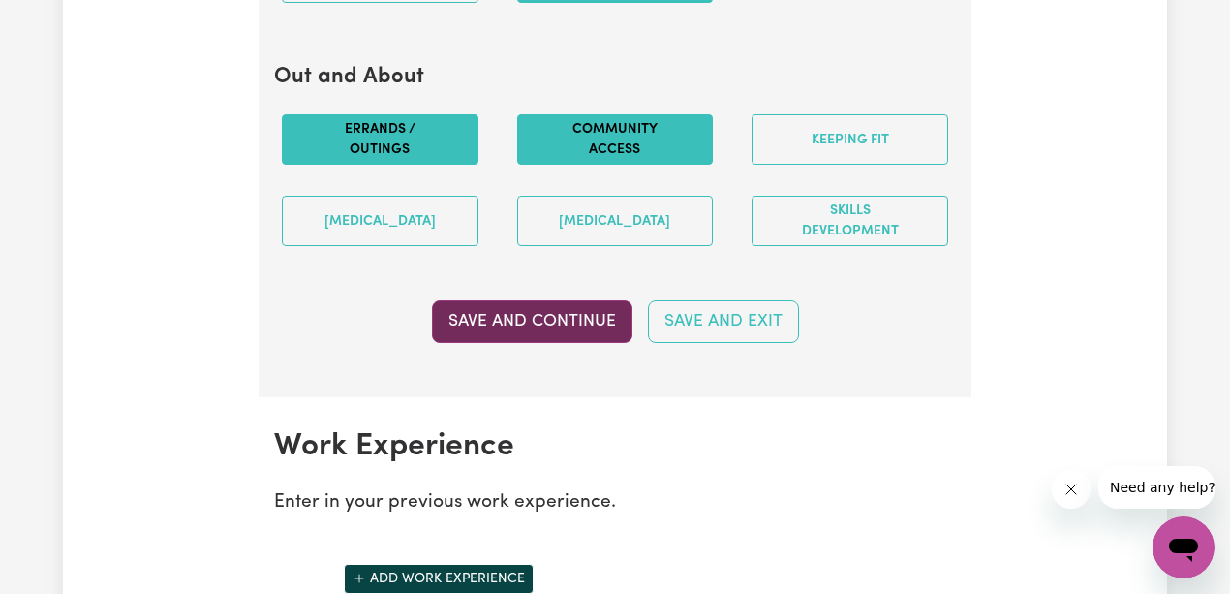
click at [537, 339] on button "Save and Continue" at bounding box center [532, 321] width 200 height 43
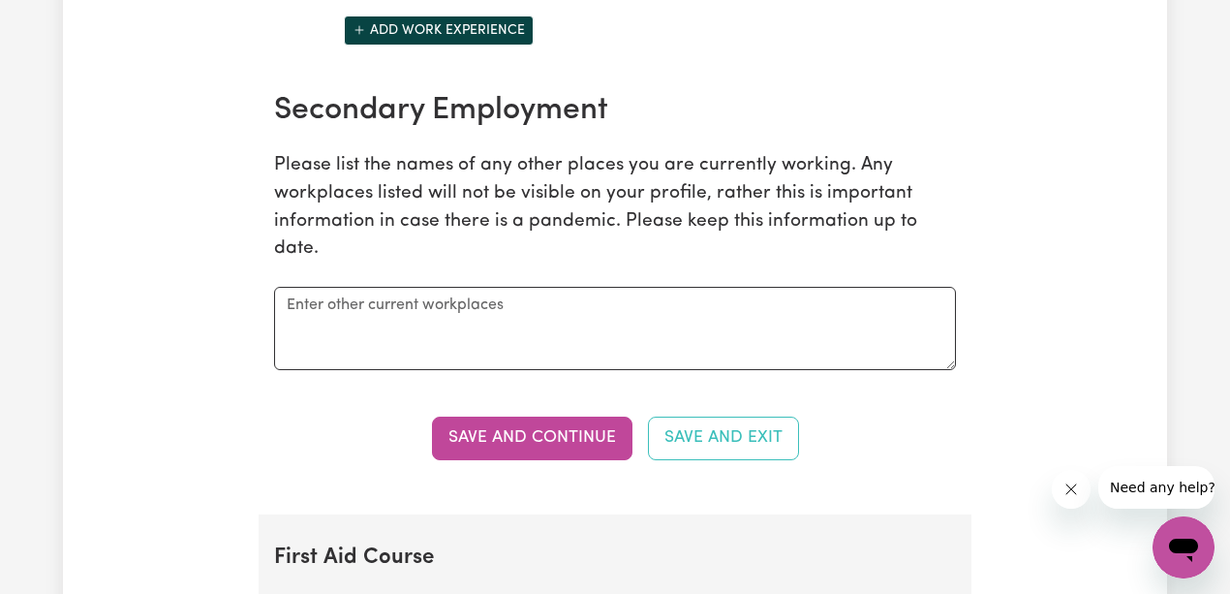
scroll to position [3139, 0]
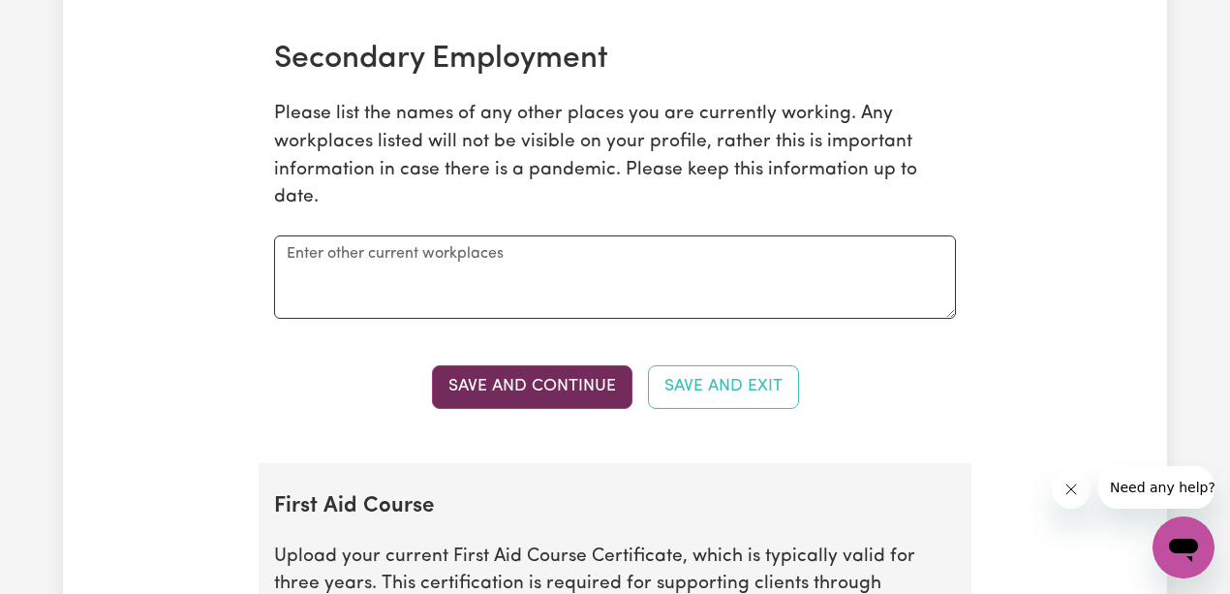
click at [527, 394] on button "Save and Continue" at bounding box center [532, 386] width 200 height 43
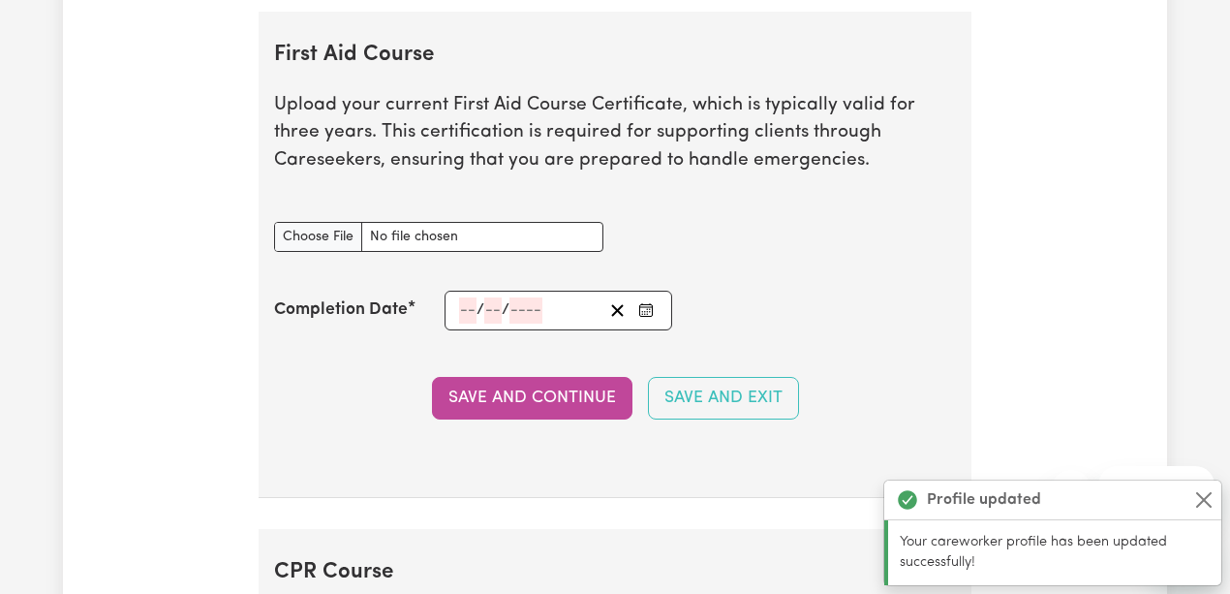
scroll to position [3608, 0]
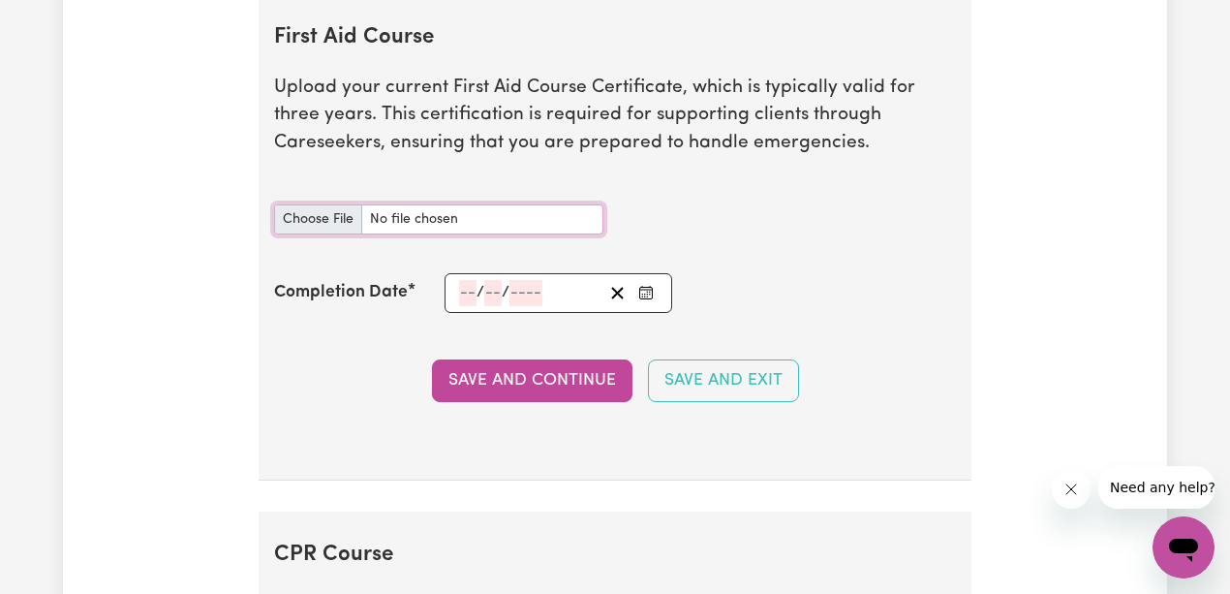
click at [333, 224] on input "First Aid Course document" at bounding box center [438, 219] width 329 height 30
type input "C:\fakepath\First AID.pdf"
click at [462, 303] on input "number" at bounding box center [467, 293] width 17 height 26
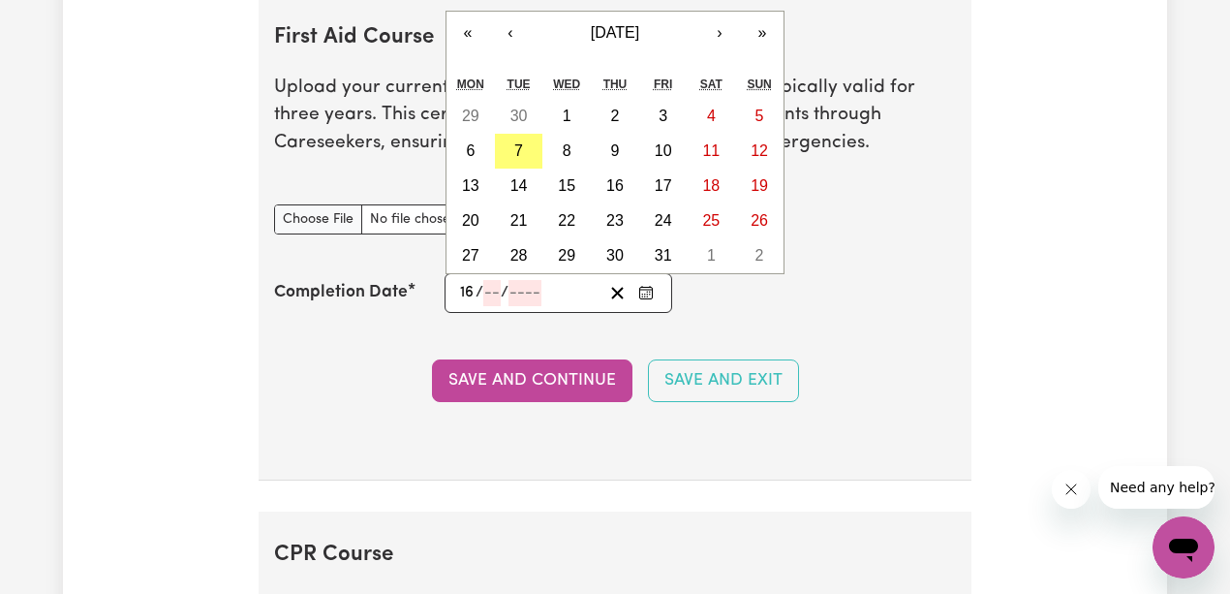
type input "16"
type input "08"
type input "202"
type input "[DATE]"
type input "8"
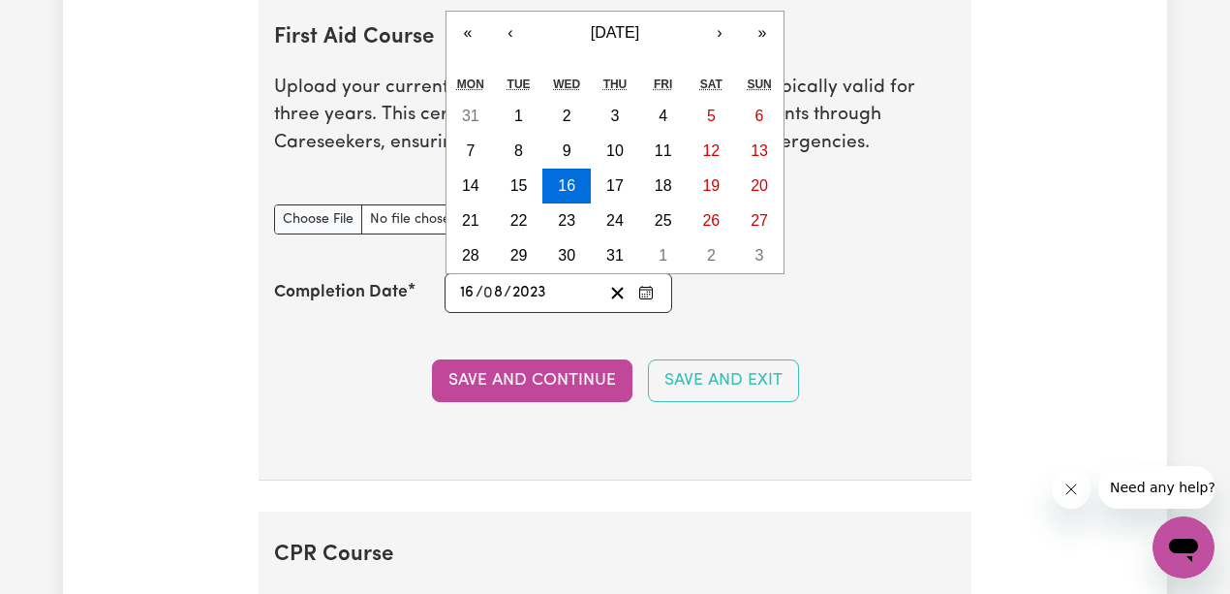
type input "2023"
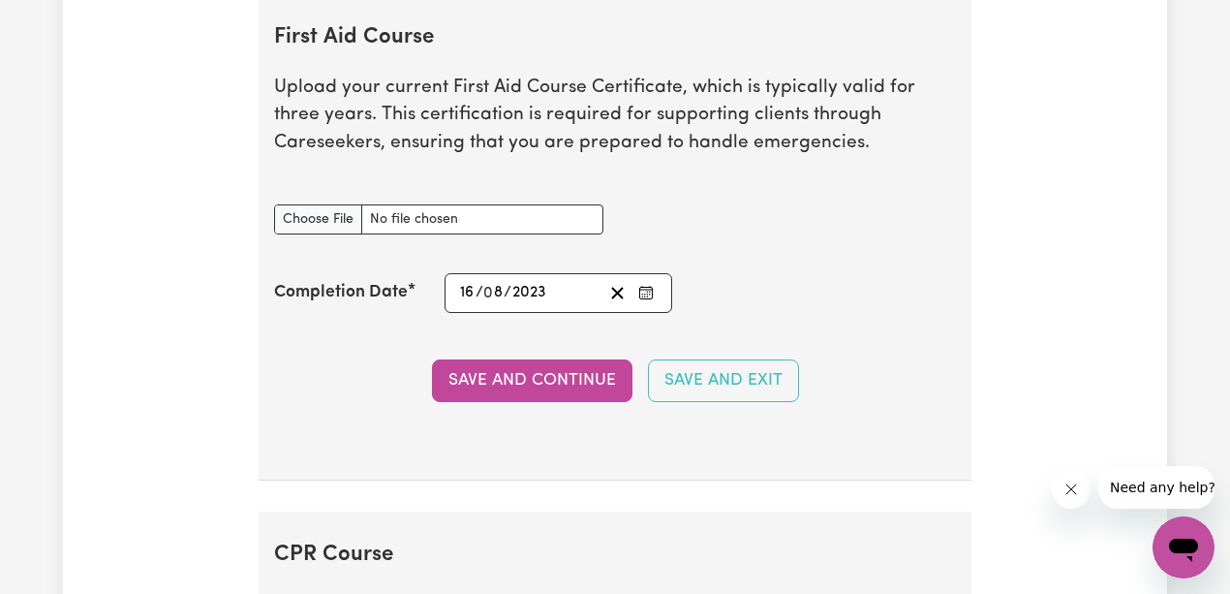
click at [938, 326] on section "First Aid Course Upload your current First Aid Course Certificate, which is typ…" at bounding box center [615, 237] width 713 height 487
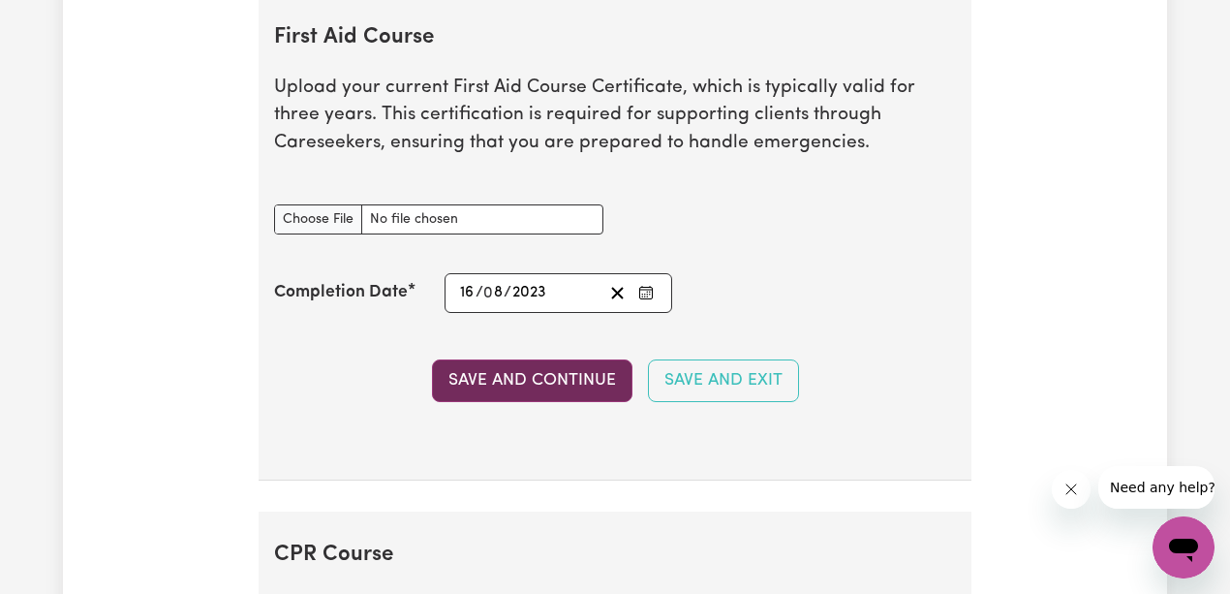
click at [546, 384] on button "Save and Continue" at bounding box center [532, 380] width 200 height 43
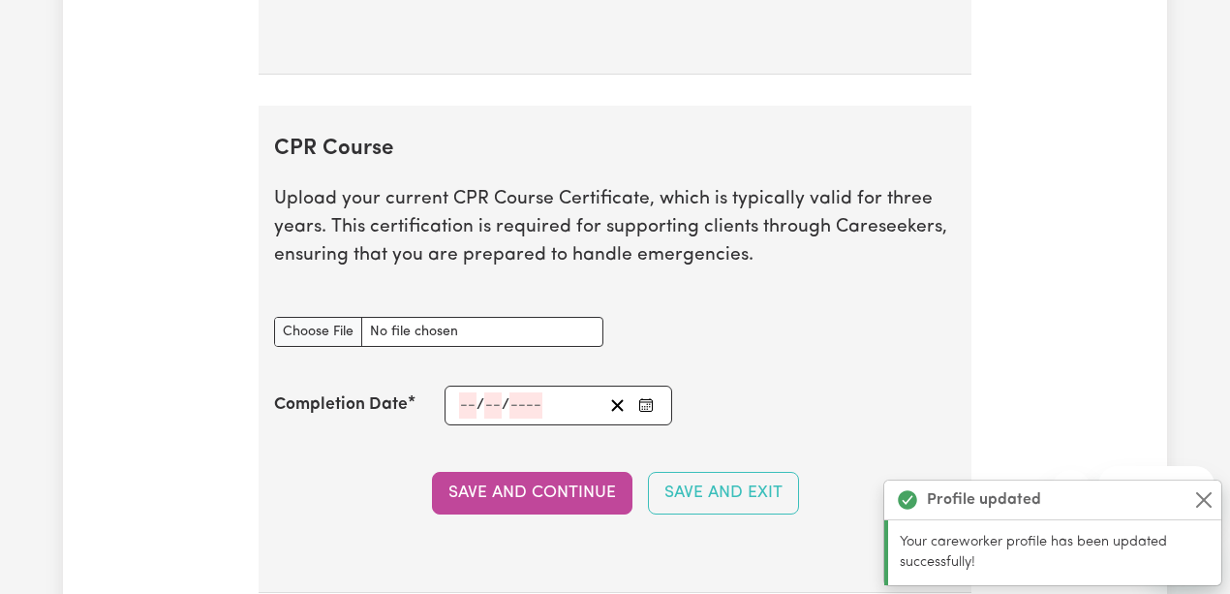
scroll to position [4124, 0]
click at [618, 407] on line "Clear date" at bounding box center [617, 404] width 11 height 11
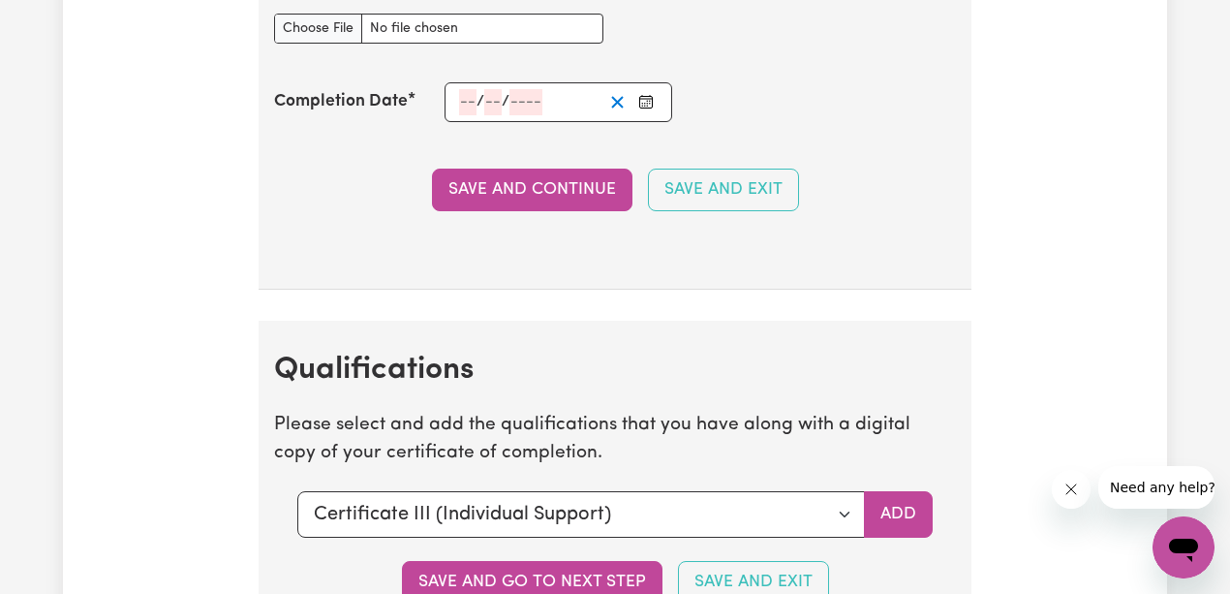
scroll to position [4446, 0]
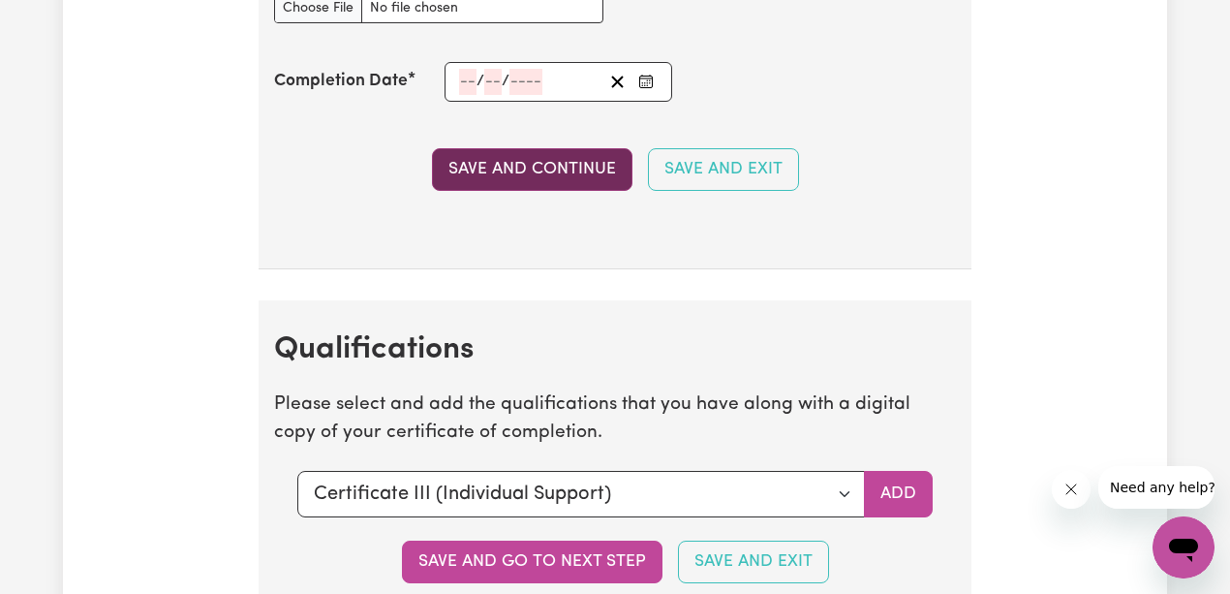
click at [569, 169] on button "Save and Continue" at bounding box center [532, 169] width 200 height 43
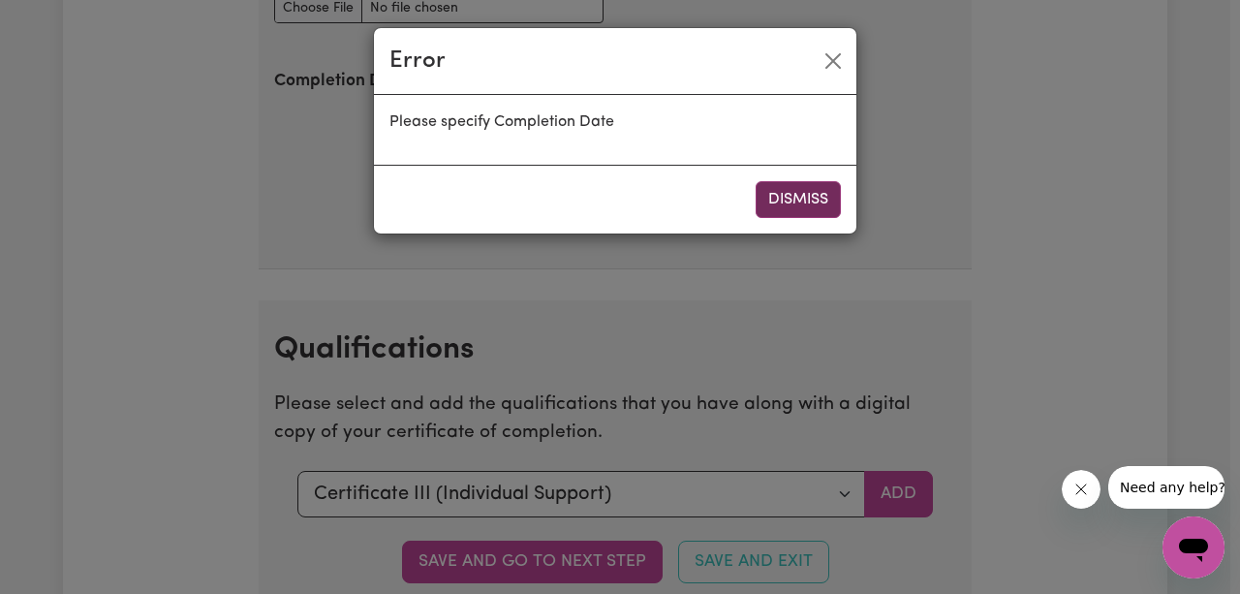
click at [813, 200] on button "Dismiss" at bounding box center [797, 199] width 85 height 37
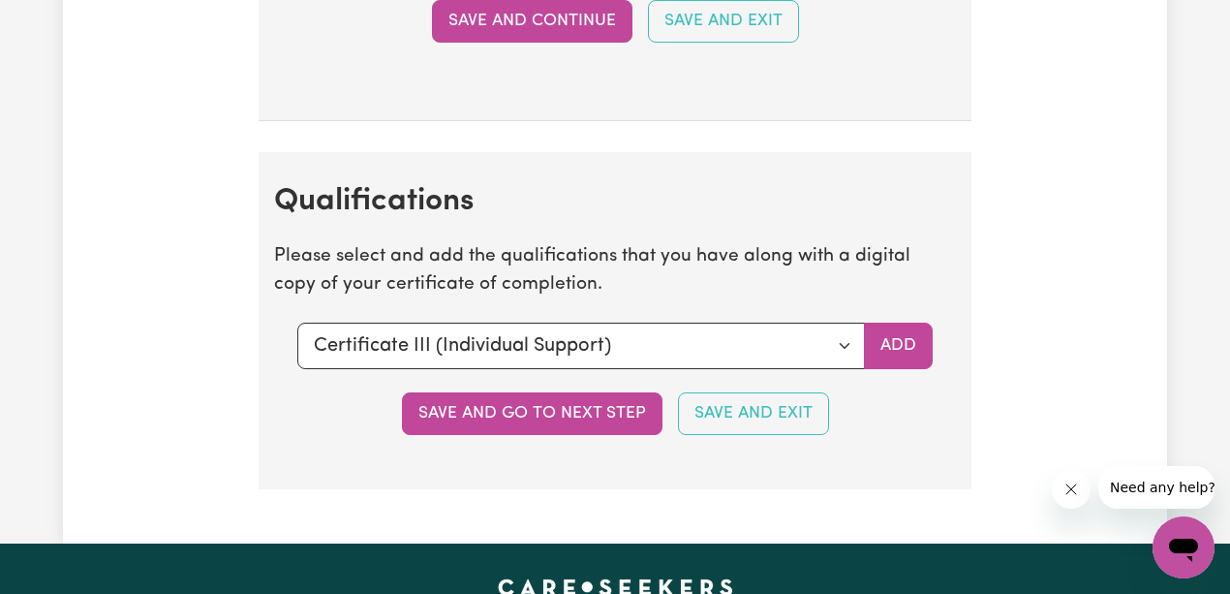
scroll to position [4640, 0]
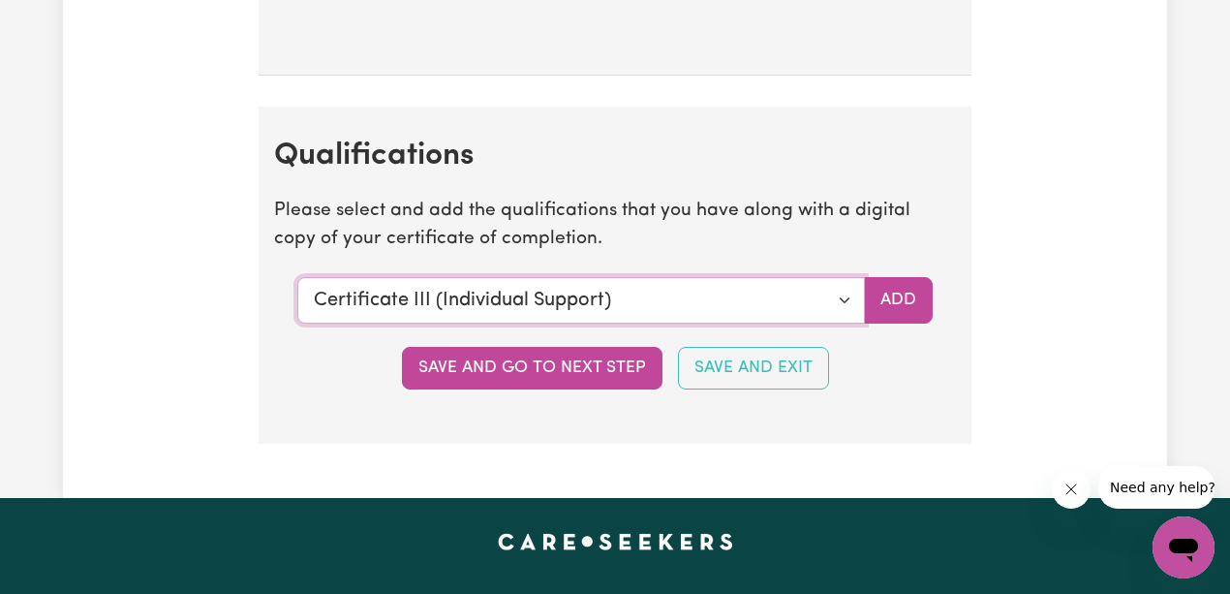
click at [621, 306] on select "Select a qualification to add... Certificate III (Individual Support) Certifica…" at bounding box center [581, 300] width 568 height 46
click at [349, 375] on div "Save and go to next step Save and Exit" at bounding box center [615, 368] width 682 height 43
click at [672, 298] on select "Select a qualification to add... Certificate III (Individual Support) Certifica…" at bounding box center [581, 300] width 568 height 46
click at [716, 299] on select "Select a qualification to add... Certificate III (Individual Support) Certifica…" at bounding box center [581, 300] width 568 height 46
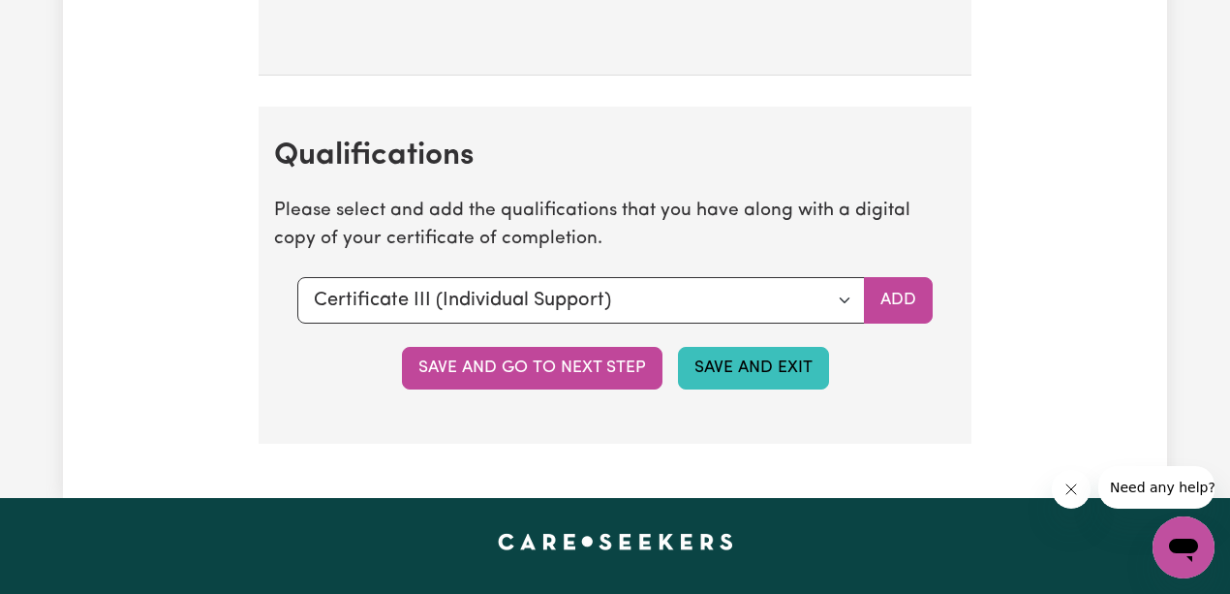
click at [761, 372] on button "Save and Exit" at bounding box center [753, 368] width 151 height 43
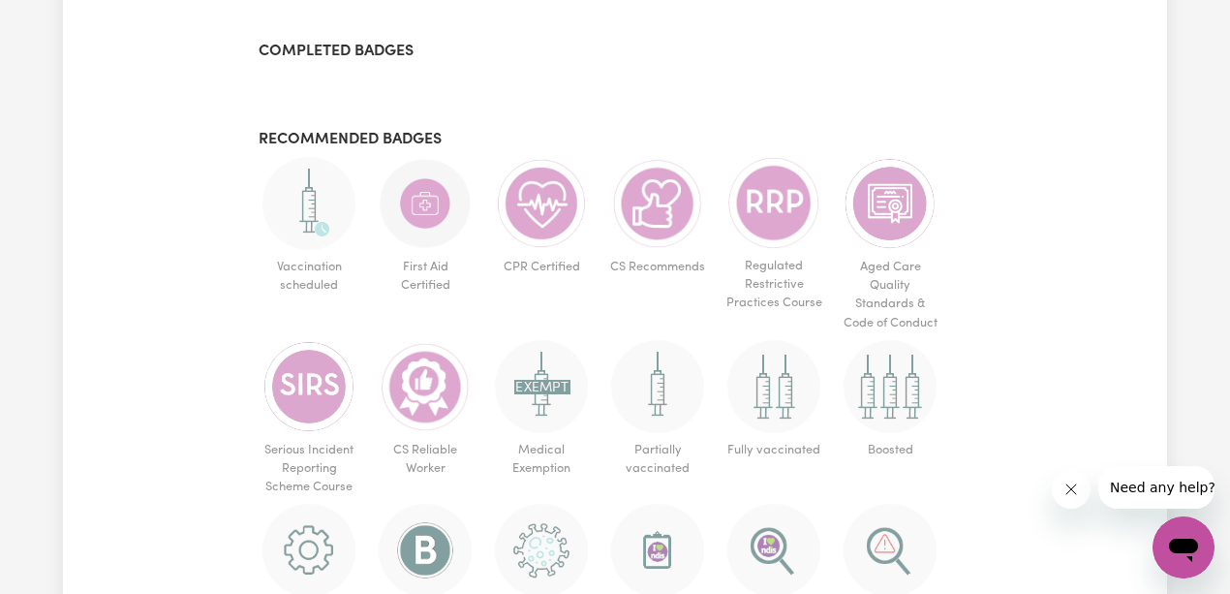
scroll to position [1162, 0]
